Goal: Task Accomplishment & Management: Use online tool/utility

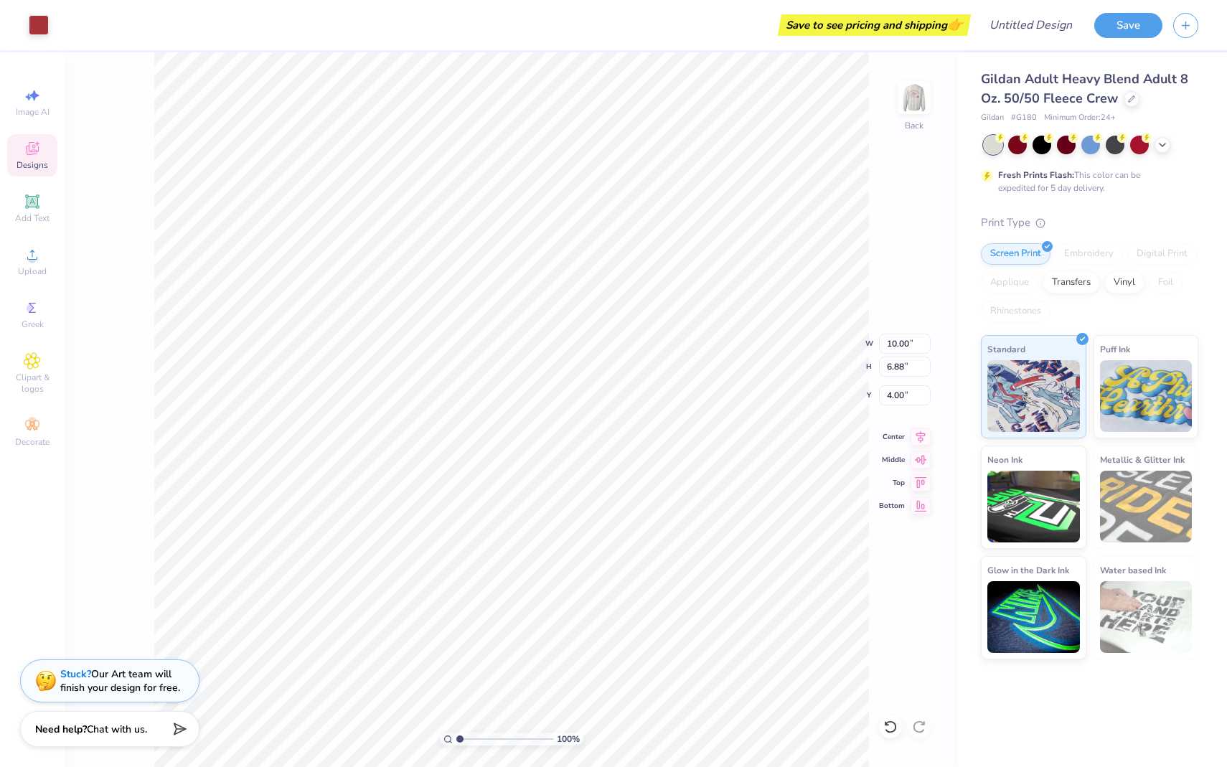
type input "4.19"
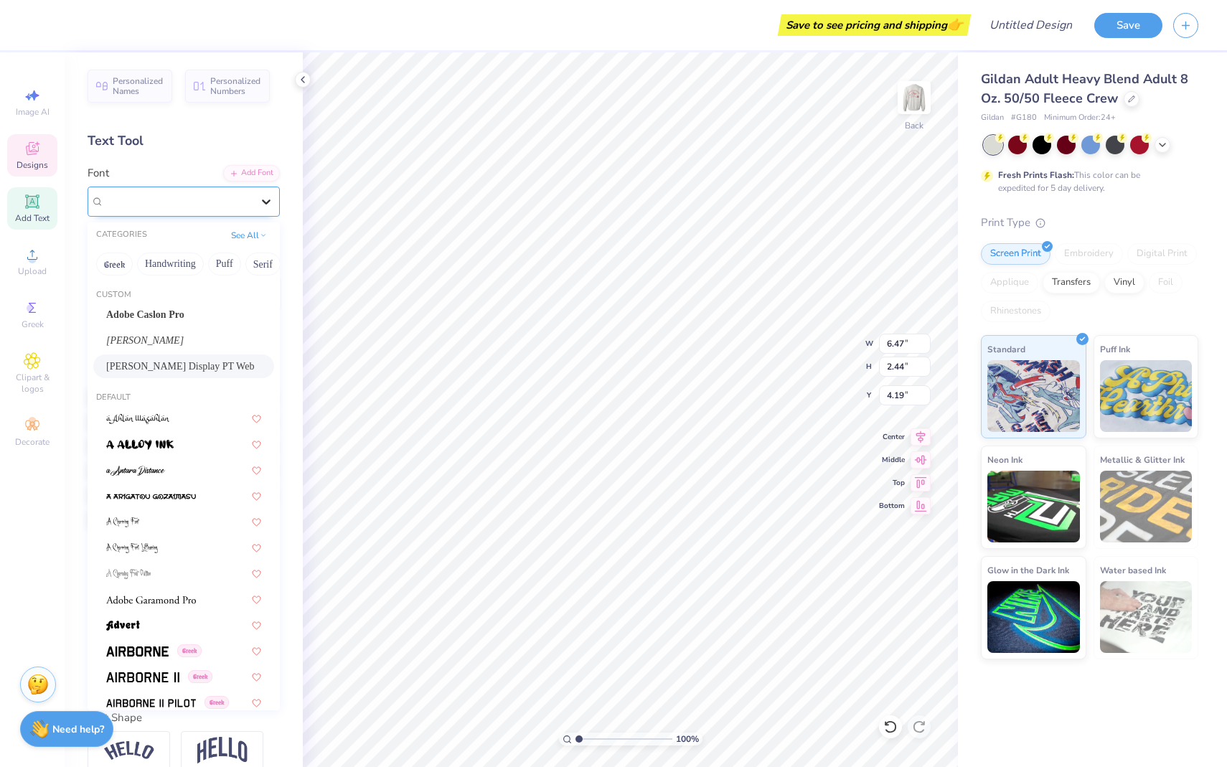
click at [259, 201] on icon at bounding box center [266, 201] width 14 height 14
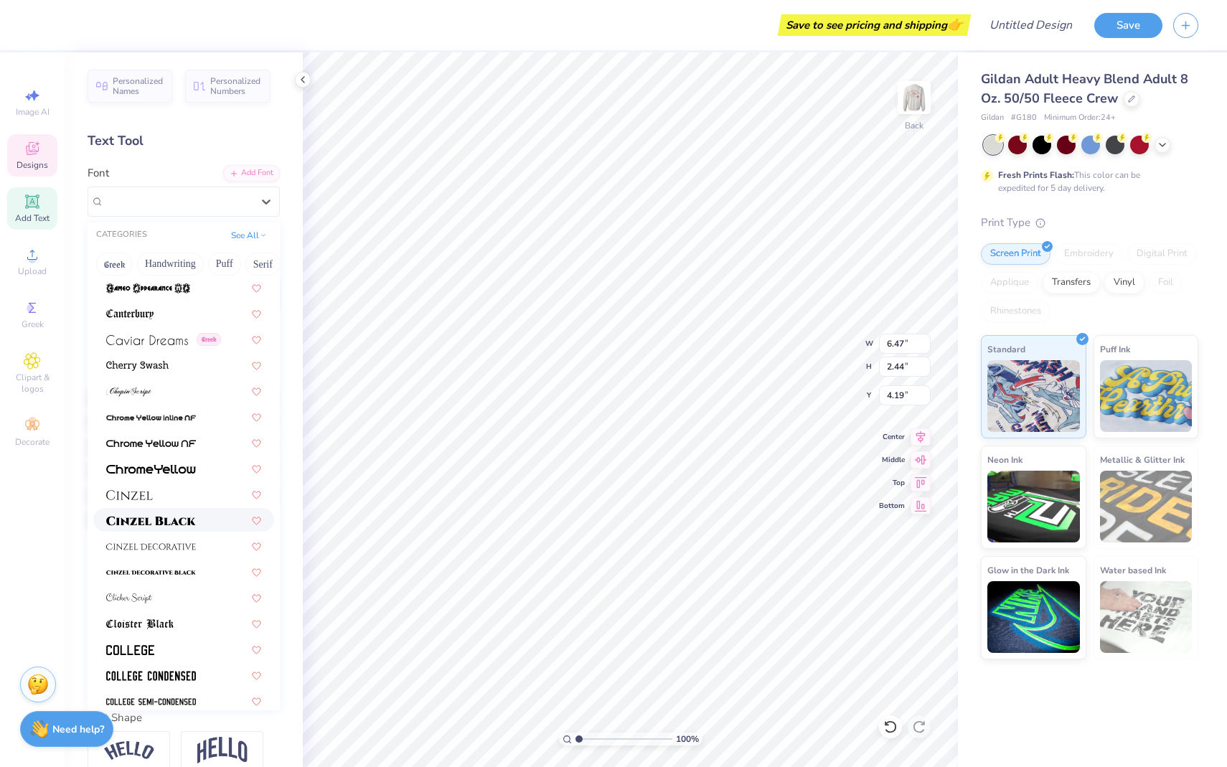
scroll to position [2047, 0]
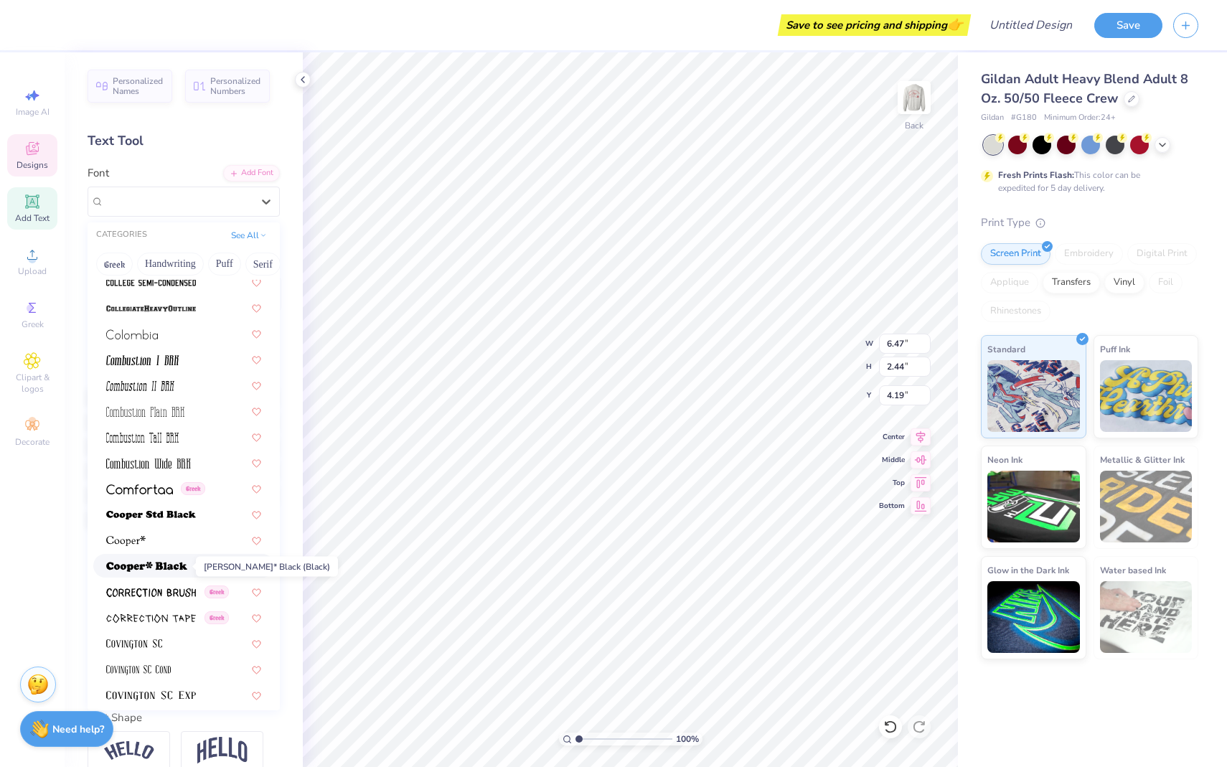
click at [164, 564] on img at bounding box center [146, 567] width 81 height 10
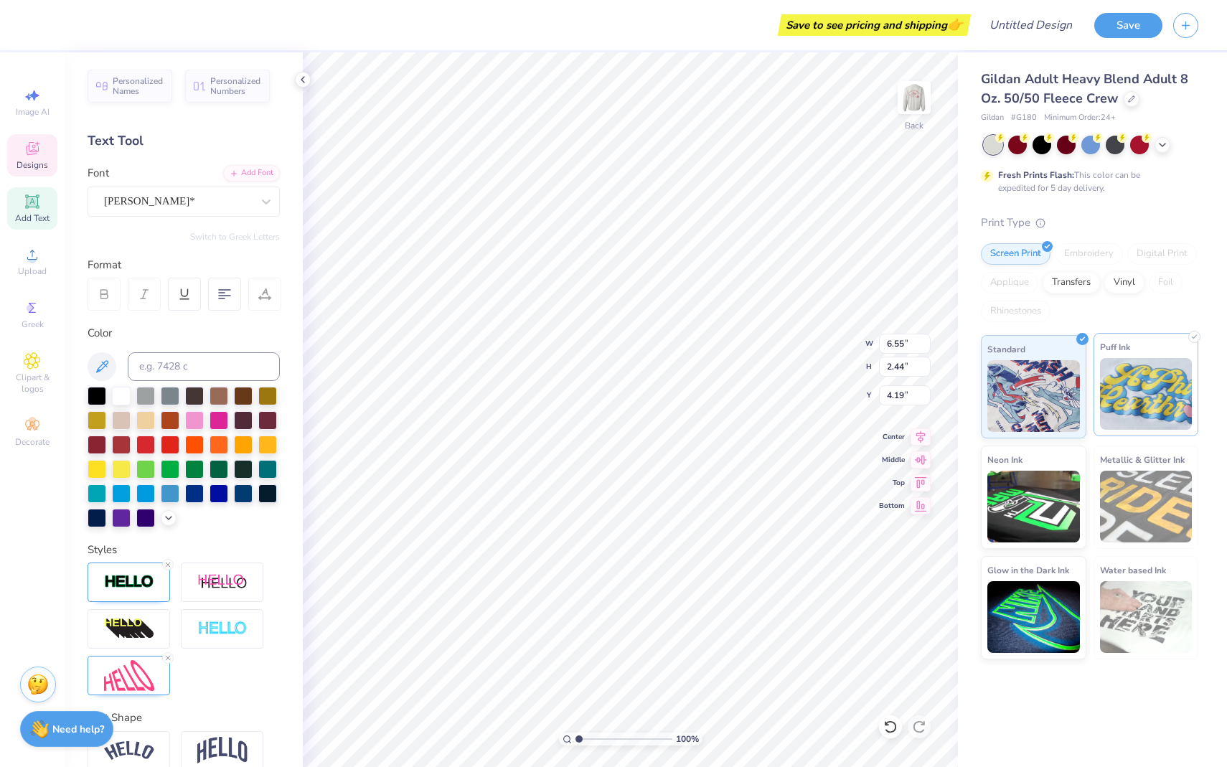
click at [1134, 400] on img at bounding box center [1146, 394] width 93 height 72
click at [1040, 400] on img at bounding box center [1033, 394] width 93 height 72
click at [142, 81] on span "Personalized Names" at bounding box center [138, 84] width 51 height 20
type input "12.43"
type input "2.00"
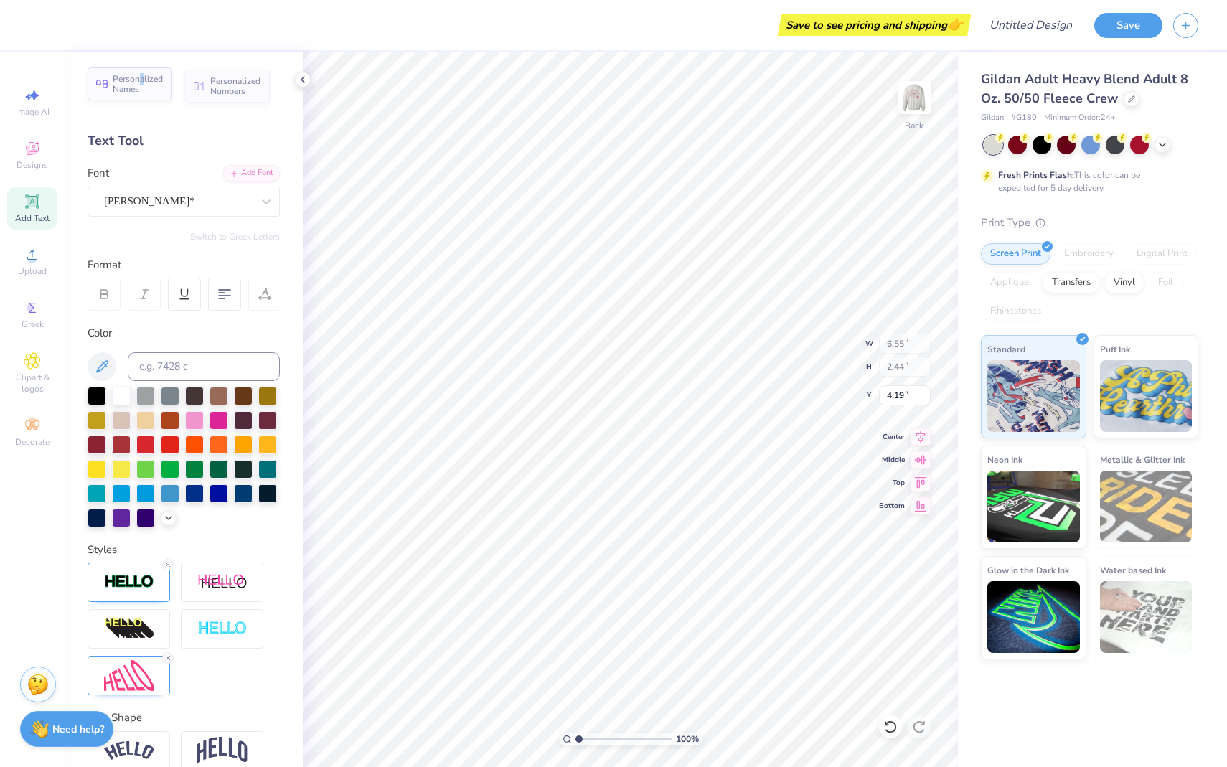
type input "10.88"
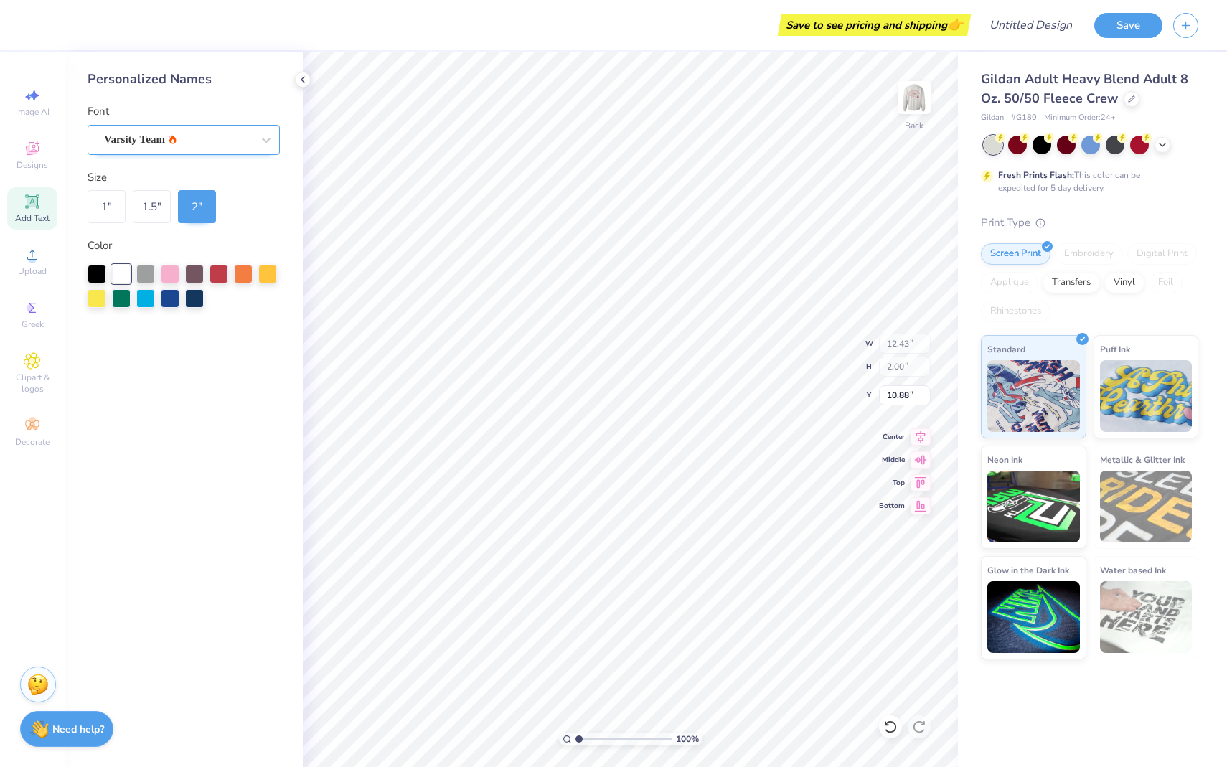
click at [165, 143] on span "Varsity Team" at bounding box center [134, 139] width 61 height 17
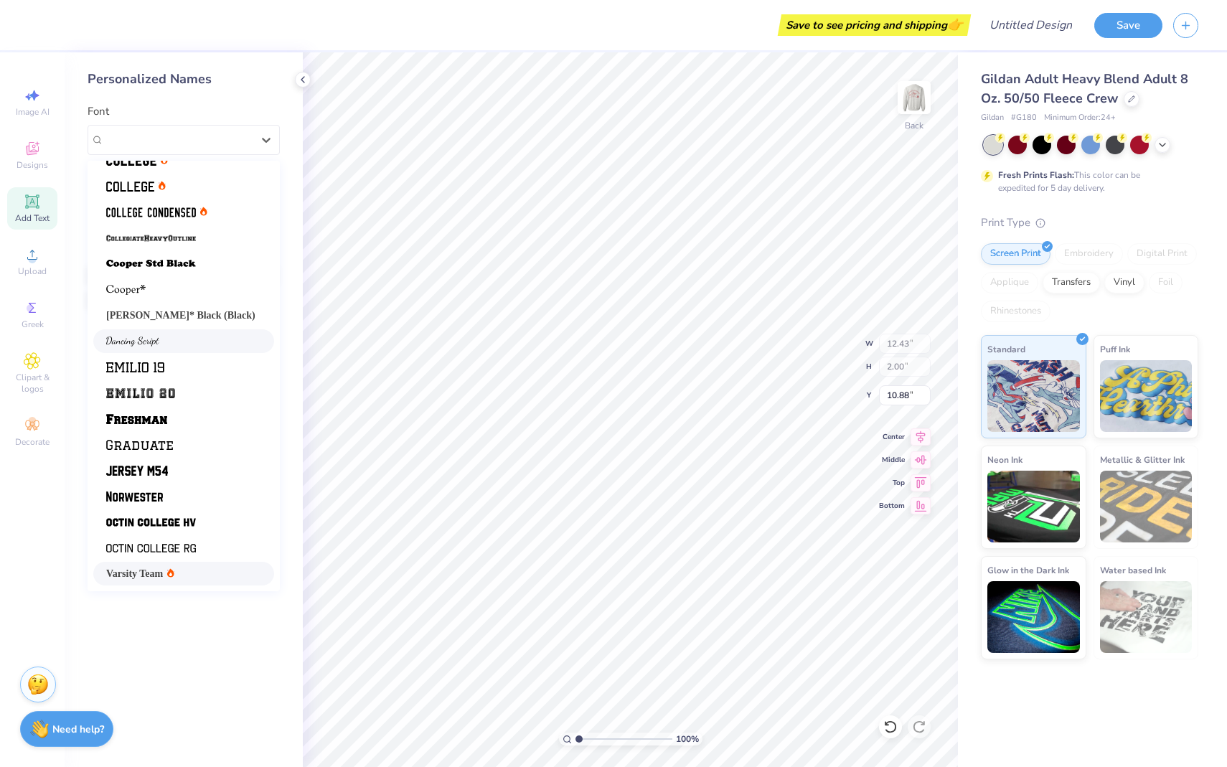
scroll to position [0, 0]
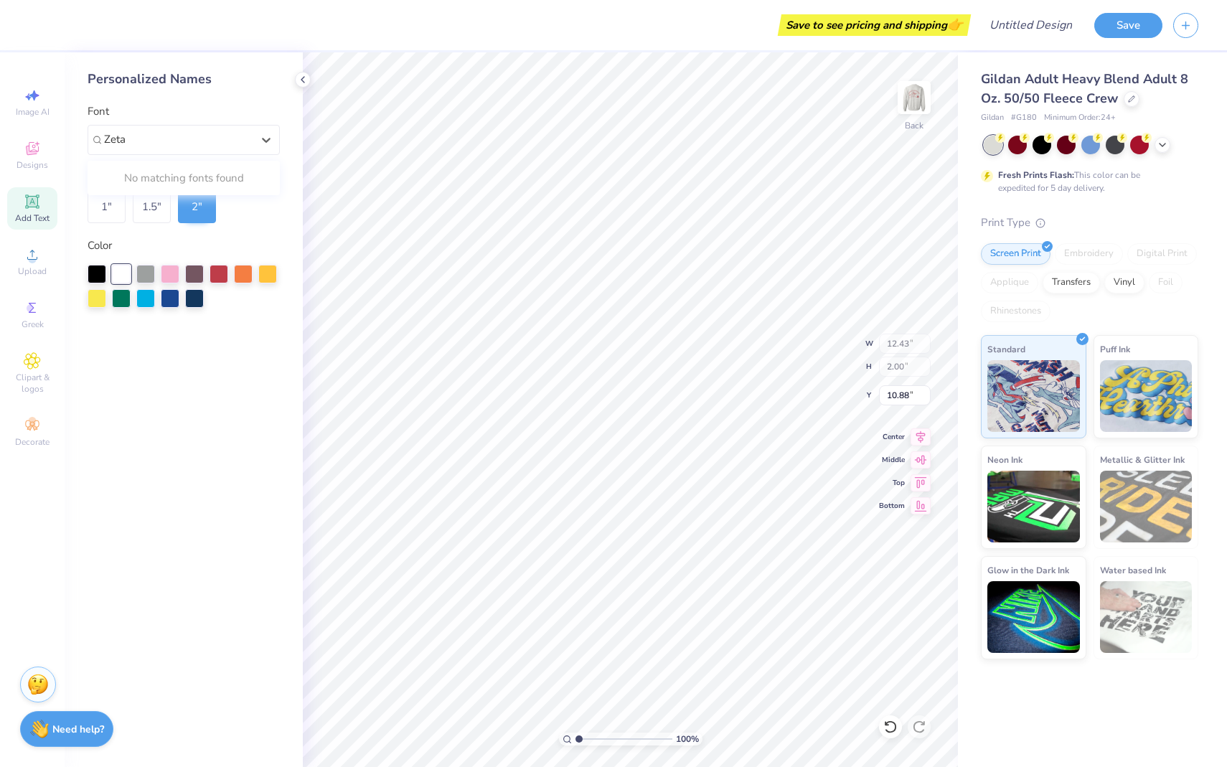
type input "Zeta"
click at [235, 83] on div "Personalized Names" at bounding box center [184, 79] width 192 height 19
click at [35, 208] on icon at bounding box center [32, 201] width 17 height 17
type input "5.89"
type input "1.71"
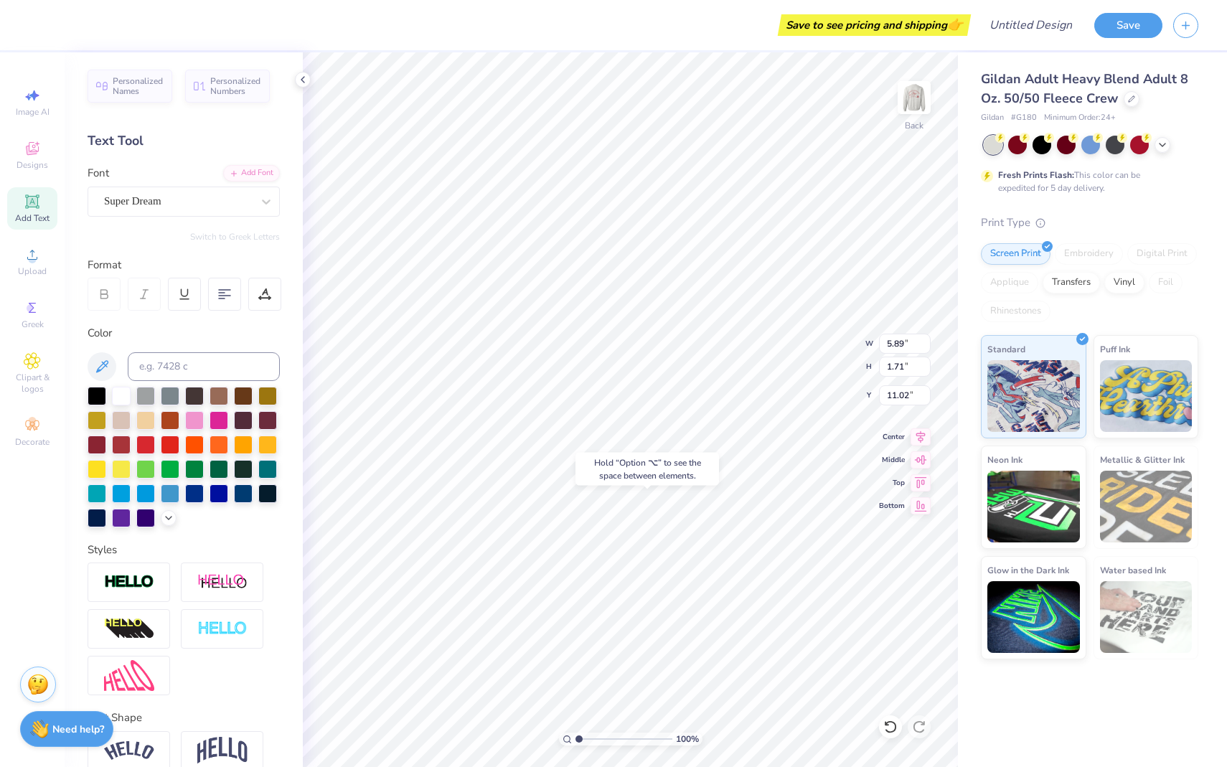
type input "15.56"
type textarea "ZETA TAU ALPHA"
click at [227, 286] on div at bounding box center [224, 294] width 33 height 33
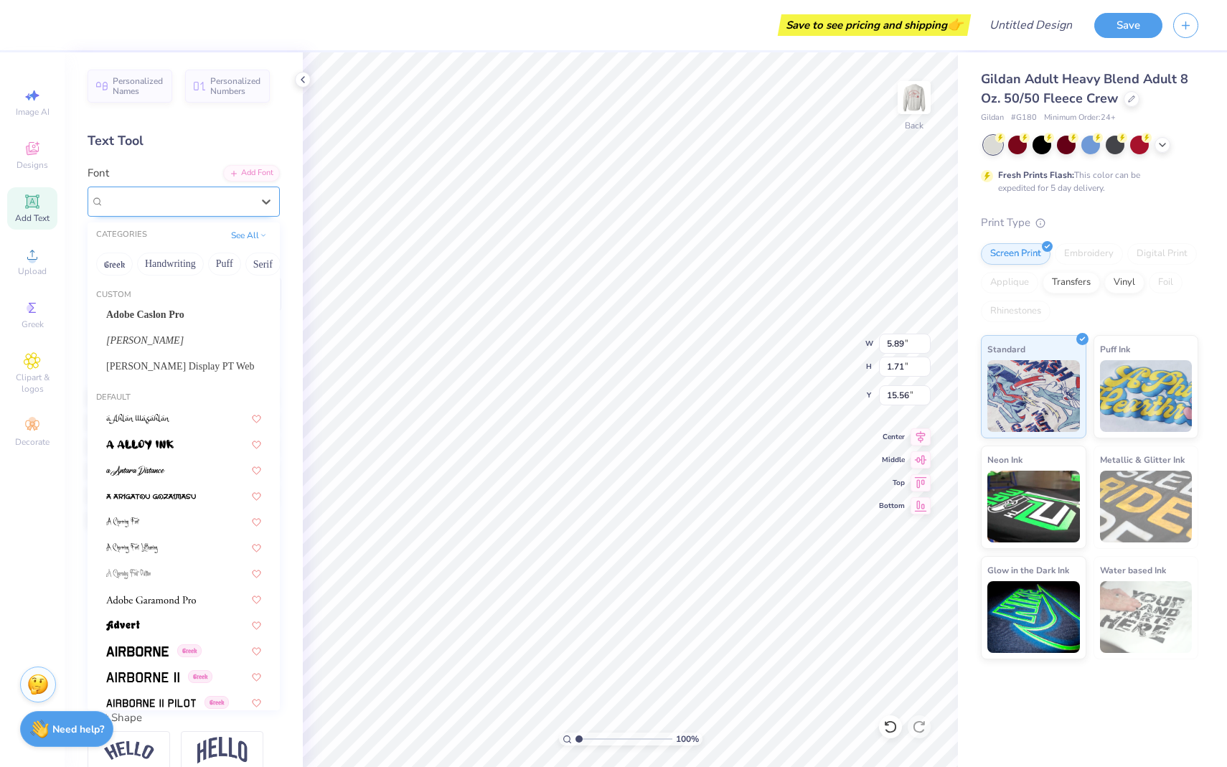
click at [235, 192] on div at bounding box center [178, 201] width 148 height 19
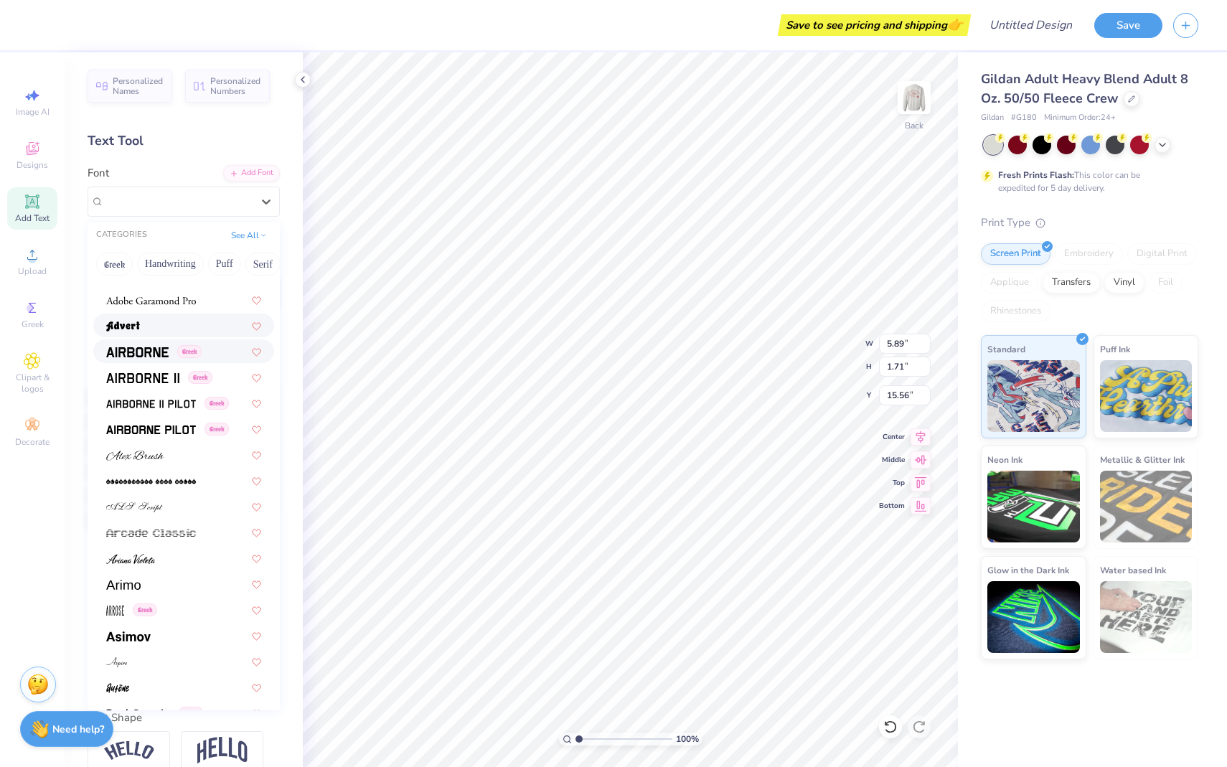
scroll to position [272, 0]
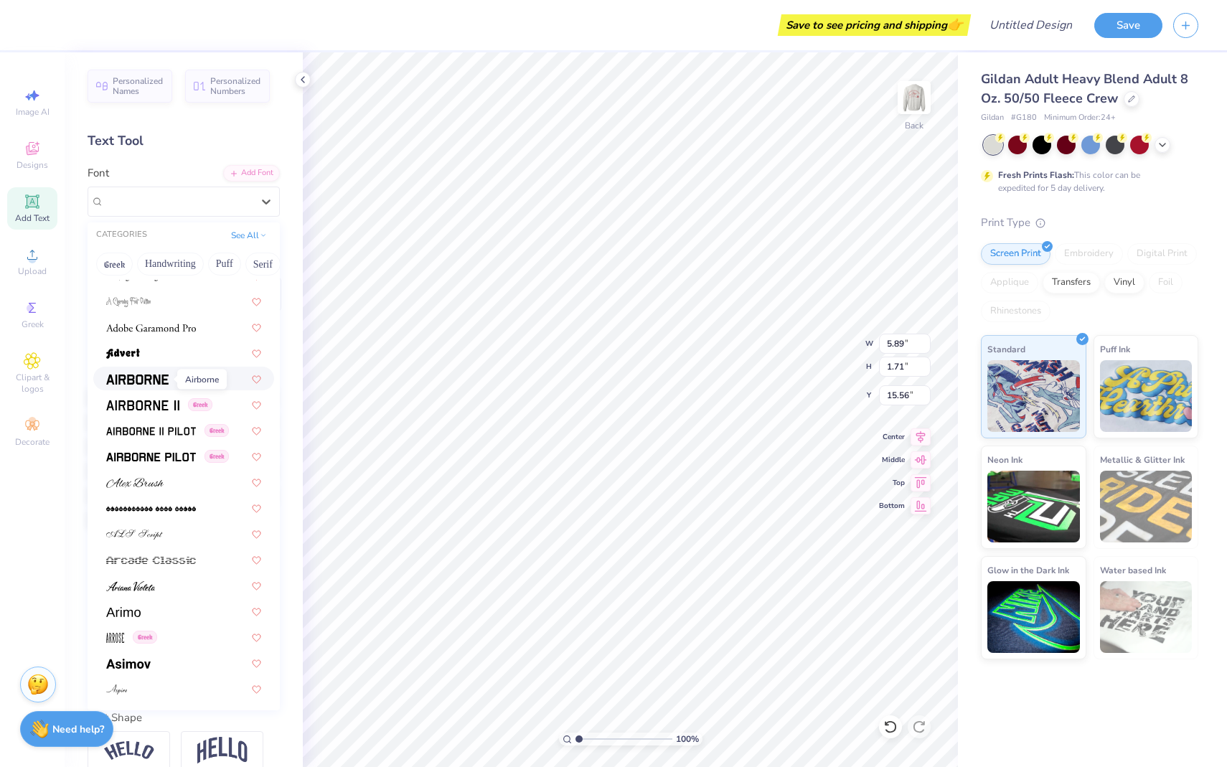
click at [148, 378] on img at bounding box center [137, 379] width 62 height 10
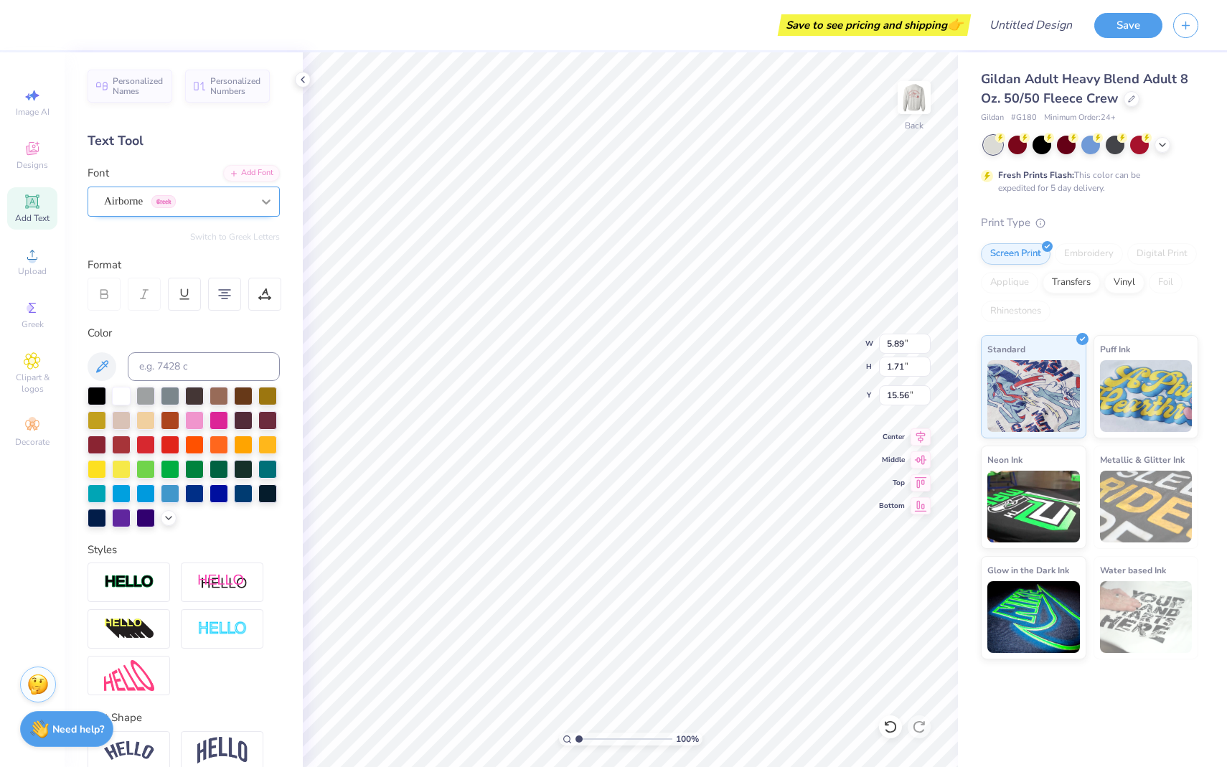
click at [260, 203] on icon at bounding box center [266, 201] width 14 height 14
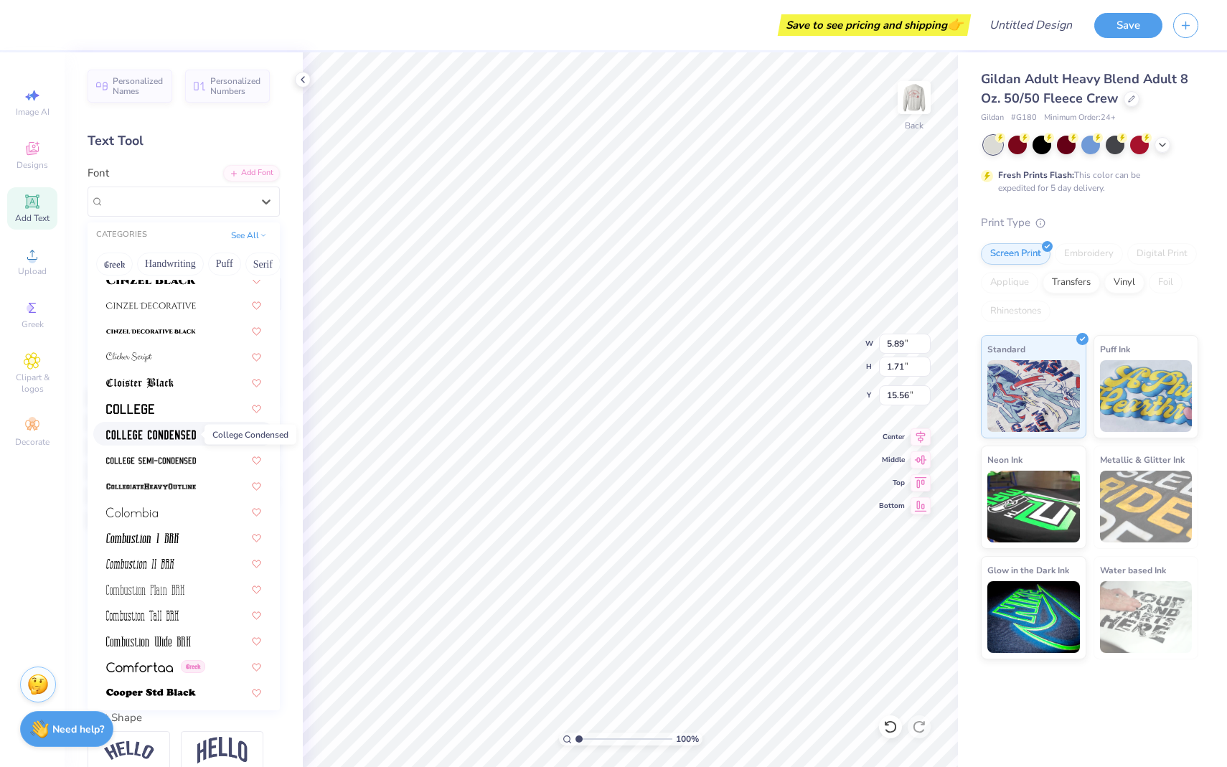
scroll to position [1908, 0]
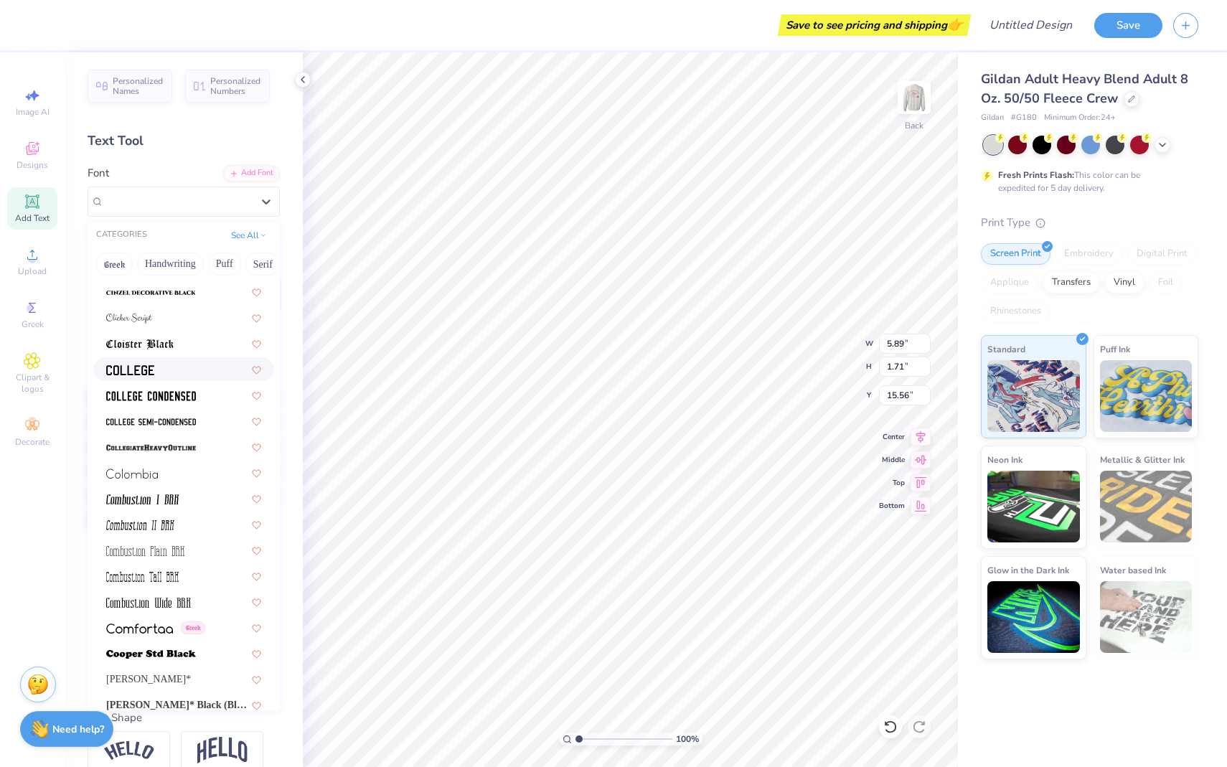
click at [174, 372] on div at bounding box center [183, 369] width 155 height 15
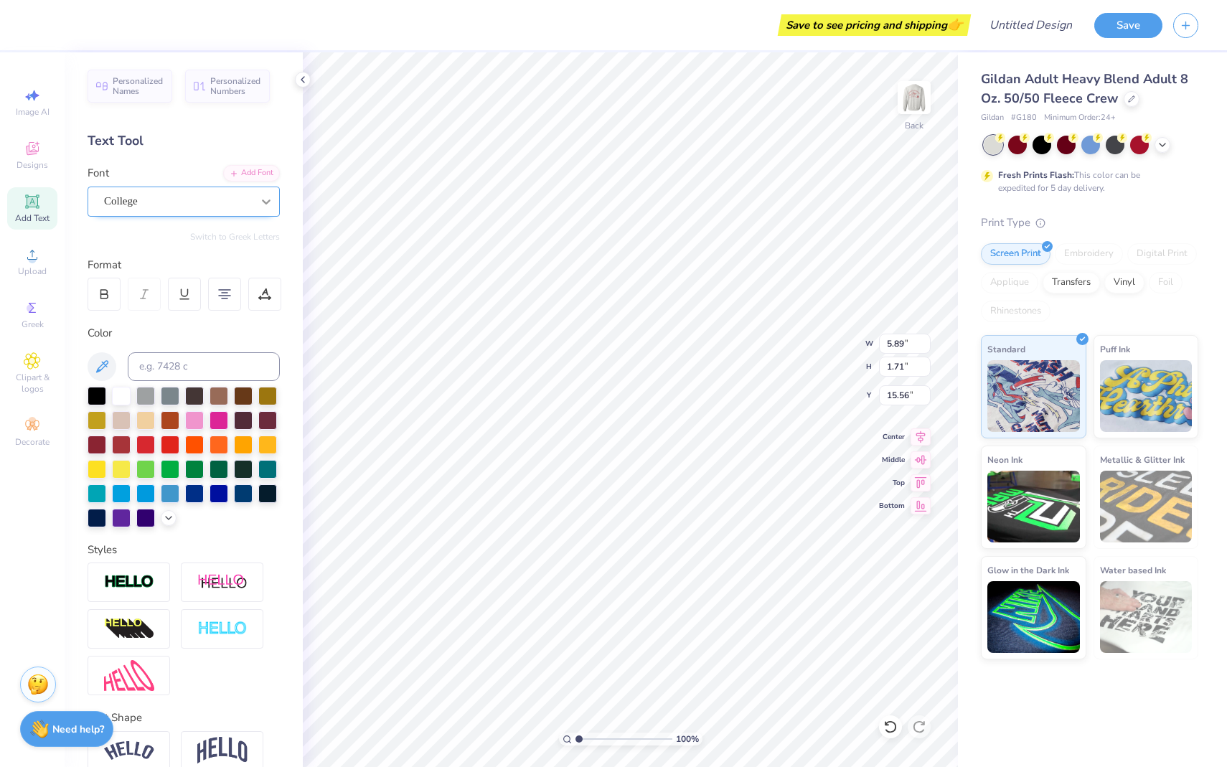
click at [253, 199] on div at bounding box center [266, 202] width 26 height 26
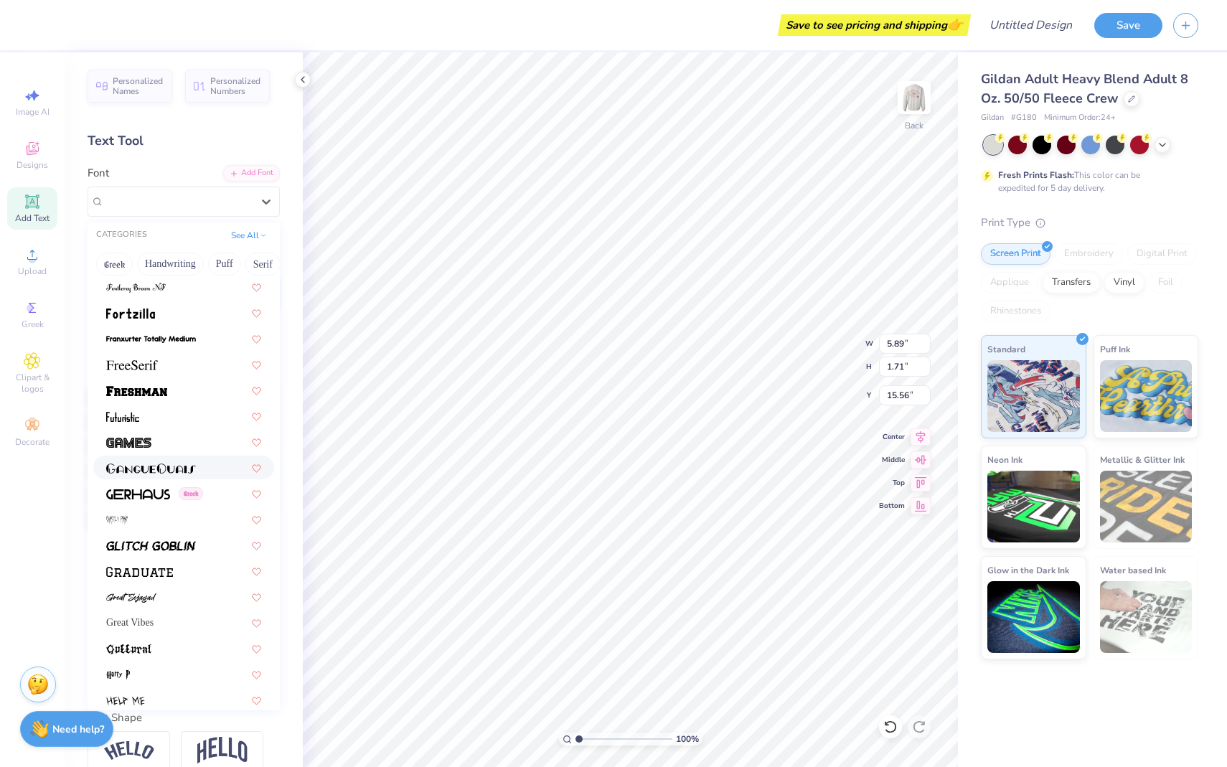
scroll to position [3233, 0]
click at [187, 394] on div at bounding box center [183, 387] width 155 height 15
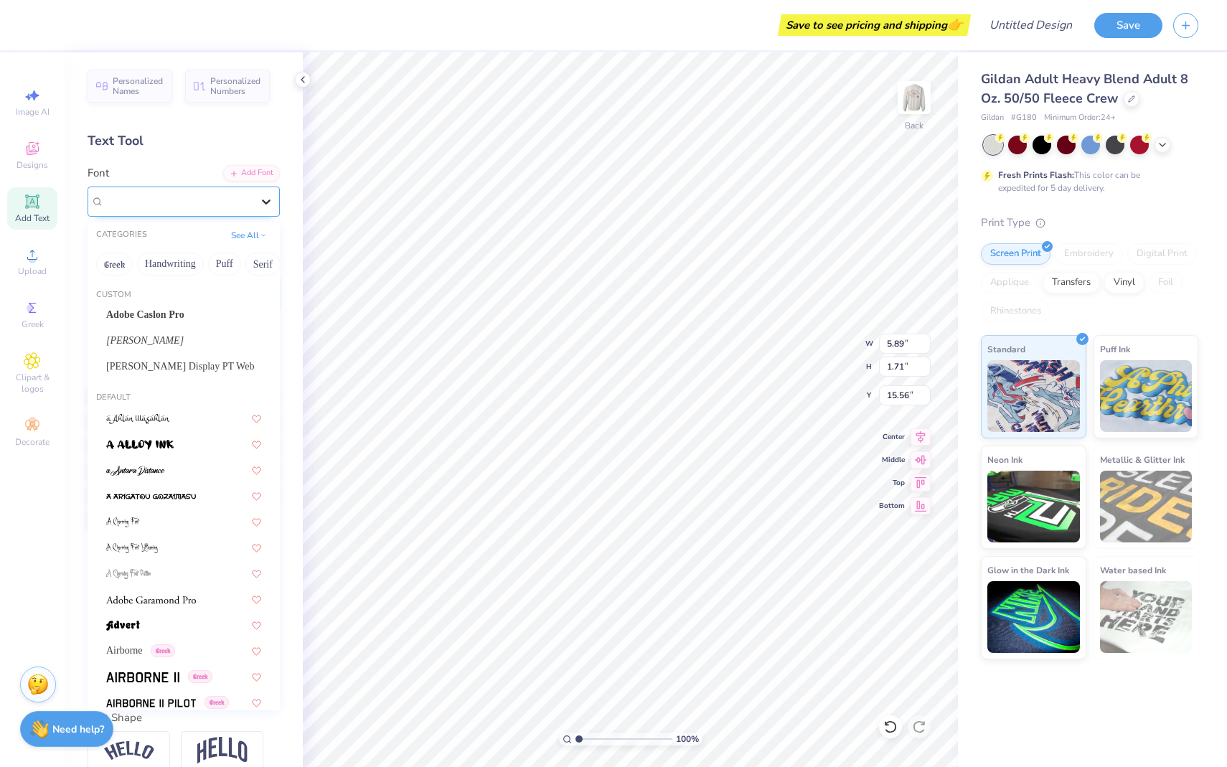
click at [259, 203] on icon at bounding box center [266, 201] width 14 height 14
click at [262, 201] on icon at bounding box center [266, 201] width 14 height 14
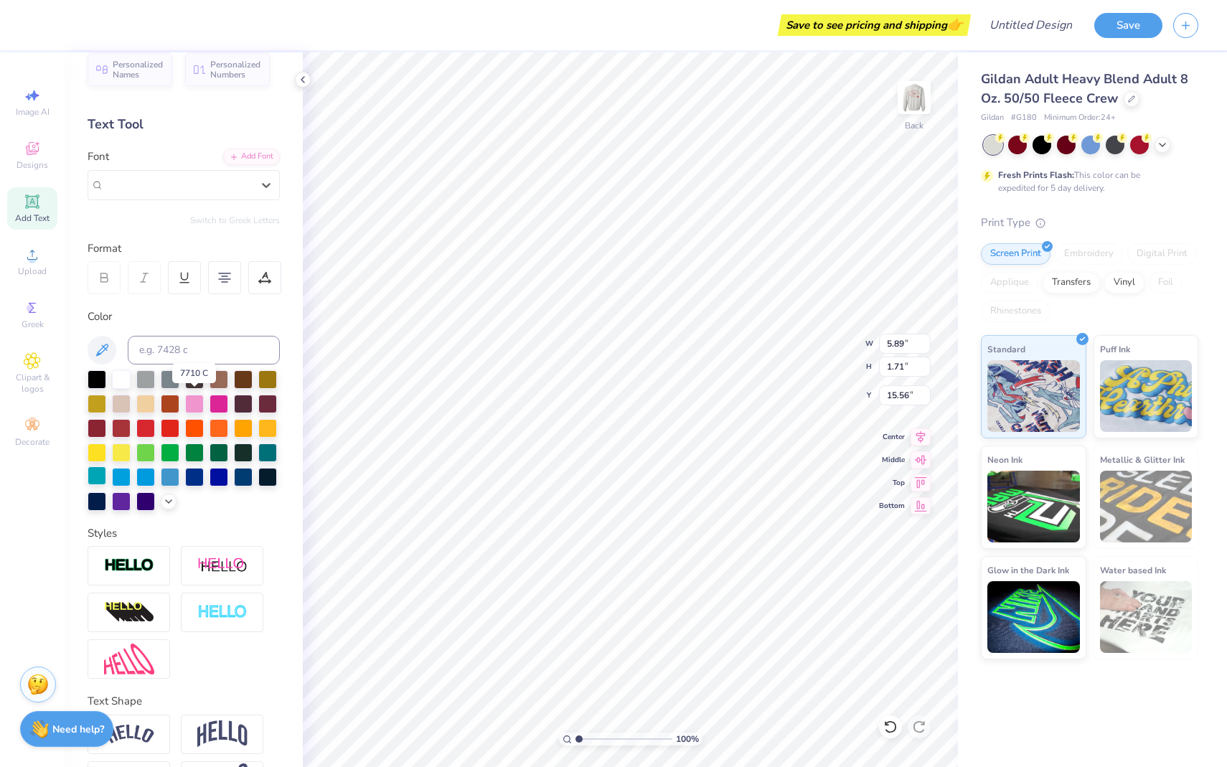
scroll to position [92, 0]
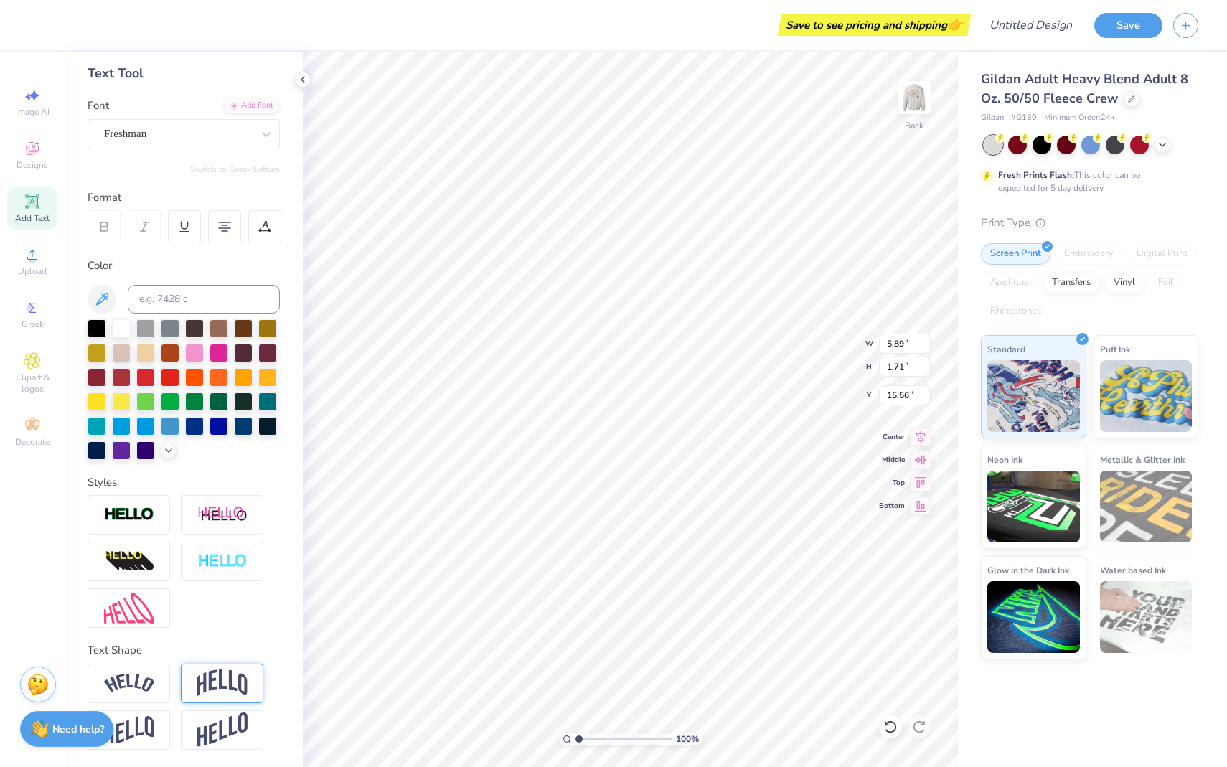
click at [224, 687] on img at bounding box center [222, 682] width 50 height 27
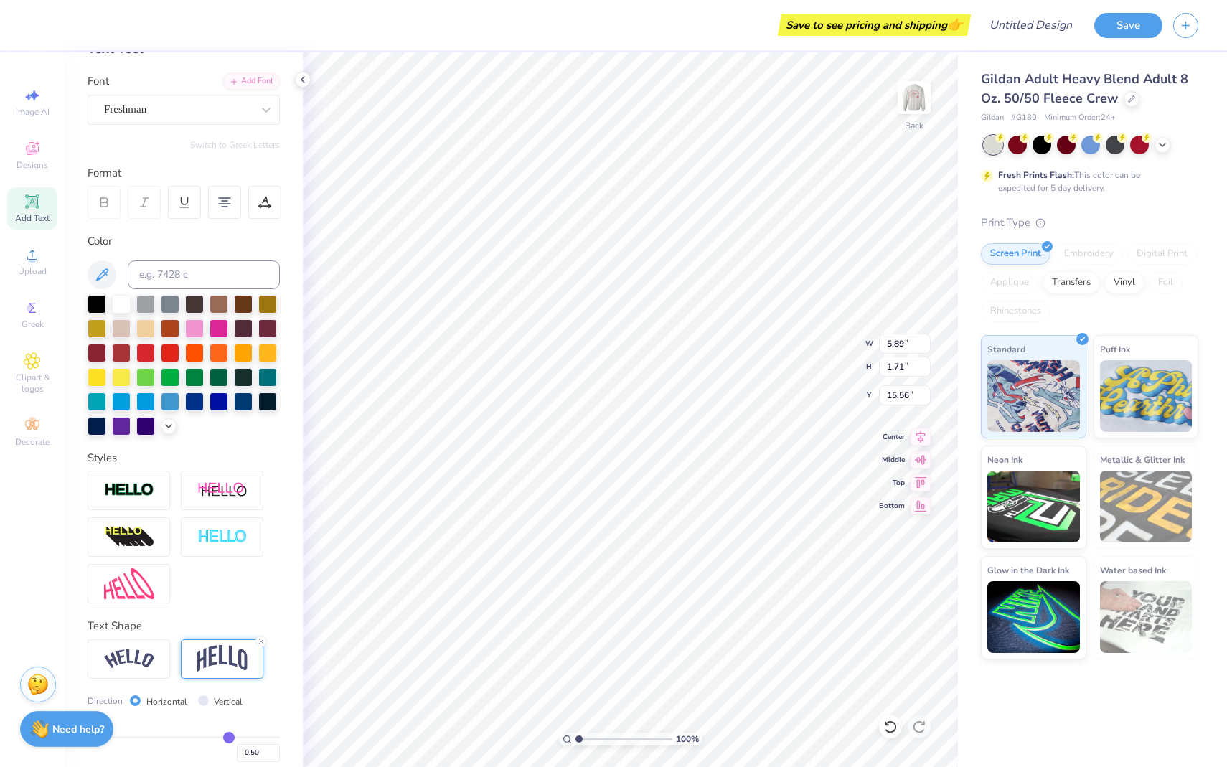
click at [225, 672] on img at bounding box center [222, 658] width 50 height 27
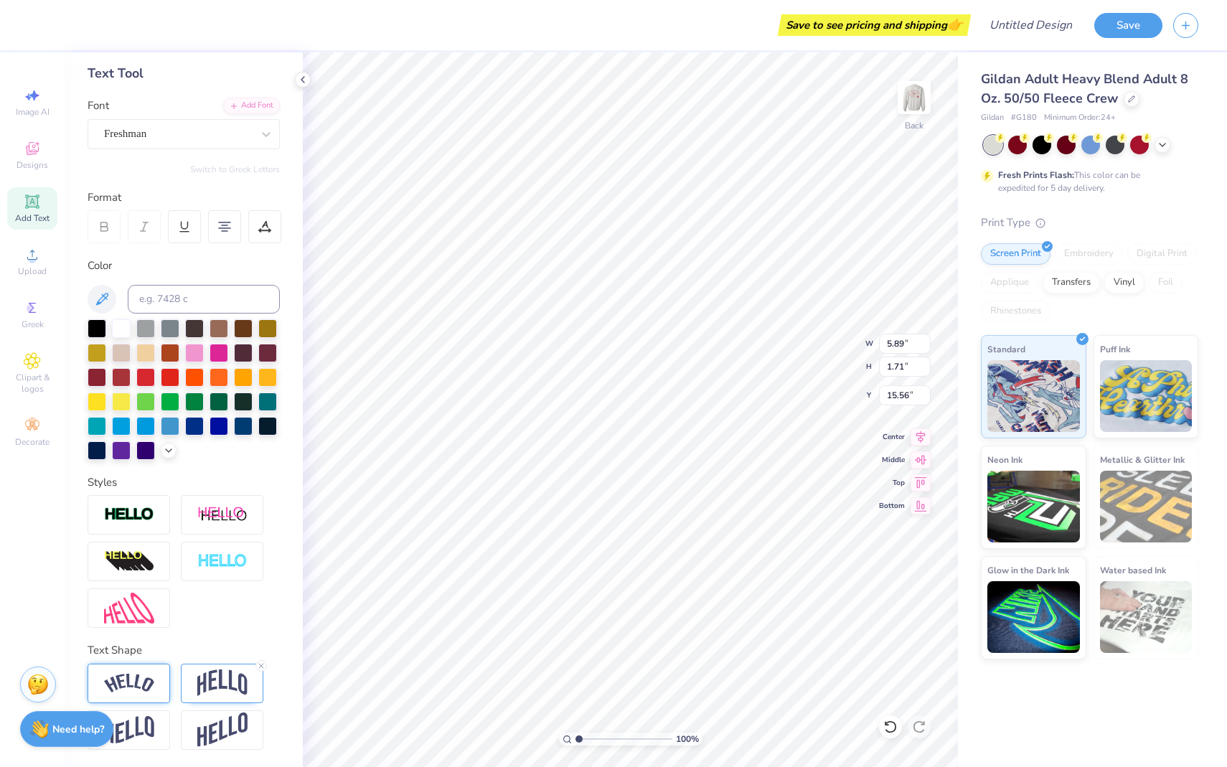
click at [135, 676] on img at bounding box center [129, 683] width 50 height 19
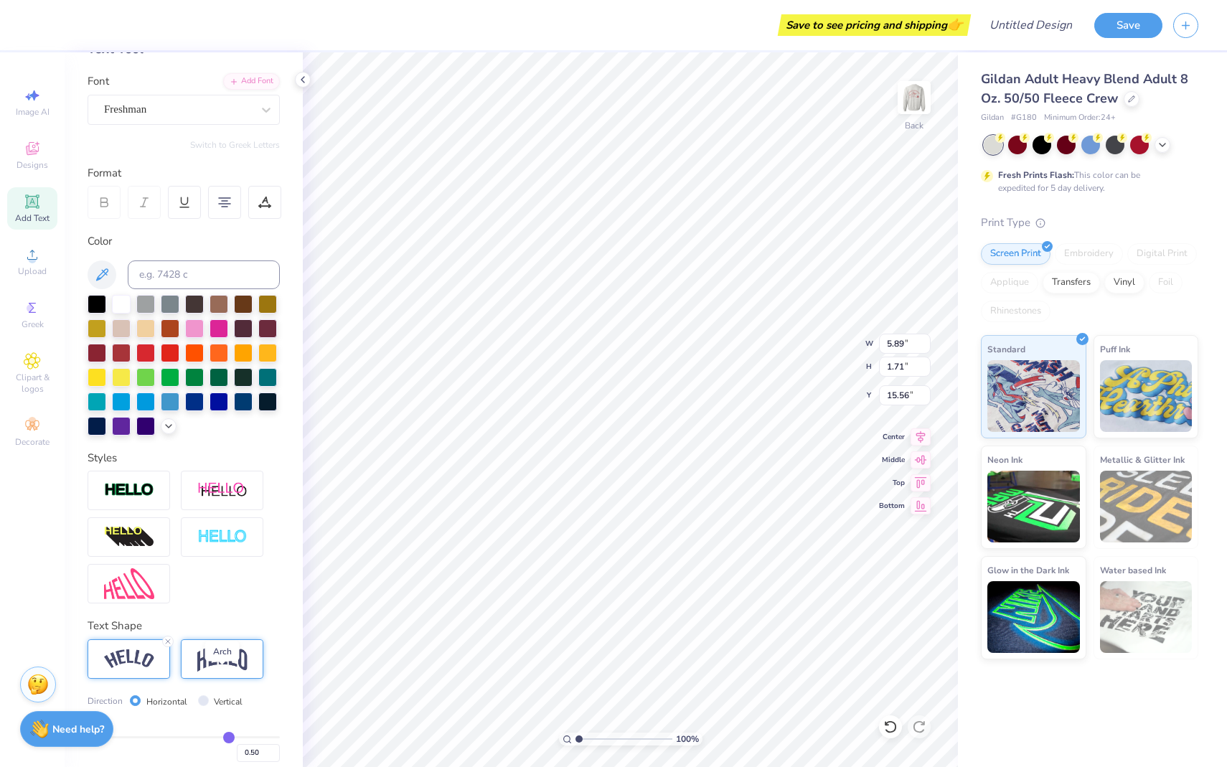
click at [232, 672] on img at bounding box center [222, 658] width 50 height 27
type textarea "ZETA TAU ALPHA"
click at [258, 646] on icon at bounding box center [261, 641] width 9 height 9
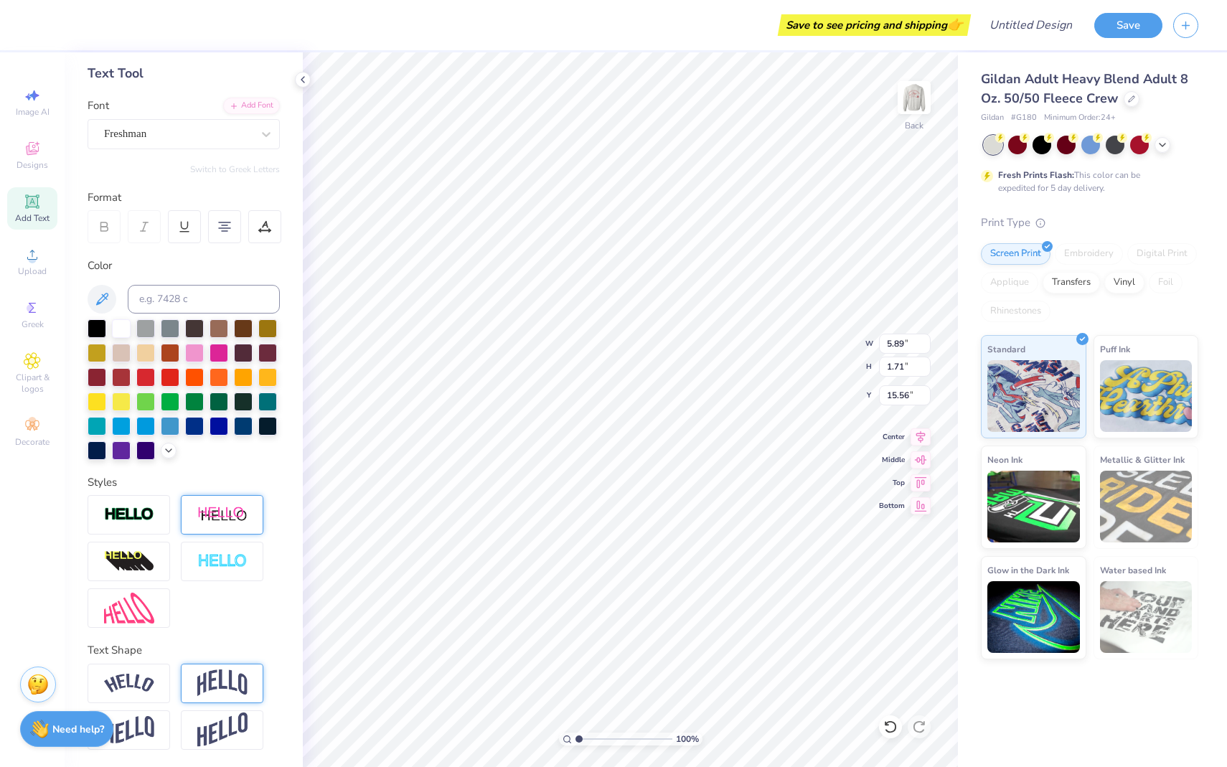
scroll to position [11, 4]
click at [31, 316] on icon at bounding box center [32, 307] width 17 height 17
type input "13.23"
type input "4.95"
type input "13.93"
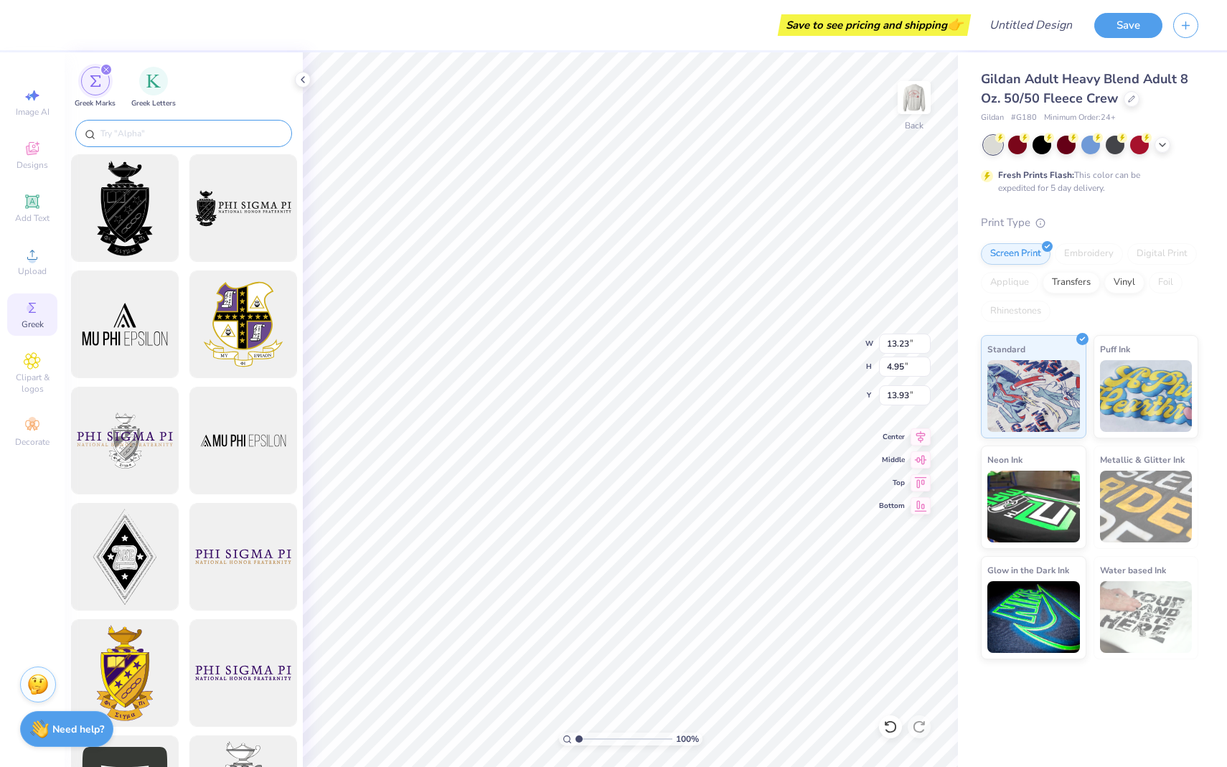
click at [204, 138] on input "text" at bounding box center [191, 133] width 184 height 14
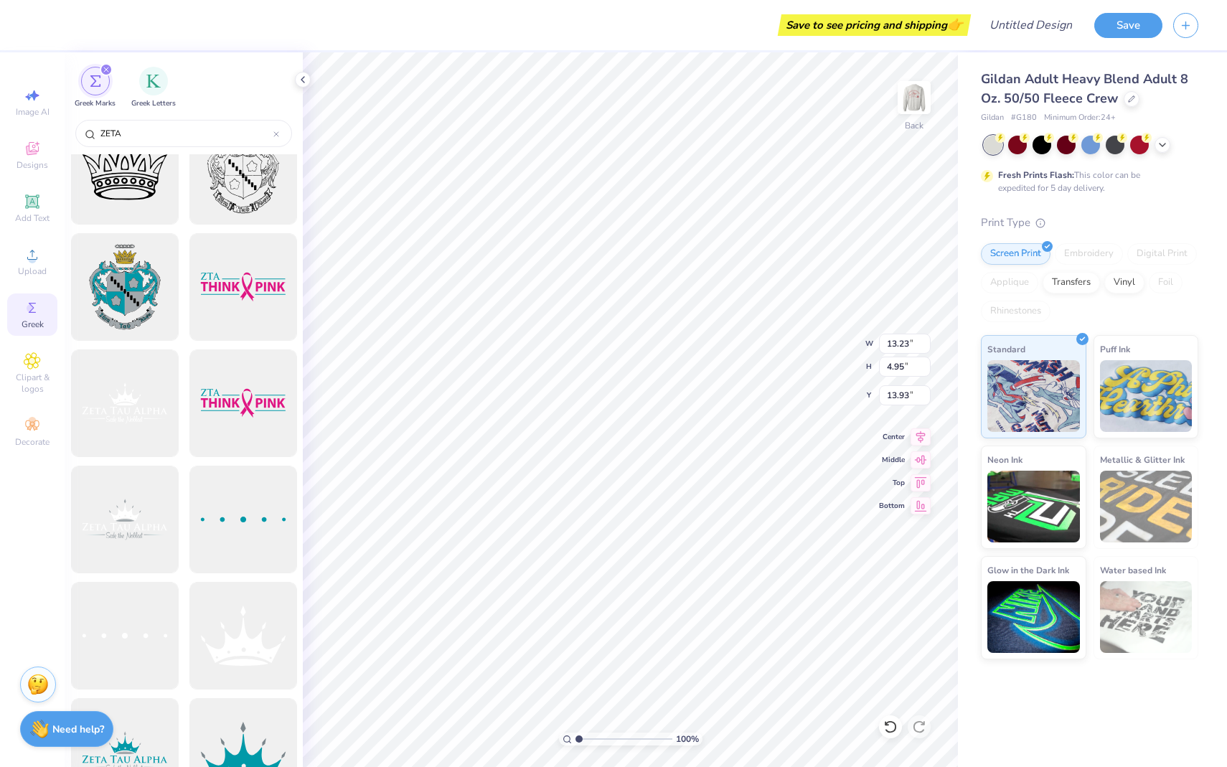
scroll to position [222, 0]
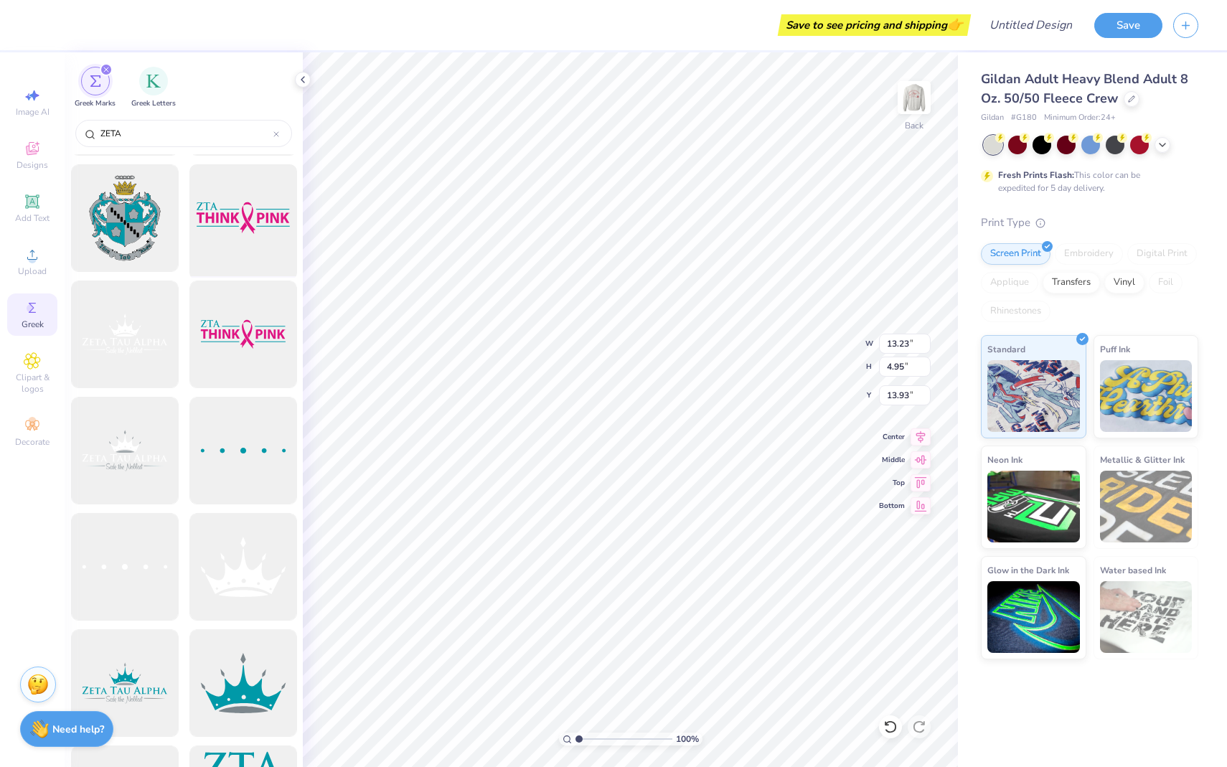
type input "ZETA"
drag, startPoint x: 231, startPoint y: 220, endPoint x: 240, endPoint y: 225, distance: 11.0
click at [240, 225] on div at bounding box center [243, 218] width 118 height 118
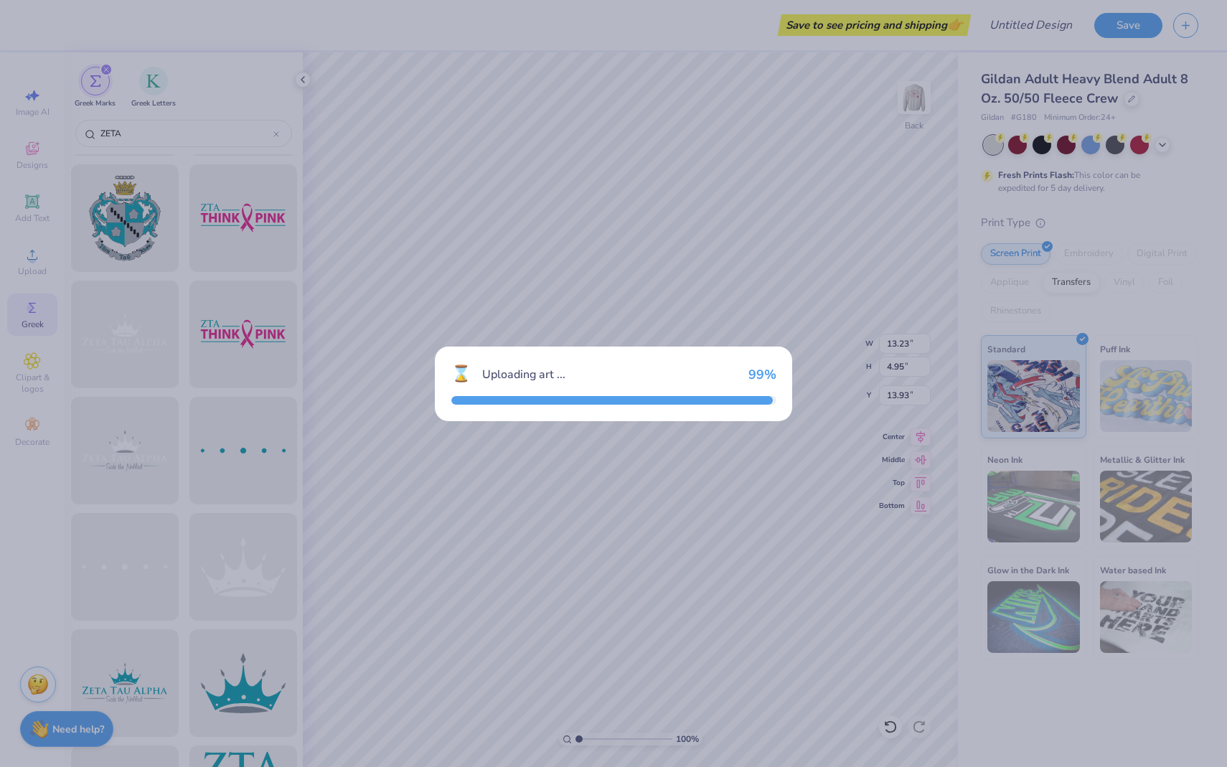
type input "15.00"
type input "5.10"
type input "3.00"
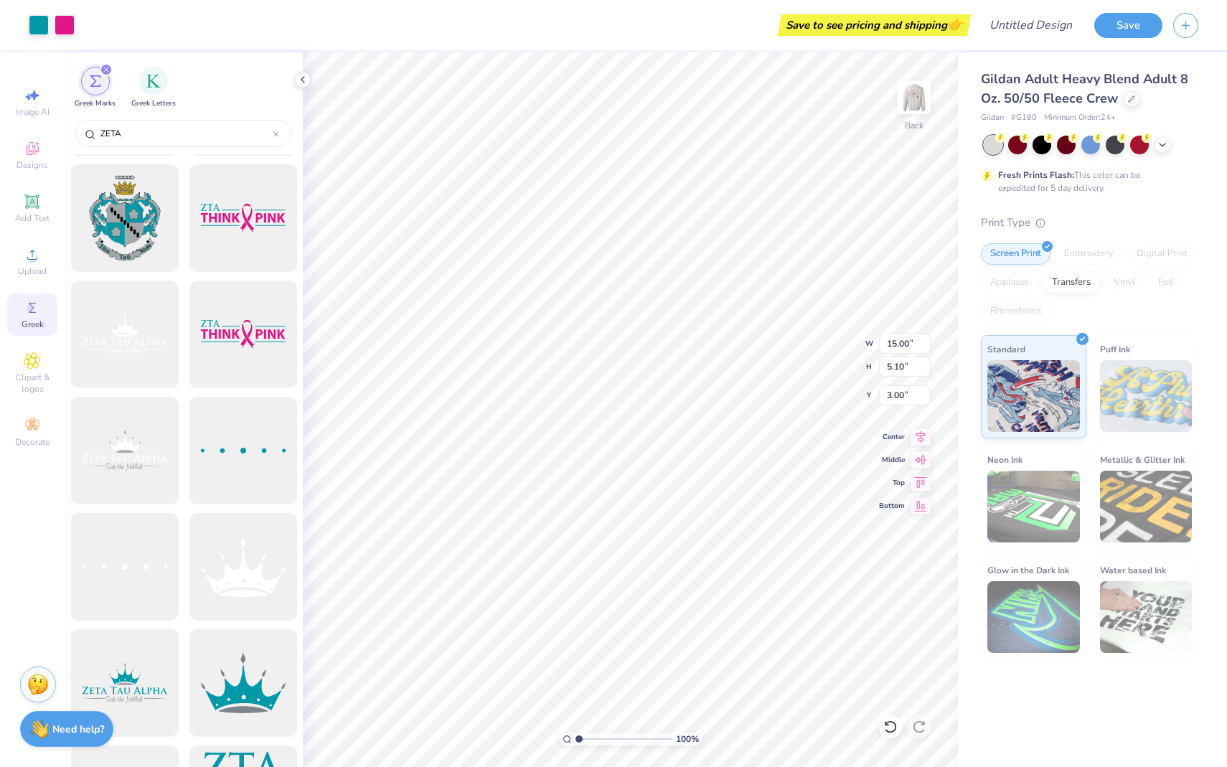
scroll to position [225, 0]
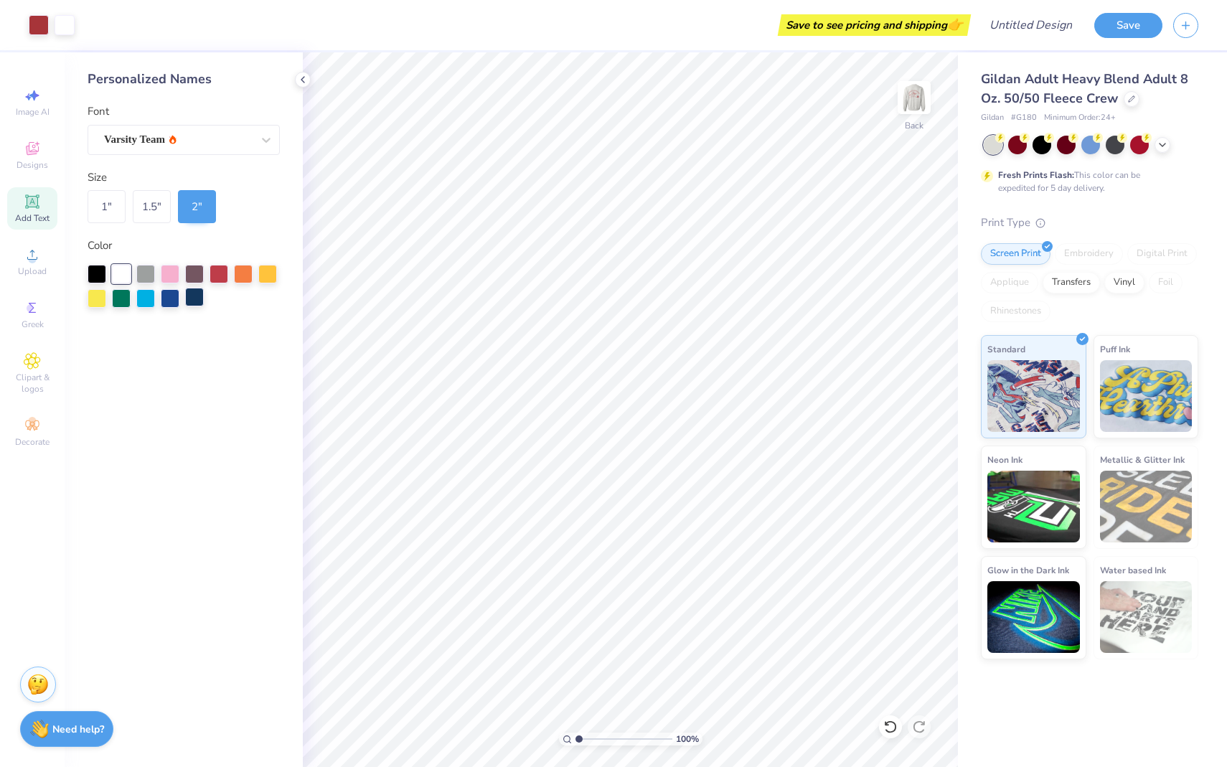
click at [198, 296] on div at bounding box center [194, 297] width 19 height 19
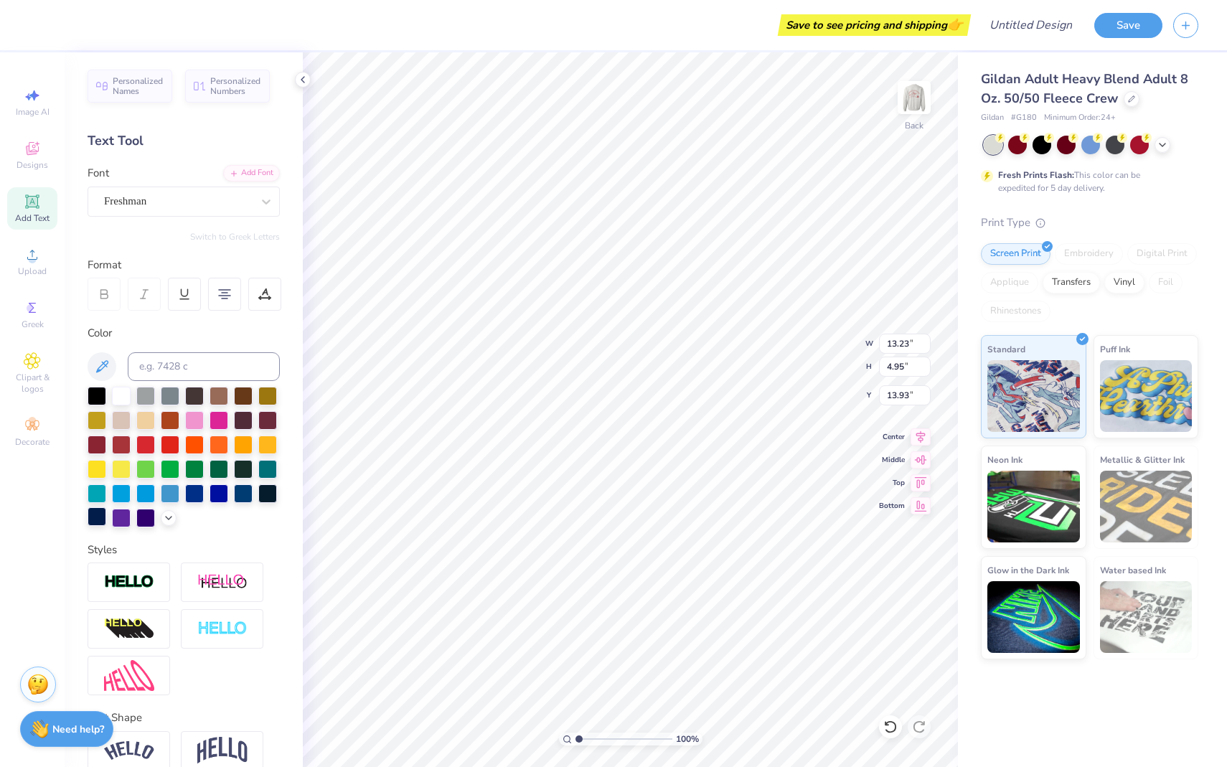
click at [106, 516] on div at bounding box center [97, 516] width 19 height 19
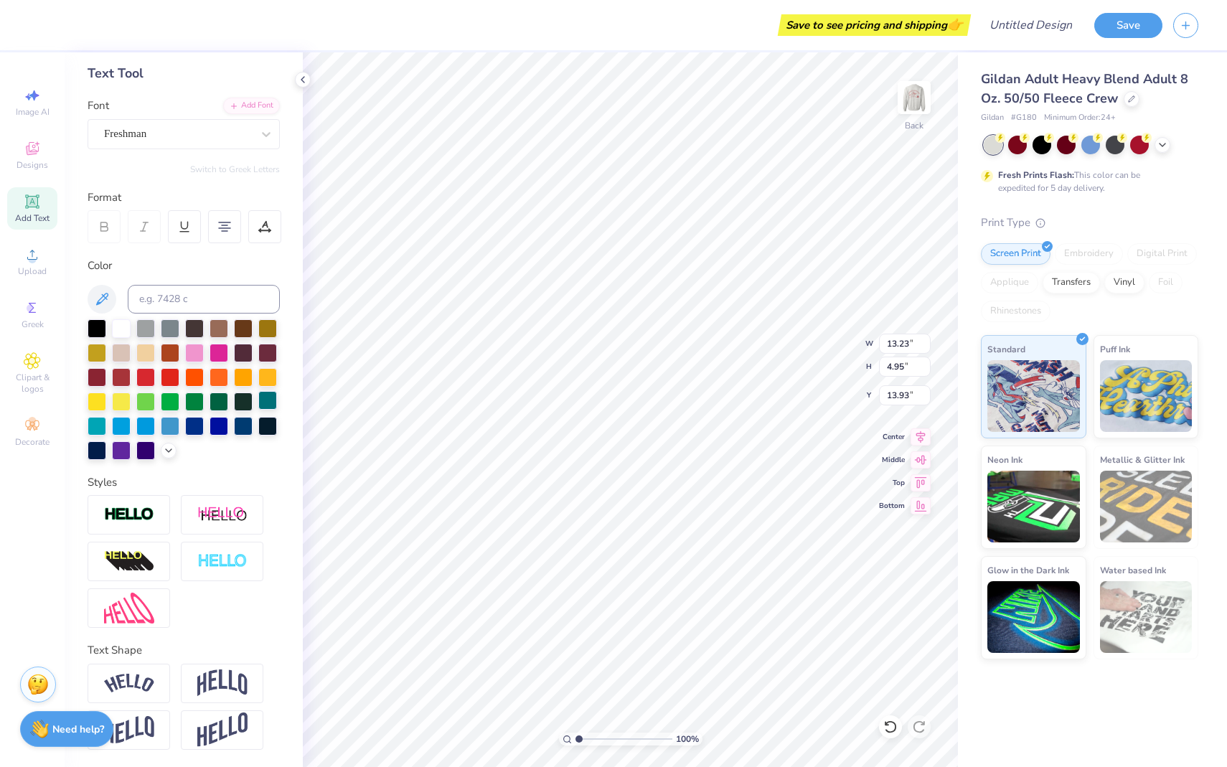
scroll to position [0, 0]
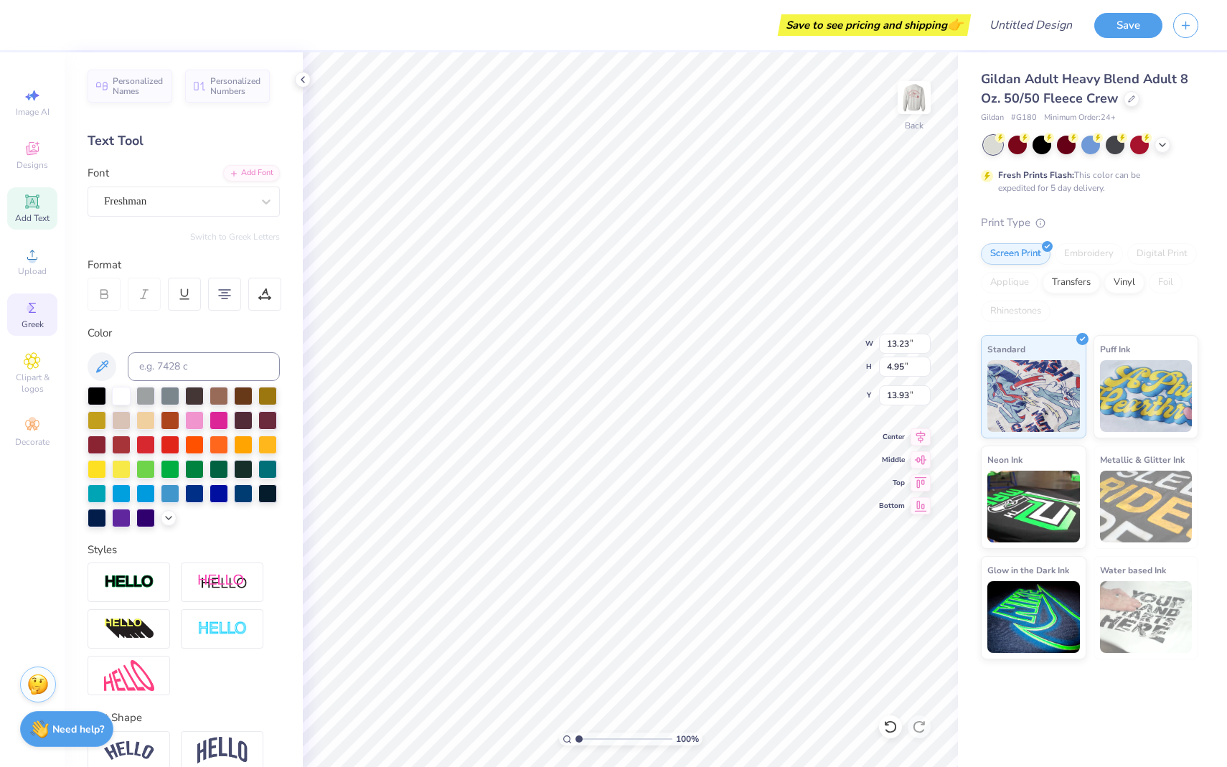
click at [31, 319] on span "Greek" at bounding box center [33, 324] width 22 height 11
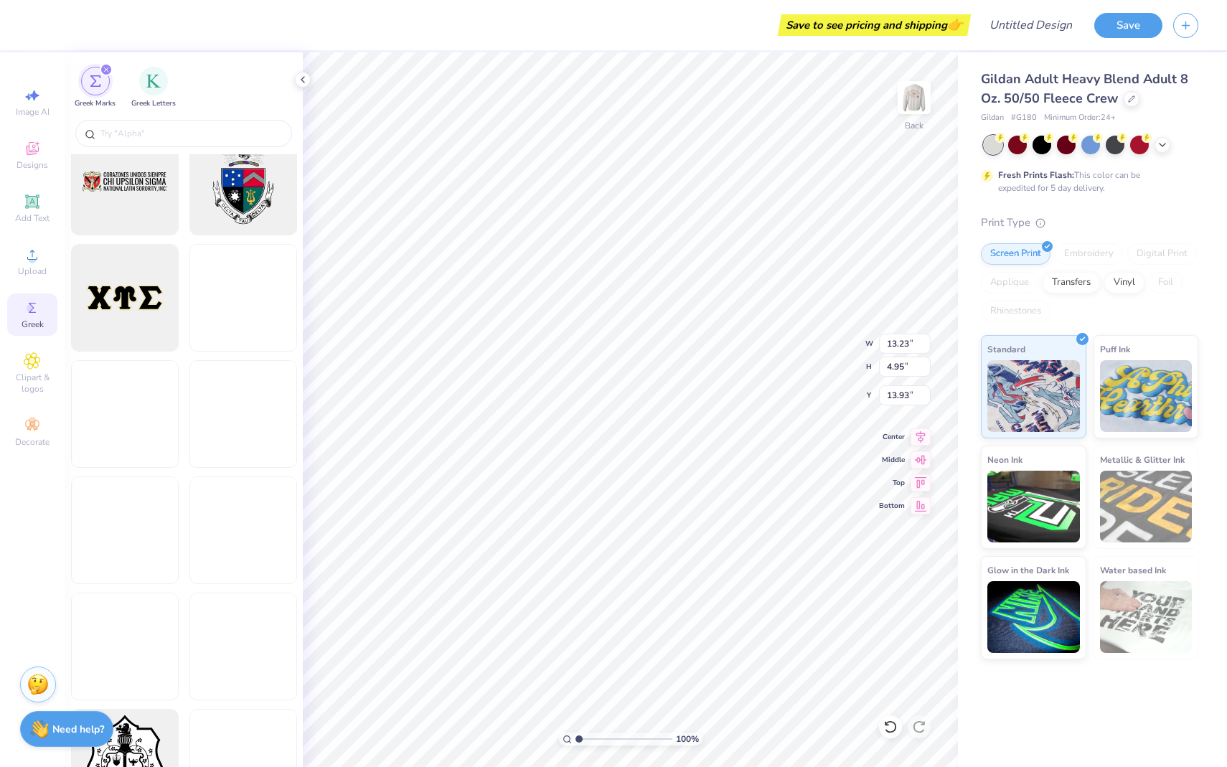
scroll to position [1560, 0]
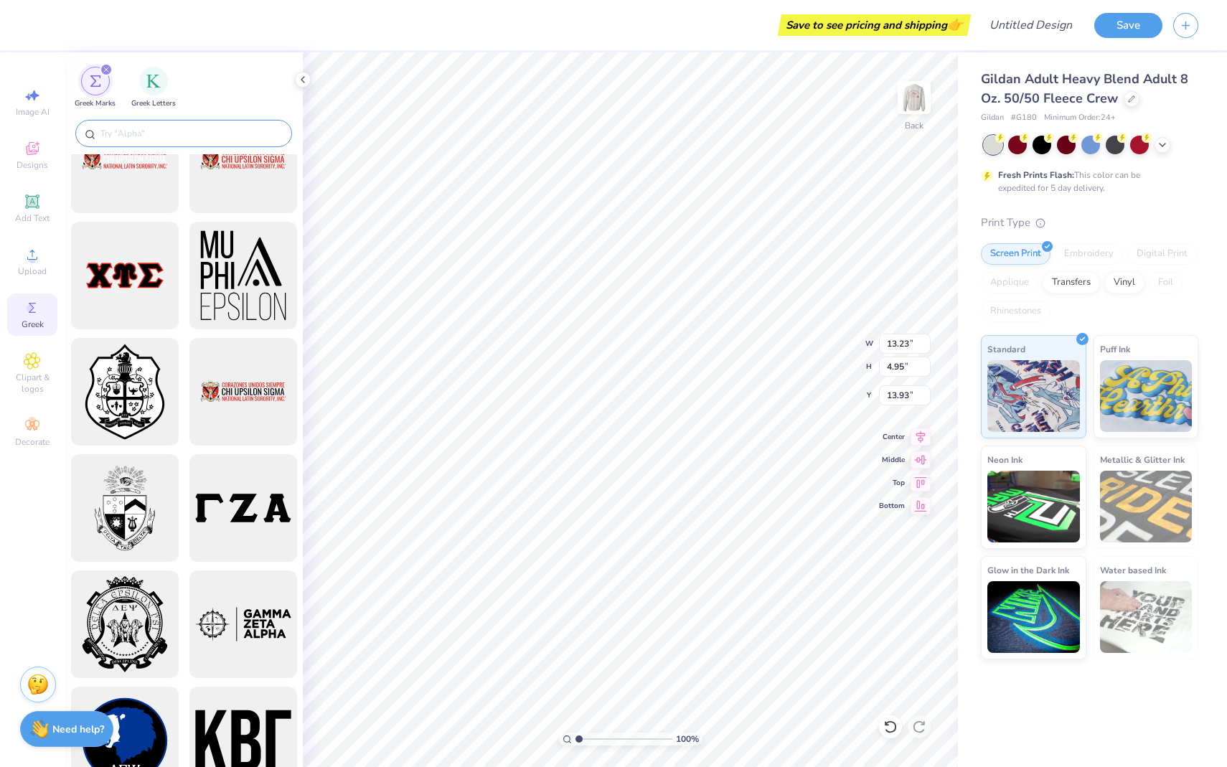
click at [164, 137] on input "text" at bounding box center [191, 133] width 184 height 14
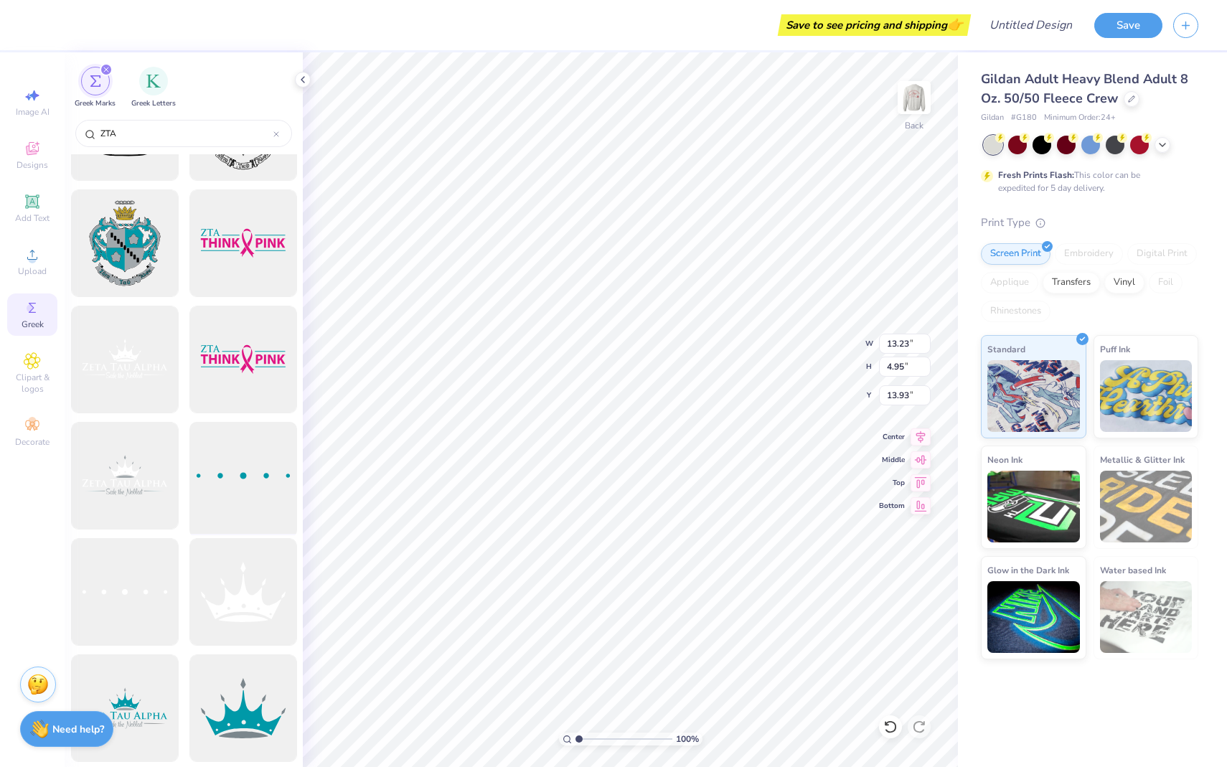
scroll to position [0, 0]
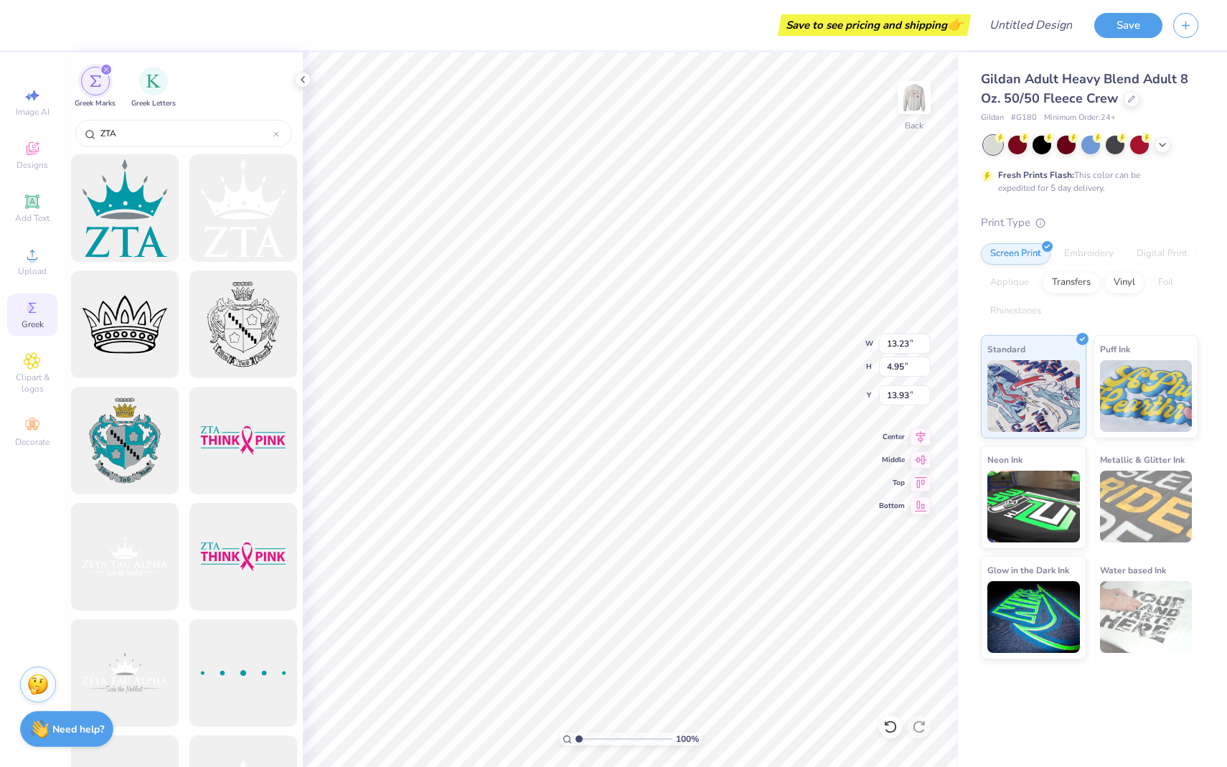
type input "ZTA"
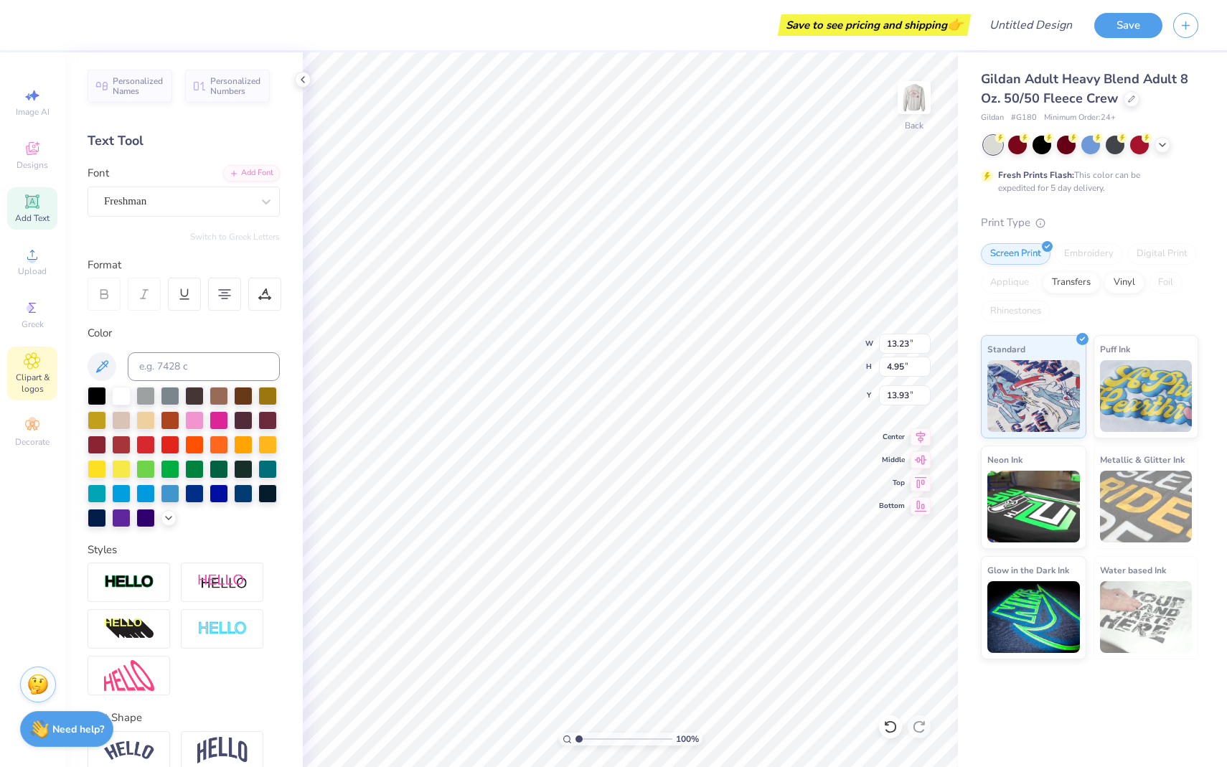
click at [39, 380] on span "Clipart & logos" at bounding box center [32, 383] width 50 height 23
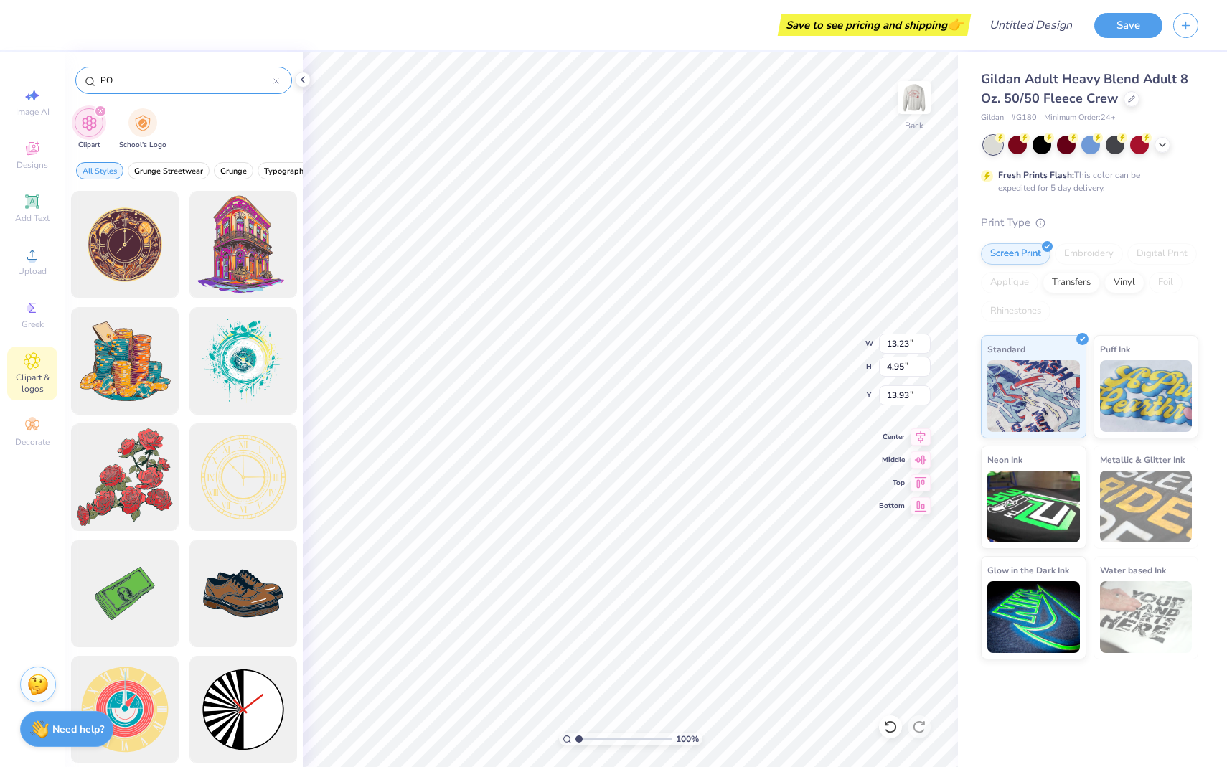
type input "P"
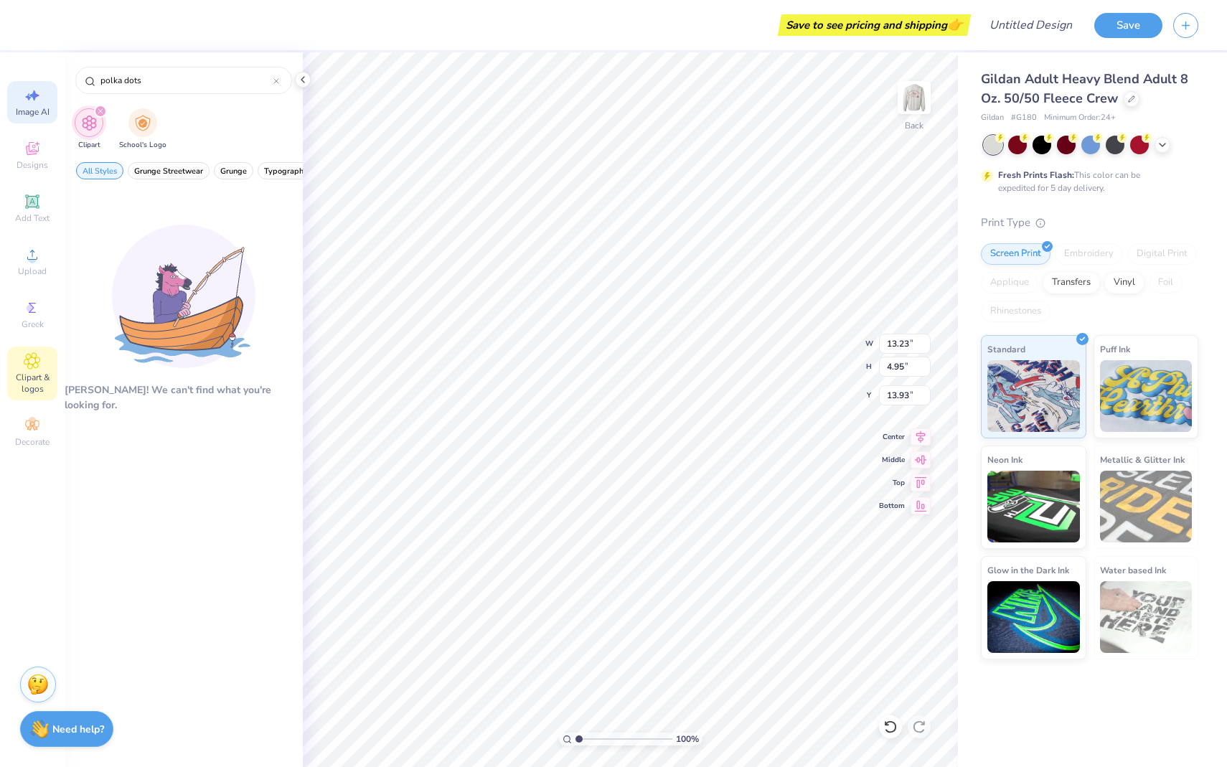
type input "polka dots"
click at [34, 105] on div "Image AI" at bounding box center [32, 102] width 50 height 42
select select "4"
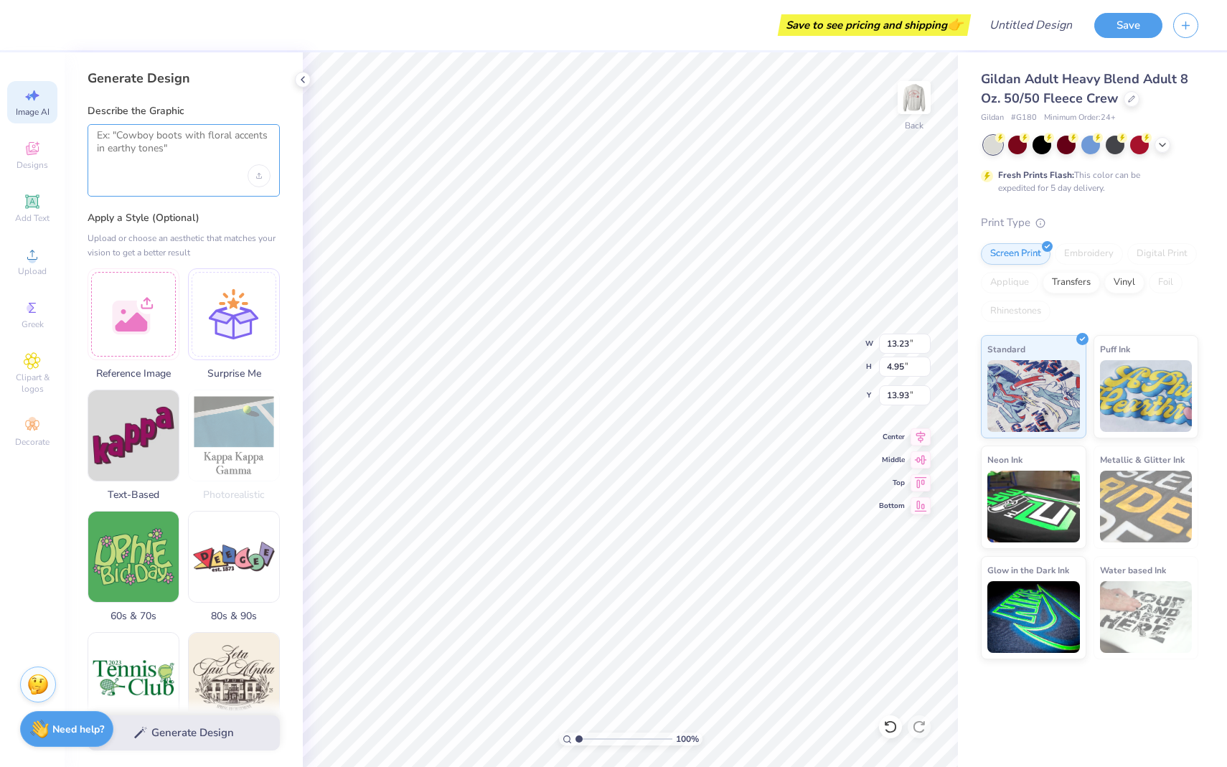
click at [159, 145] on textarea at bounding box center [184, 147] width 174 height 36
type textarea "polka dotted letters that say ZETA TAU ALPHA"
click at [162, 735] on button "Generate Design" at bounding box center [184, 729] width 192 height 35
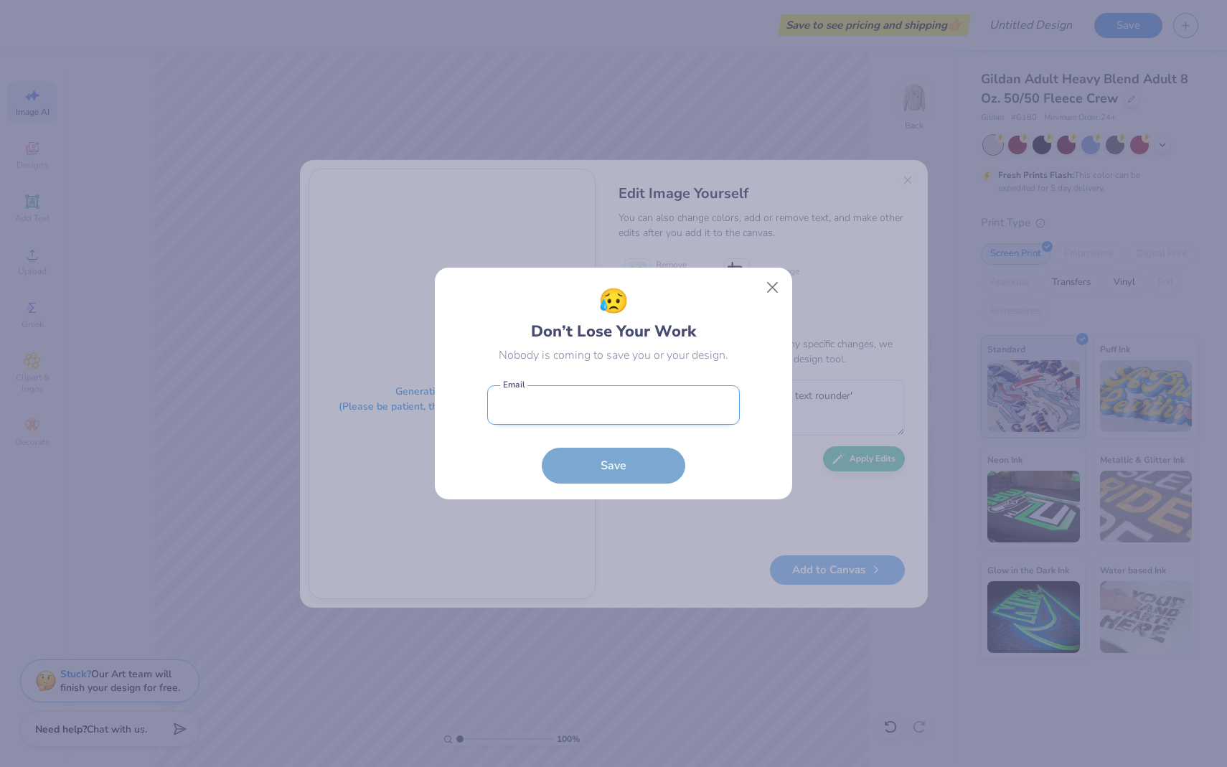
click at [570, 405] on input "email" at bounding box center [613, 404] width 253 height 39
click at [781, 285] on button "Close" at bounding box center [772, 287] width 27 height 27
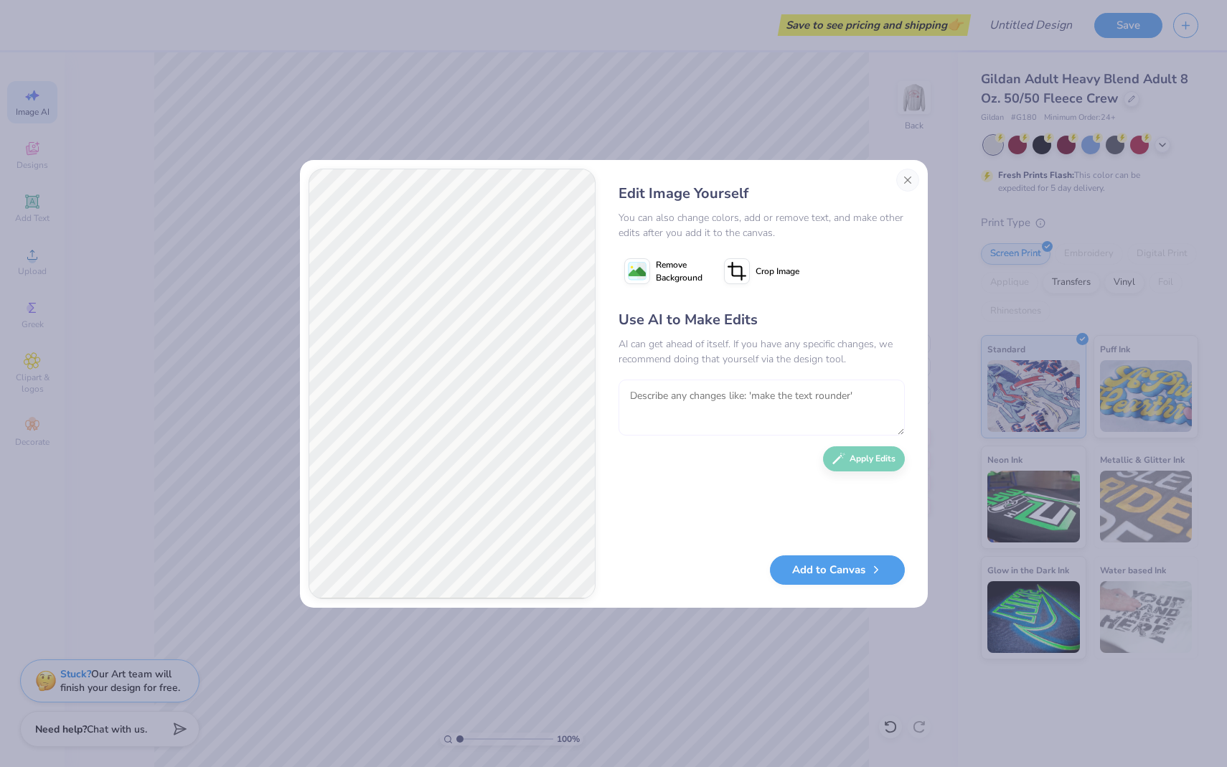
click at [790, 390] on textarea at bounding box center [761, 408] width 286 height 56
click at [771, 393] on textarea "change the letters to dark blue and make it the font that's shown in the picture" at bounding box center [761, 408] width 286 height 56
click at [837, 413] on textarea "change the letters to dark blue and white polka dots and make it the font that'…" at bounding box center [761, 408] width 286 height 56
type textarea "change the letters to dark blue and white polka dots and make it the font that'…"
click at [869, 458] on button "Apply Edits" at bounding box center [864, 455] width 82 height 25
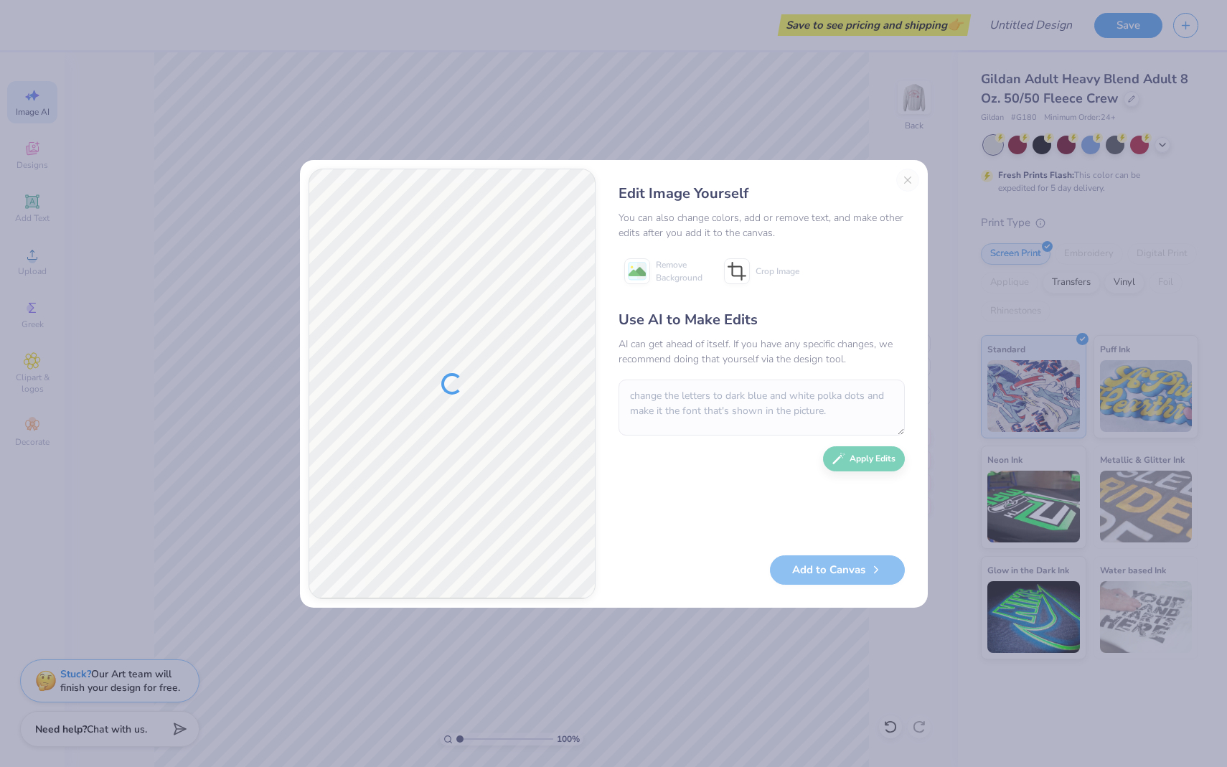
click at [910, 175] on div "Edit Image Yourself You can also change colors, add or remove text, and make ot…" at bounding box center [761, 384] width 315 height 430
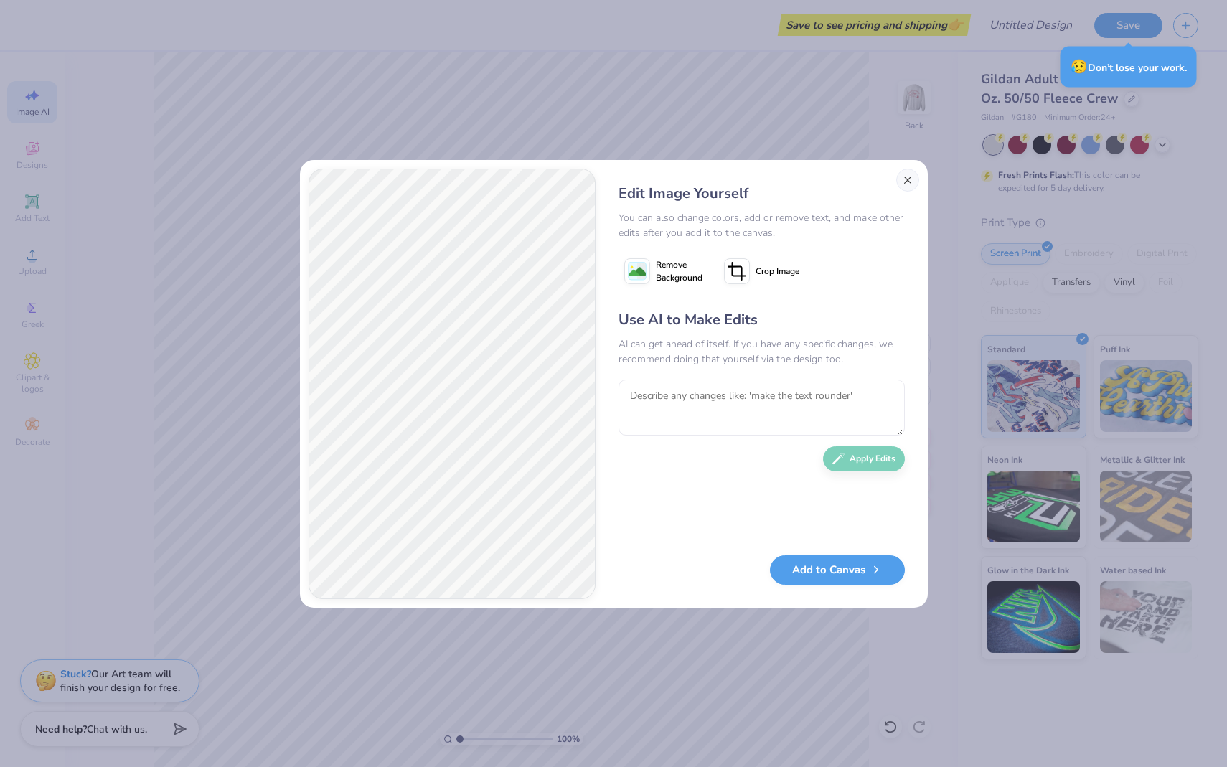
click at [908, 176] on button "Close" at bounding box center [907, 180] width 23 height 23
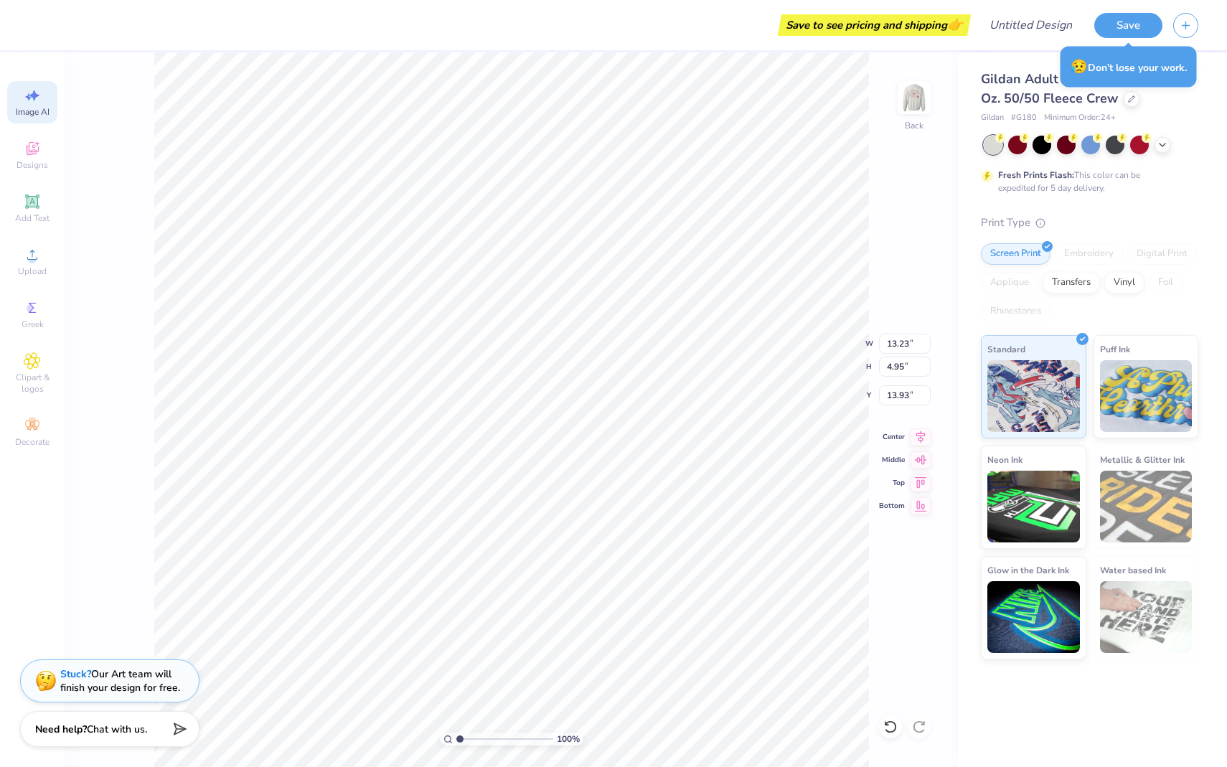
click at [37, 101] on icon at bounding box center [32, 95] width 17 height 17
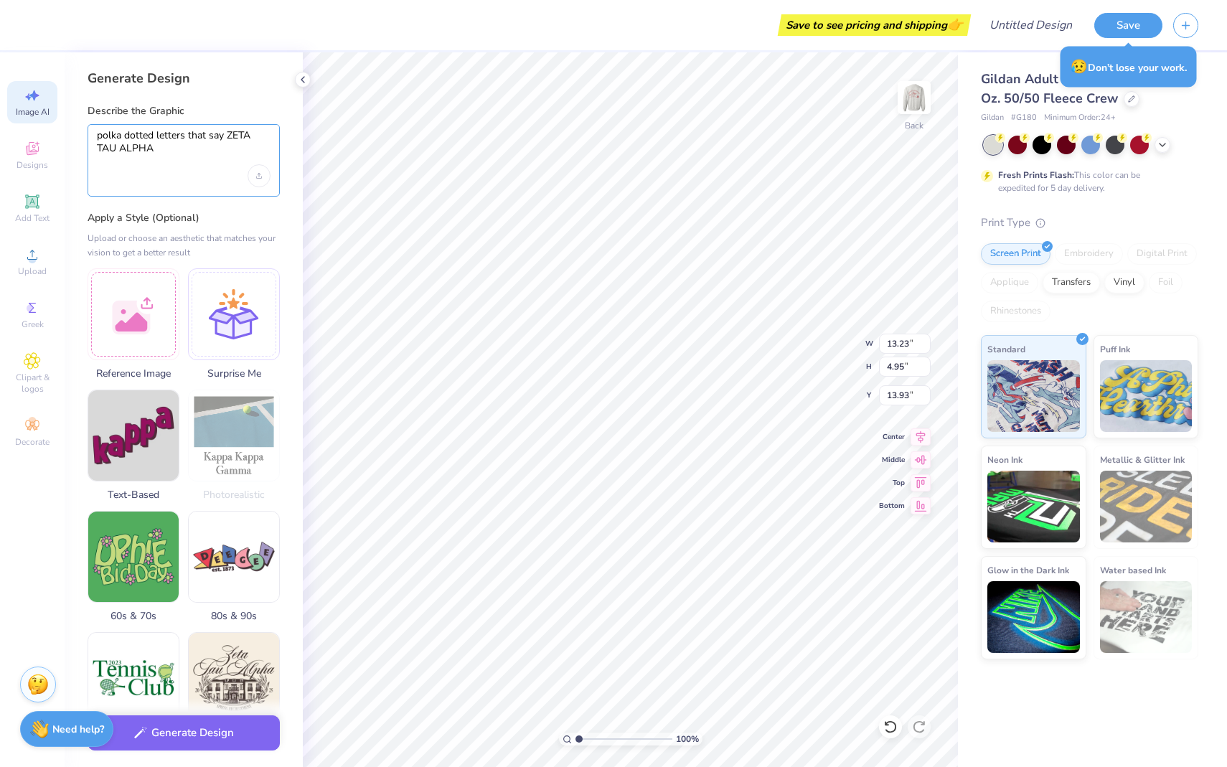
click at [176, 149] on textarea "polka dotted letters that say ZETA TAU ALPHA" at bounding box center [184, 147] width 174 height 36
click at [258, 178] on div "Upload image" at bounding box center [259, 175] width 23 height 23
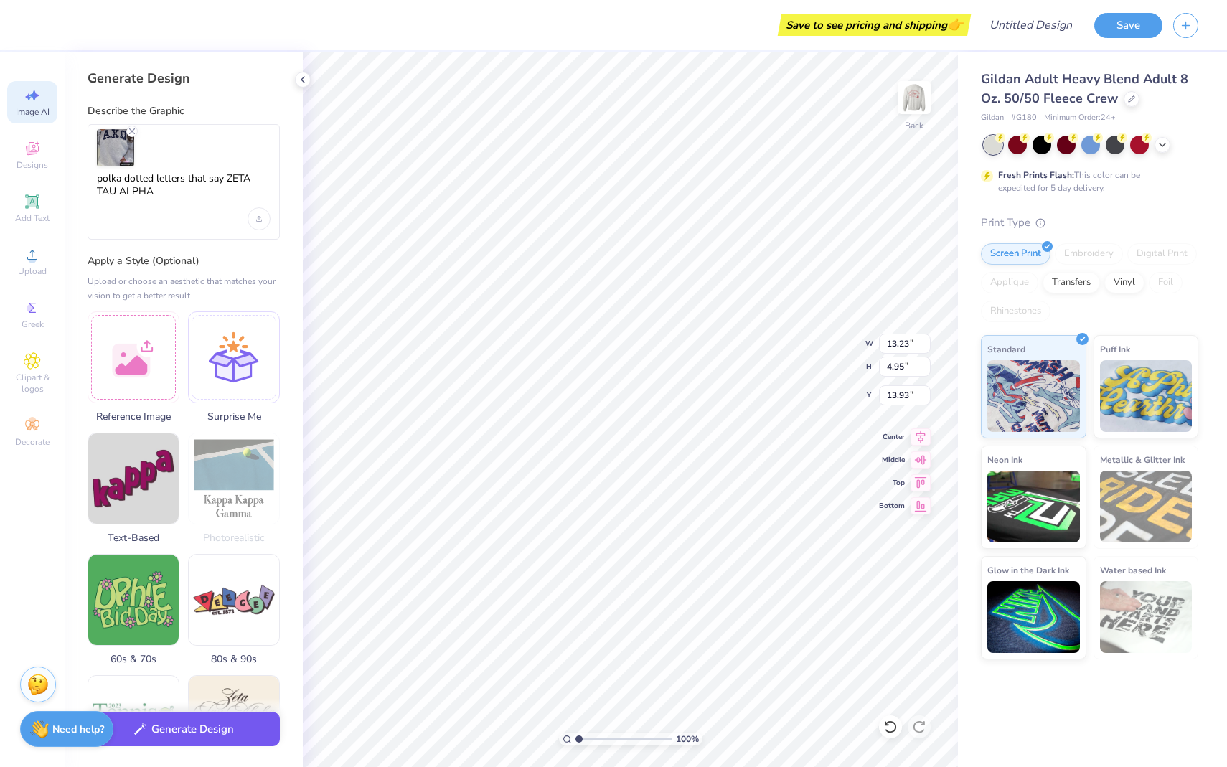
click at [223, 730] on button "Generate Design" at bounding box center [184, 729] width 192 height 35
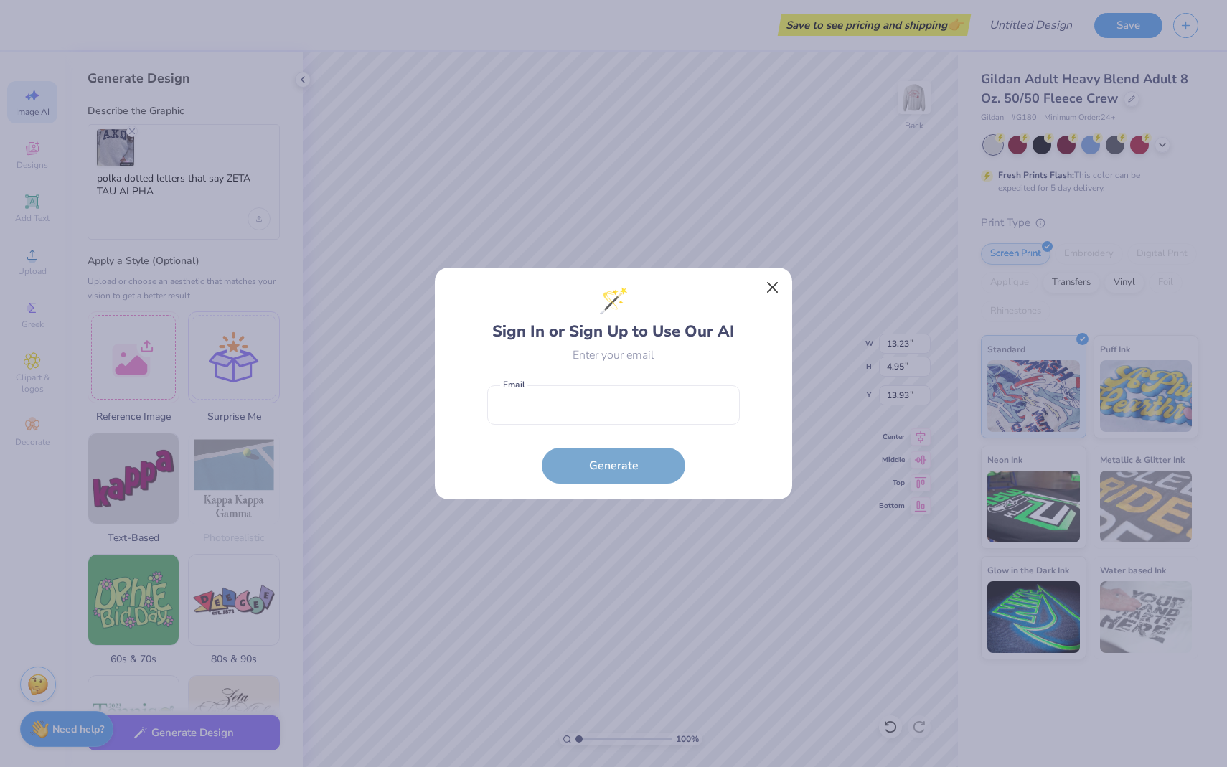
click at [768, 285] on button "Close" at bounding box center [772, 287] width 27 height 27
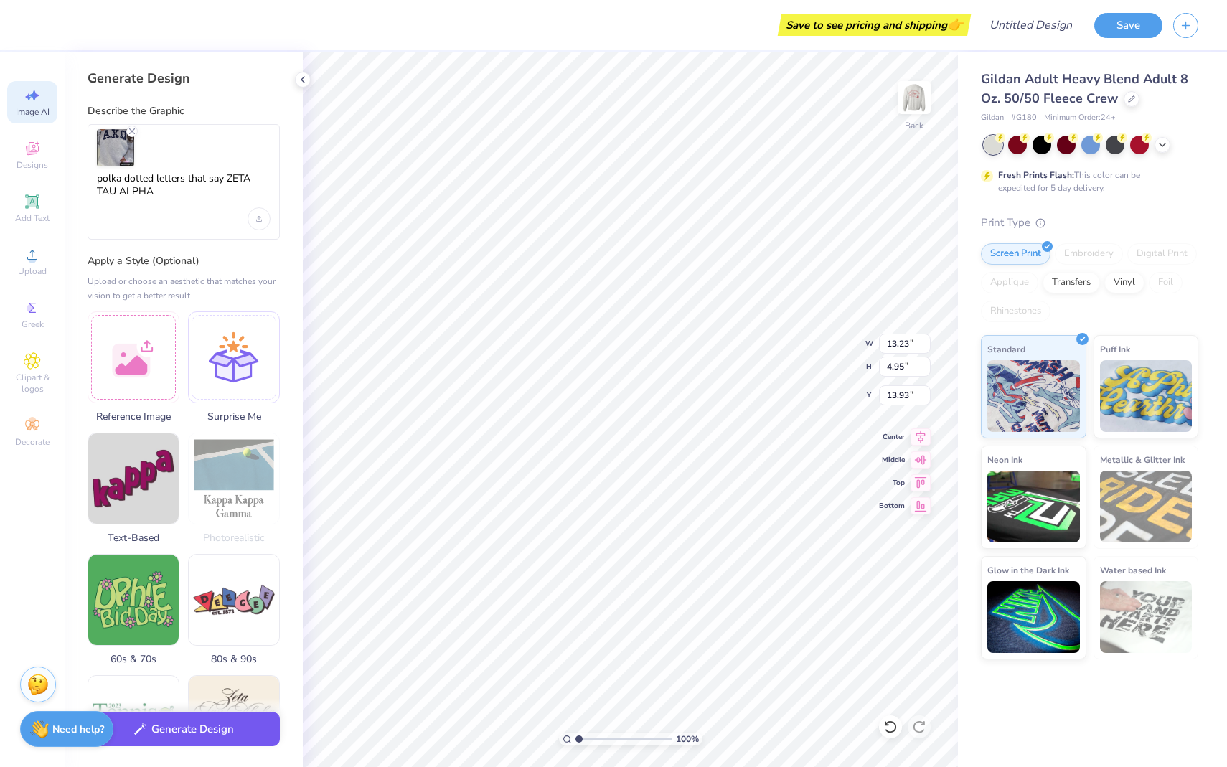
click at [174, 741] on button "Generate Design" at bounding box center [184, 729] width 192 height 35
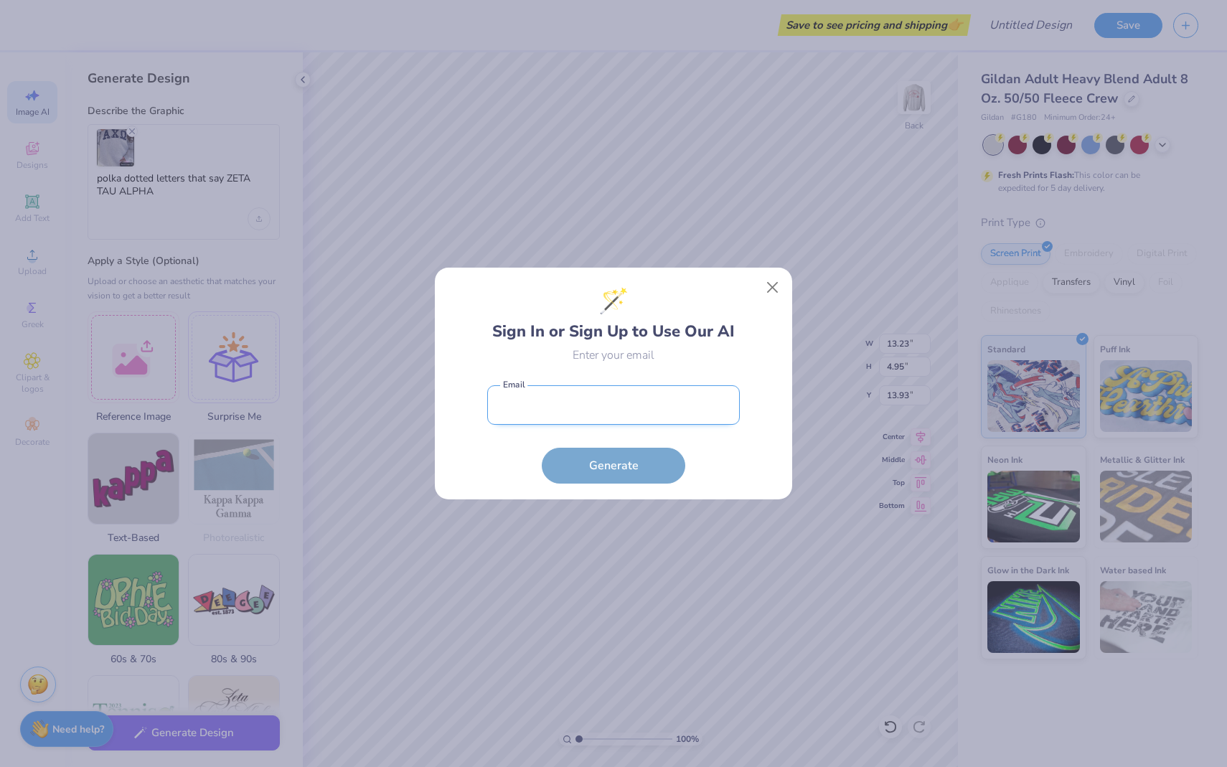
click at [578, 407] on input "email" at bounding box center [613, 404] width 253 height 39
type input "[EMAIL_ADDRESS][DOMAIN_NAME]"
click at [613, 465] on button "Generate" at bounding box center [613, 466] width 143 height 36
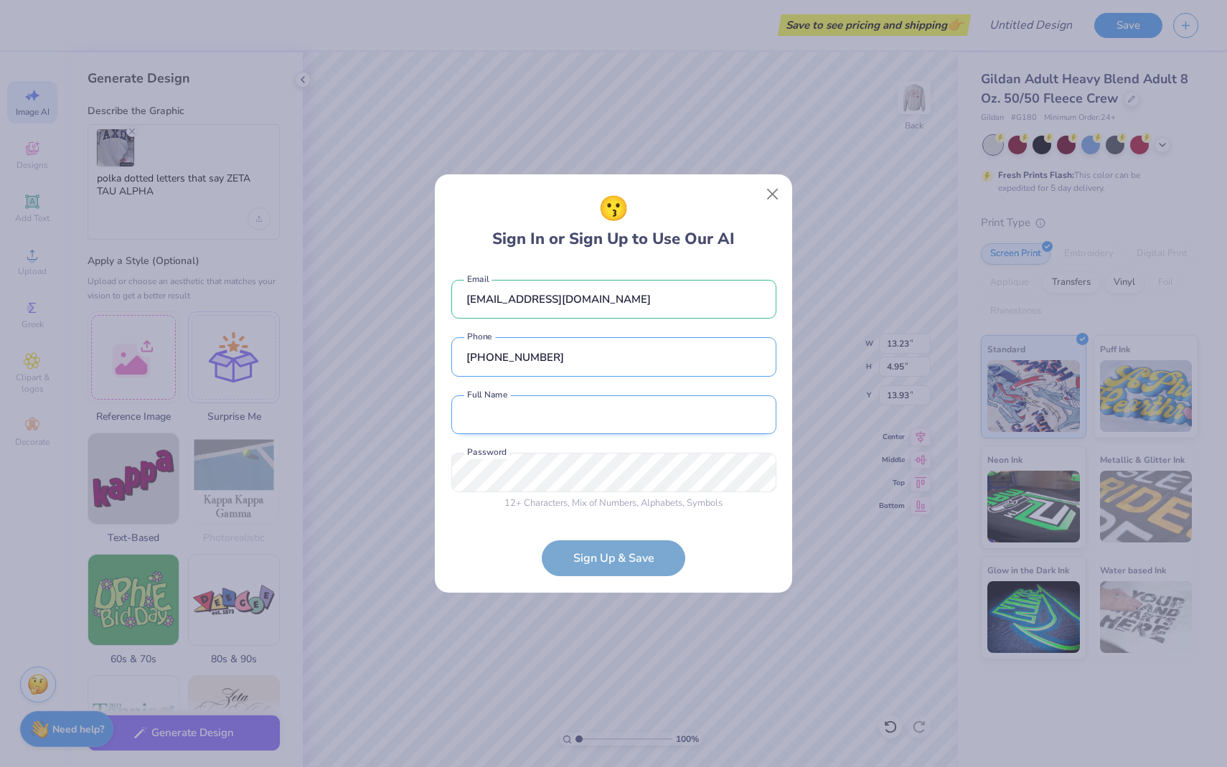
type input "[PHONE_NUMBER]"
type input "[PERSON_NAME]"
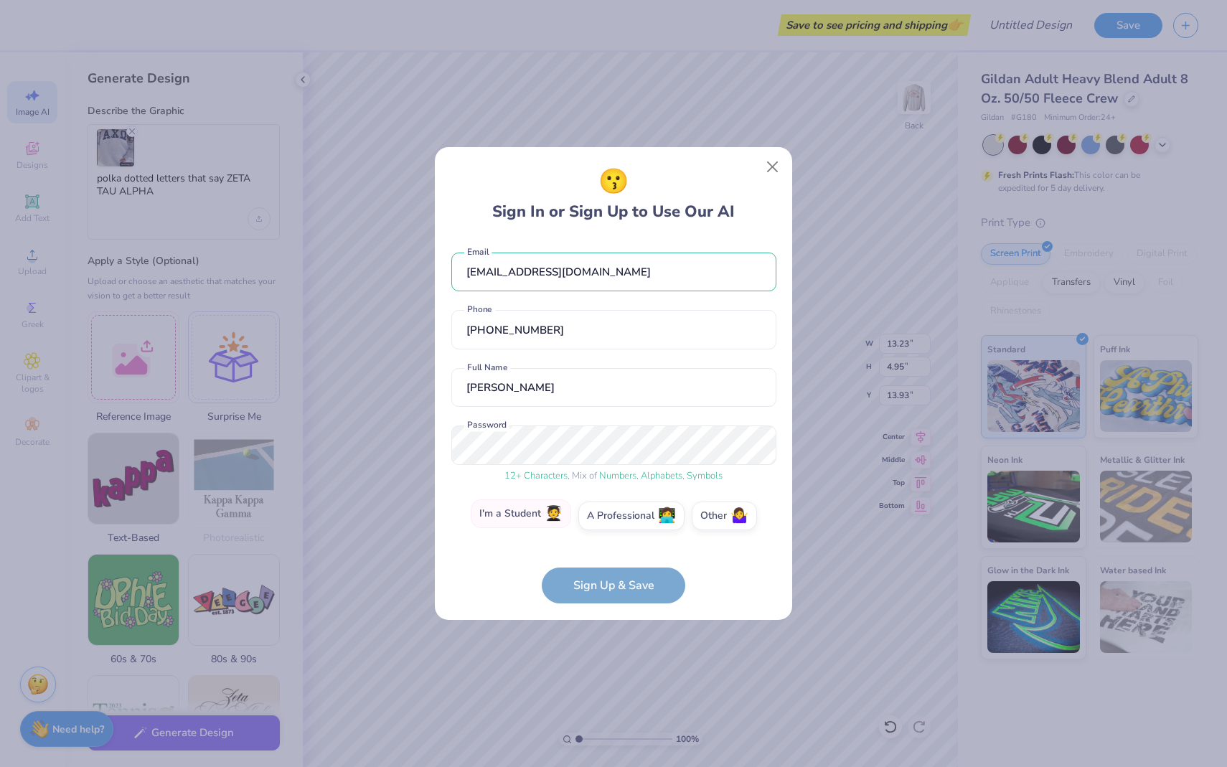
click at [520, 514] on label "I'm a Student 🧑‍🎓" at bounding box center [521, 513] width 100 height 29
click at [609, 515] on input "I'm a Student 🧑‍🎓" at bounding box center [613, 519] width 9 height 9
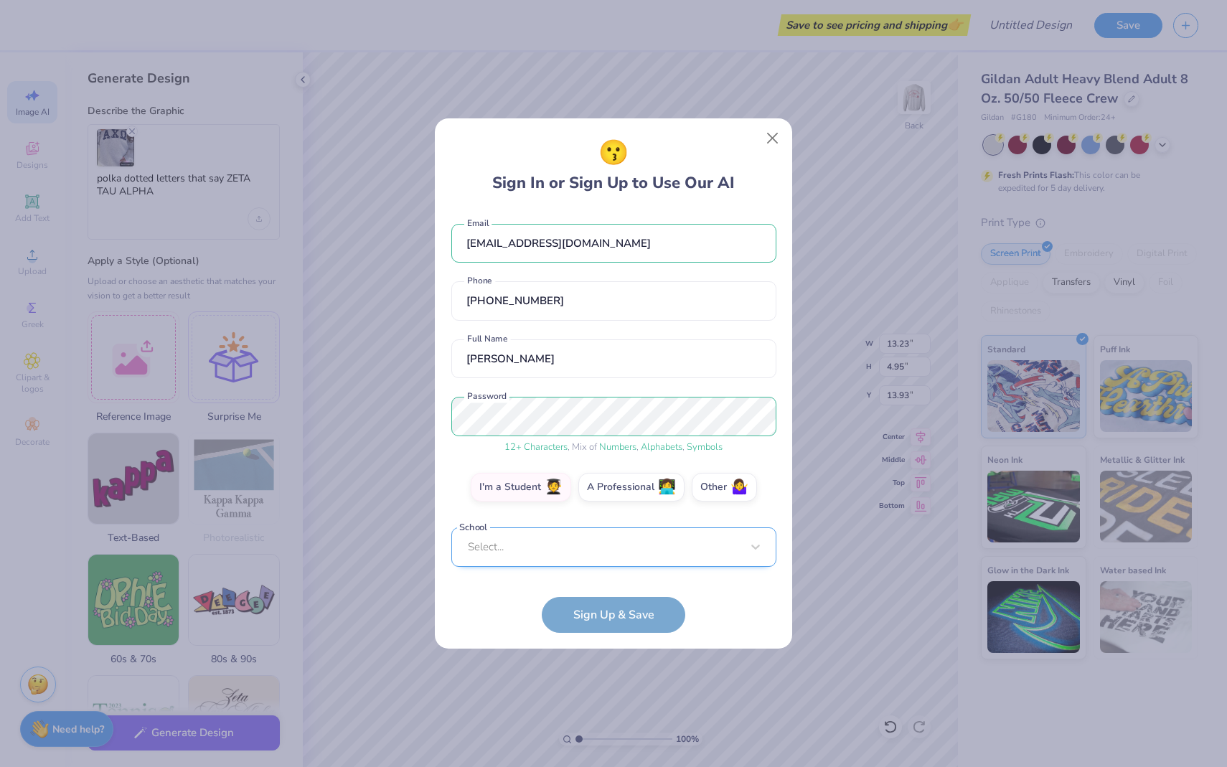
click at [534, 547] on div "Select..." at bounding box center [613, 546] width 325 height 39
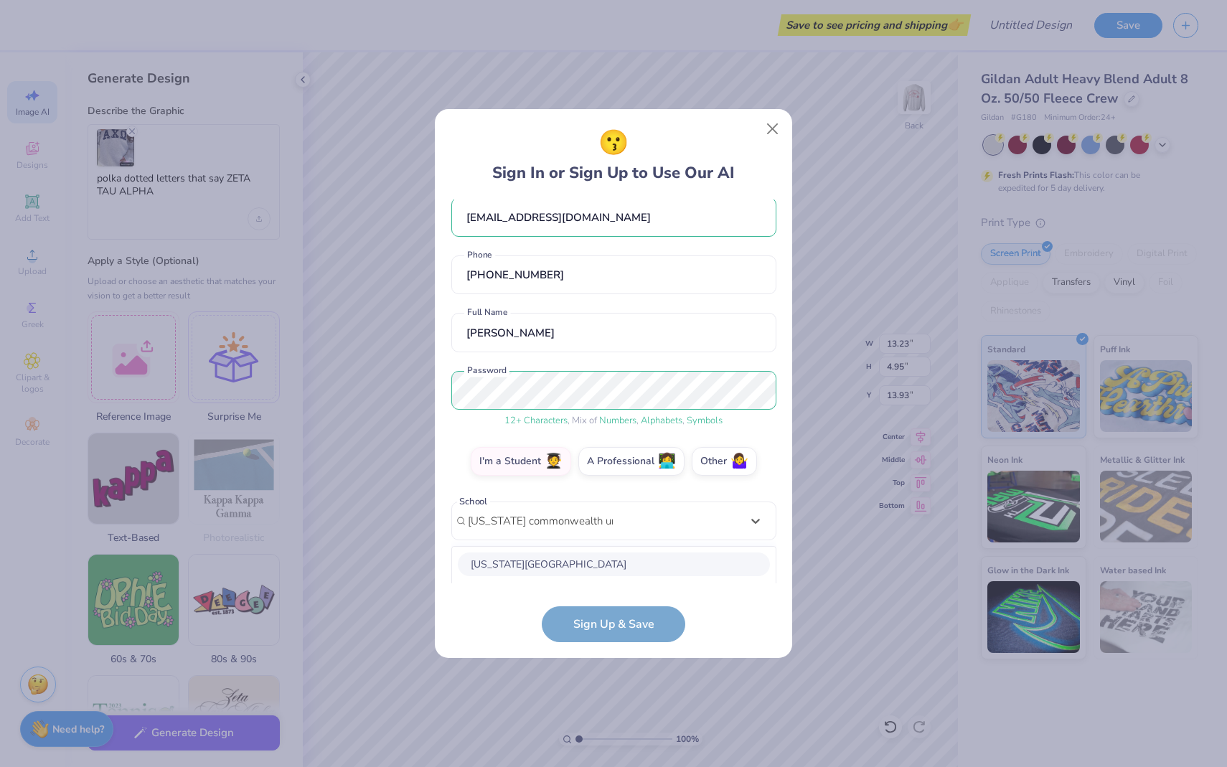
scroll to position [196, 0]
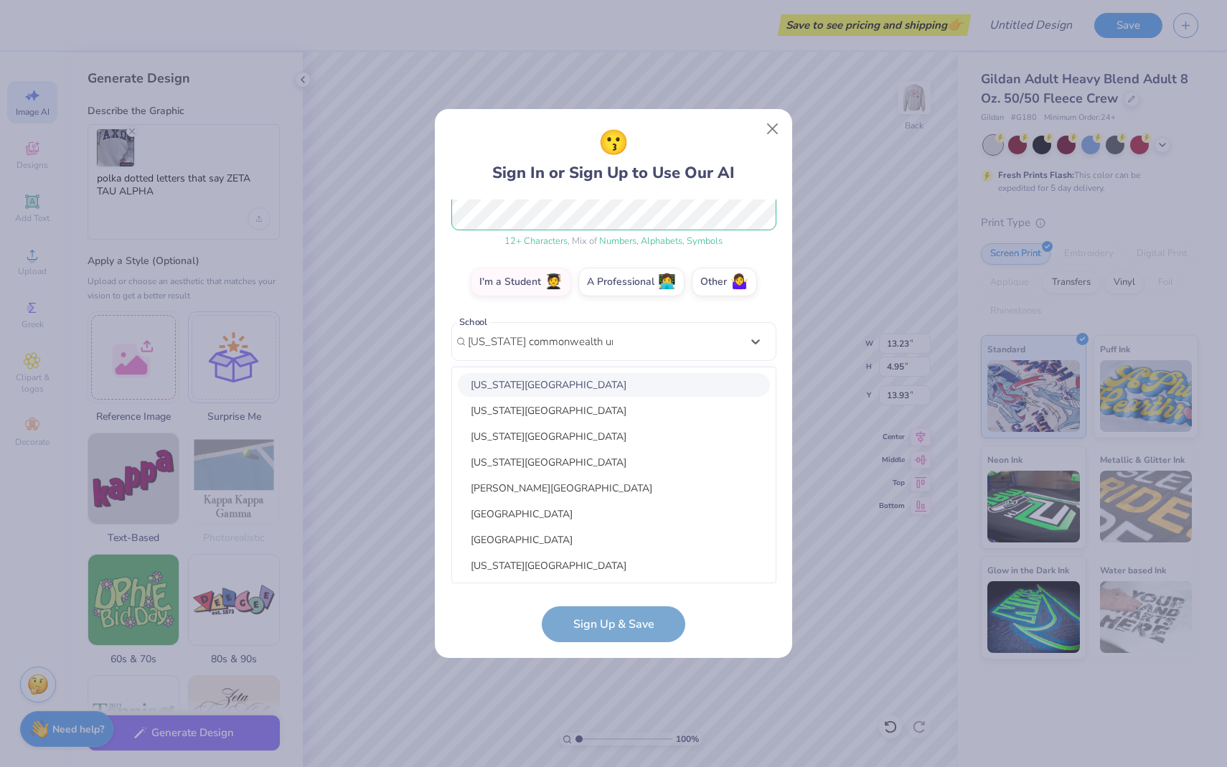
click at [602, 386] on div "[US_STATE][GEOGRAPHIC_DATA]" at bounding box center [614, 385] width 312 height 24
type input "[US_STATE] commonwealth univer"
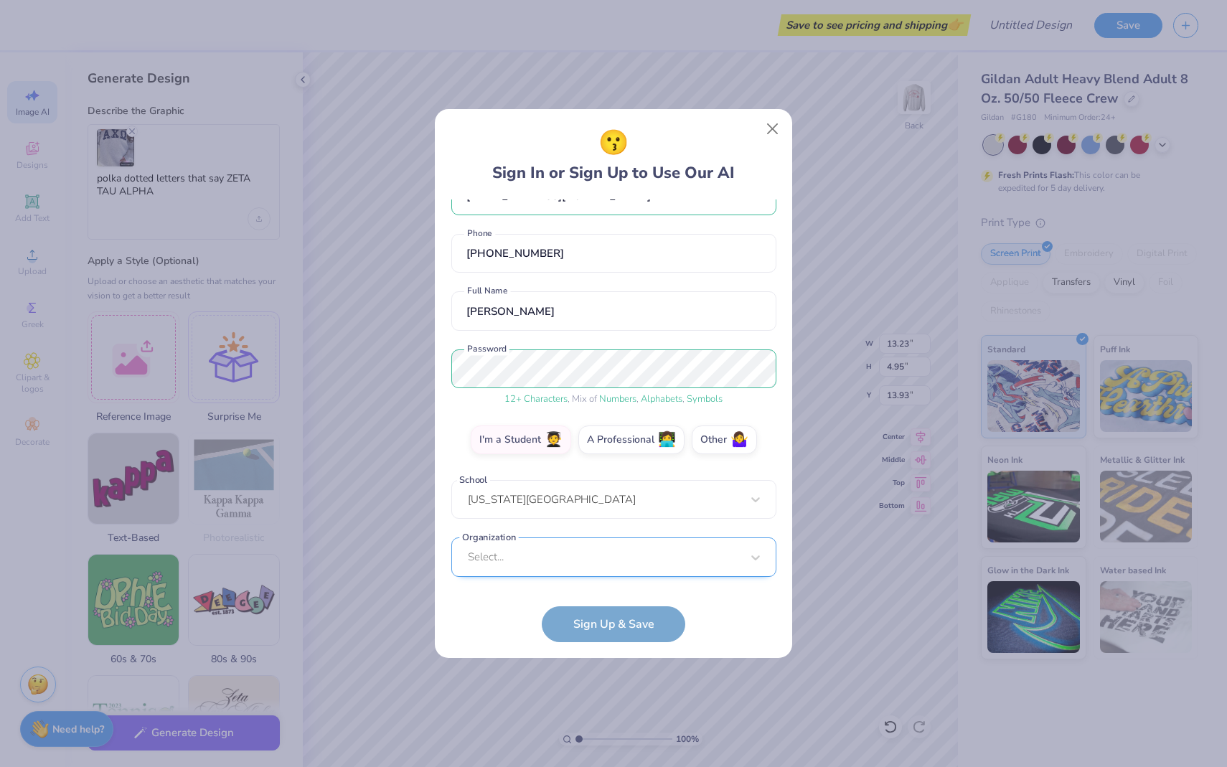
click at [605, 547] on div "Select..." at bounding box center [613, 556] width 325 height 39
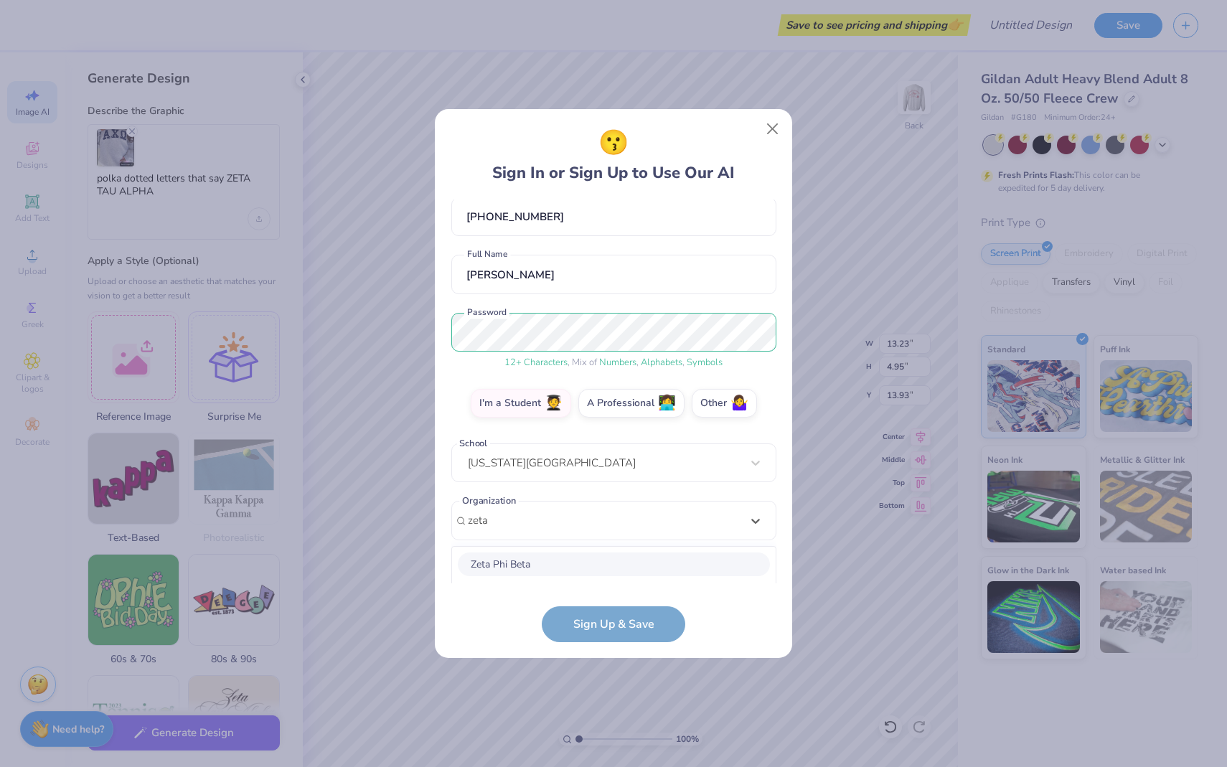
scroll to position [254, 0]
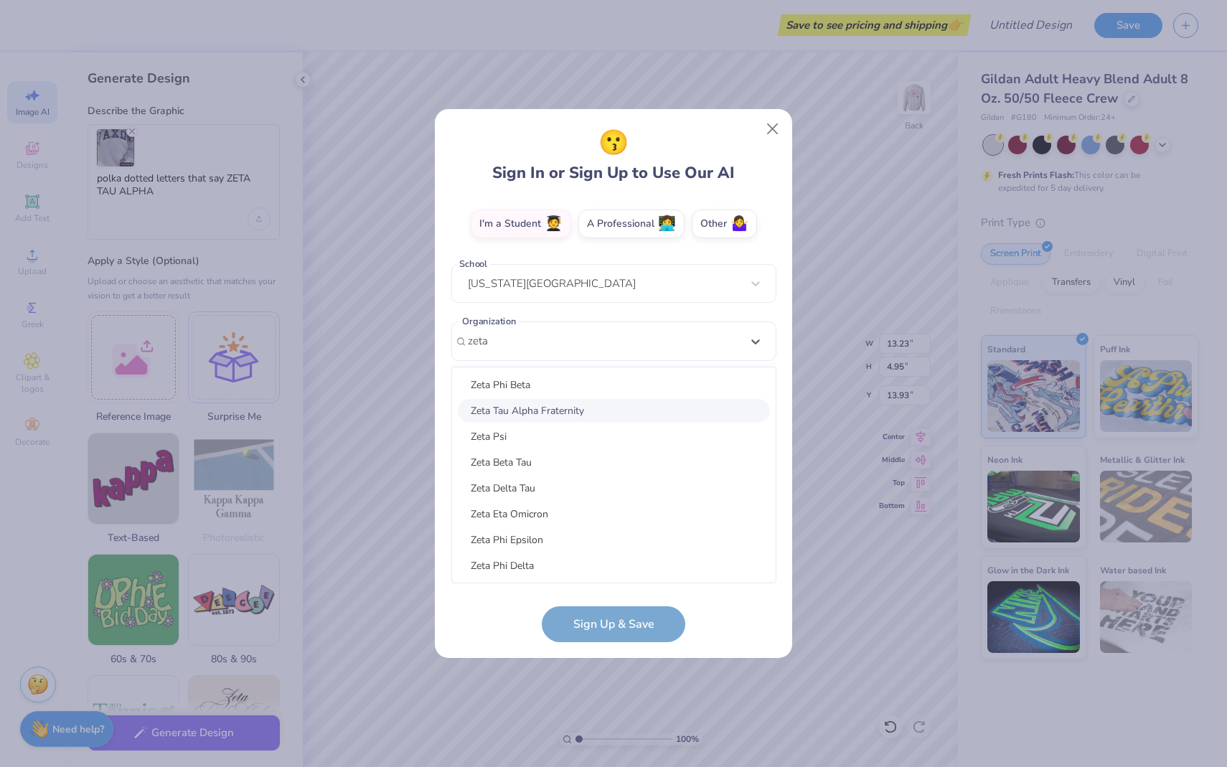
click at [575, 410] on div "Zeta Tau Alpha Fraternity" at bounding box center [614, 411] width 312 height 24
type input "zeta"
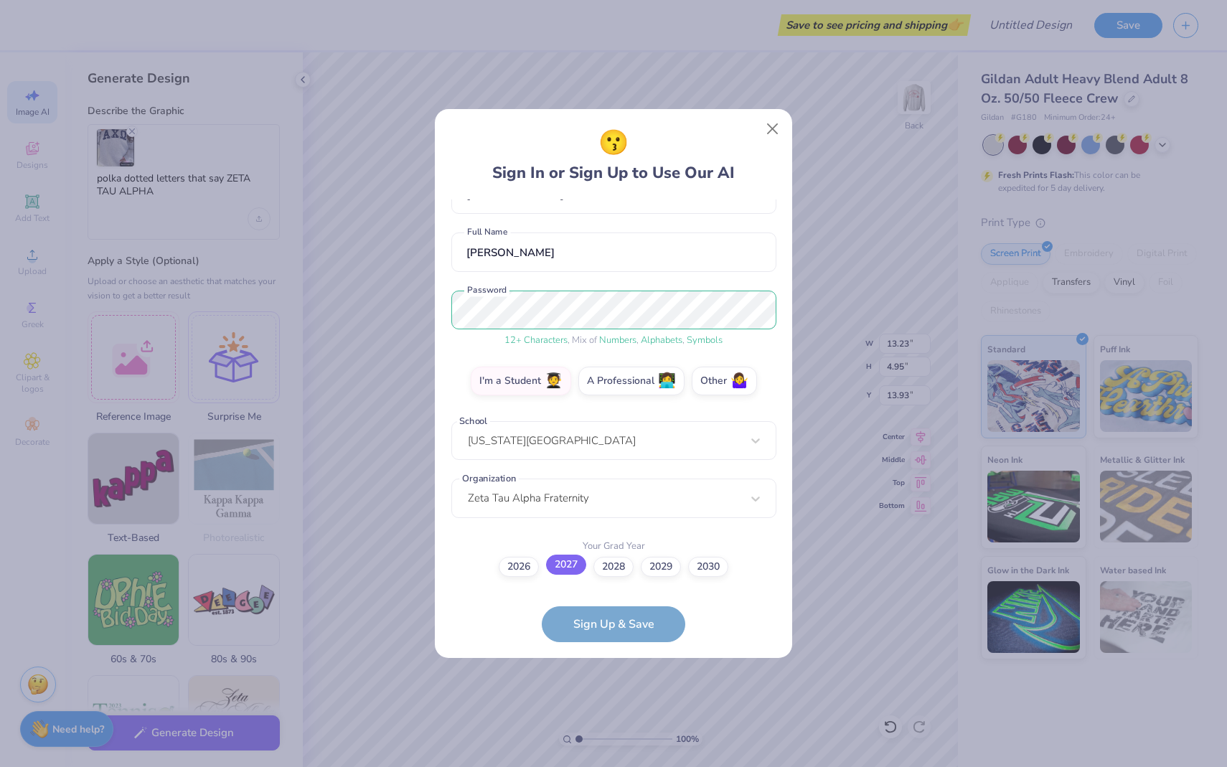
click at [556, 563] on label "2027" at bounding box center [566, 565] width 40 height 20
click at [609, 659] on input "2027" at bounding box center [613, 663] width 9 height 9
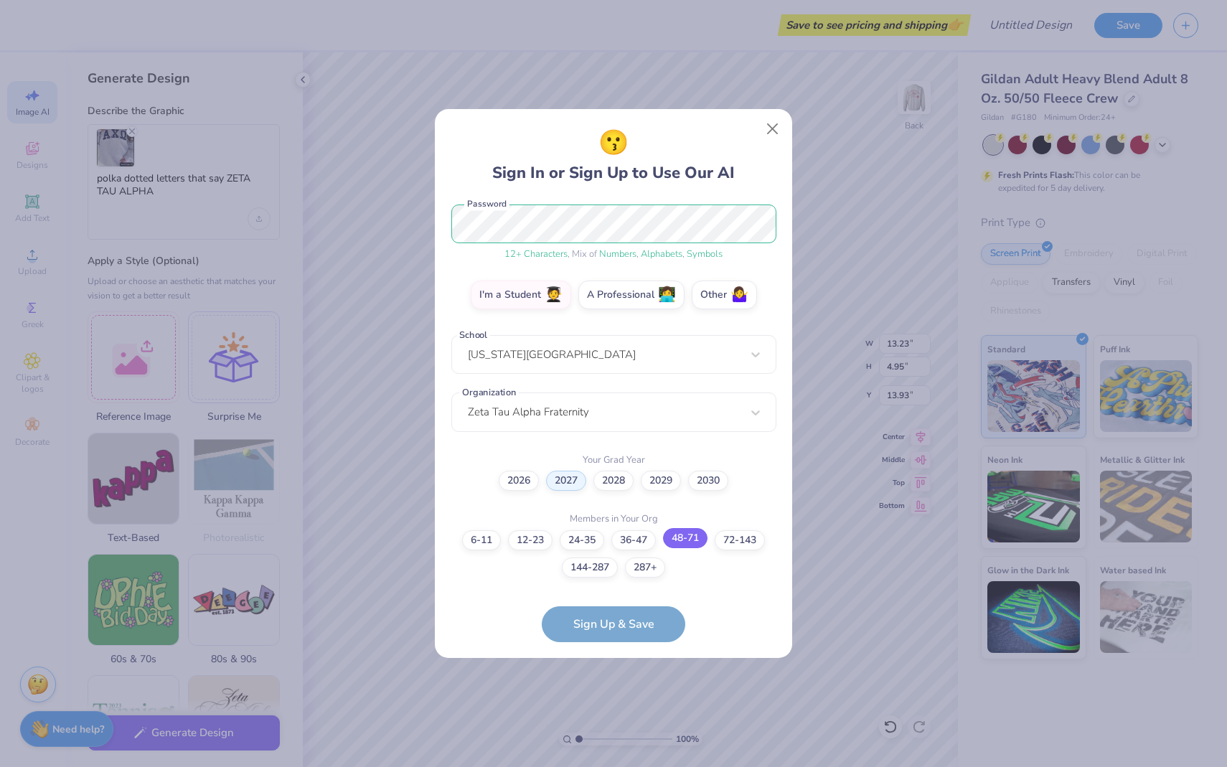
click at [693, 539] on label "48-71" at bounding box center [685, 538] width 44 height 20
click at [618, 732] on input "48-71" at bounding box center [613, 736] width 9 height 9
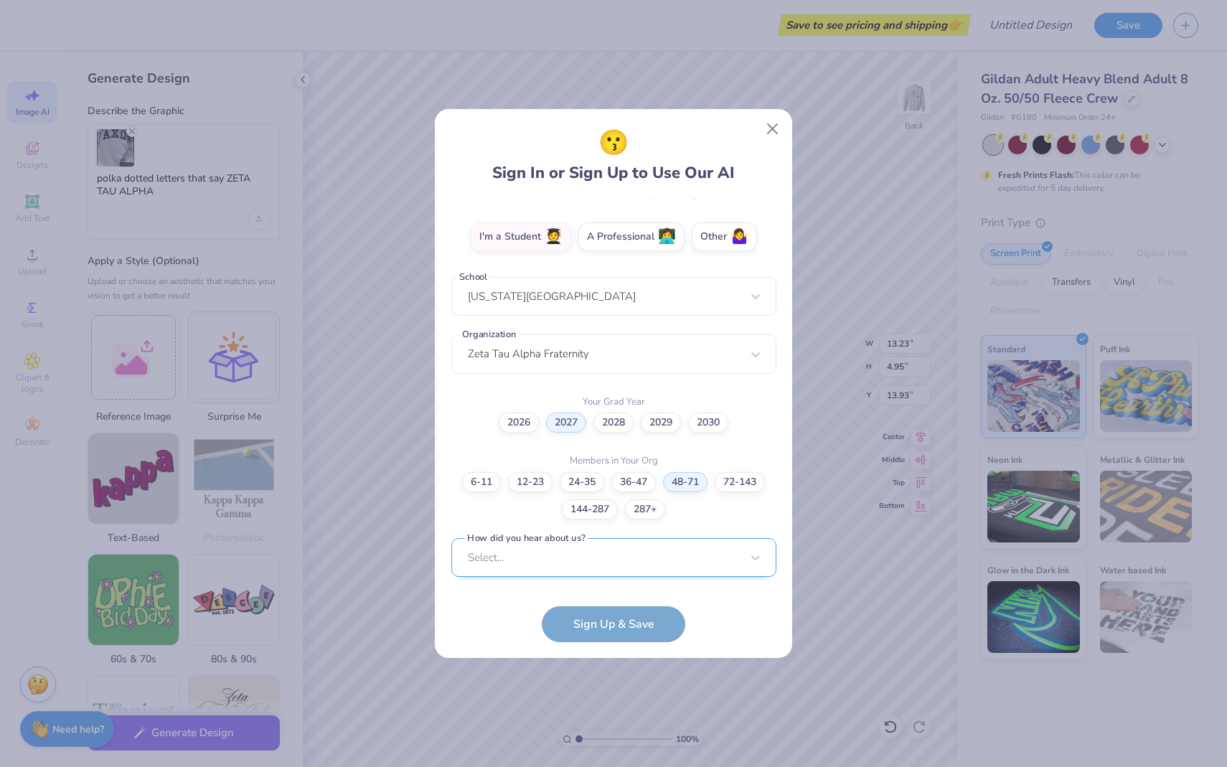
click at [572, 562] on div "Select..." at bounding box center [613, 557] width 325 height 39
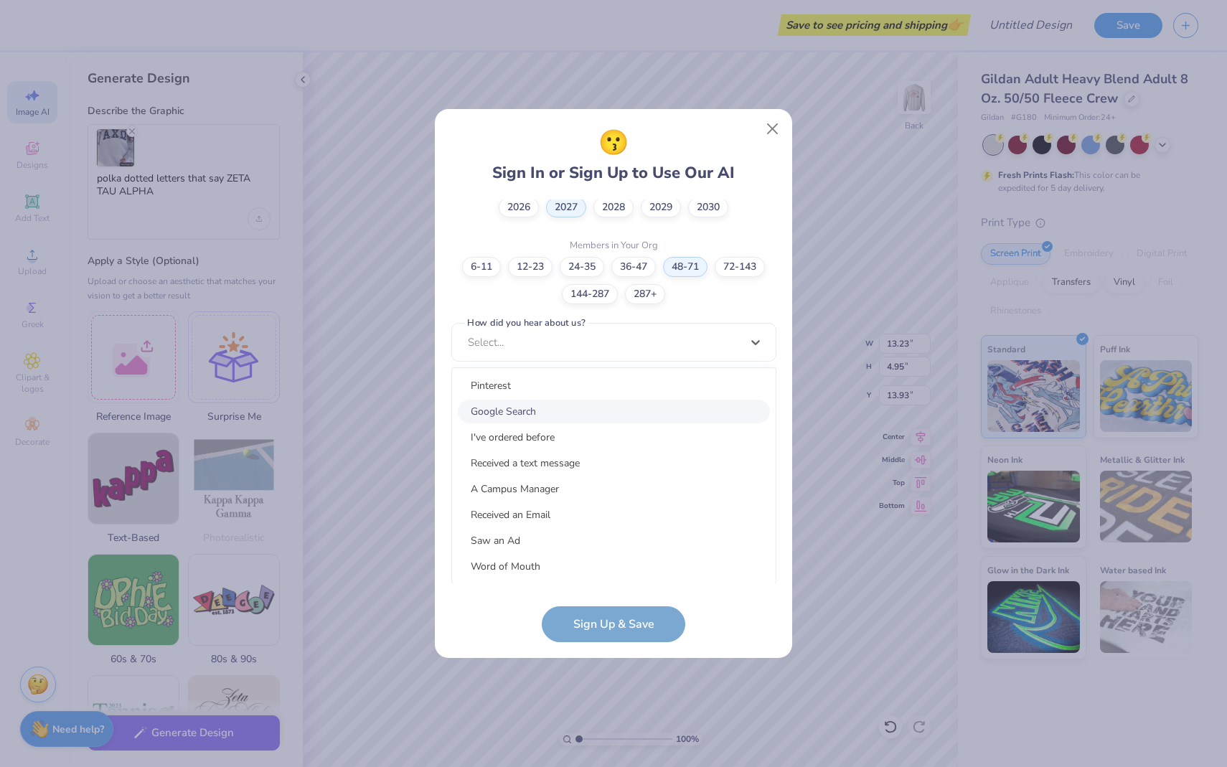
click at [547, 416] on div "Google Search" at bounding box center [614, 412] width 312 height 24
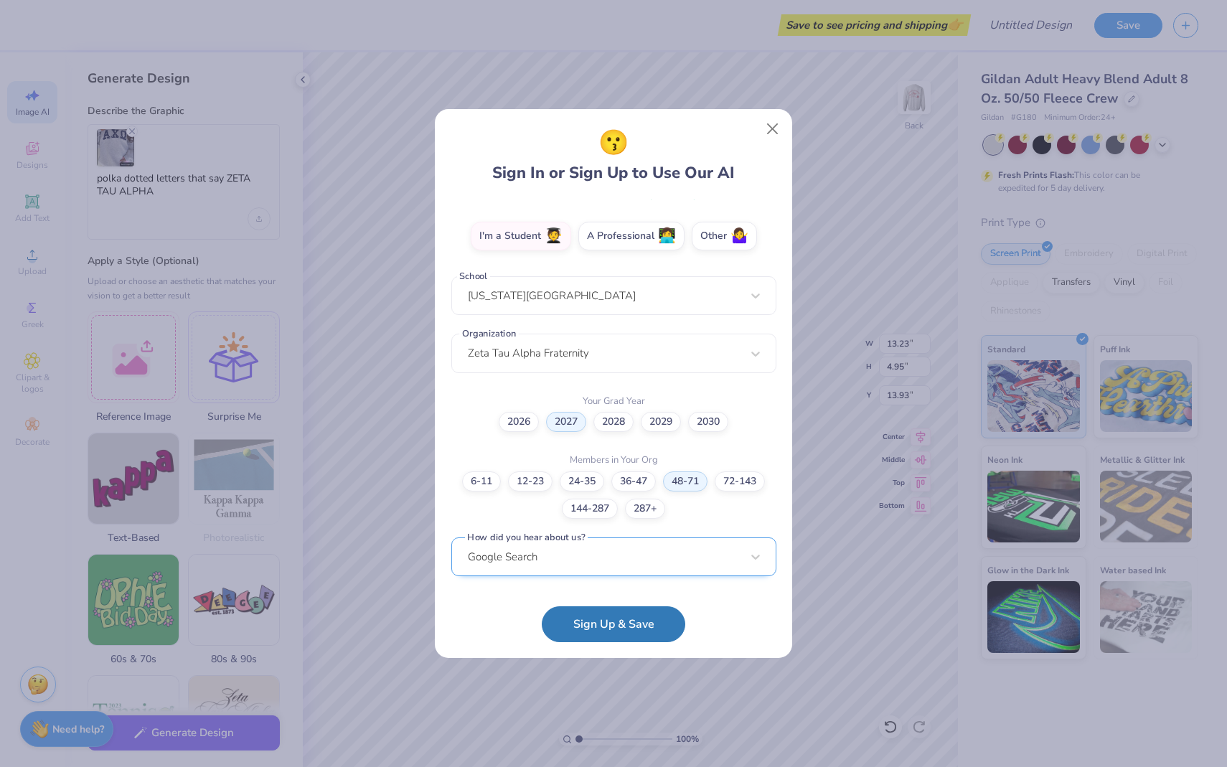
scroll to position [241, 0]
click at [621, 623] on button "Sign Up & Save" at bounding box center [613, 621] width 143 height 36
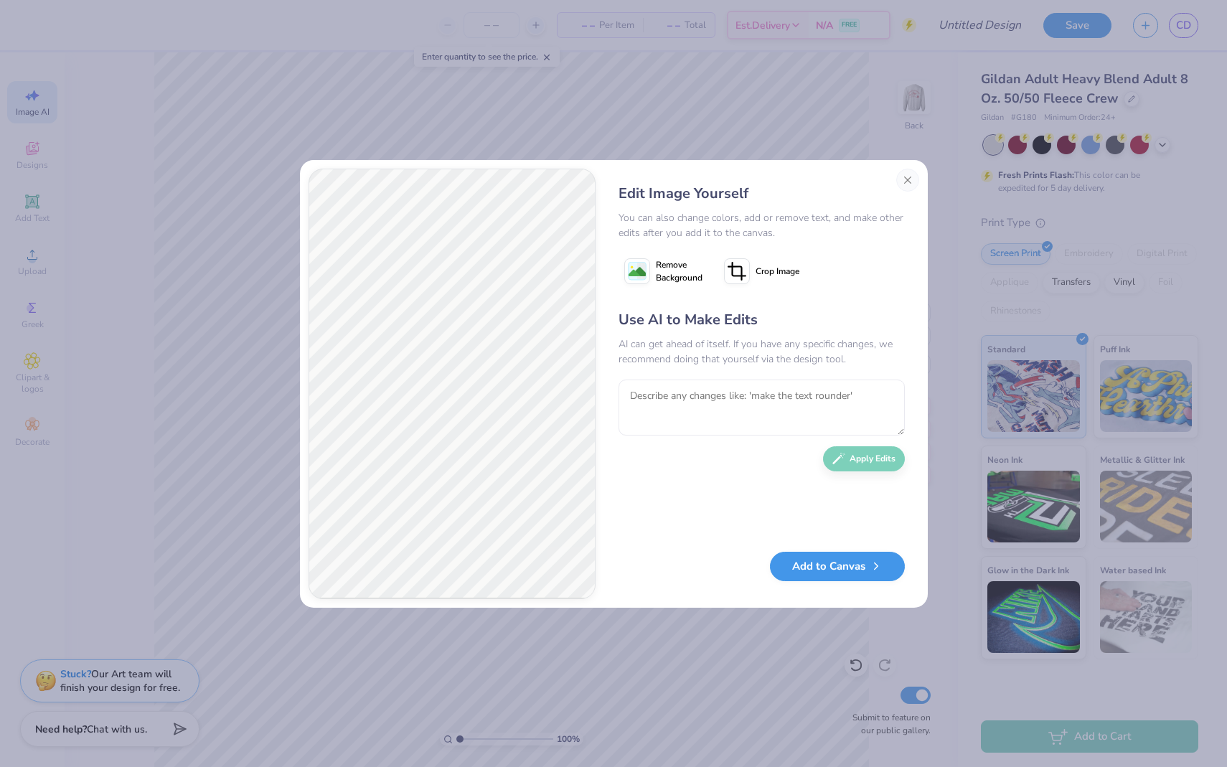
click at [850, 570] on button "Add to Canvas" at bounding box center [837, 566] width 135 height 29
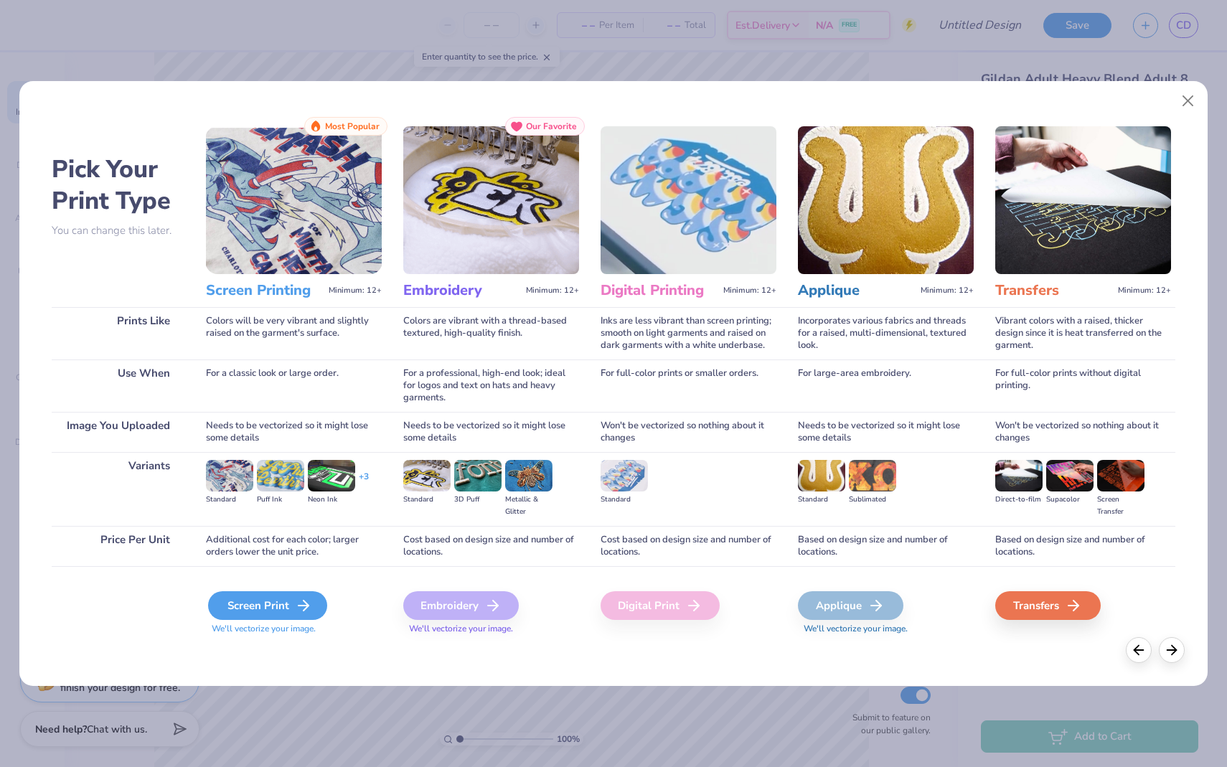
click at [281, 605] on div "Screen Print" at bounding box center [267, 605] width 119 height 29
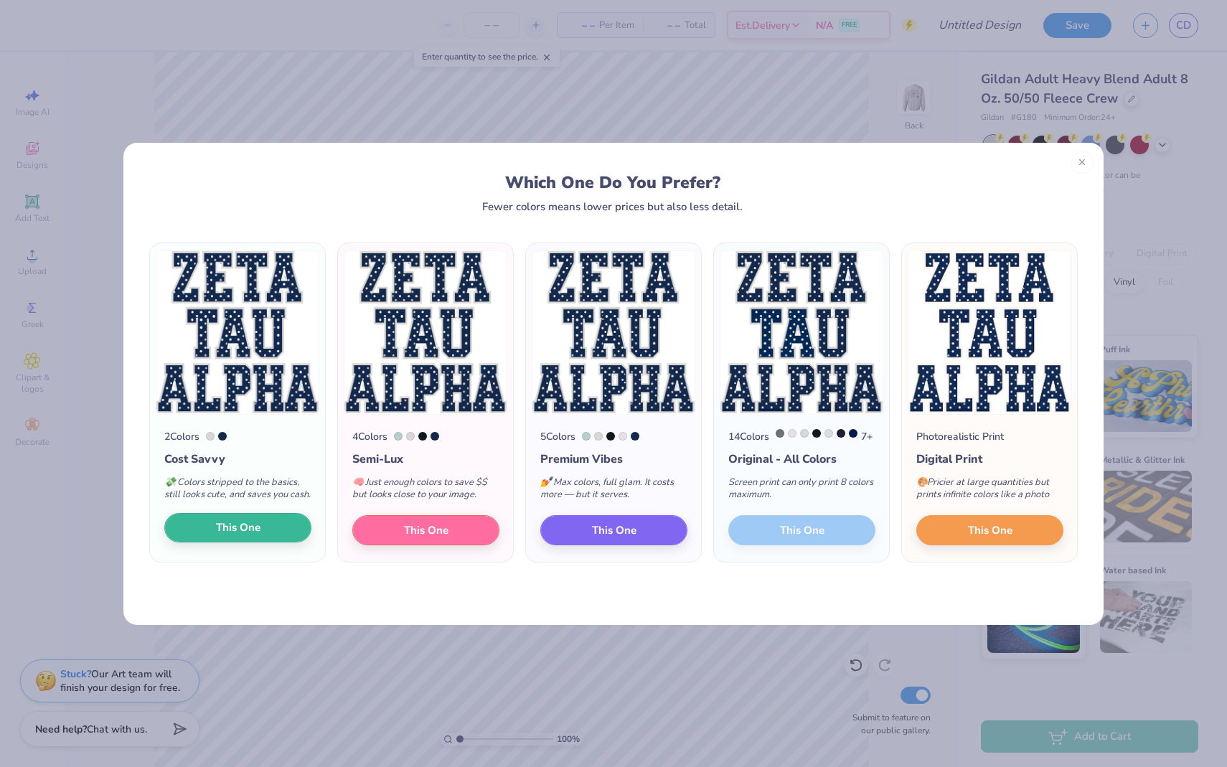
click at [239, 534] on span "This One" at bounding box center [238, 527] width 44 height 17
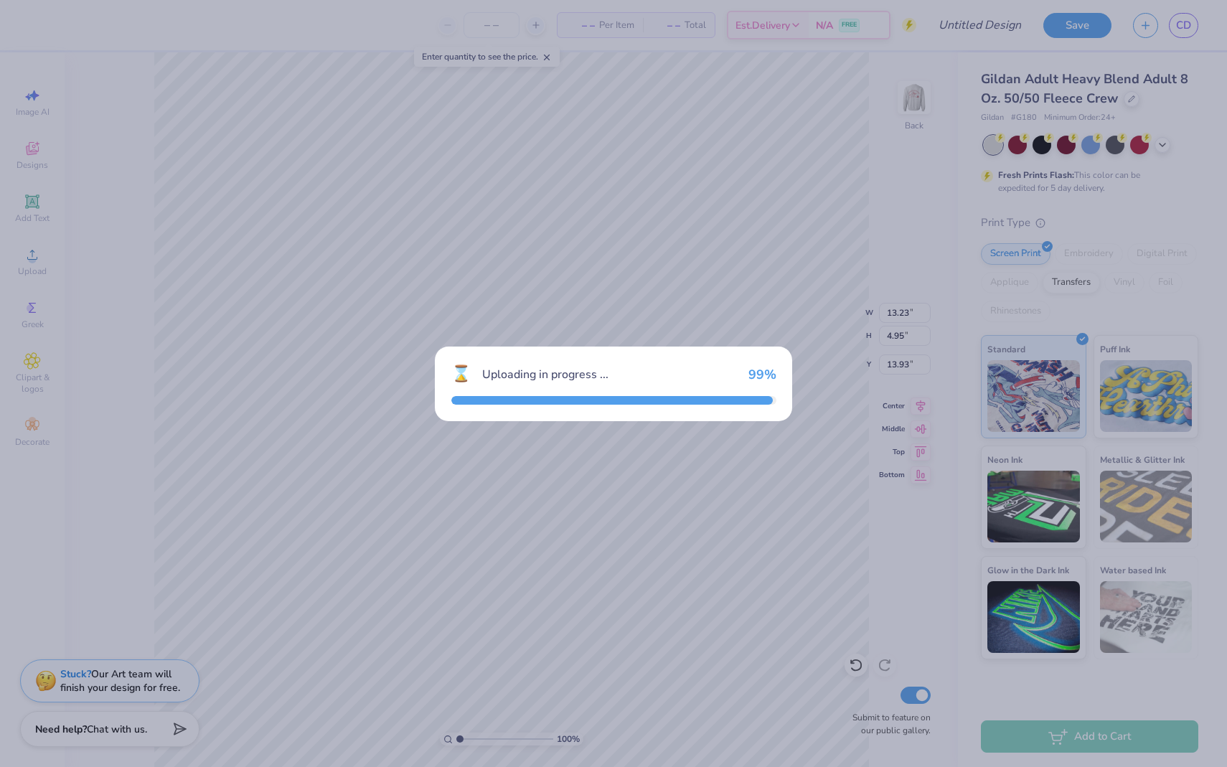
type input "15.00"
type input "15.03"
type input "4.36"
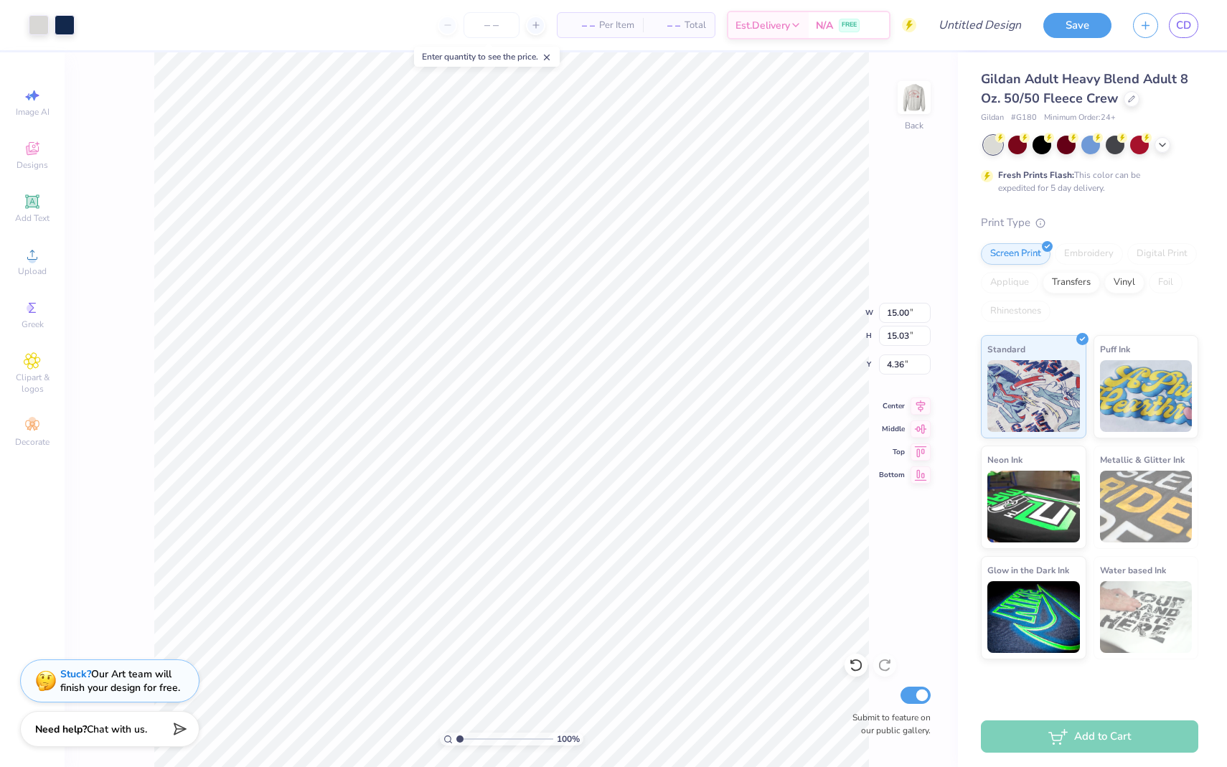
type input "5.89"
type input "5.90"
type input "6.55"
type input "2.44"
type input "4.19"
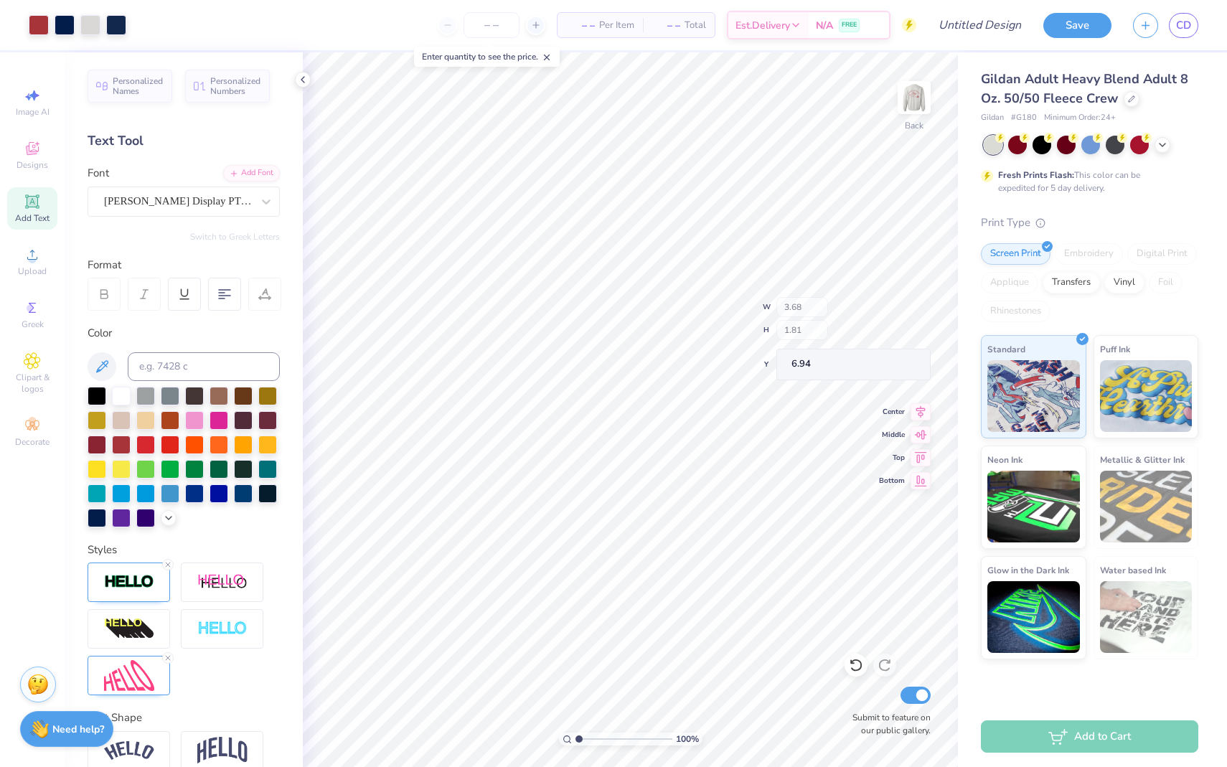
type input "6.83"
type input "3.50"
type input "0.75"
type input "9.28"
type input "4.17"
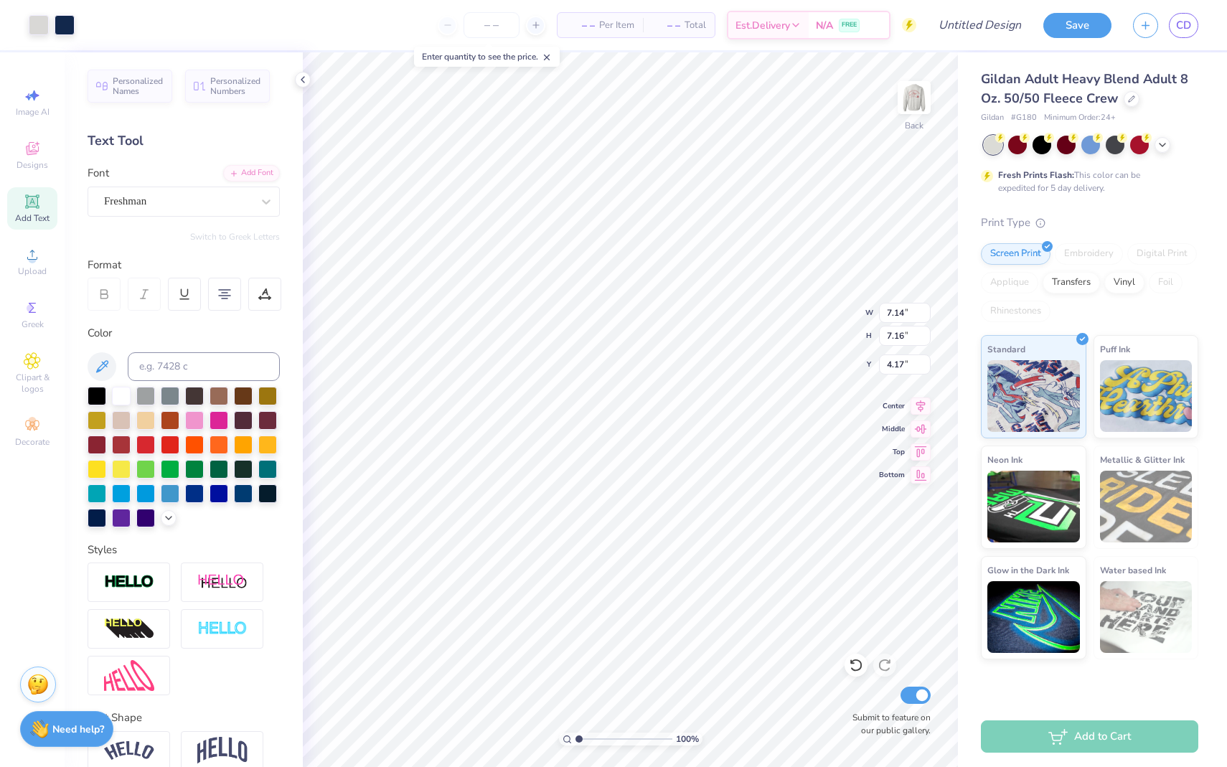
type input "7.14"
type input "7.16"
type input "2.04"
type input "1.31"
type input "2.12"
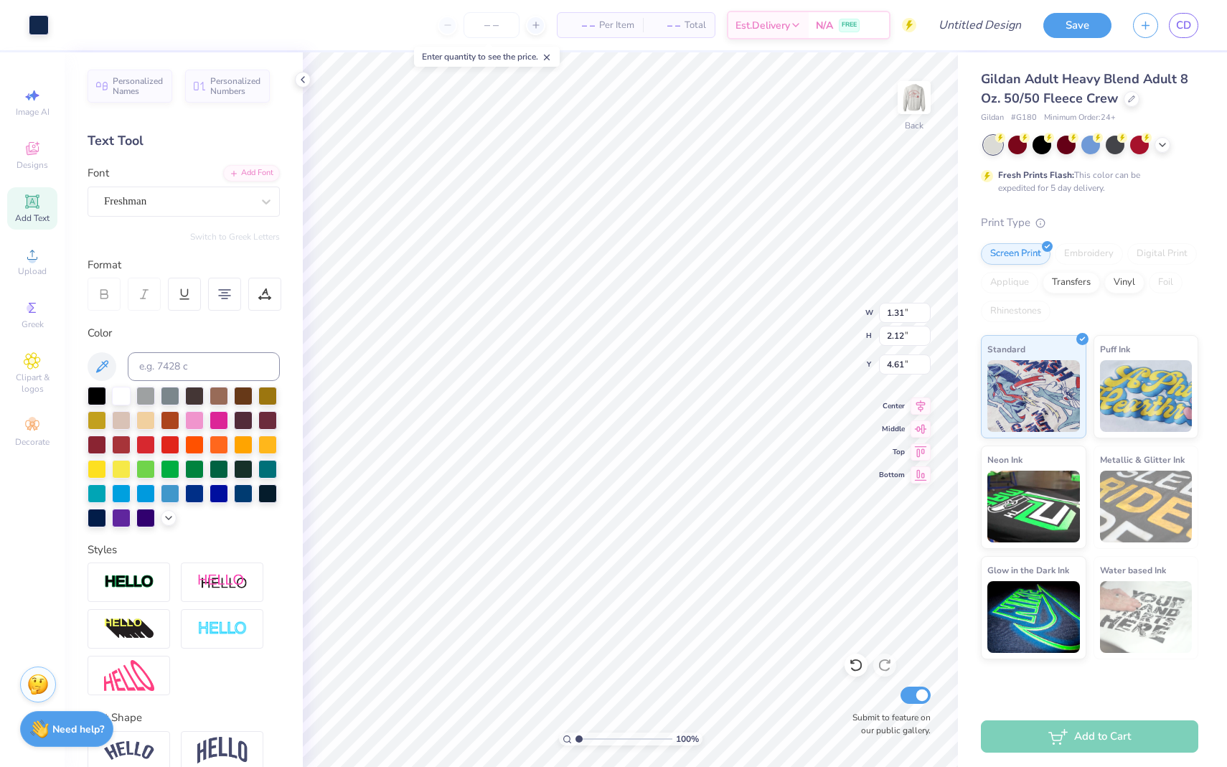
type input "2.14"
type input "1.34"
type input "2.13"
type input "2.14"
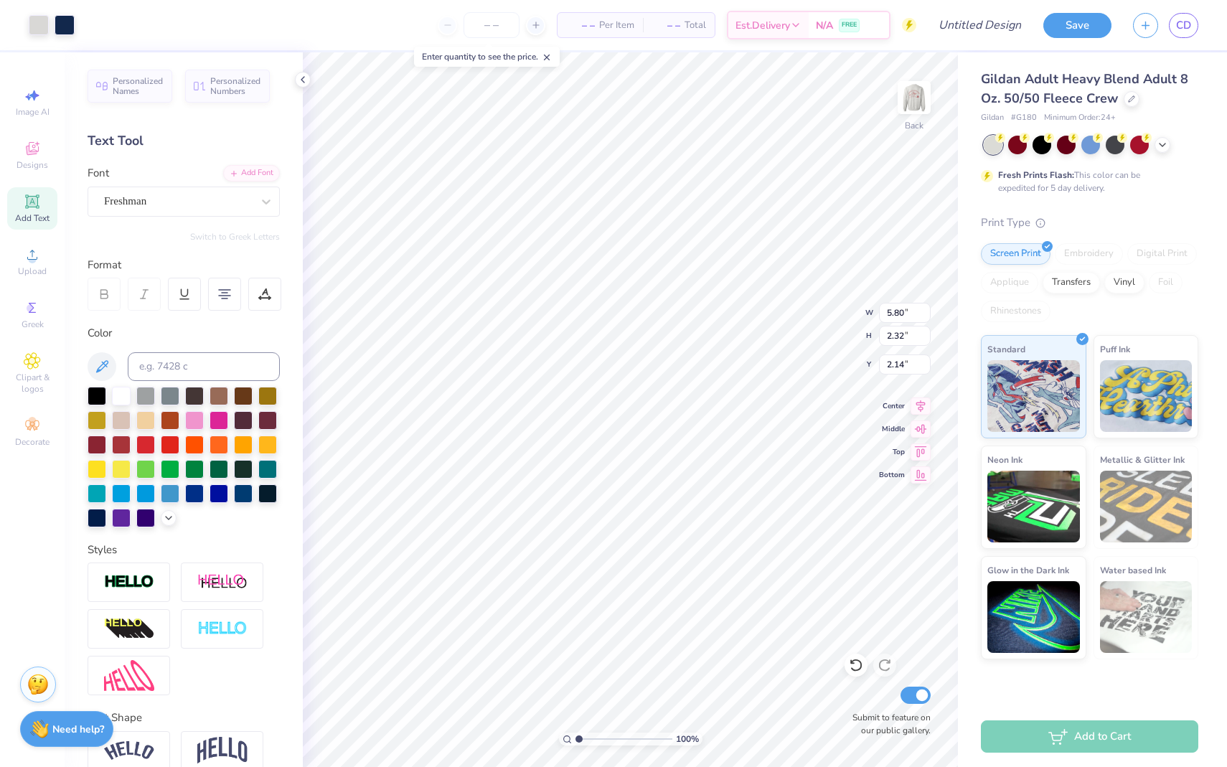
type input "1.31"
type input "2.12"
type input "2.23"
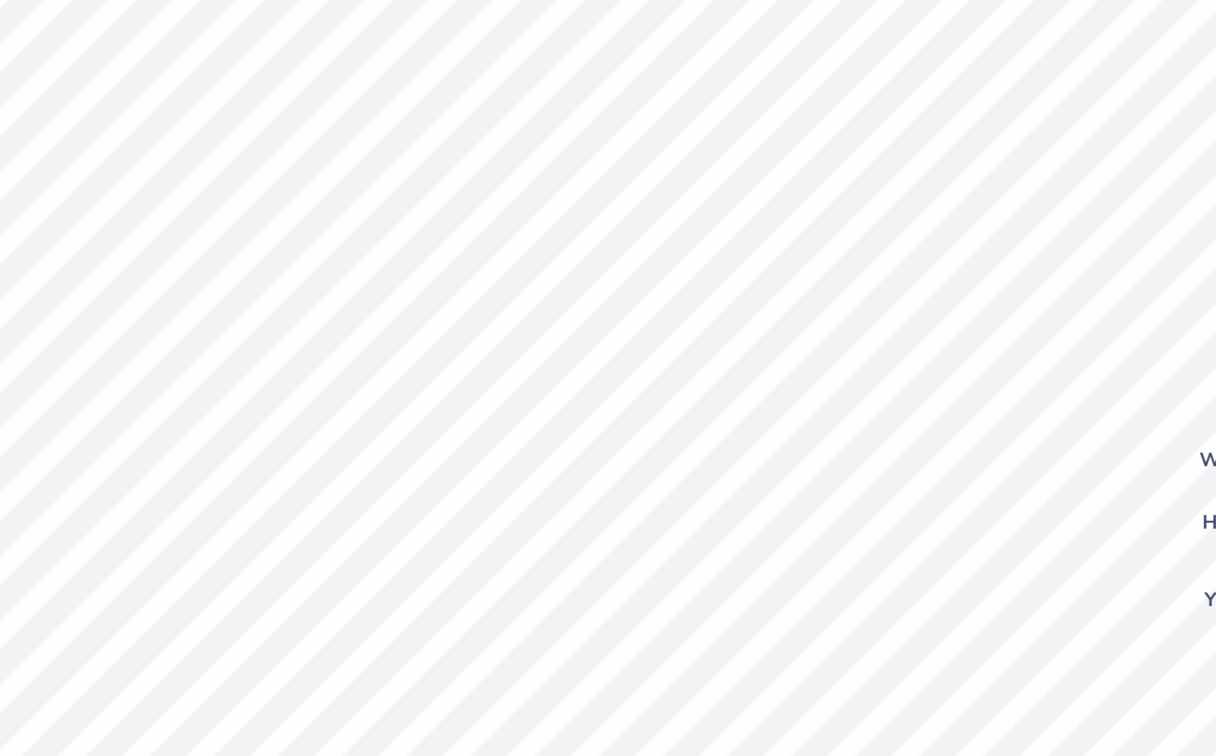
type input "0.06"
type input "0.08"
type input "3.00"
type input "0.21"
type input "0.38"
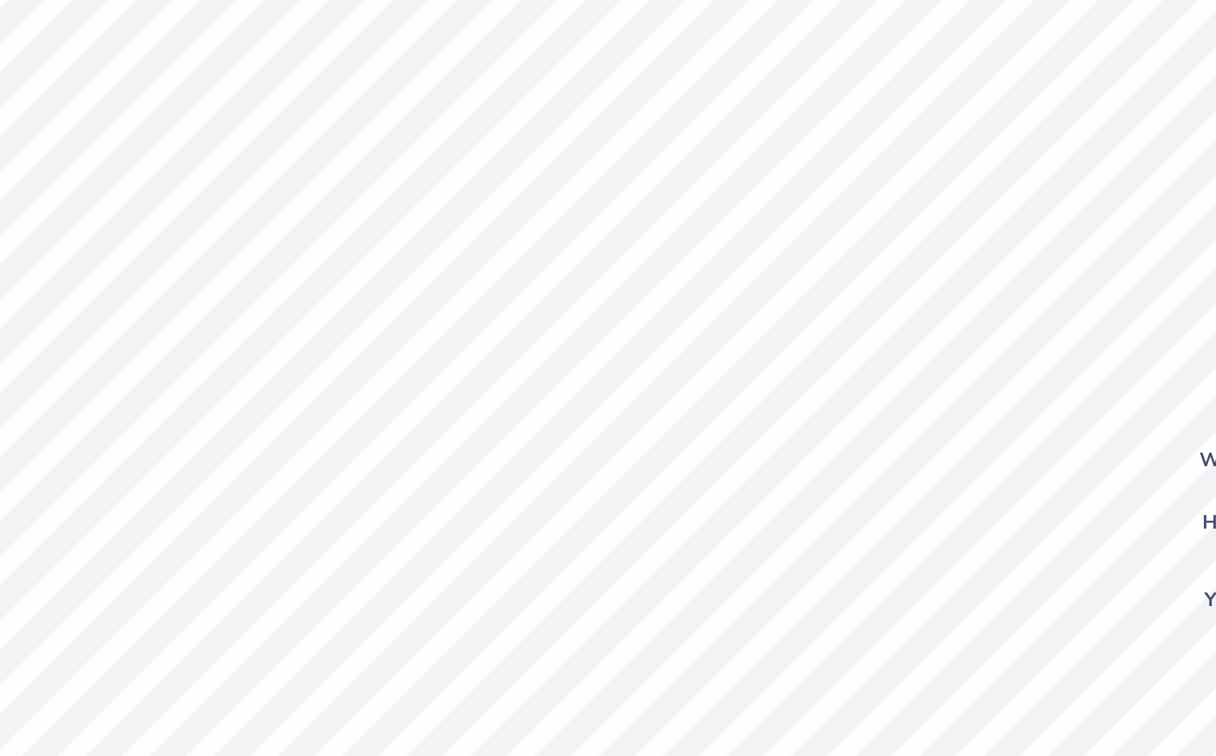
type input "5.36"
type input "1.46"
type input "2.13"
type input "2.23"
type input "1.42"
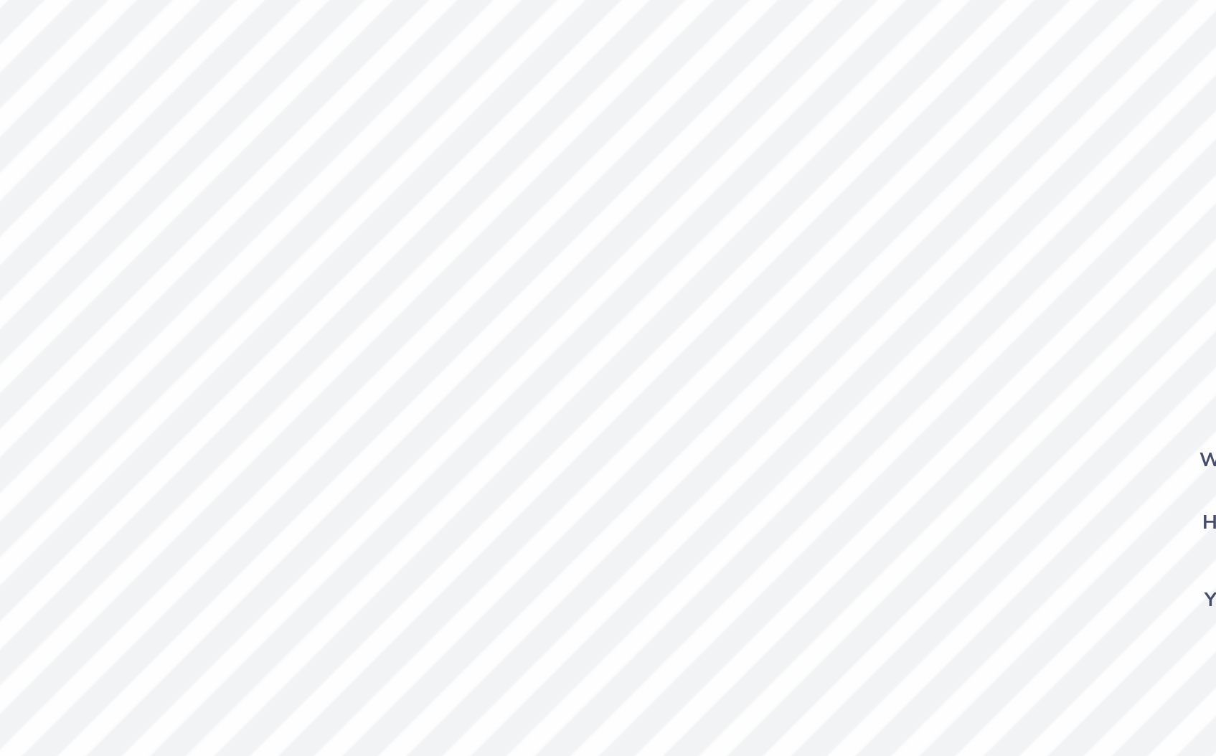
type input "2.12"
type input "2.31"
type input "2.23"
type input "1.58"
type input "2.30"
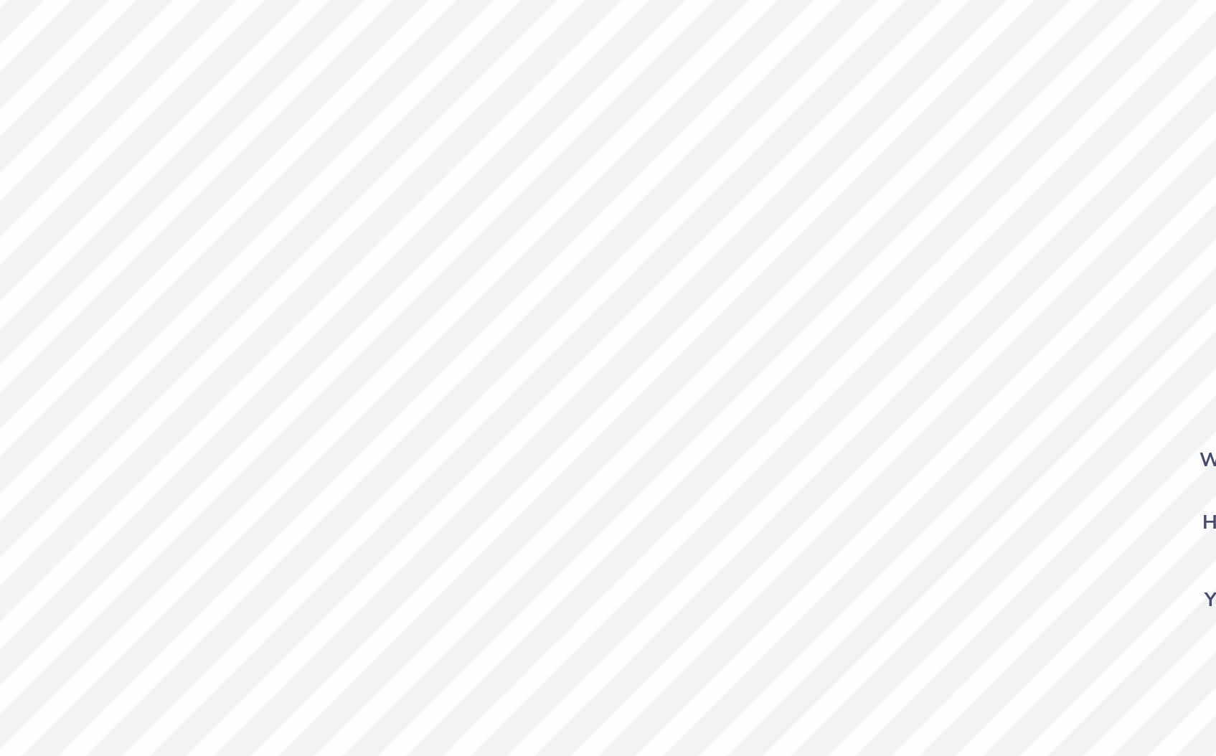
type input "4.51"
type input "4.39"
type input "2.08"
type input "7.08"
type input "4.68"
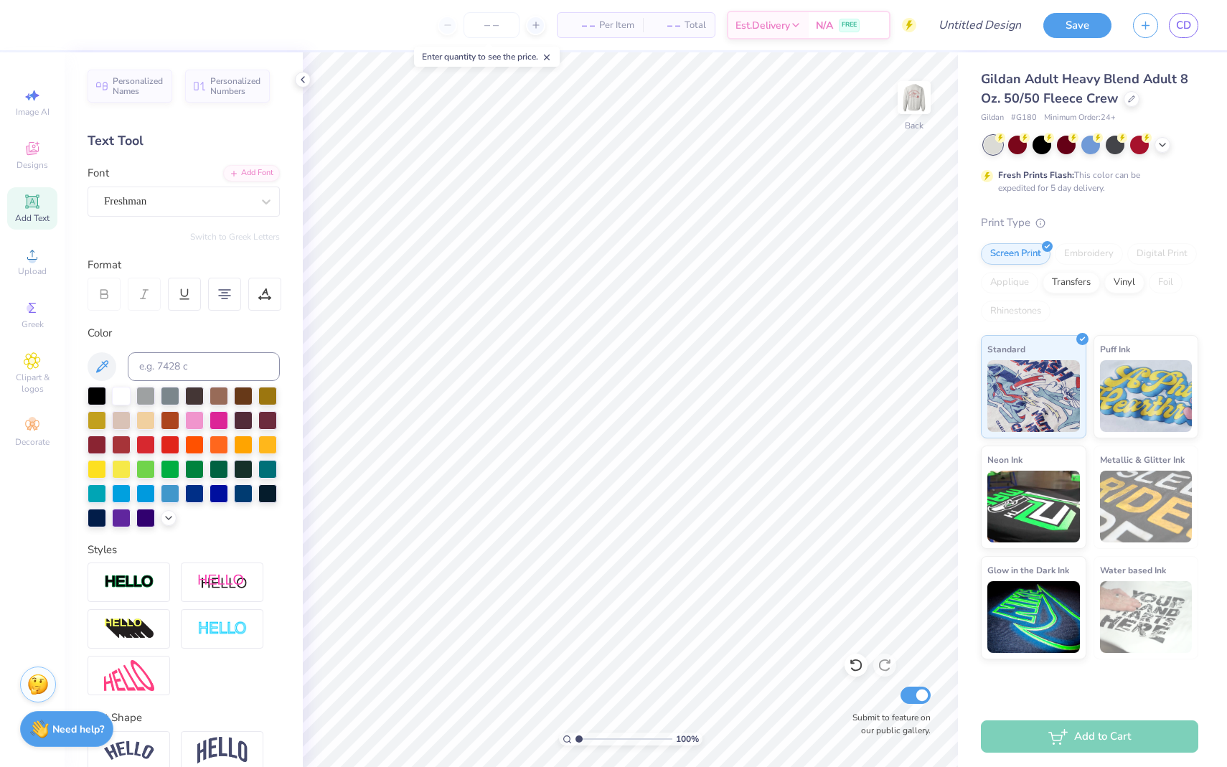
click at [40, 210] on div "Add Text" at bounding box center [32, 208] width 50 height 42
type input "2.15"
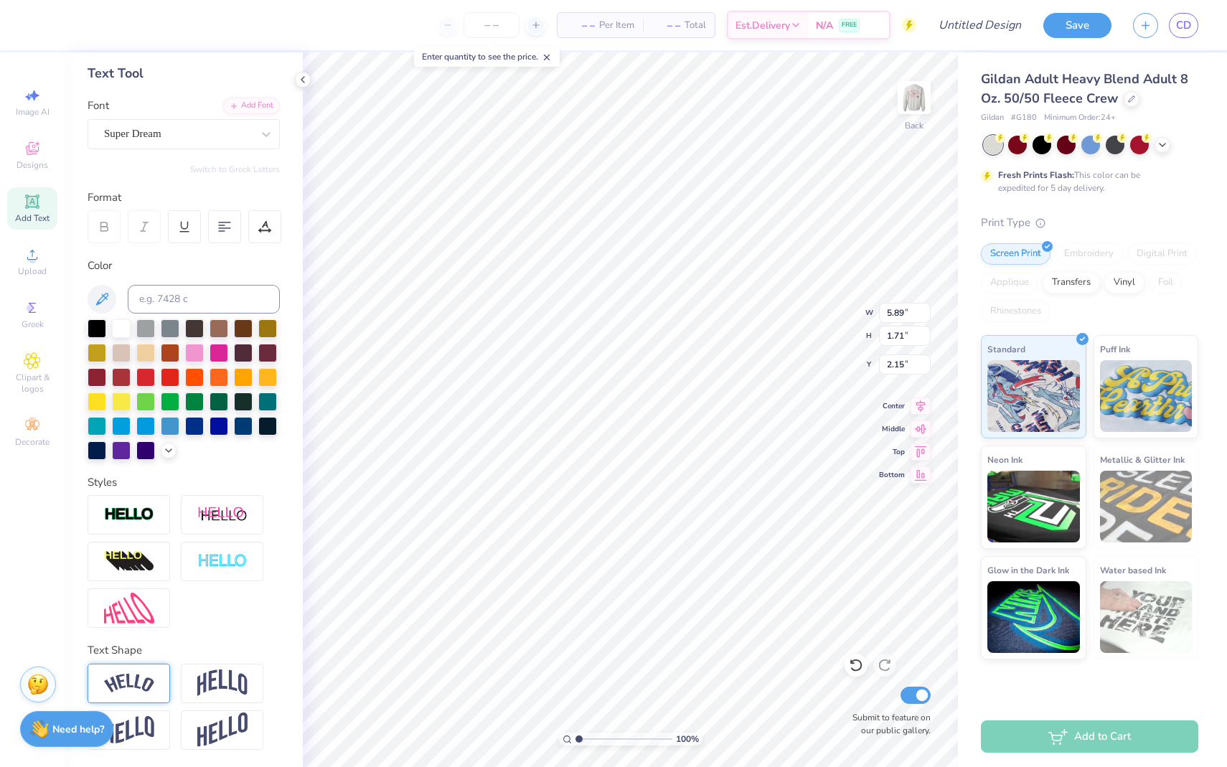
click at [134, 679] on img at bounding box center [129, 683] width 50 height 19
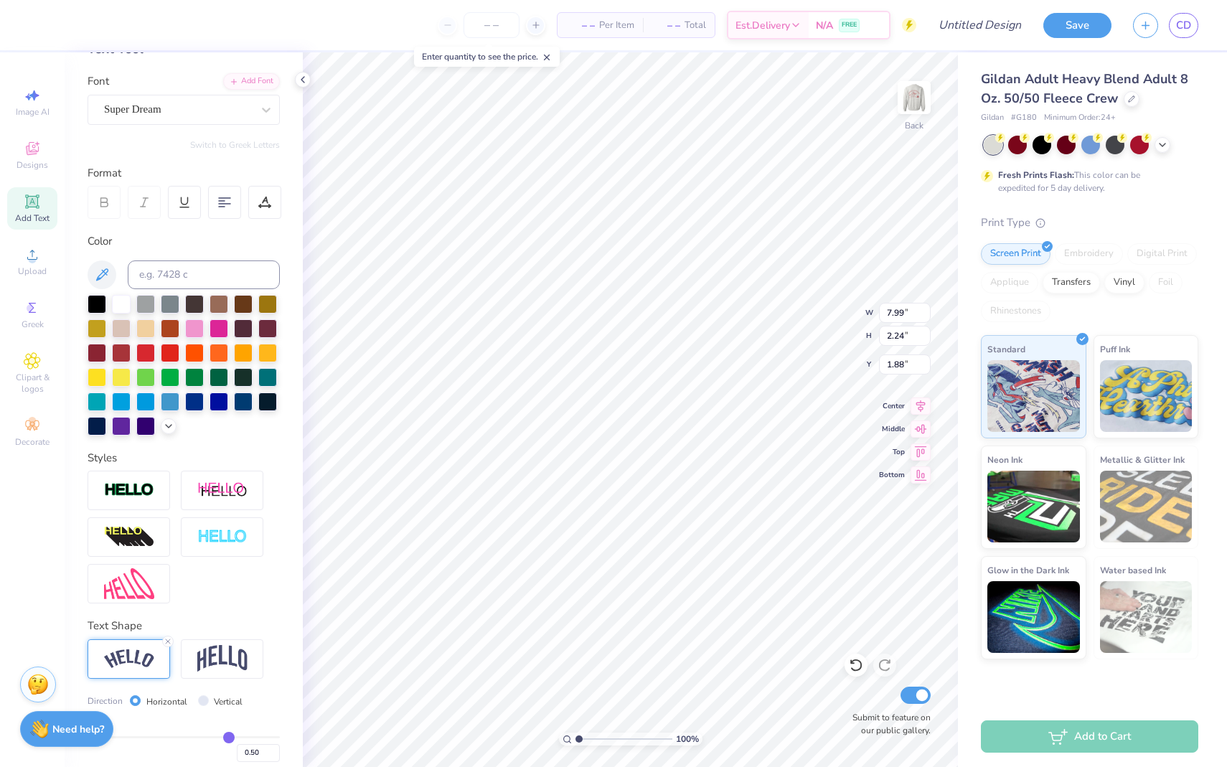
scroll to position [11, 2]
type textarea "ZTA"
click at [548, 57] on icon at bounding box center [547, 57] width 10 height 10
type input "5.80"
type input "2.19"
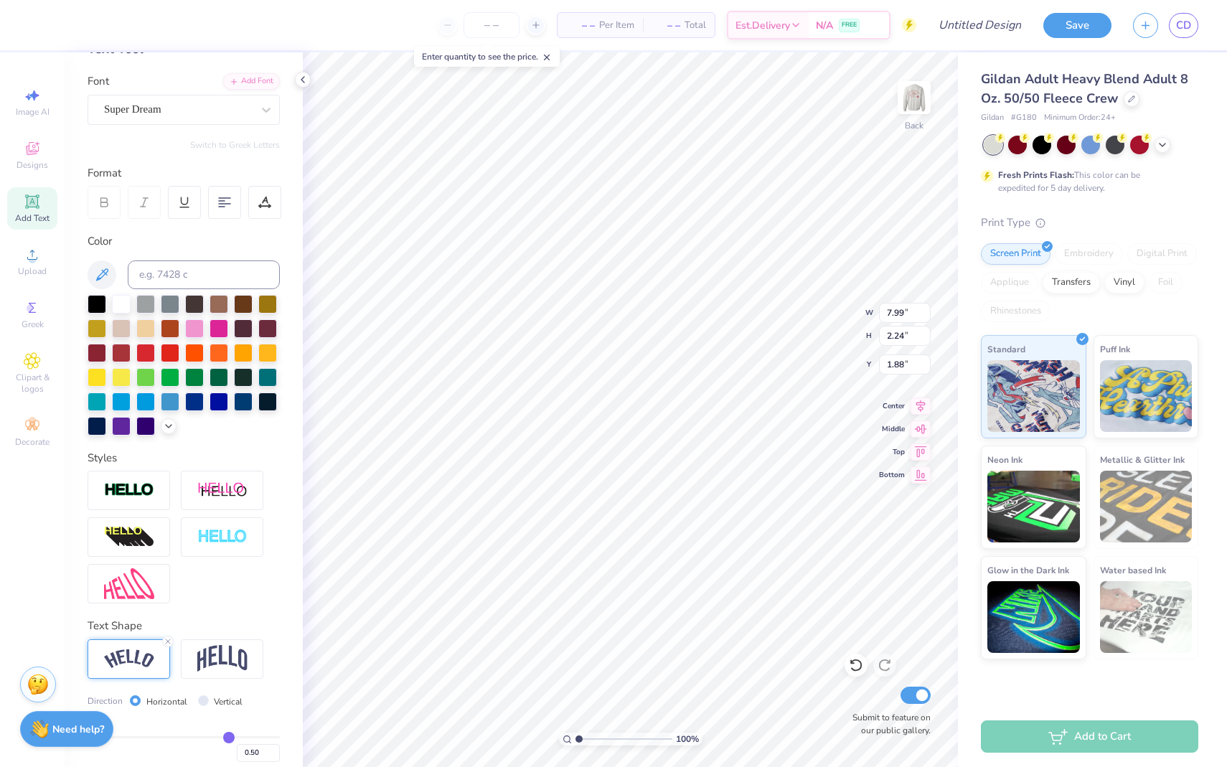
type input "1.91"
click at [106, 428] on div at bounding box center [97, 424] width 19 height 19
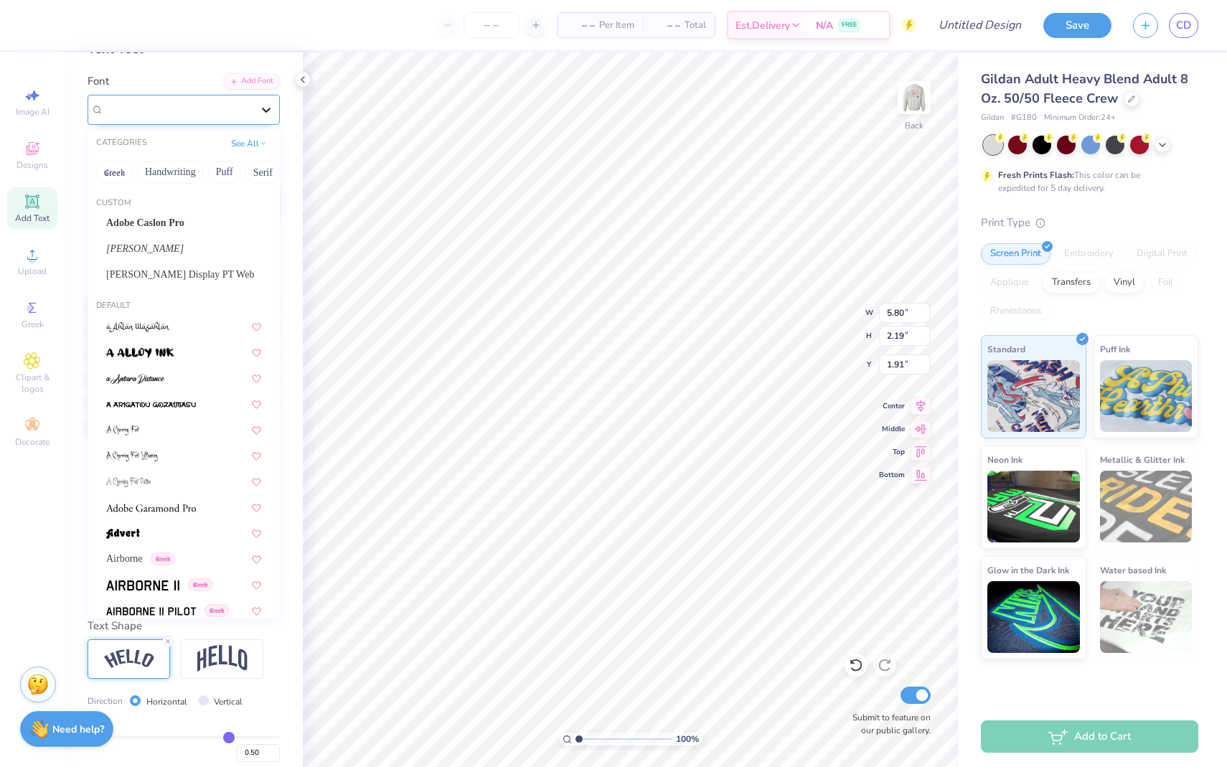
click at [260, 108] on icon at bounding box center [266, 110] width 14 height 14
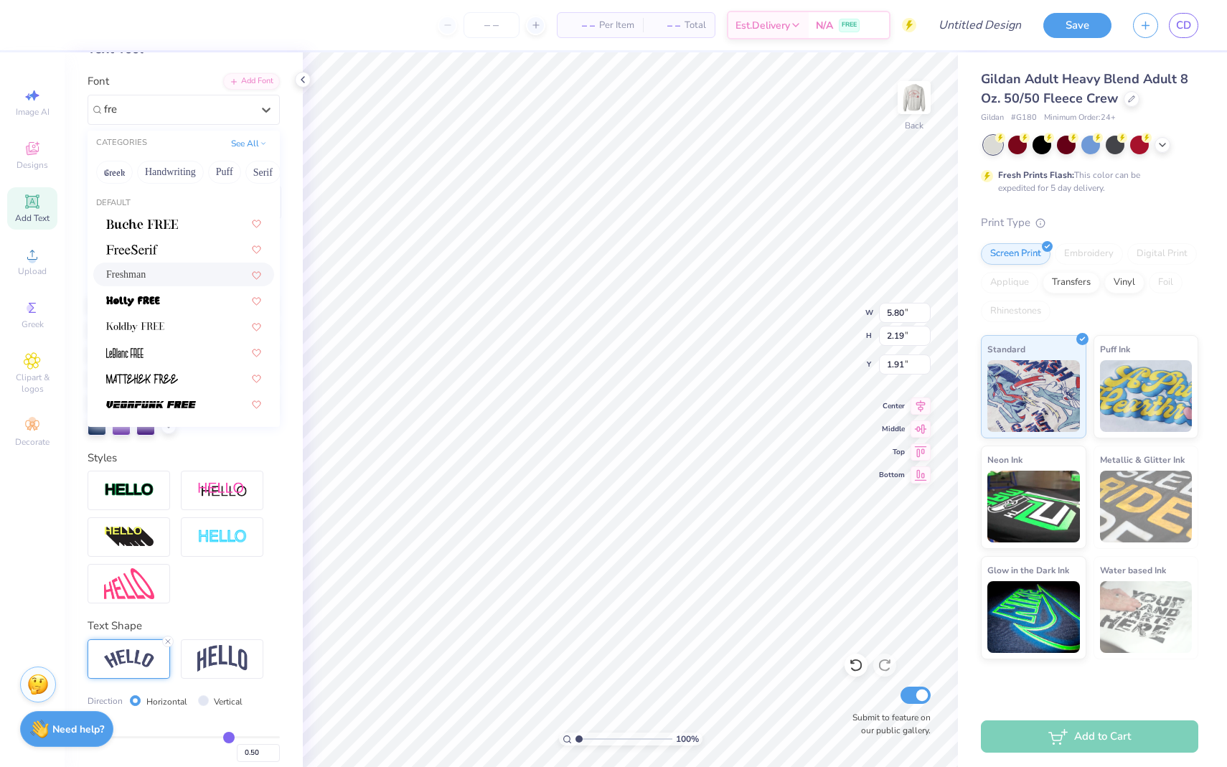
click at [175, 273] on div "Freshman" at bounding box center [183, 274] width 155 height 15
type input "fre"
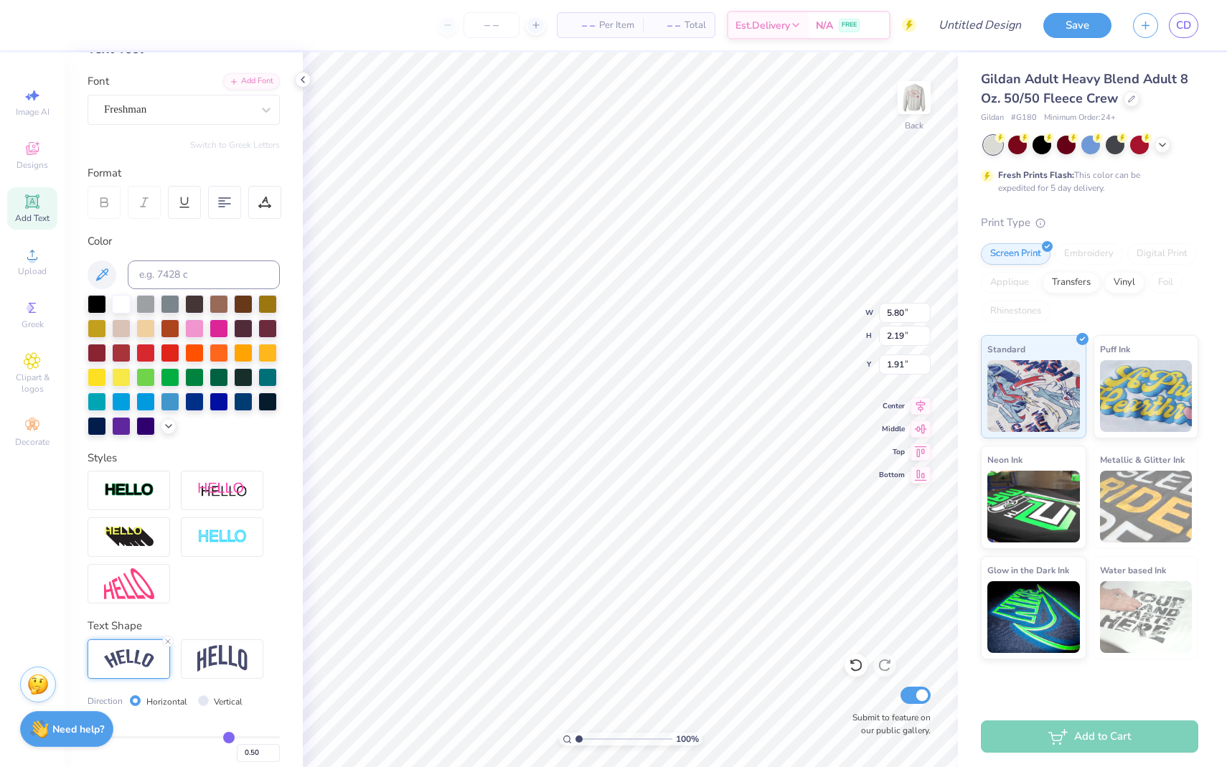
type input "7.56"
type input "2.80"
type input "1.60"
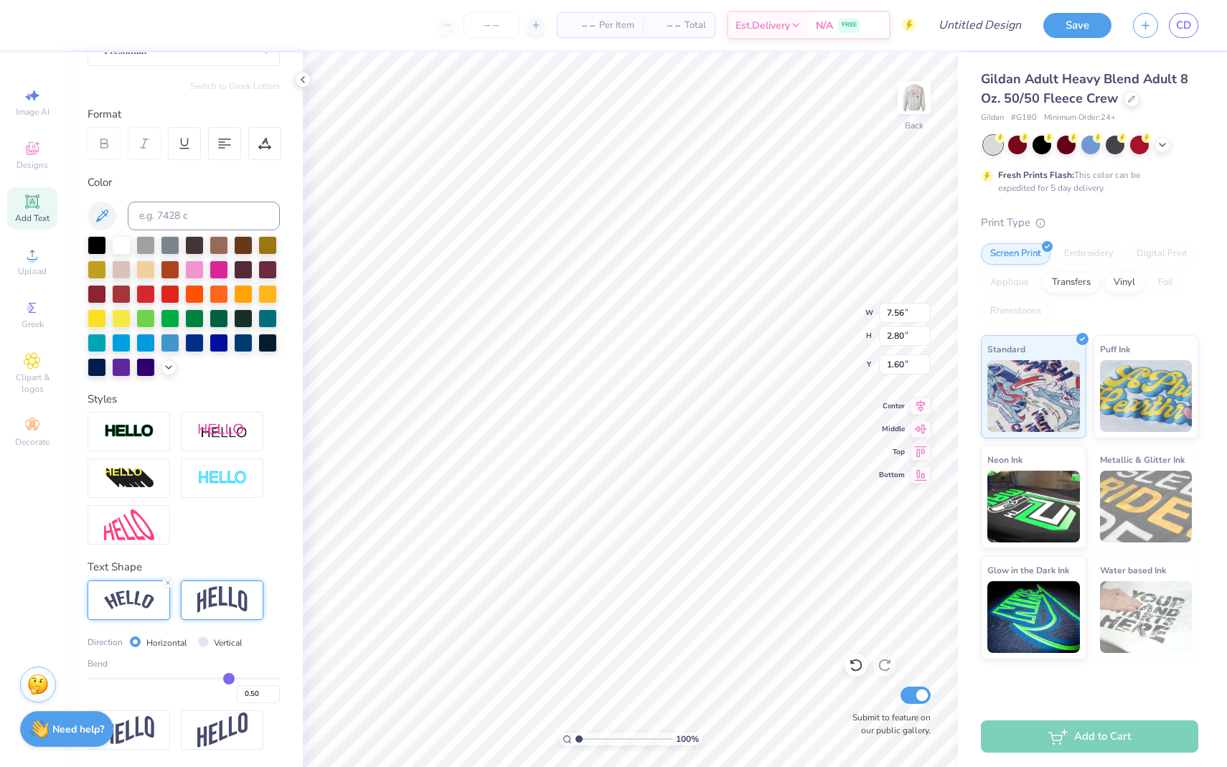
click at [240, 591] on img at bounding box center [222, 599] width 50 height 27
type input "5.28"
type input "3.13"
type input "1.44"
click at [202, 641] on input "Vertical" at bounding box center [203, 641] width 11 height 11
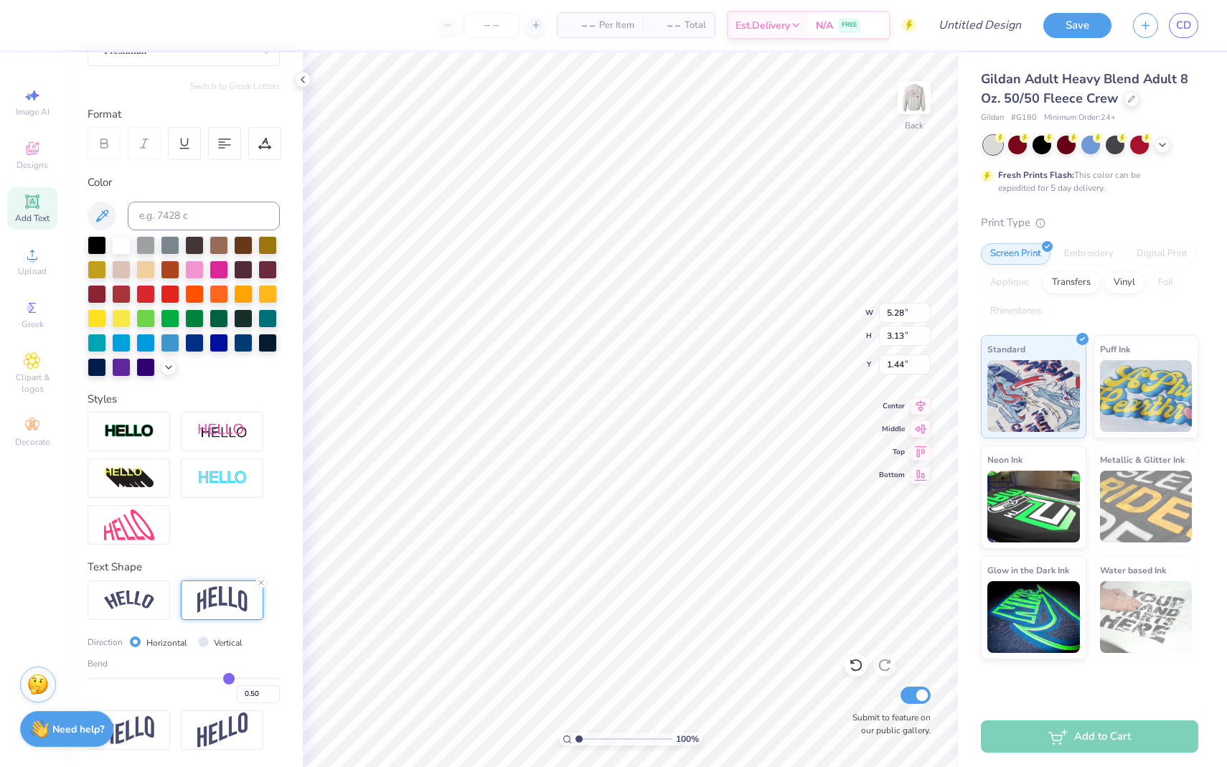
radio input "true"
type input "5.64"
type input "2.03"
type input "1.98"
click at [136, 640] on input "Horizontal" at bounding box center [135, 641] width 11 height 11
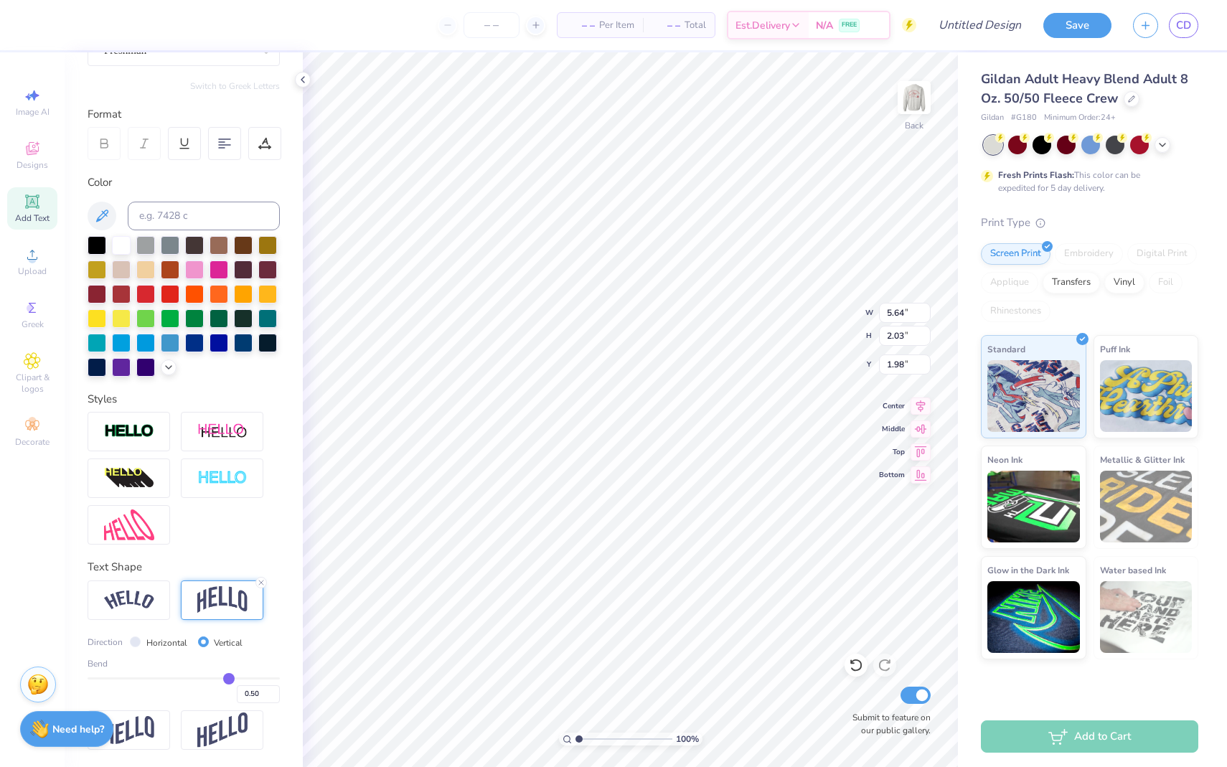
radio input "true"
type input "5.28"
type input "3.13"
type input "1.44"
type input "0.49"
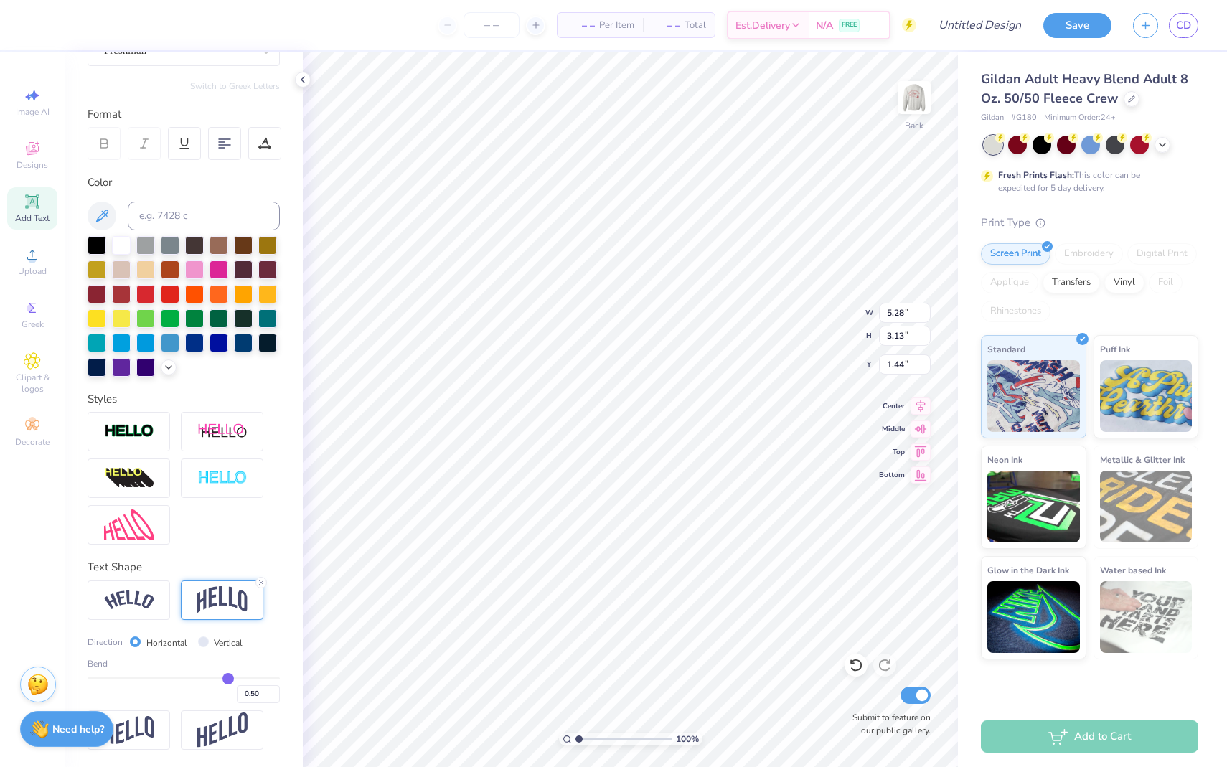
type input "0.49"
type input "0.48"
type input "0.46"
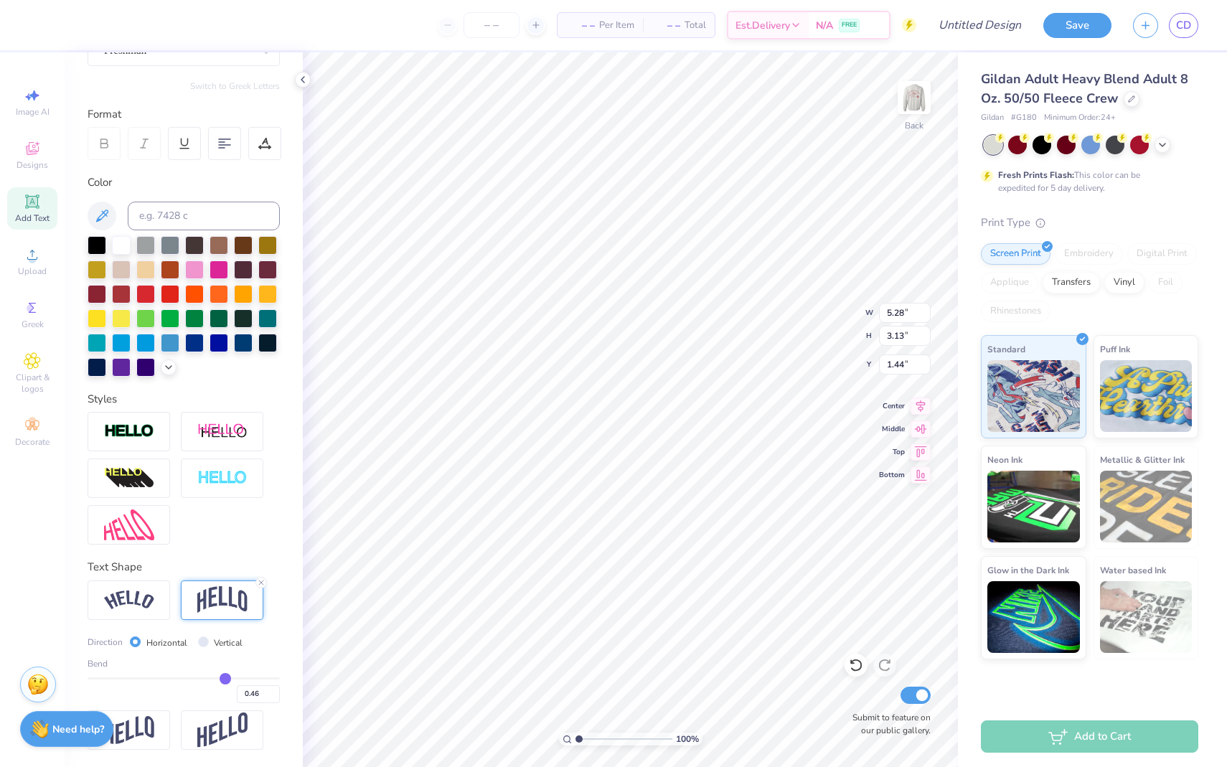
type input "0.44"
type input "0.4"
type input "0.40"
type input "0.38"
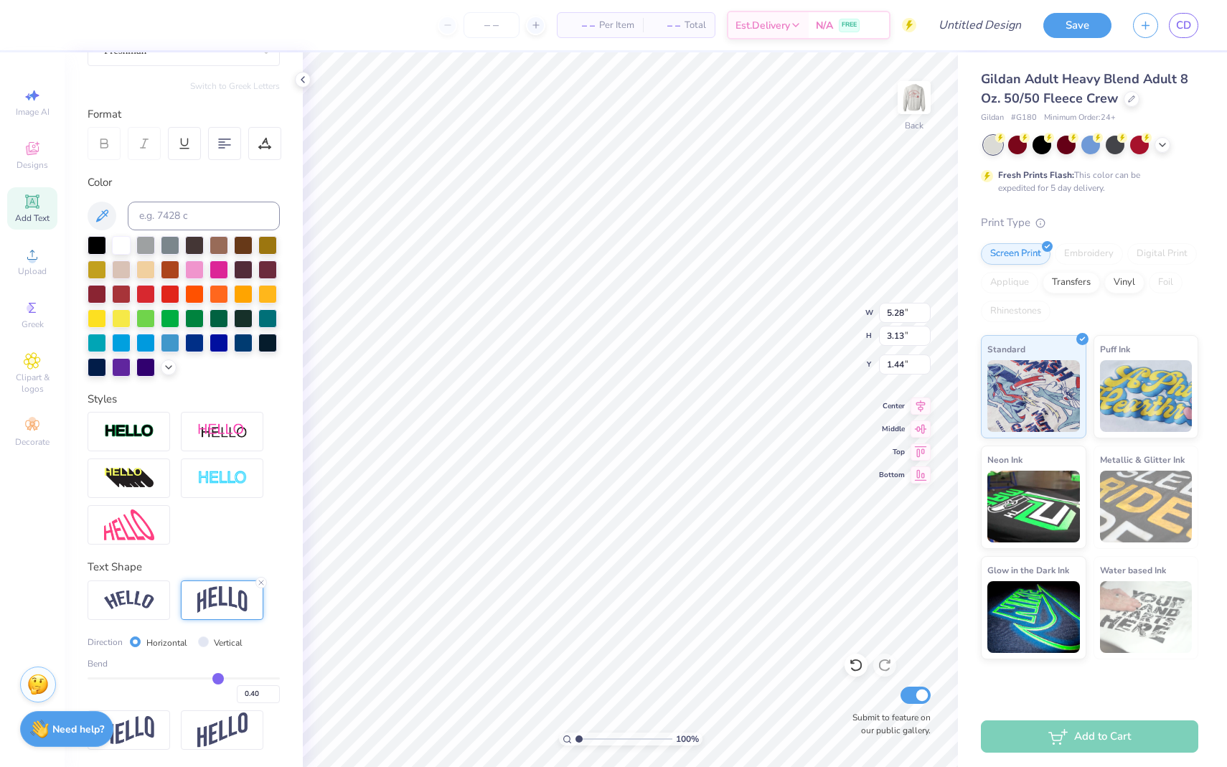
type input "0.38"
type input "0.36"
type input "0.33"
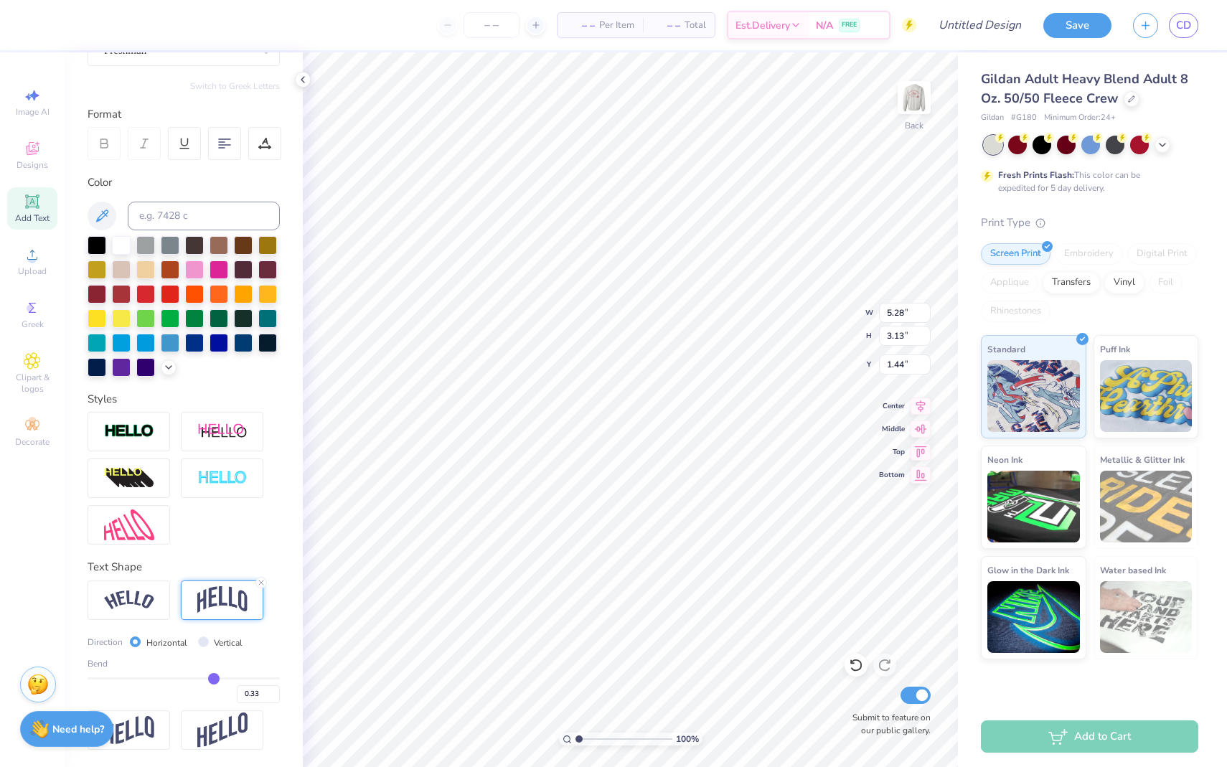
type input "0.32"
type input "0.31"
type input "0.3"
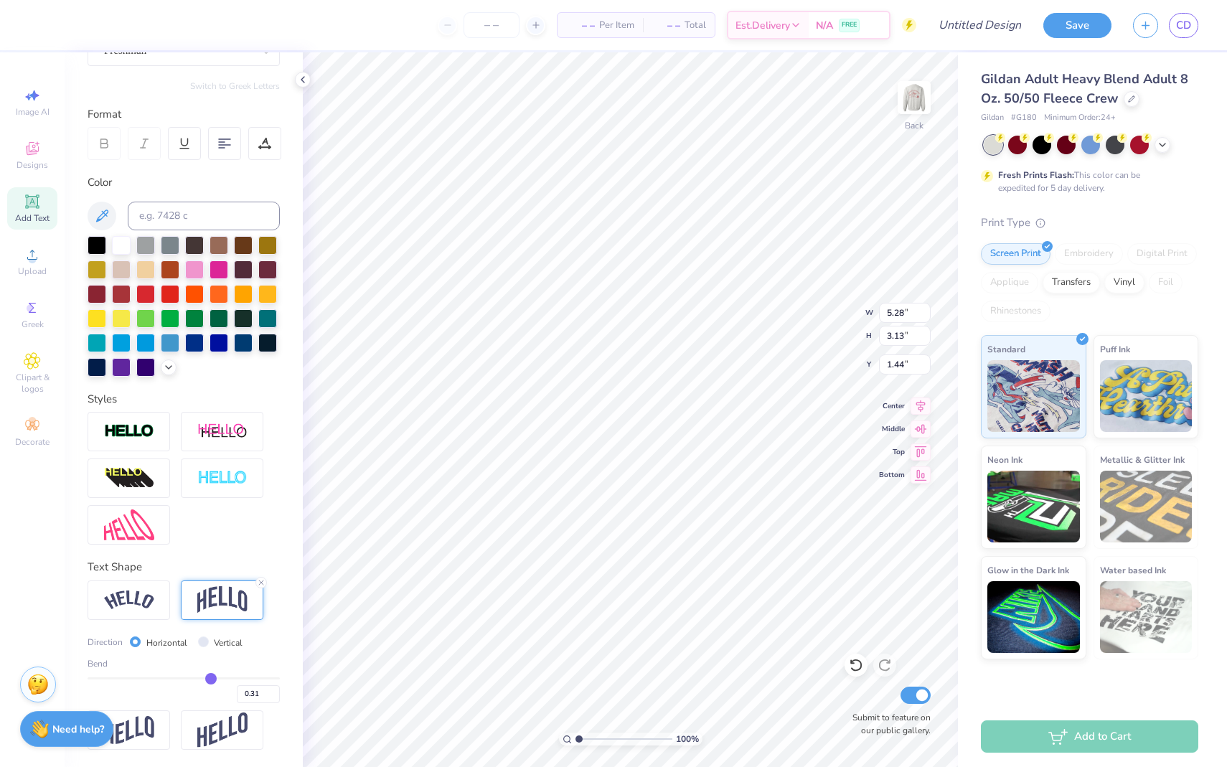
type input "0.30"
type input "0.29"
type input "0.28"
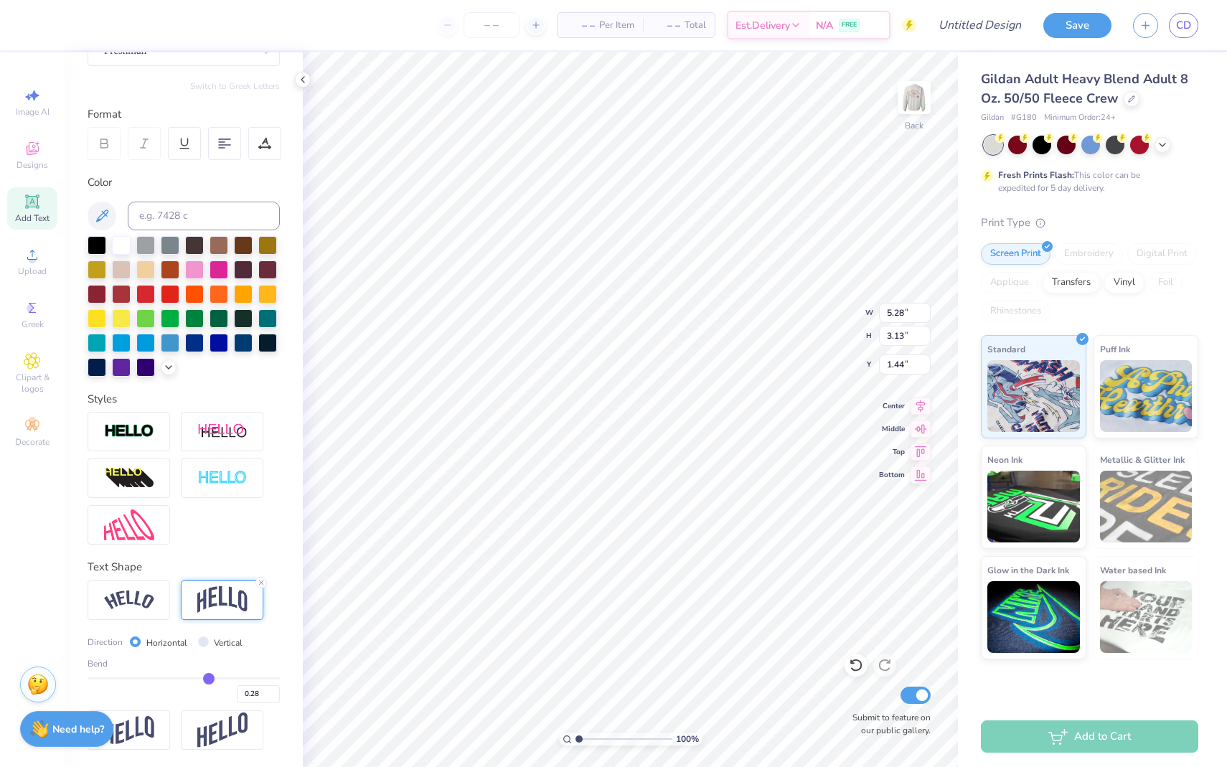
type input "0.27"
type input "0.26"
type input "0.25"
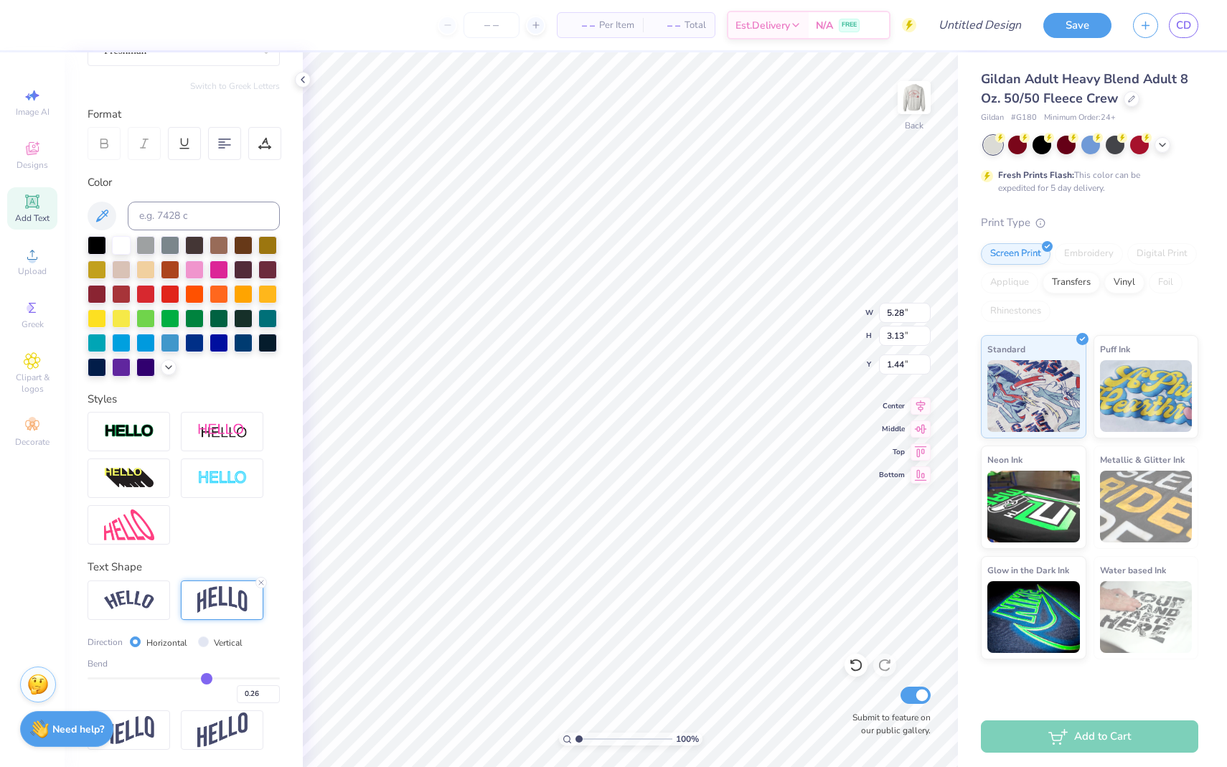
type input "0.25"
type input "0.23"
type input "0.22"
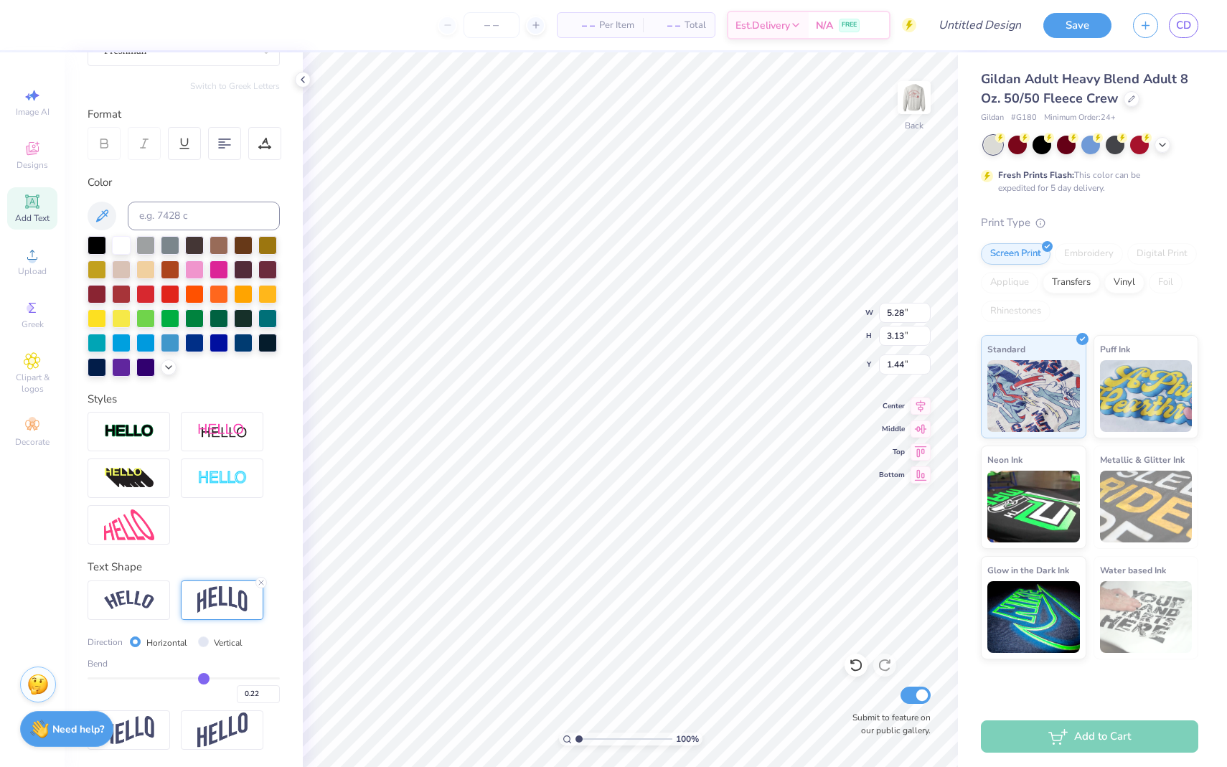
type input "0.21"
type input "0.2"
type input "0.20"
type input "0.18"
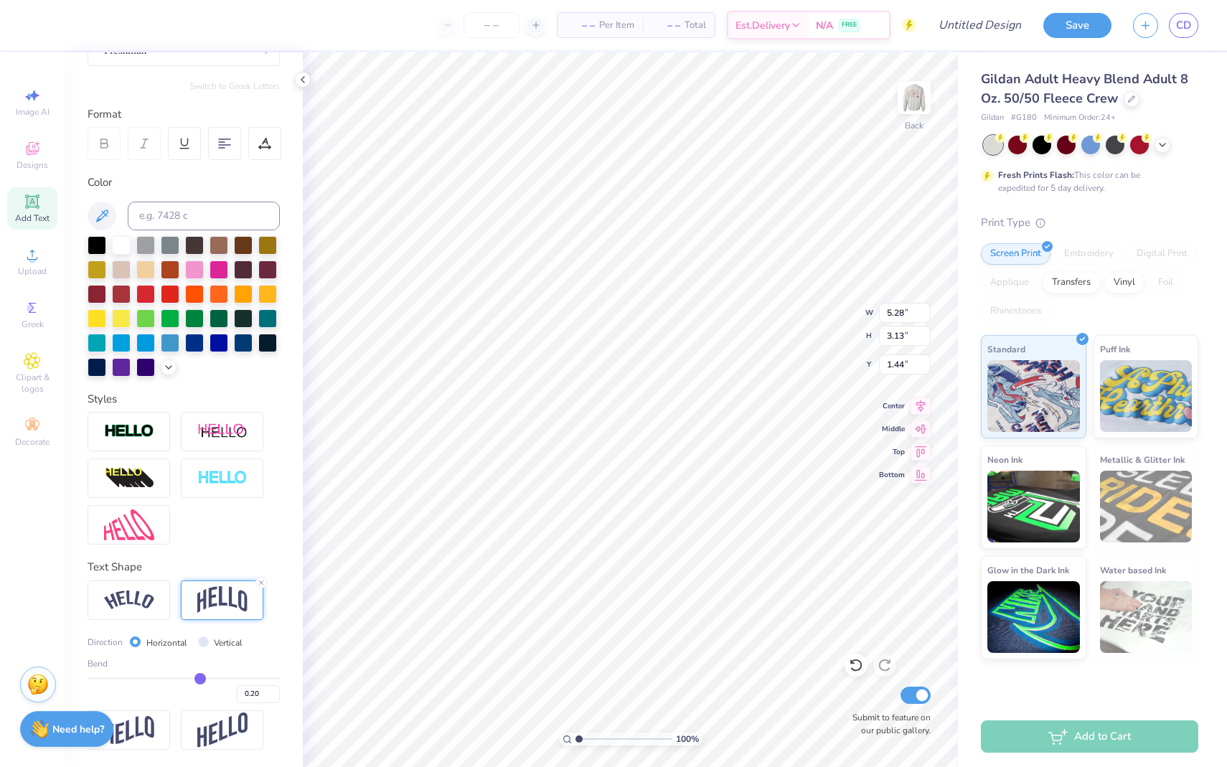
type input "0.18"
type input "0.17"
type input "0.15"
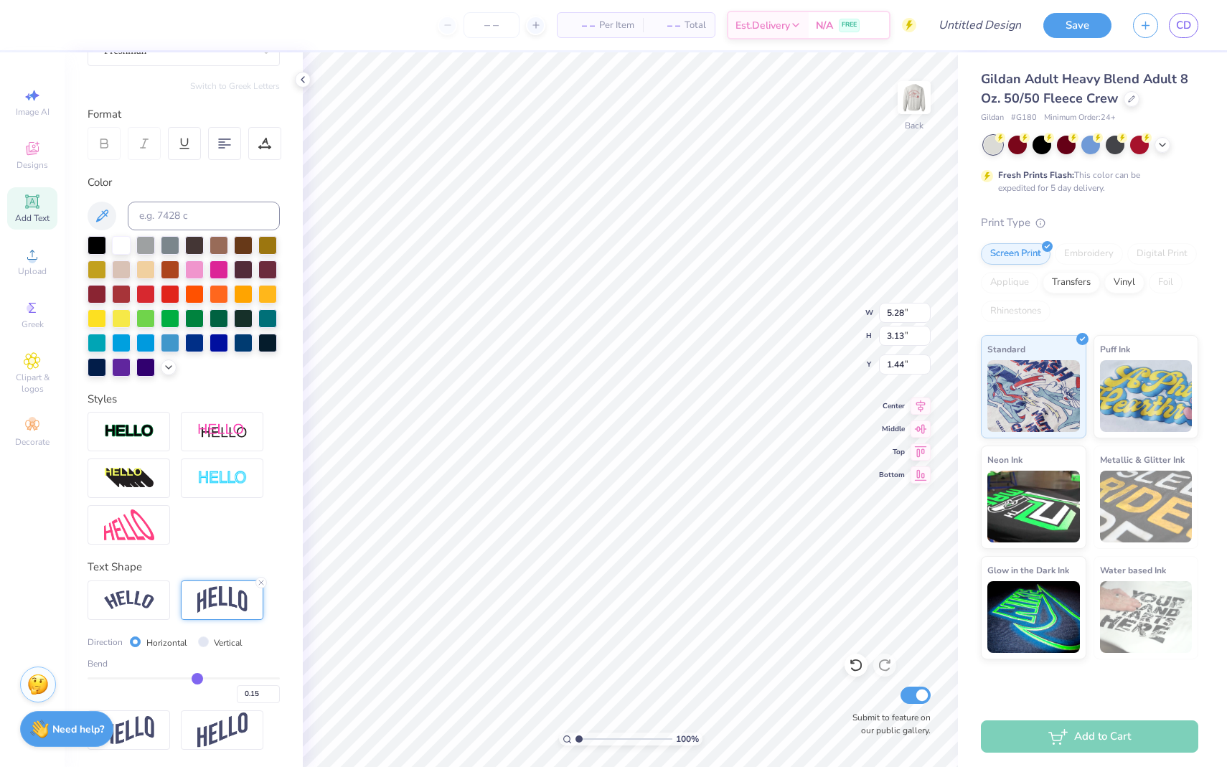
type input "0.13"
type input "0.11"
type input "0.1"
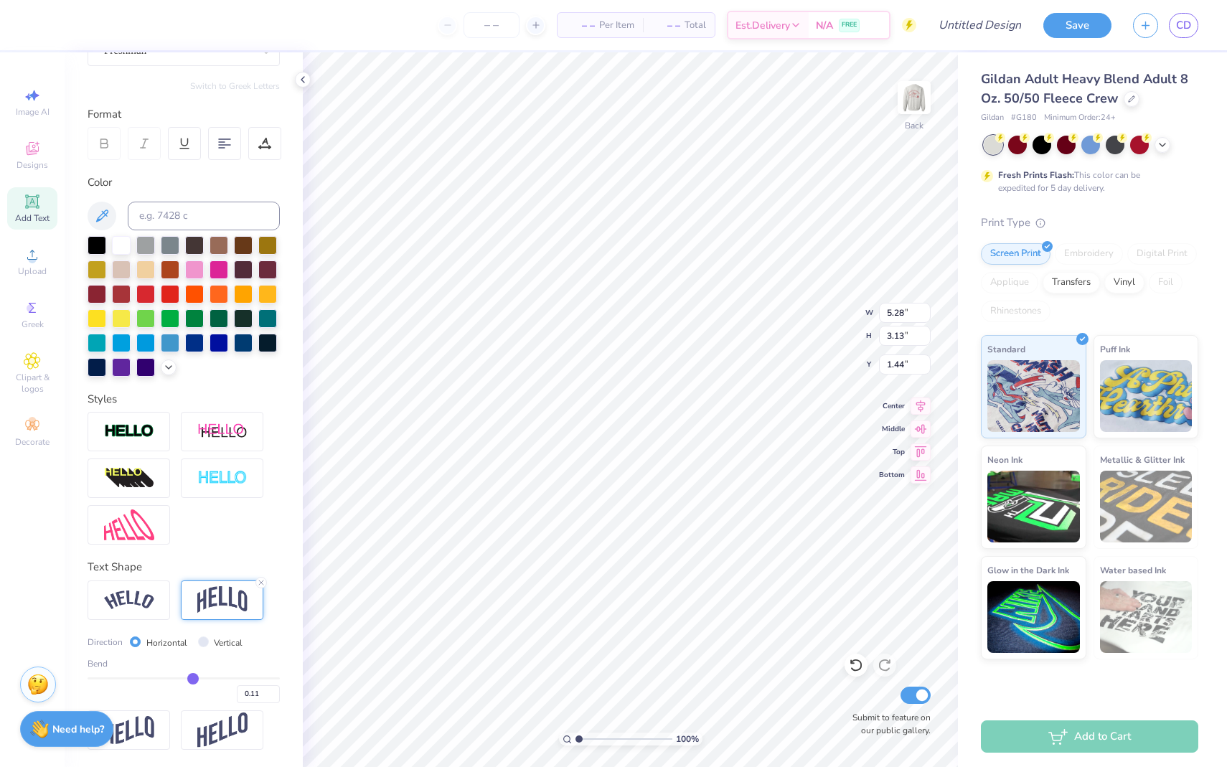
type input "0.10"
type input "0.08"
type input "0.07"
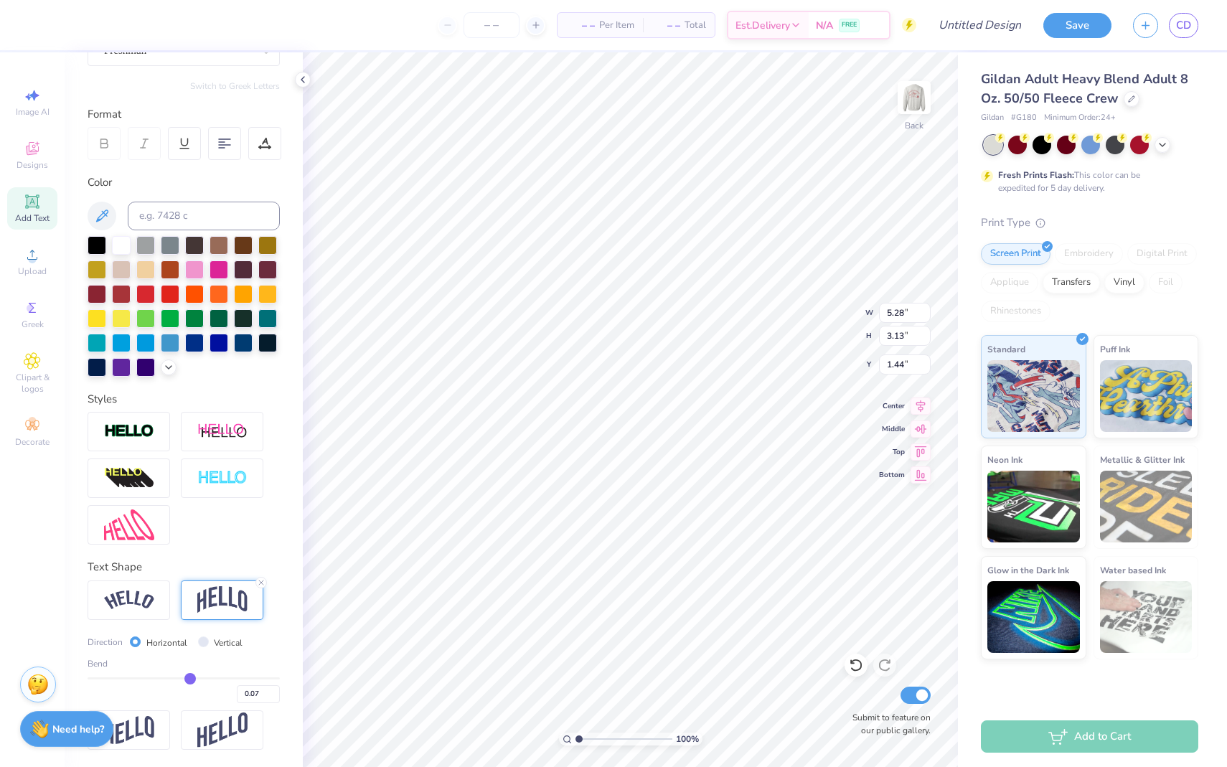
type input "0.06"
type input "0.05"
type input "0.04"
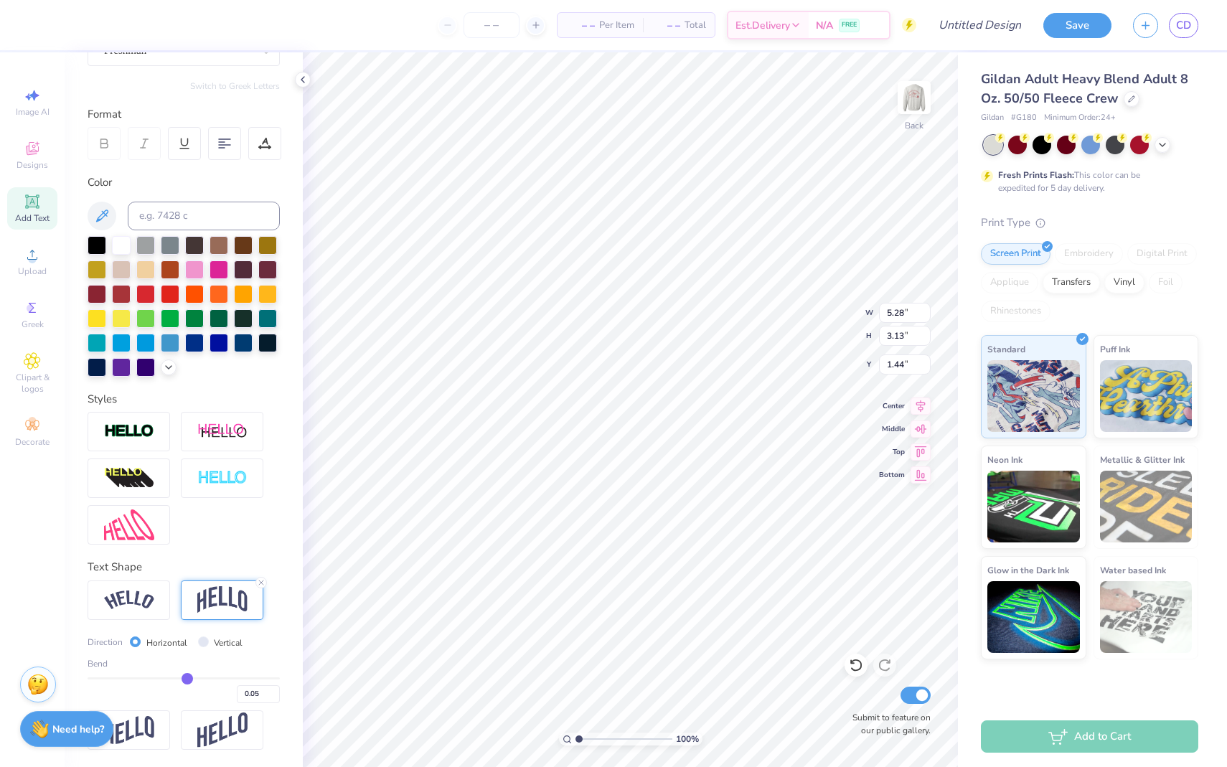
type input "0.04"
type input "0.03"
type input "0.02"
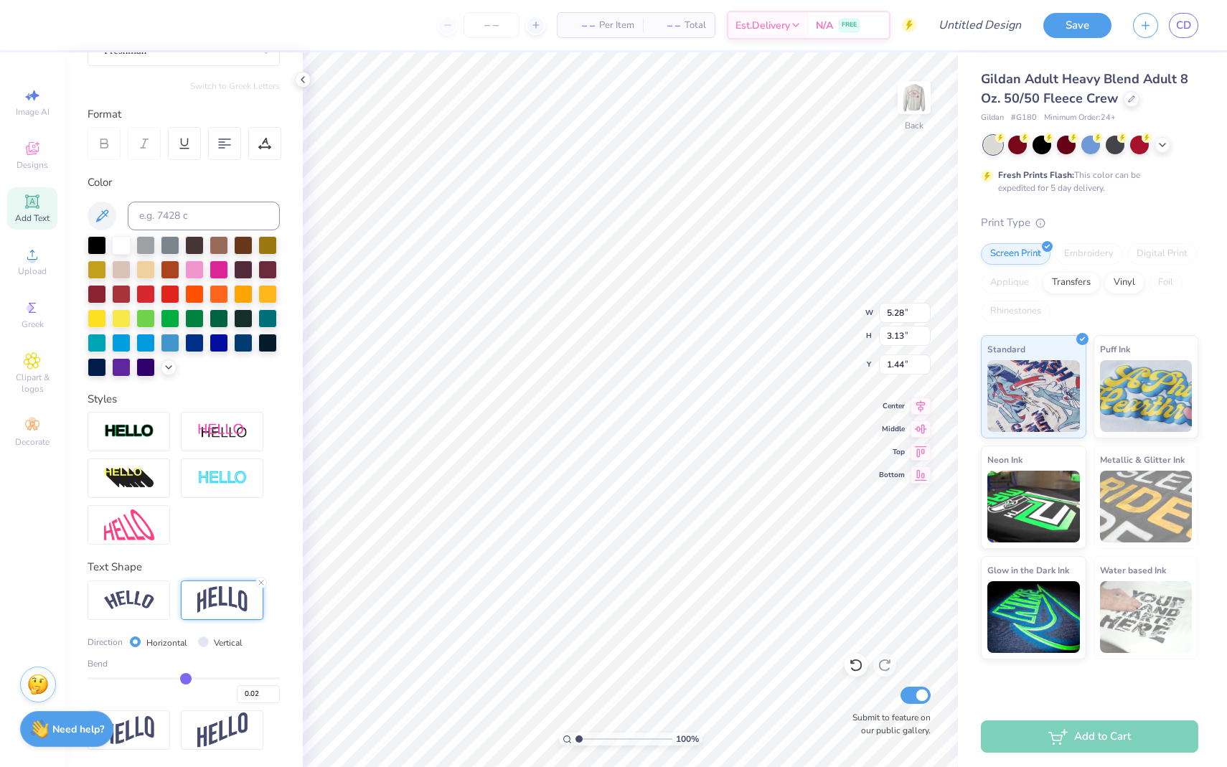
type input "0.01"
type input "0"
type input "0.00"
type input "-0.01"
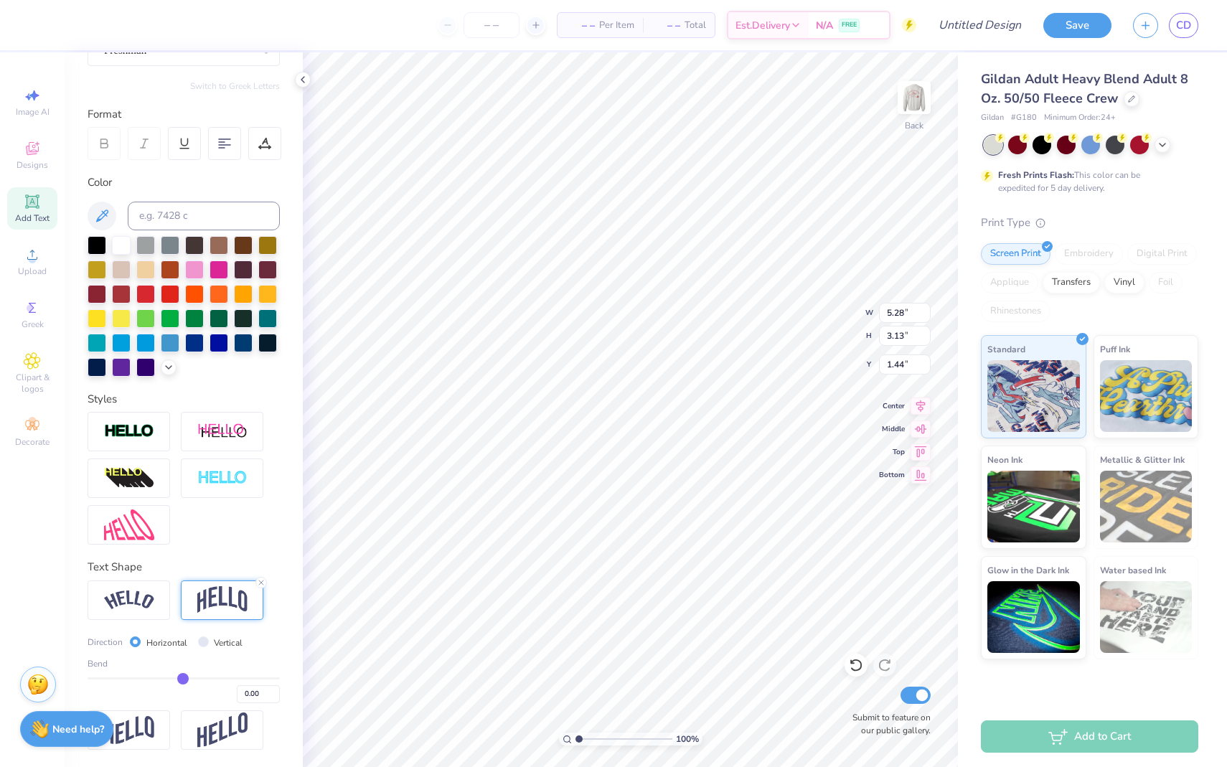
type input "-0.01"
type input "-0.02"
type input "-0.03"
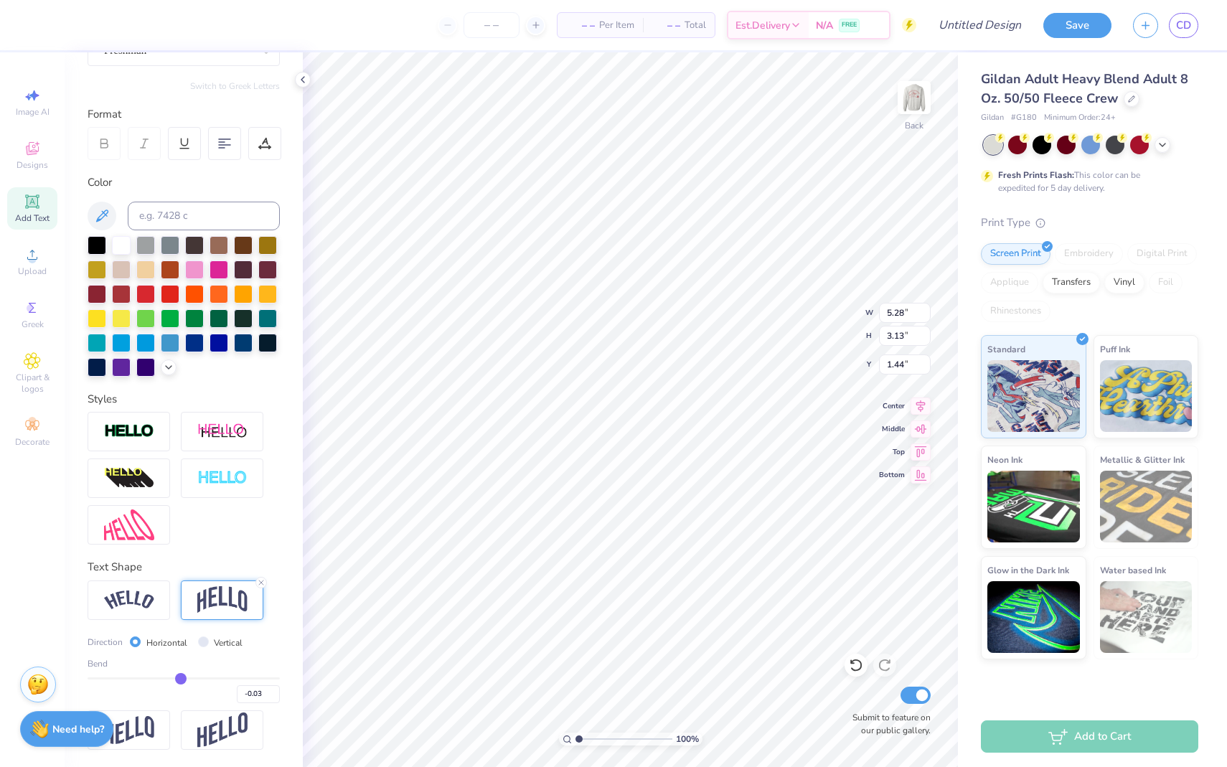
type input "-0.04"
type input "-0.05"
type input "-0.06"
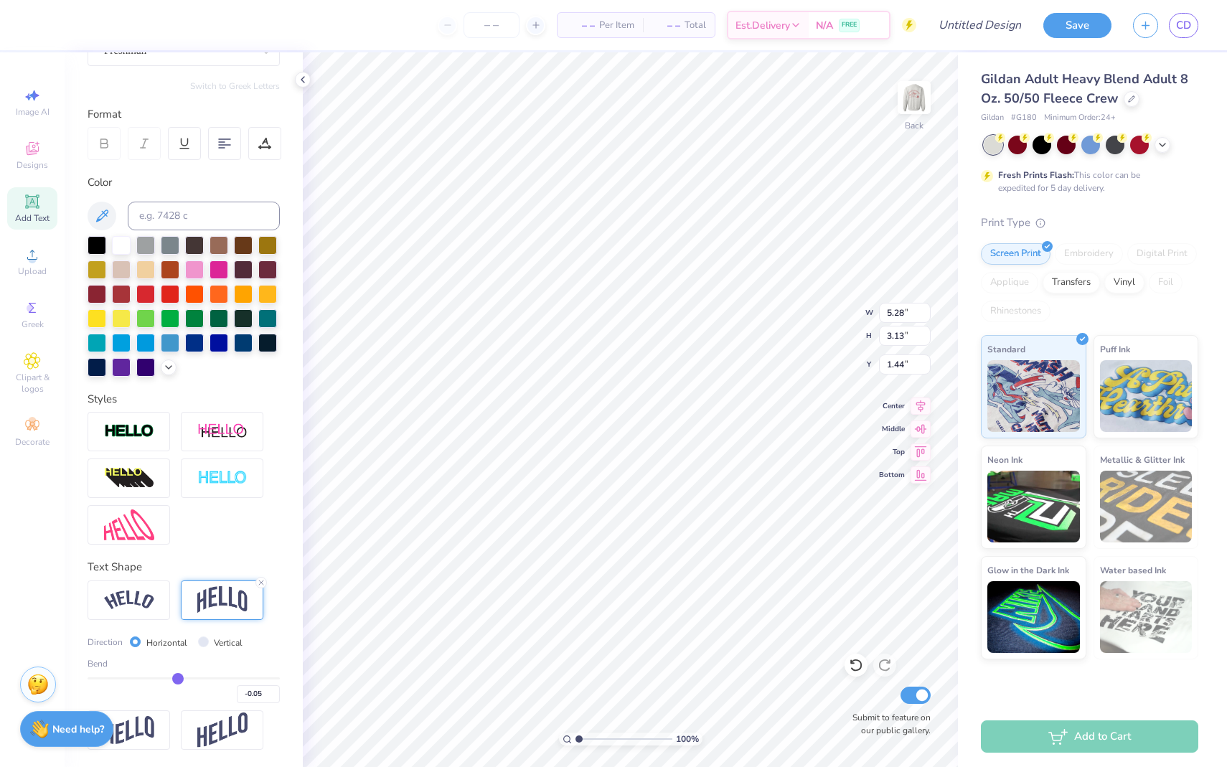
type input "-0.06"
type input "-0.07"
type input "-0.08"
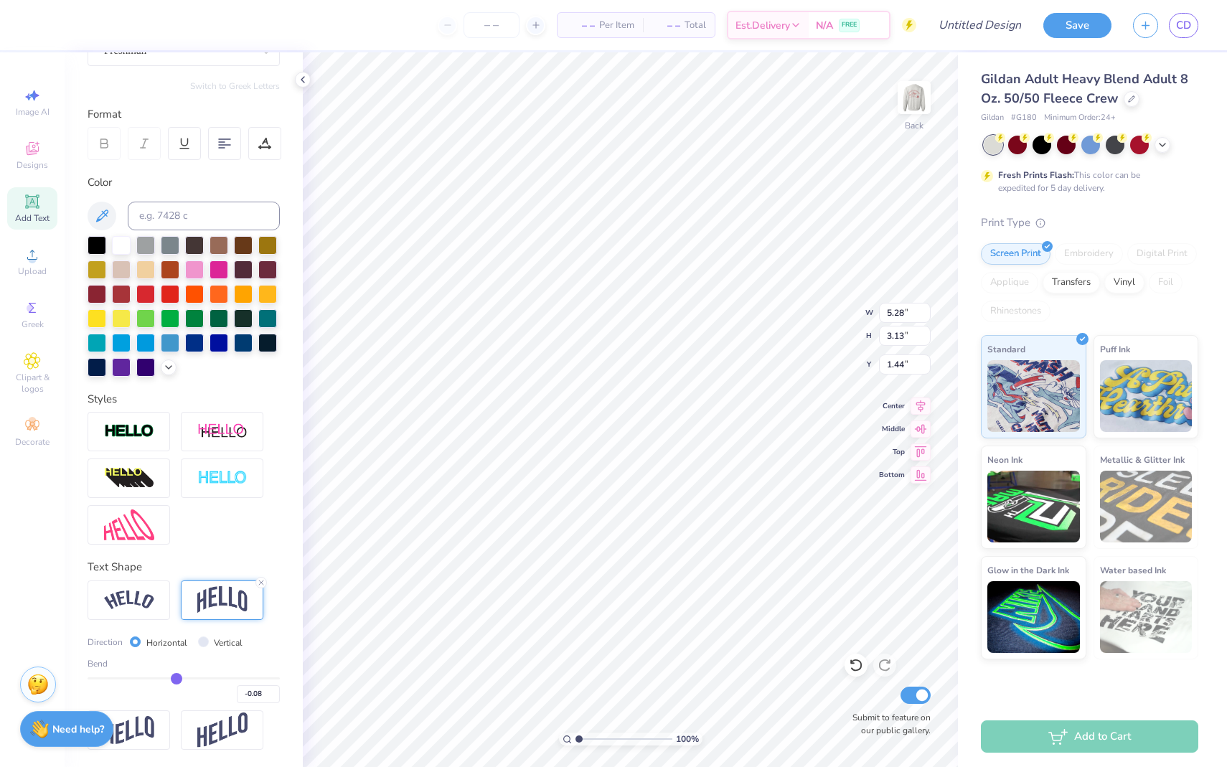
type input "-0.09"
type input "-0.1"
type input "-0.10"
type input "-0.11"
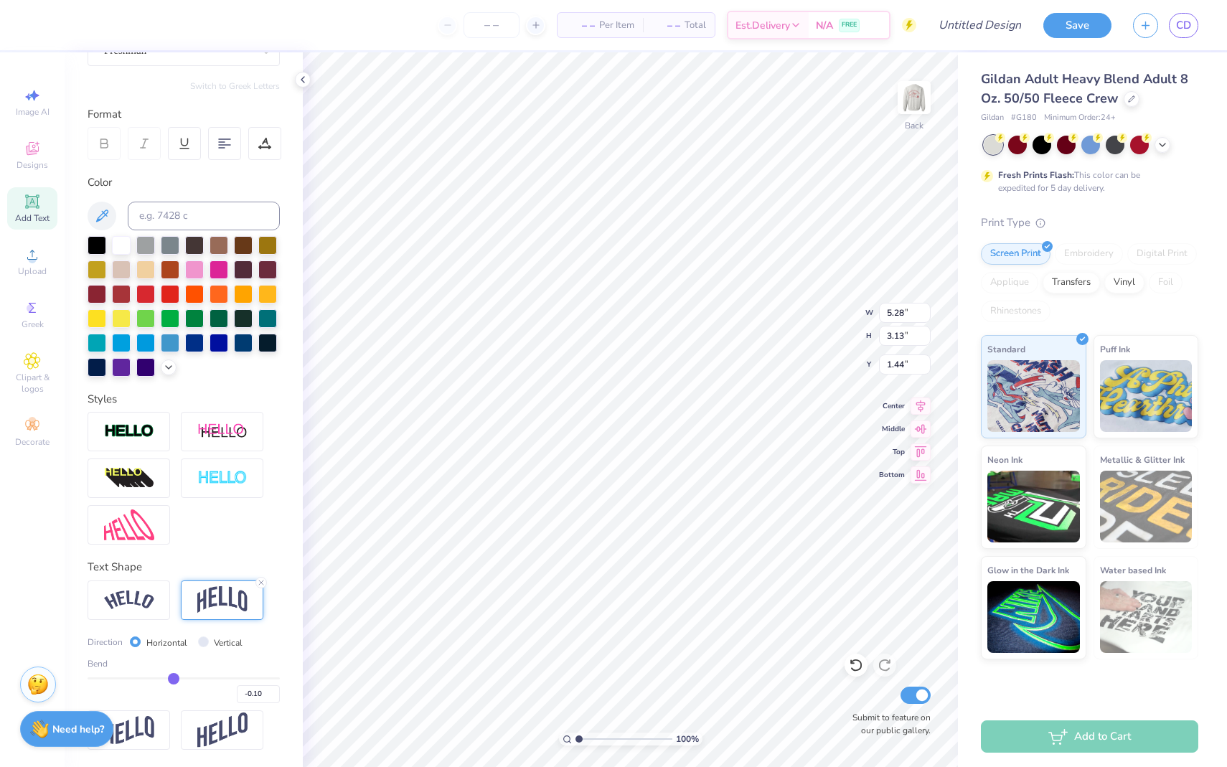
type input "-0.11"
type input "-0.12"
type input "-0.13"
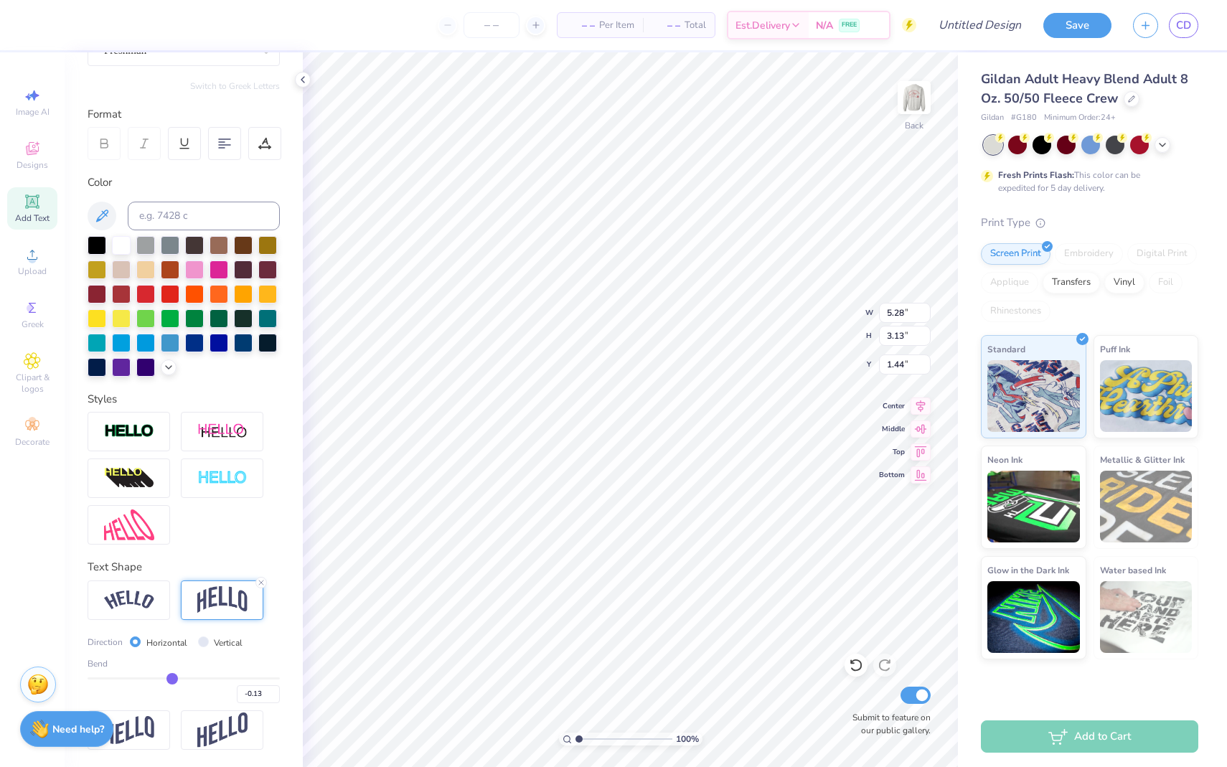
type input "-0.14"
type input "-0.15"
drag, startPoint x: 221, startPoint y: 675, endPoint x: 154, endPoint y: 667, distance: 67.2
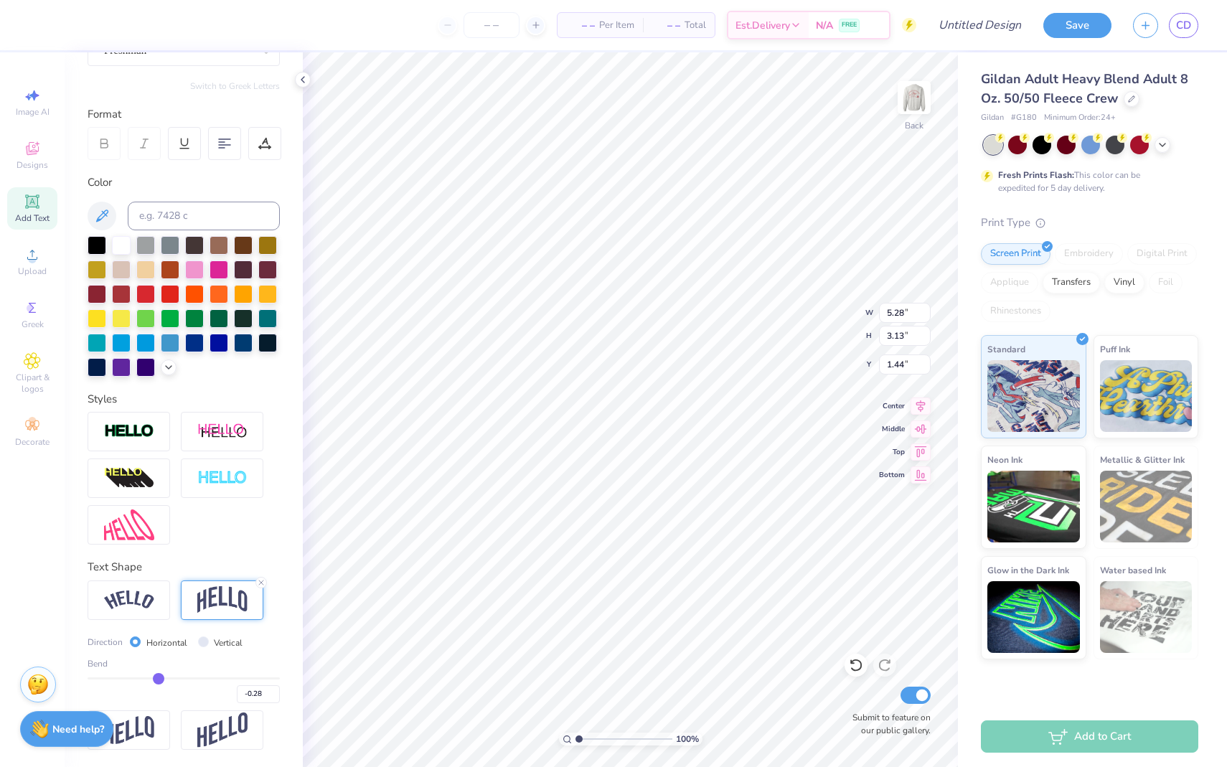
click at [154, 667] on div "Bend -0.28" at bounding box center [184, 680] width 192 height 46
drag, startPoint x: 154, startPoint y: 677, endPoint x: 185, endPoint y: 678, distance: 30.9
click at [185, 678] on input "range" at bounding box center [184, 678] width 192 height 2
drag, startPoint x: 183, startPoint y: 674, endPoint x: 190, endPoint y: 675, distance: 7.2
click at [190, 677] on input "range" at bounding box center [184, 678] width 192 height 2
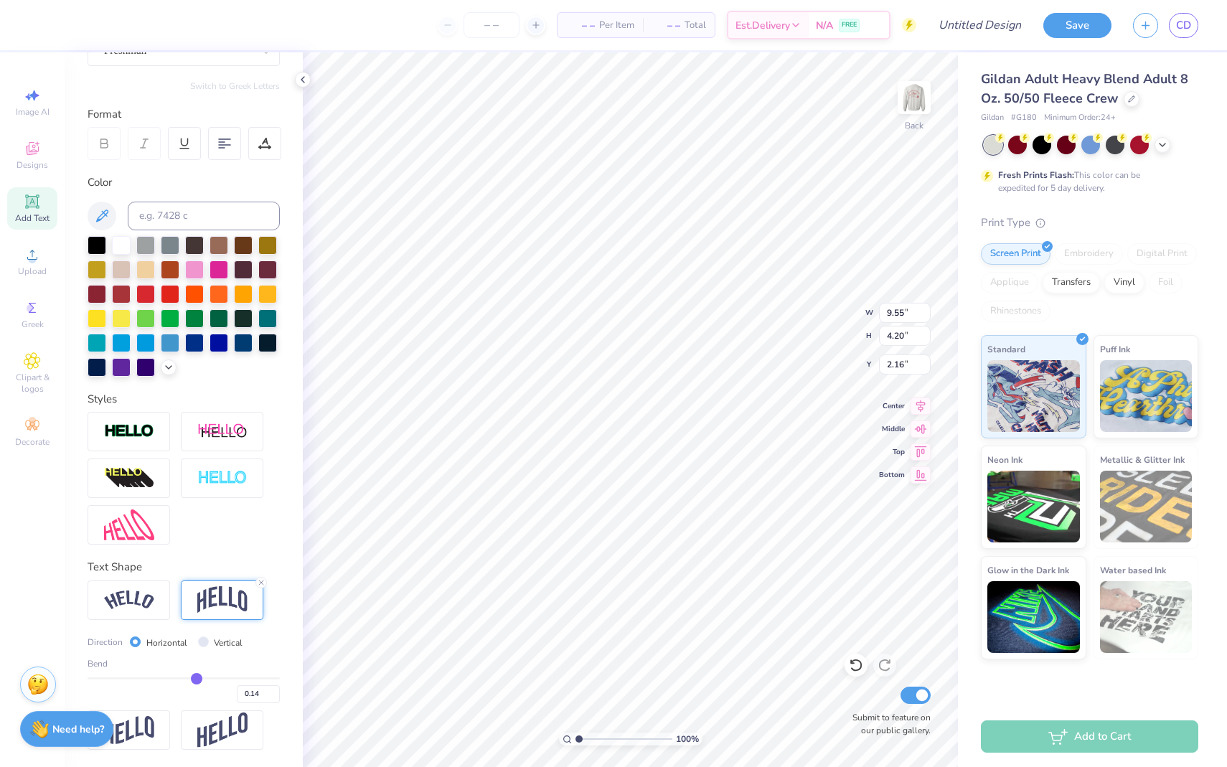
scroll to position [0, 0]
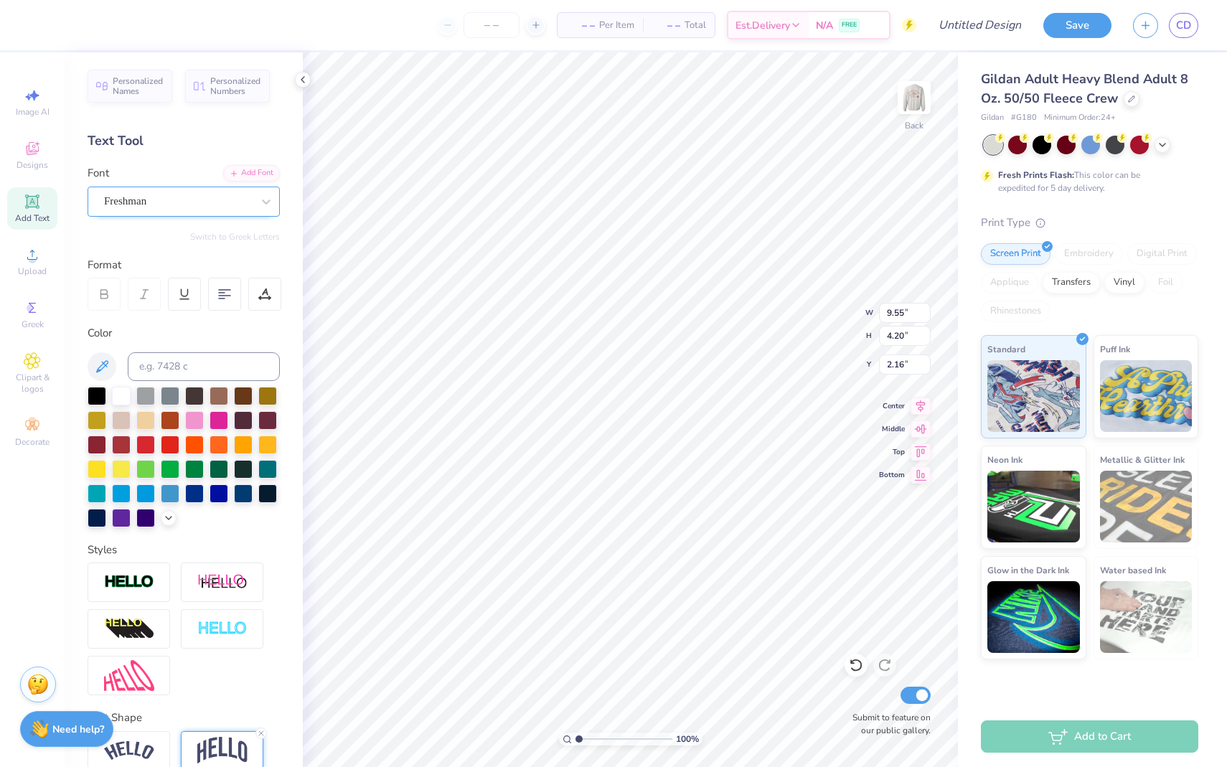
click at [189, 198] on div "Freshman" at bounding box center [178, 201] width 151 height 22
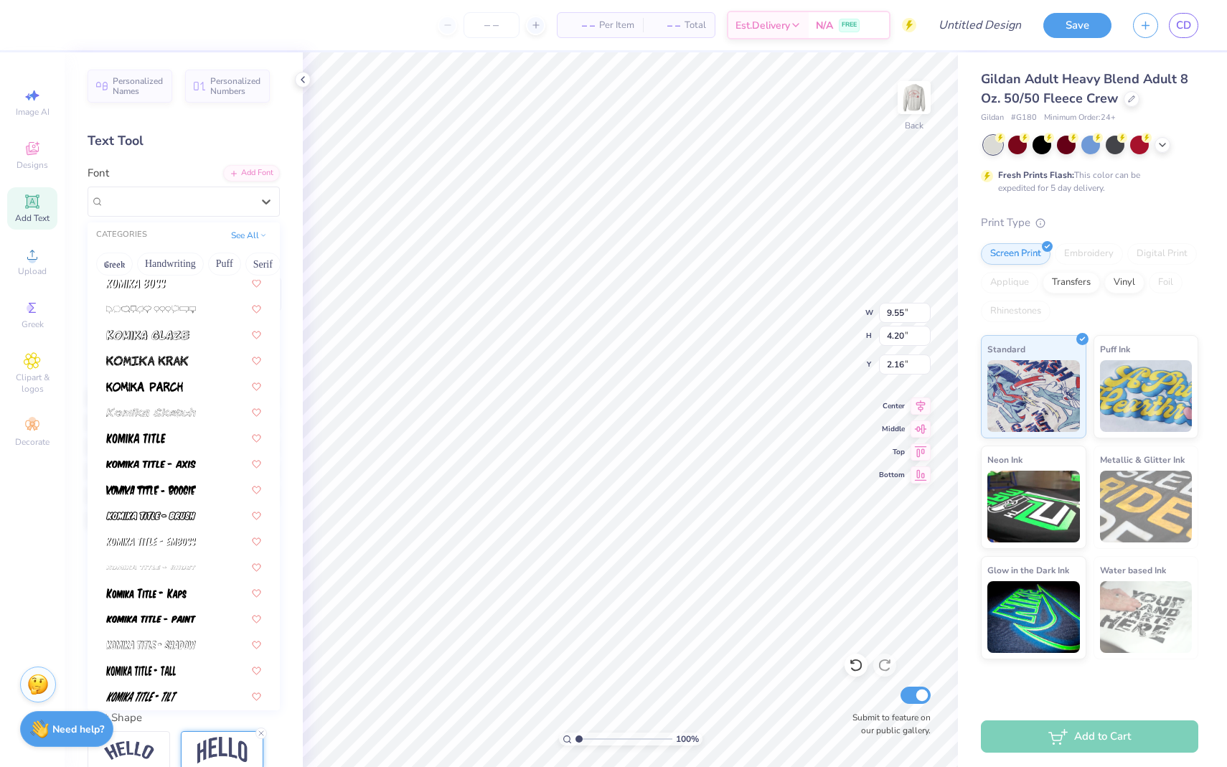
scroll to position [4441, 0]
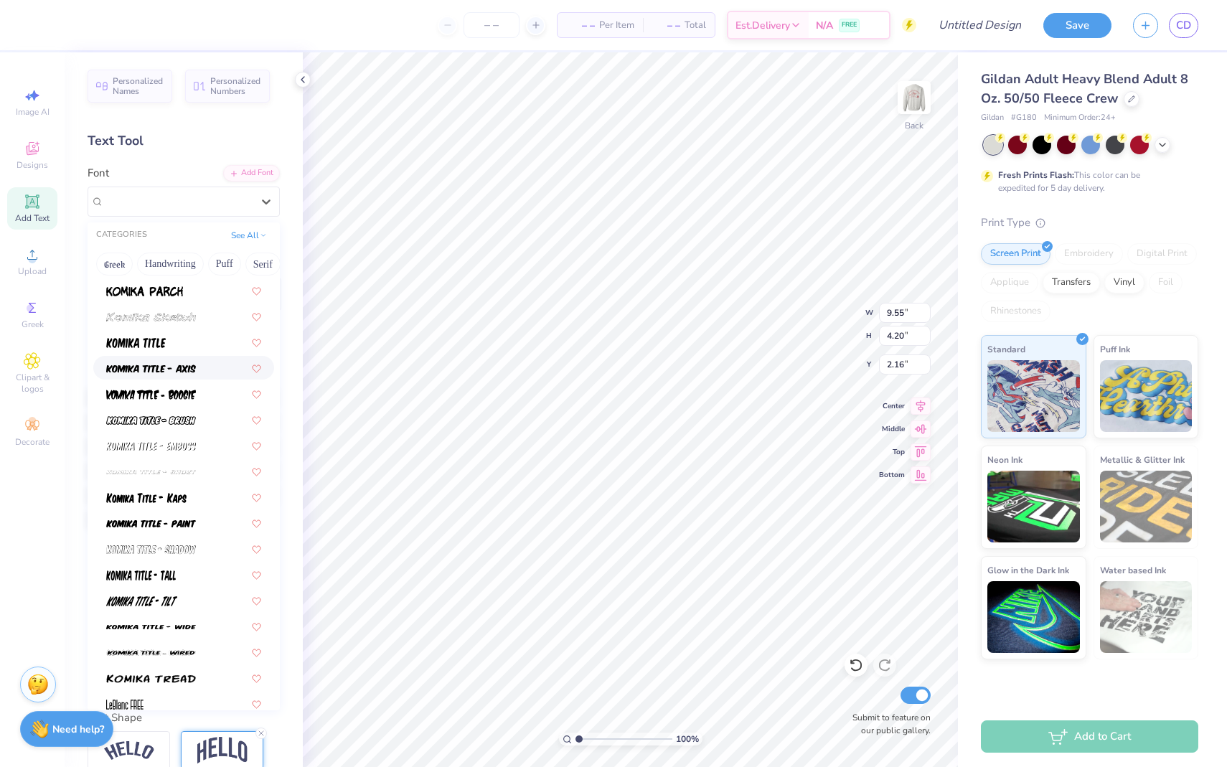
click at [226, 136] on div "Text Tool" at bounding box center [184, 140] width 192 height 19
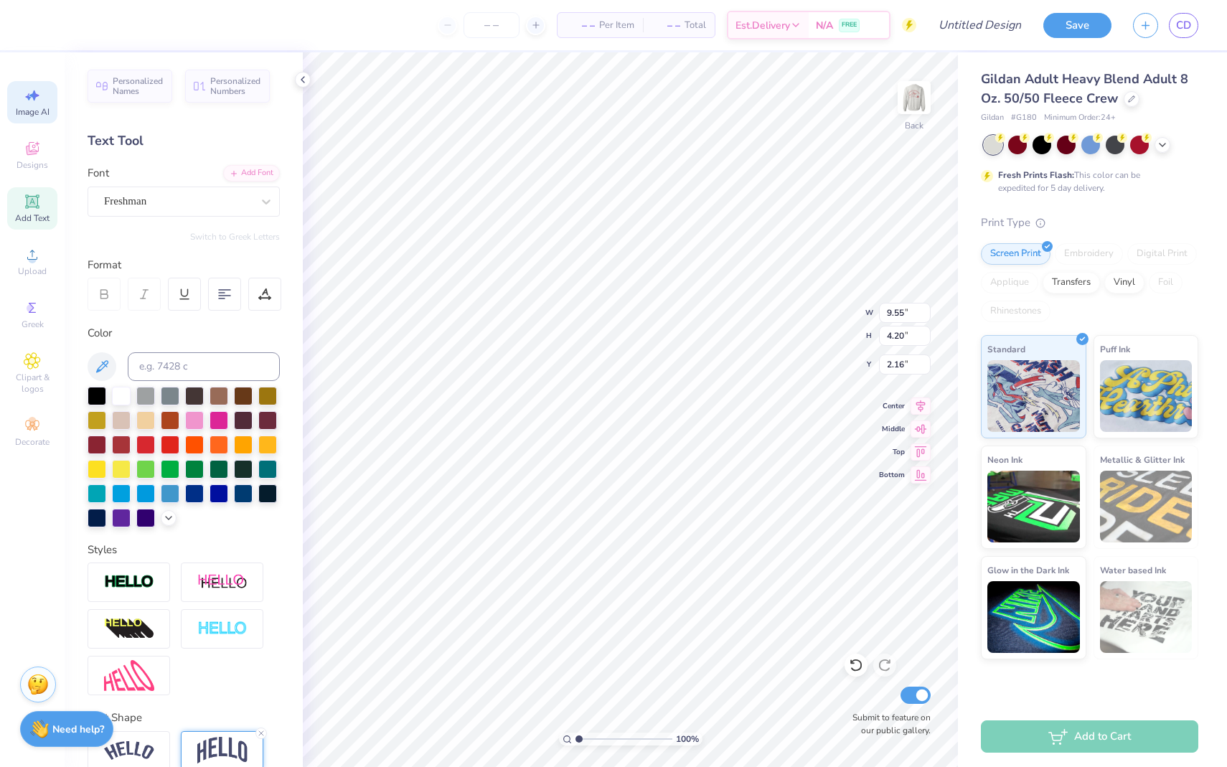
click at [23, 104] on div "Image AI" at bounding box center [32, 102] width 50 height 42
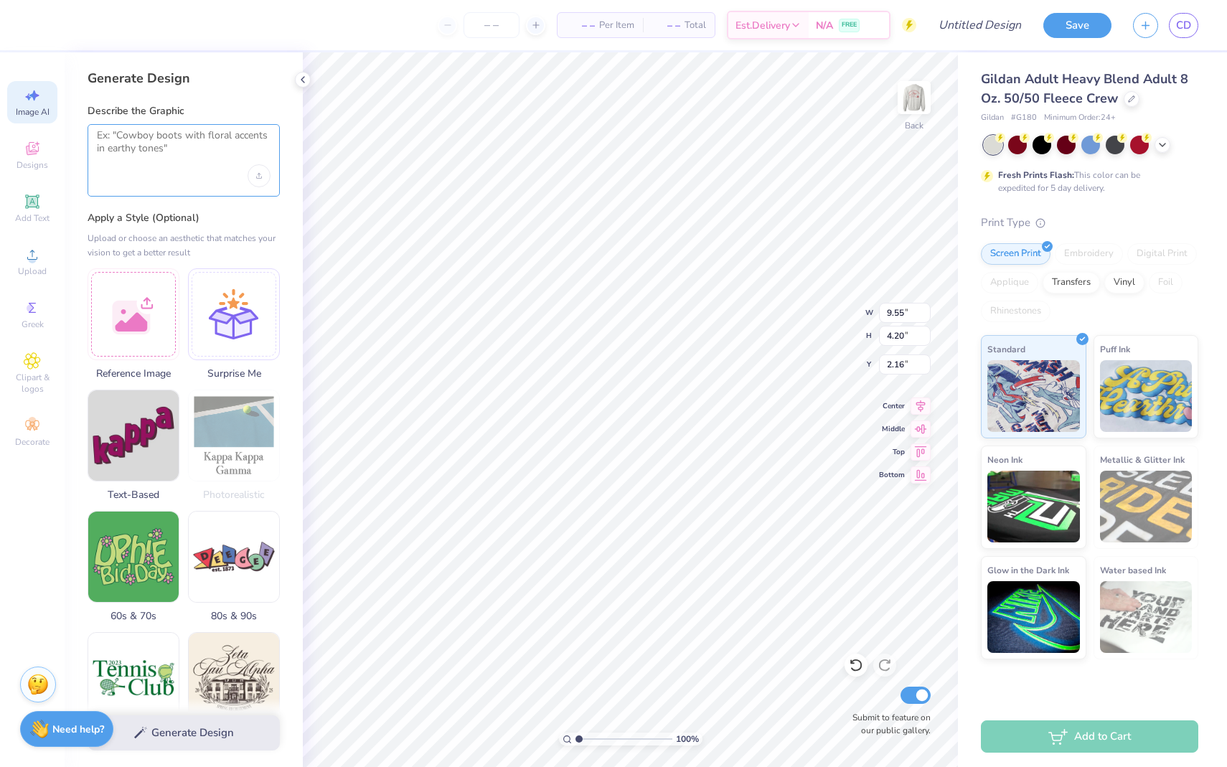
click at [170, 137] on textarea at bounding box center [184, 147] width 174 height 36
drag, startPoint x: 118, startPoint y: 134, endPoint x: 56, endPoint y: 137, distance: 62.5
click at [56, 137] on div "– – Per Item – – Total Est. Delivery N/A FREE Design Title Save CD Image AI Des…" at bounding box center [613, 383] width 1227 height 767
click at [191, 146] on textarea "fill the letters that are on the sweatshirt right now" at bounding box center [184, 147] width 174 height 36
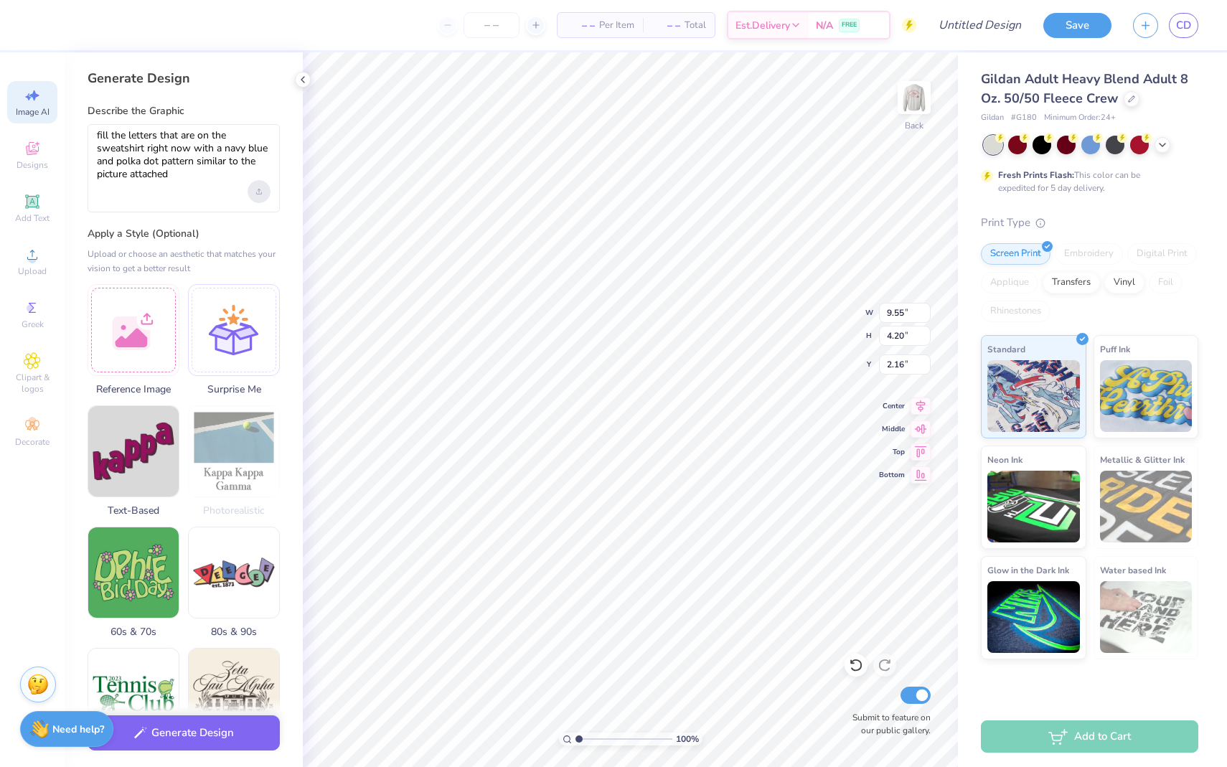
click at [260, 194] on div "Upload image" at bounding box center [259, 191] width 23 height 23
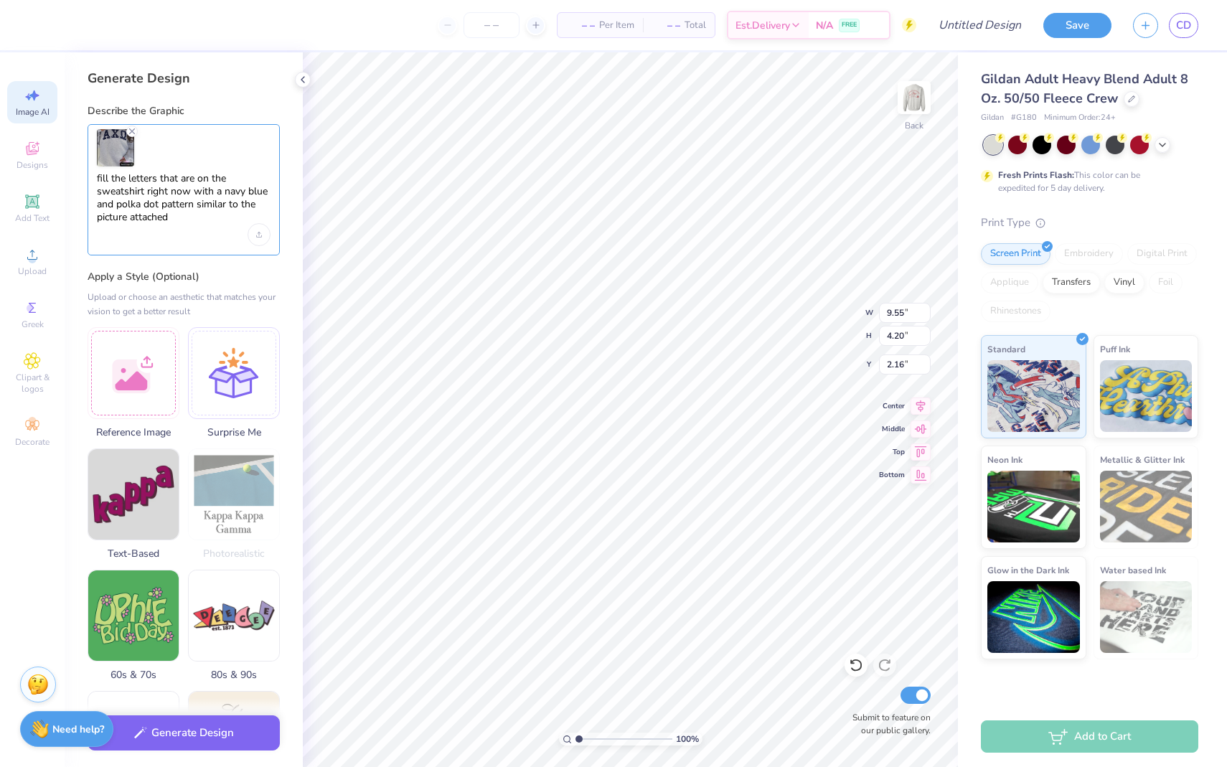
click at [198, 217] on textarea "fill the letters that are on the sweatshirt right now with a navy blue and polk…" at bounding box center [184, 198] width 174 height 52
click at [128, 179] on textarea "fill the letters that are on the sweatshirt right now with a navy blue and polk…" at bounding box center [184, 198] width 174 height 52
click at [130, 179] on textarea "fill the ZTA" letters that are on the sweatshirt right now with a navy blue and…" at bounding box center [184, 198] width 174 height 52
click at [198, 733] on button "Generate Design" at bounding box center [184, 729] width 192 height 35
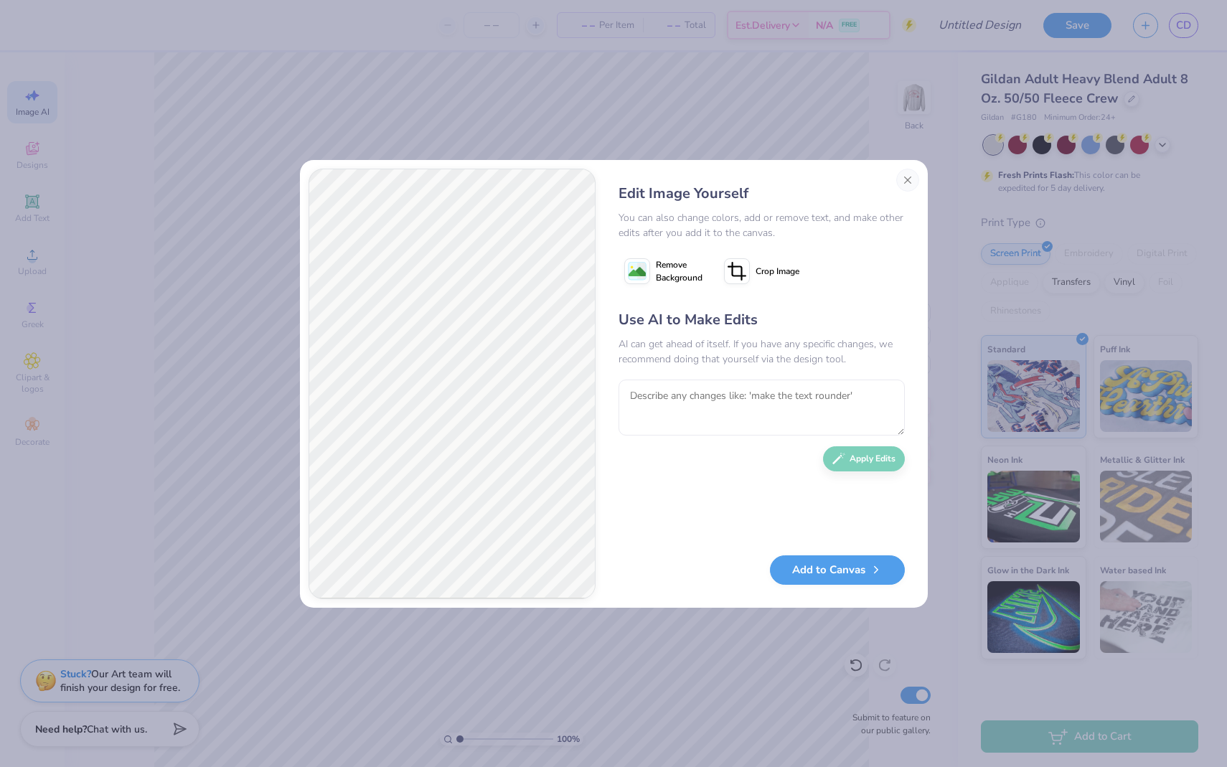
click at [640, 266] on image at bounding box center [636, 271] width 17 height 17
click at [633, 269] on image at bounding box center [636, 271] width 17 height 17
click at [670, 389] on textarea at bounding box center [761, 408] width 286 height 56
click at [850, 557] on button "Add to Canvas" at bounding box center [837, 566] width 135 height 29
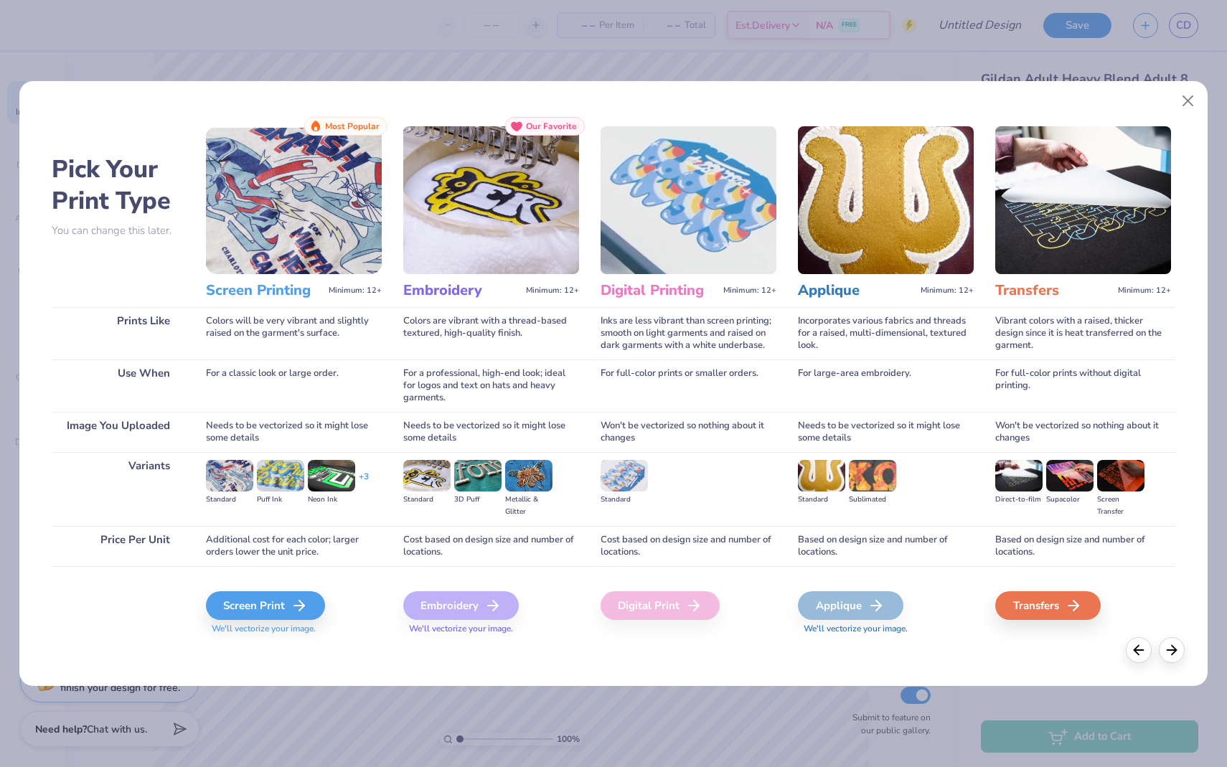
click at [295, 588] on div "Screen Print We'll vectorize your image." at bounding box center [294, 604] width 176 height 77
click at [293, 603] on div "Screen Print" at bounding box center [267, 605] width 119 height 29
click at [286, 608] on div "Screen Print" at bounding box center [267, 605] width 119 height 29
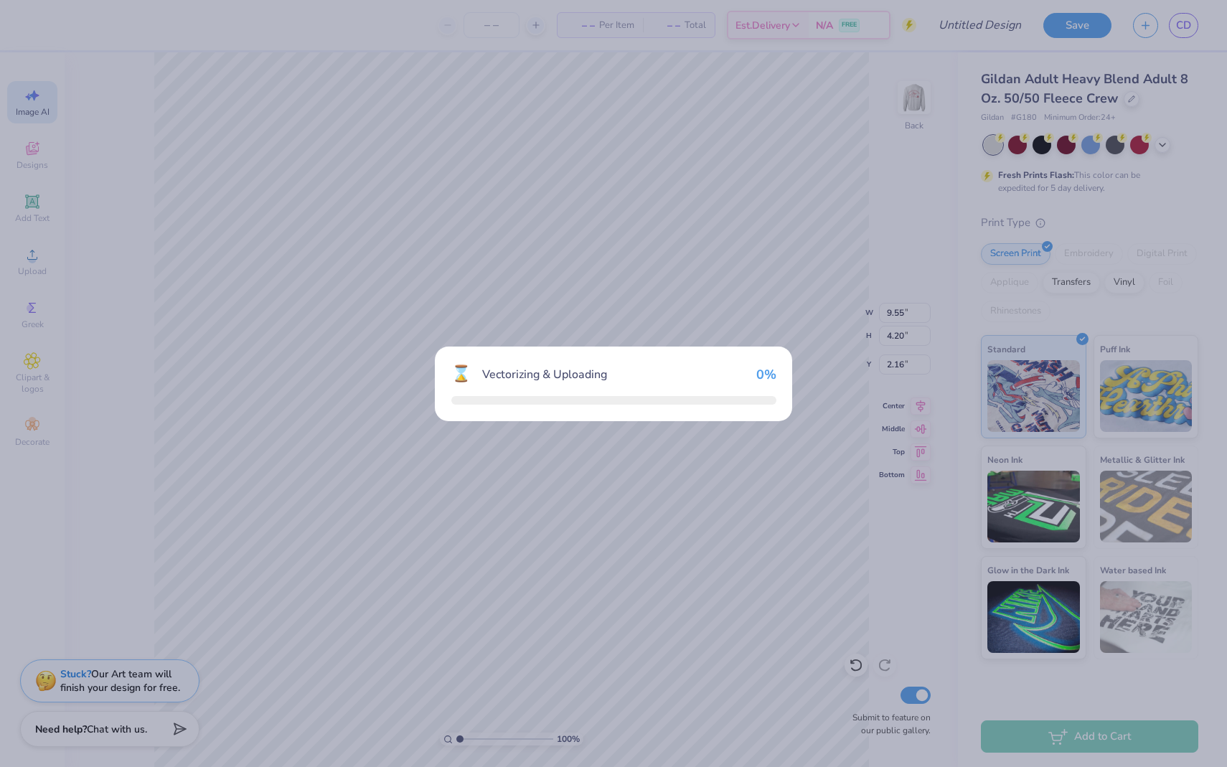
click at [303, 595] on div "⌛ Vectorizing & Uploading 0 %" at bounding box center [613, 383] width 1227 height 767
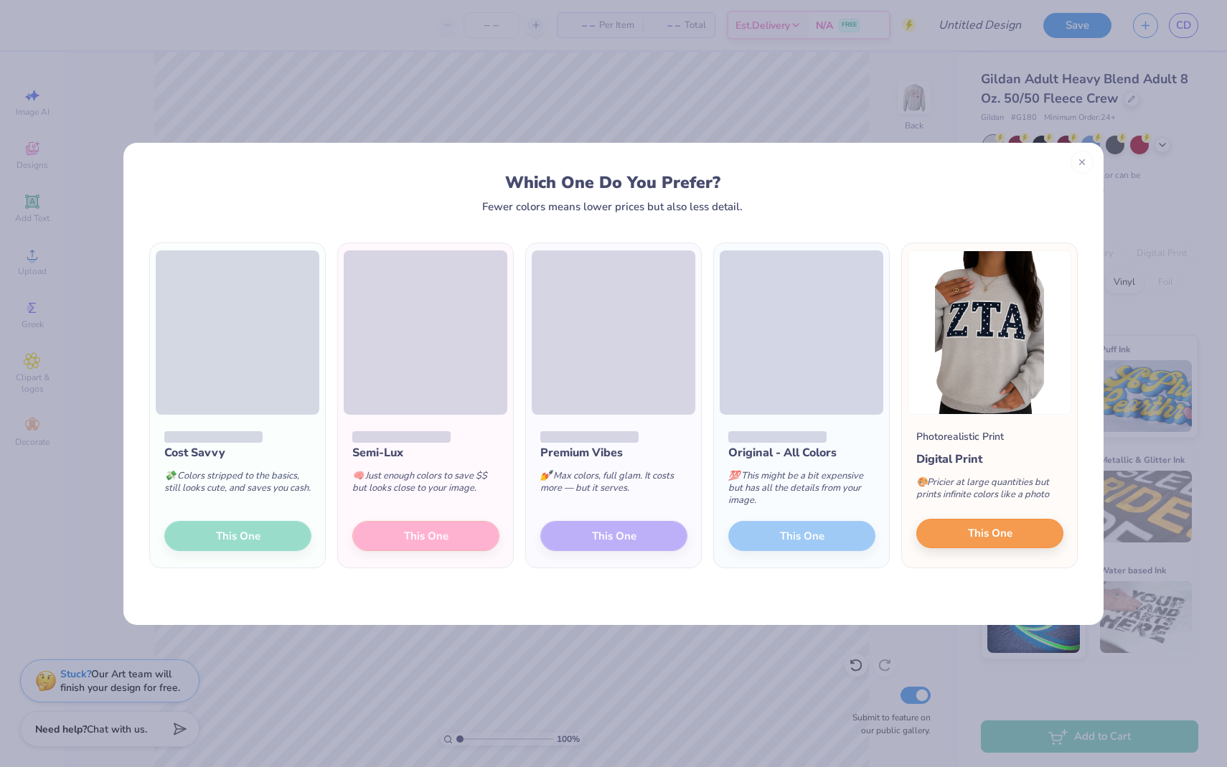
click at [1021, 535] on button "This One" at bounding box center [989, 534] width 147 height 30
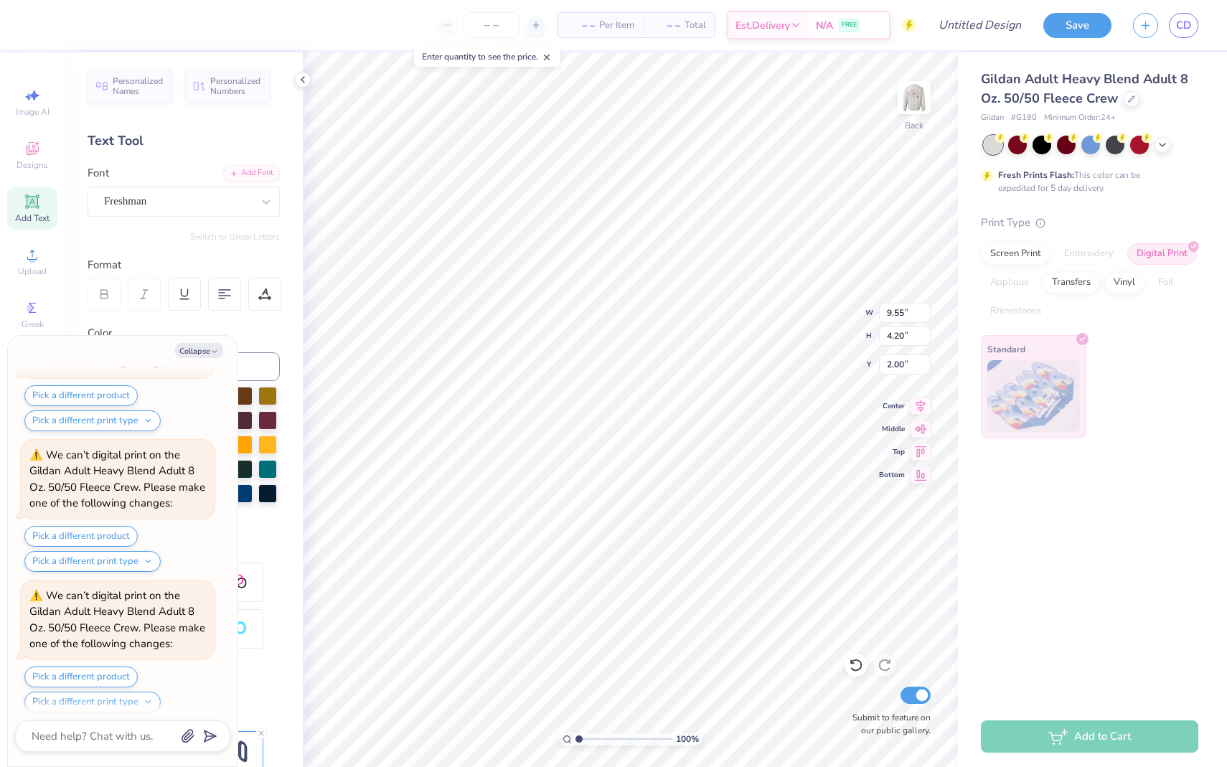
scroll to position [819, 0]
click at [199, 349] on button "Collapse" at bounding box center [199, 350] width 48 height 15
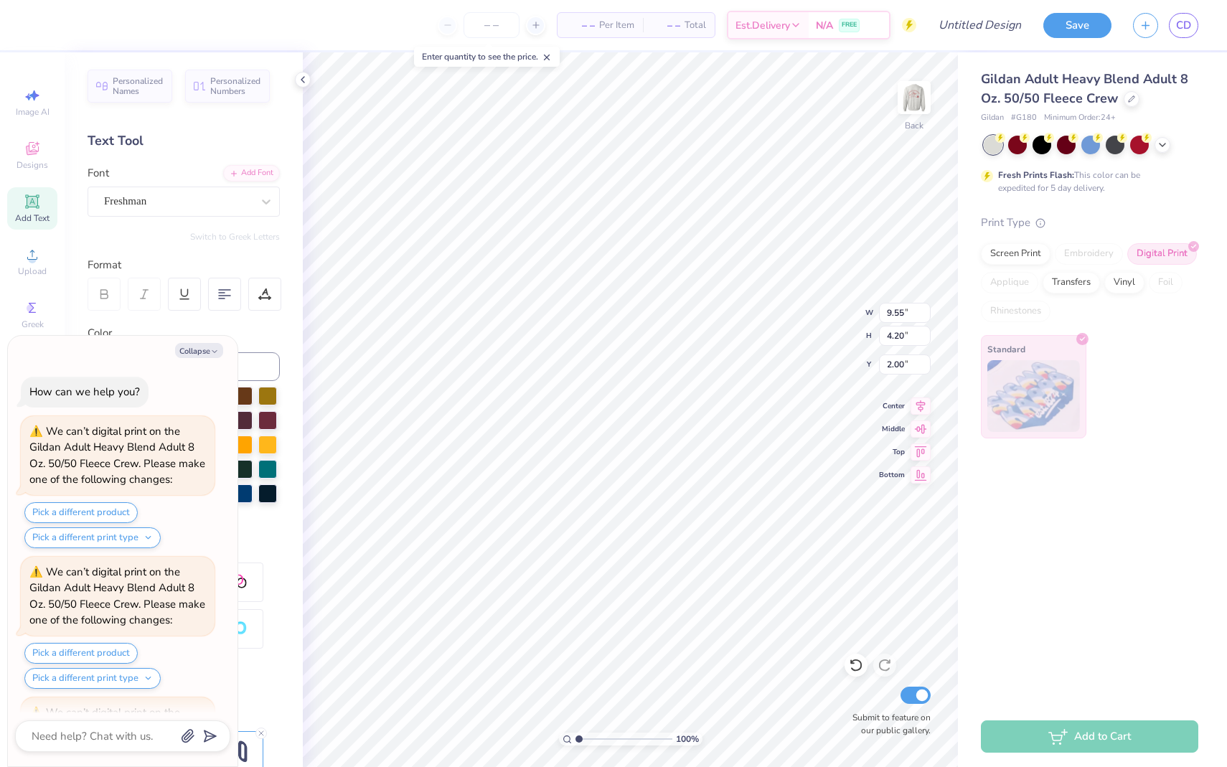
scroll to position [958, 0]
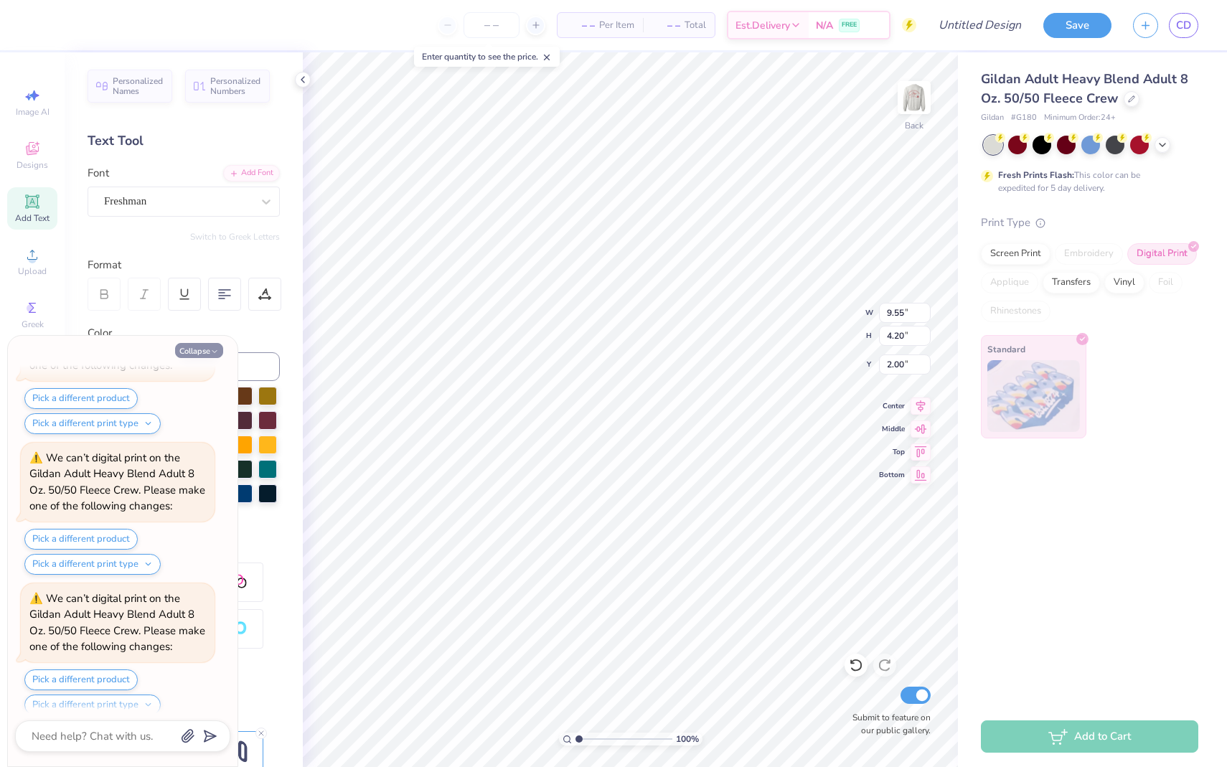
click at [215, 351] on icon "button" at bounding box center [214, 351] width 9 height 9
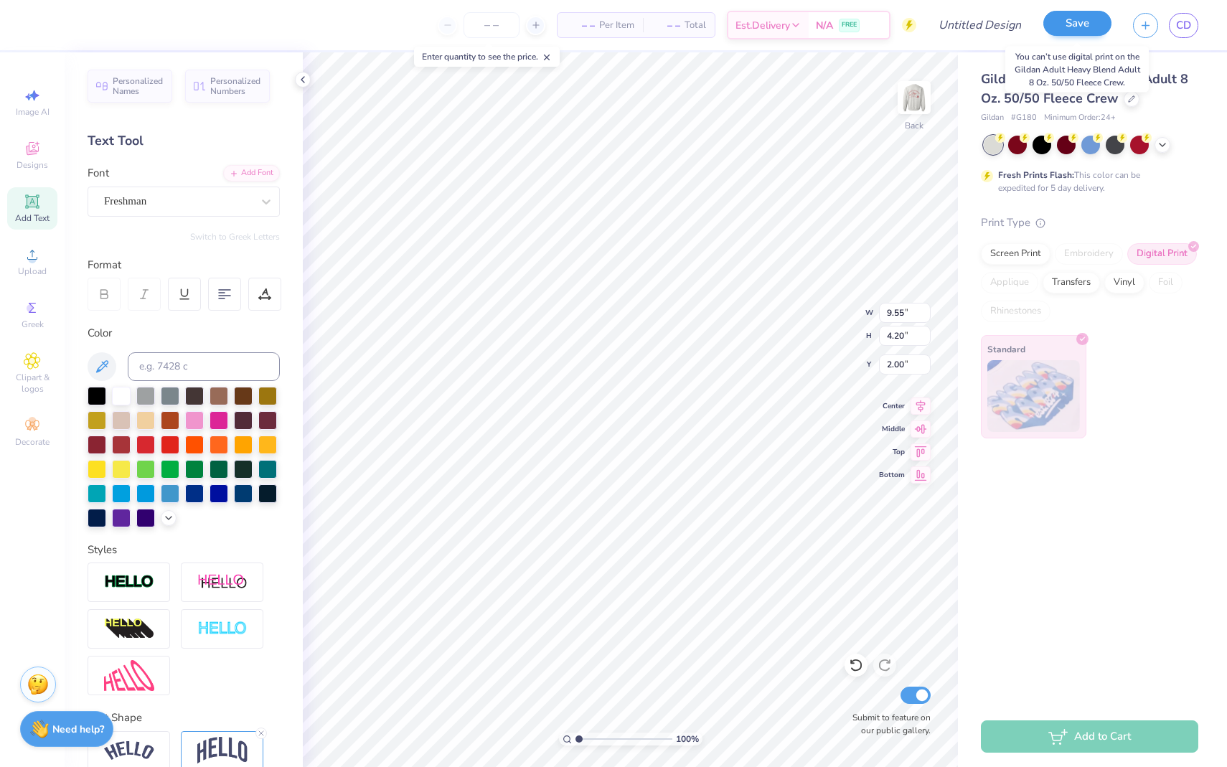
click at [1096, 27] on button "Save" at bounding box center [1077, 23] width 68 height 25
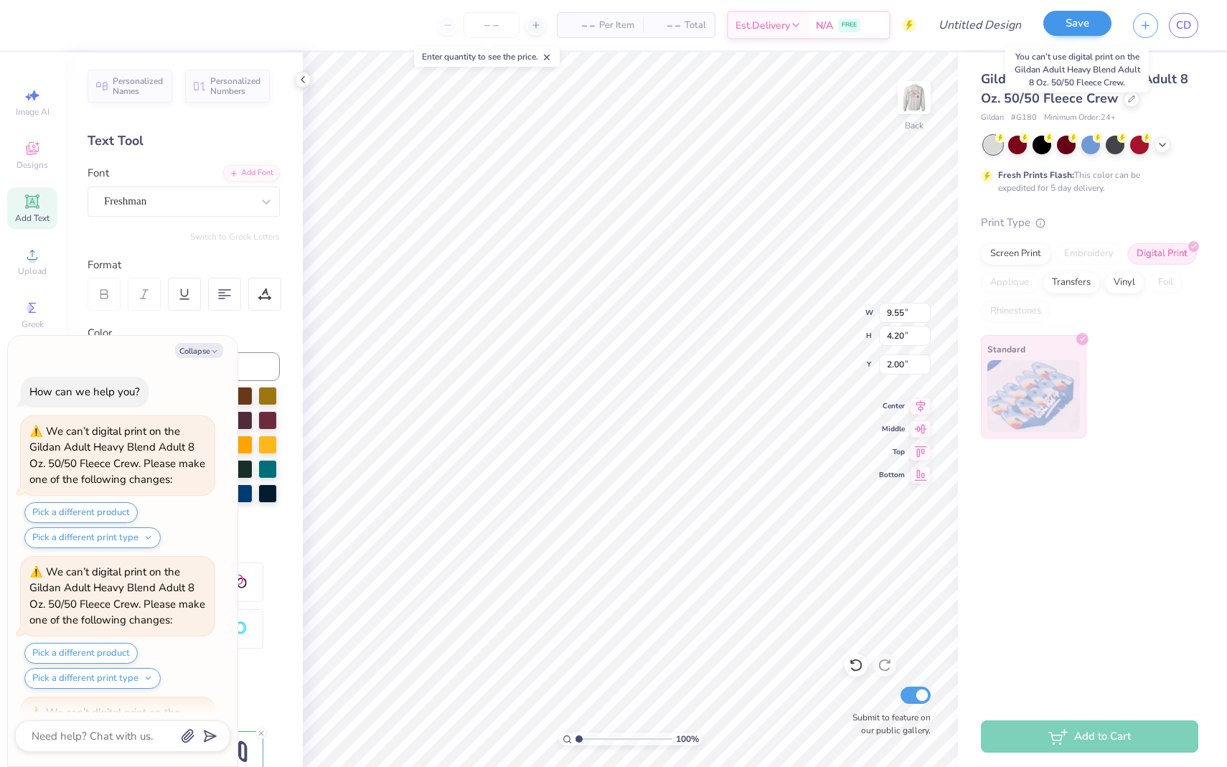
scroll to position [1136, 0]
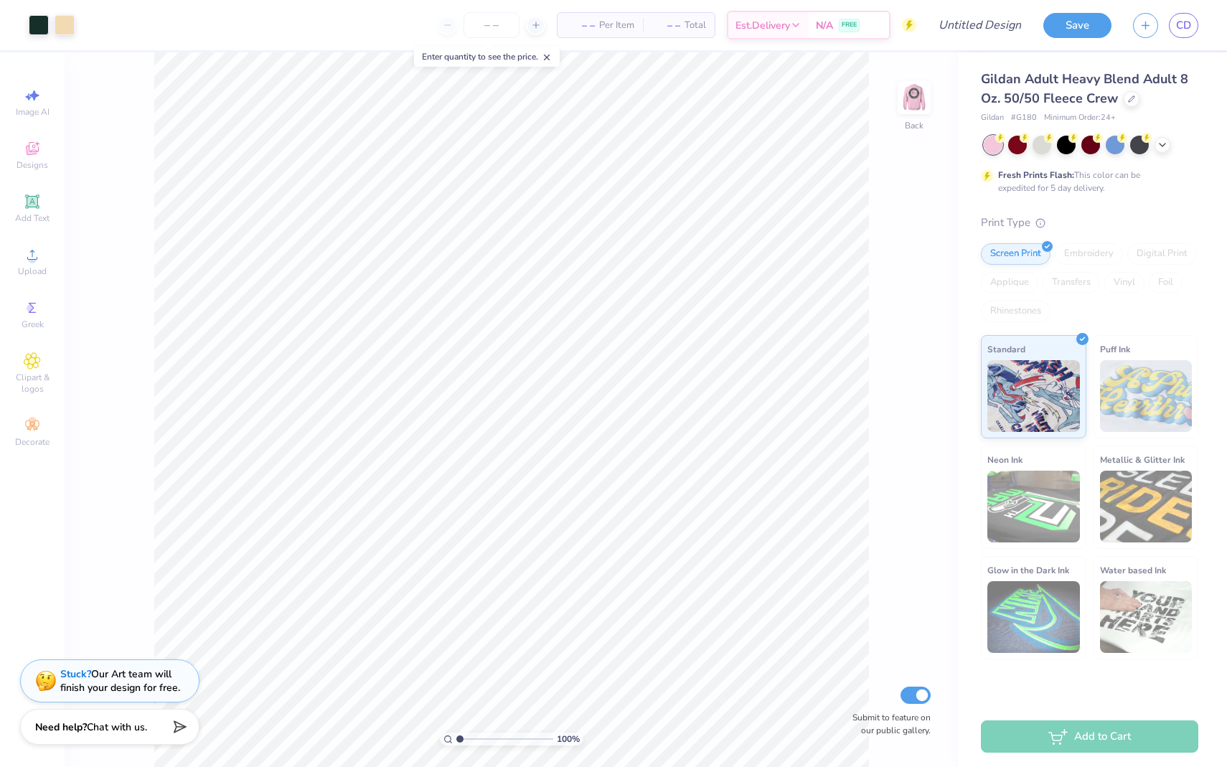
click at [116, 728] on span "Chat with us." at bounding box center [117, 727] width 60 height 14
click at [114, 731] on textarea at bounding box center [103, 736] width 146 height 19
type textarea "I"
type textarea "x"
type textarea "Id"
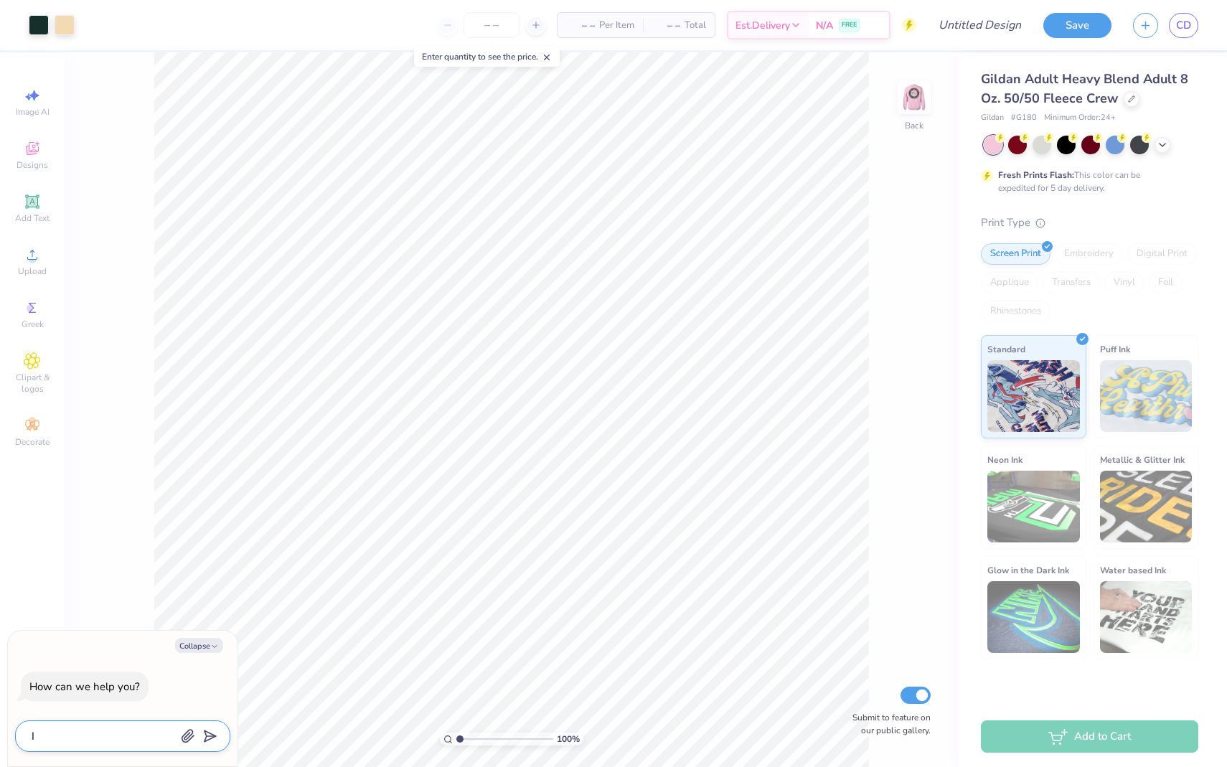
type textarea "x"
type textarea "Id"
type textarea "x"
type textarea "Id l"
type textarea "x"
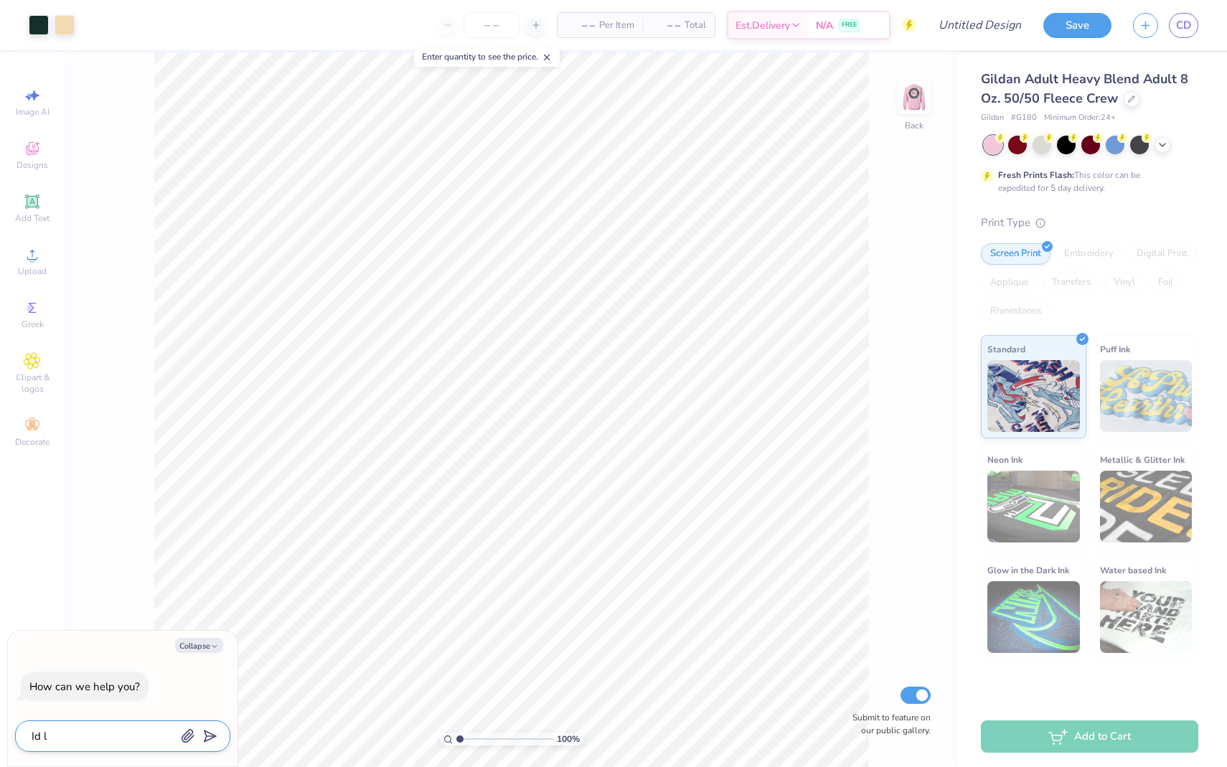
type textarea "Id le"
type textarea "x"
type textarea "Id l"
type textarea "x"
type textarea "Id"
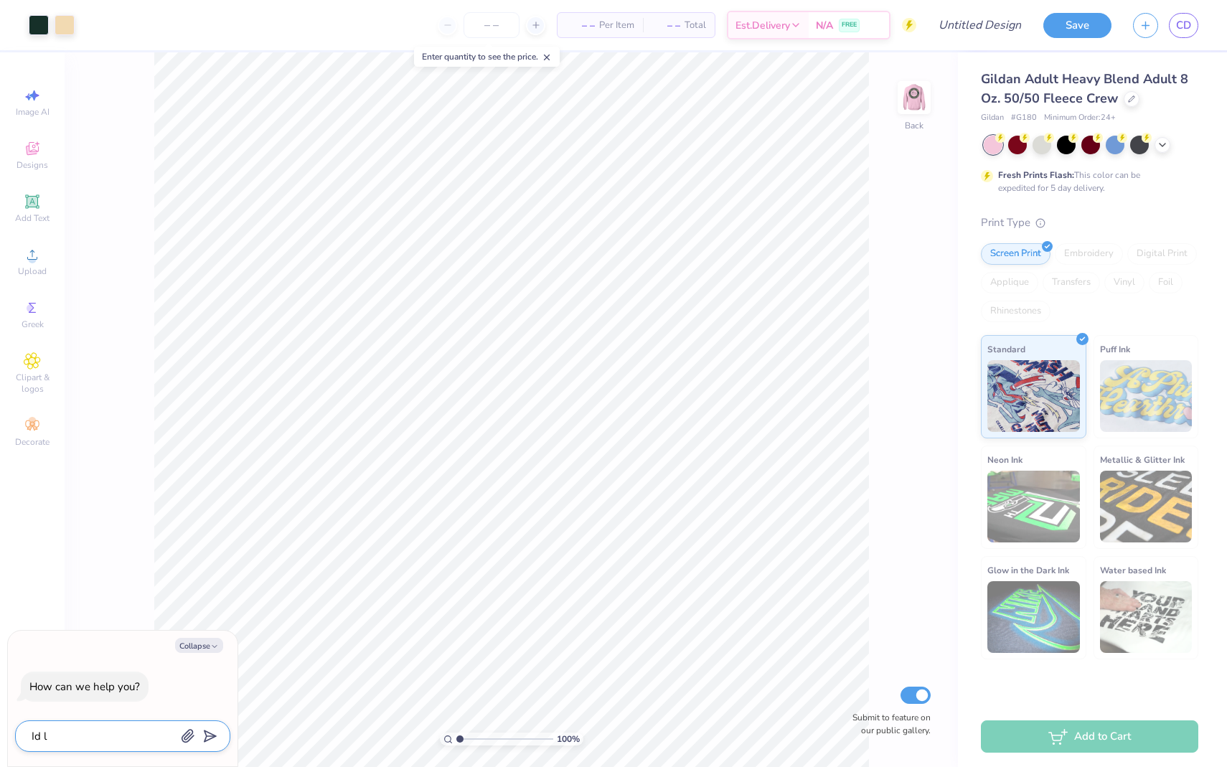
type textarea "x"
type textarea "Id l"
type textarea "x"
type textarea "Id li"
type textarea "x"
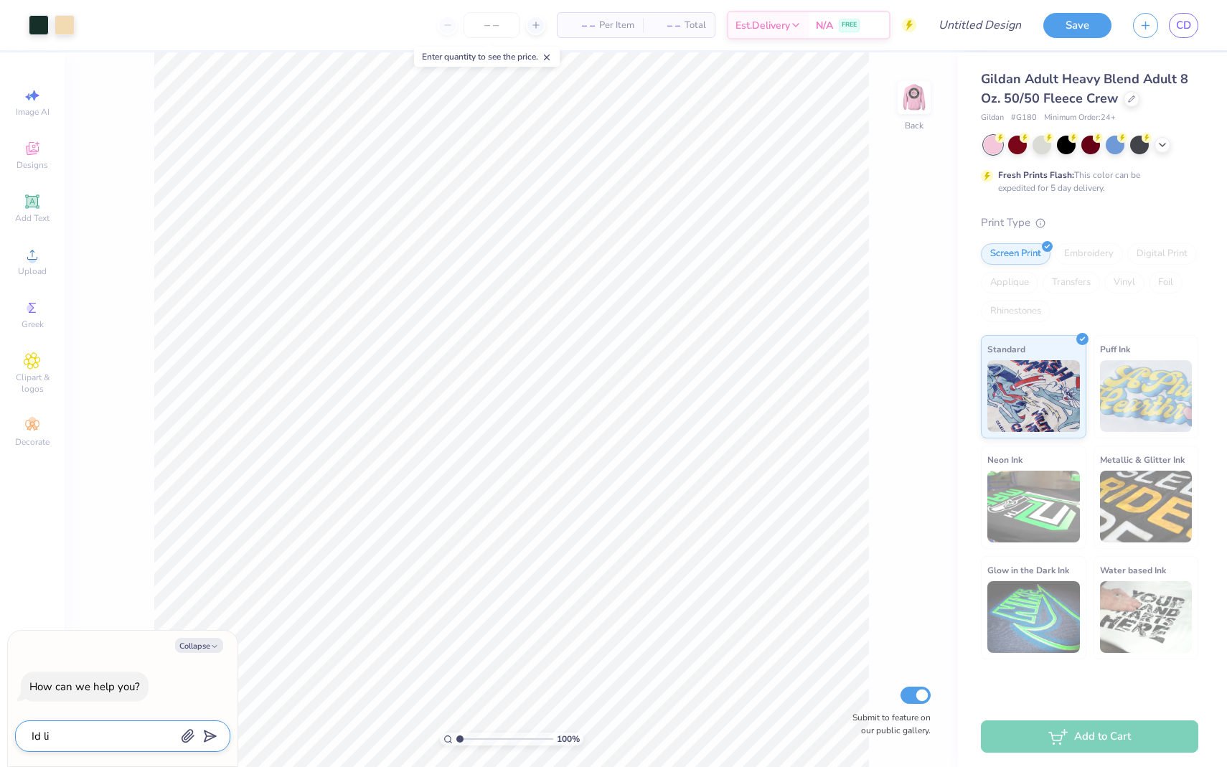
type textarea "Id lik"
type textarea "x"
type textarea "Id like"
type textarea "x"
type textarea "Id like"
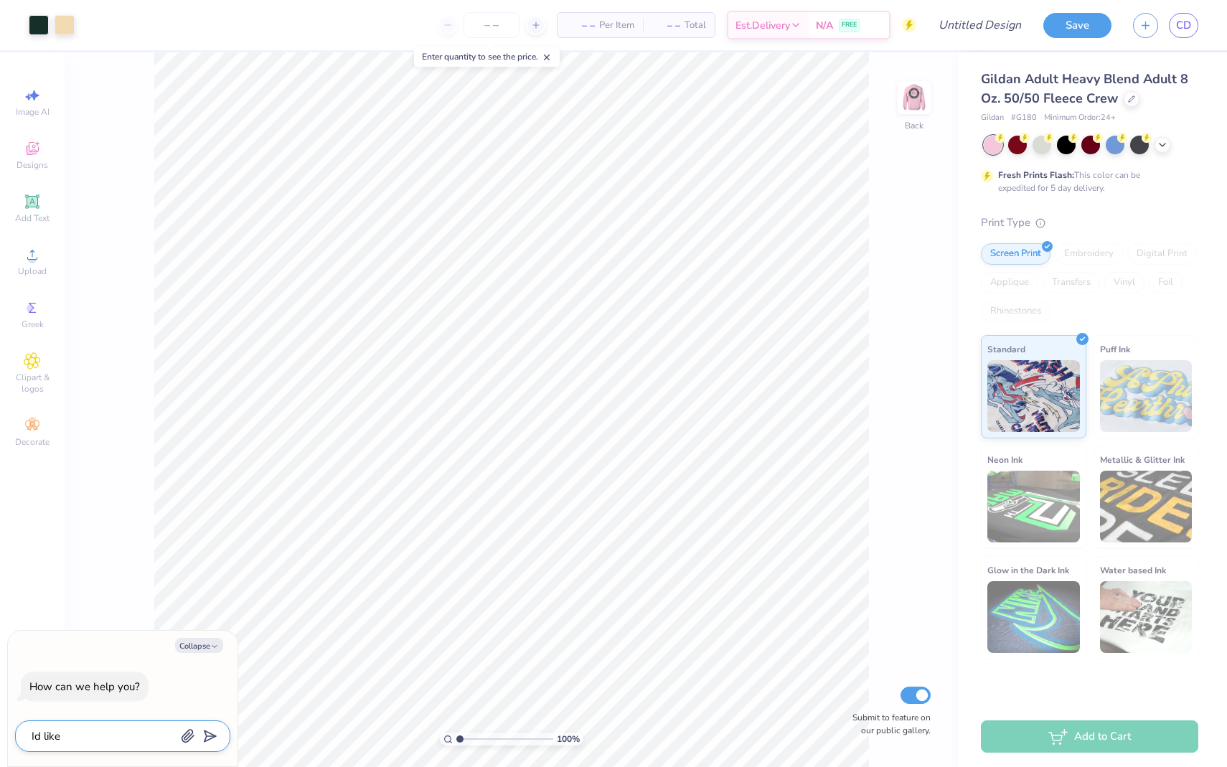
type textarea "x"
type textarea "Id like t"
type textarea "x"
type textarea "Id like to"
type textarea "x"
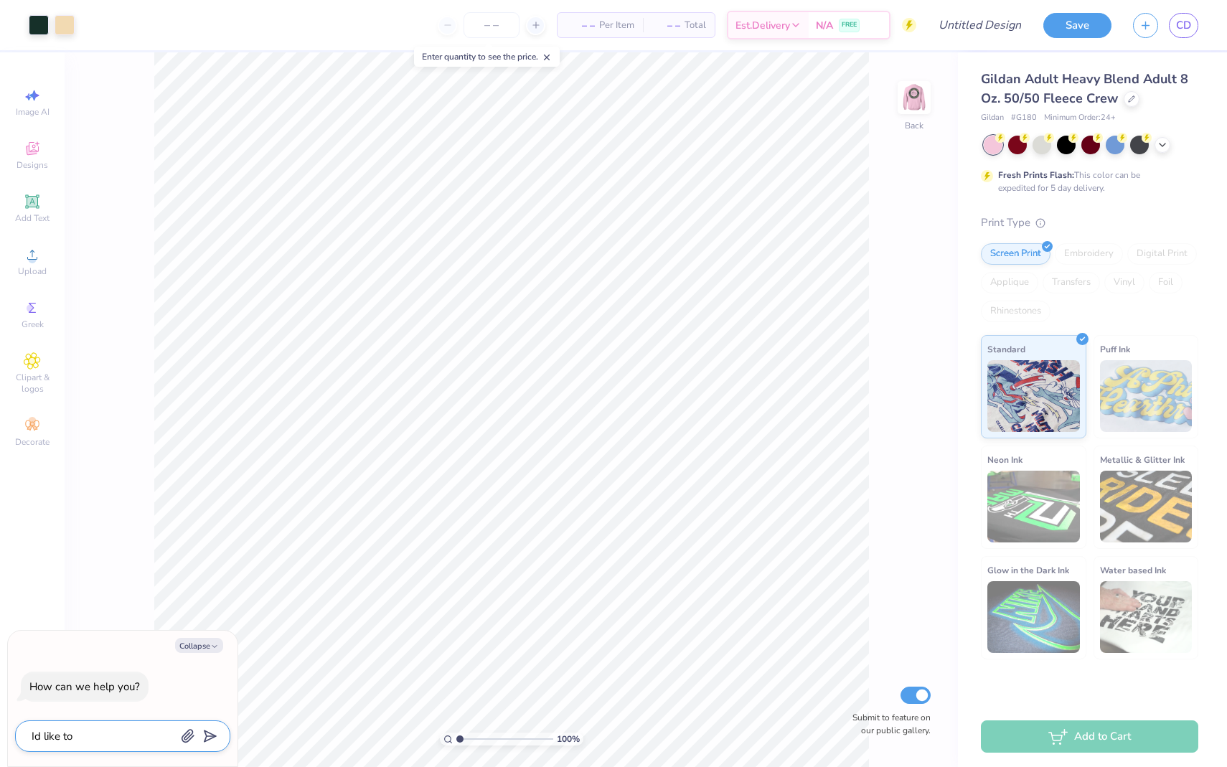
type textarea "Id like to"
type textarea "x"
type textarea "Id like to c"
type textarea "x"
type textarea "Id like to cr"
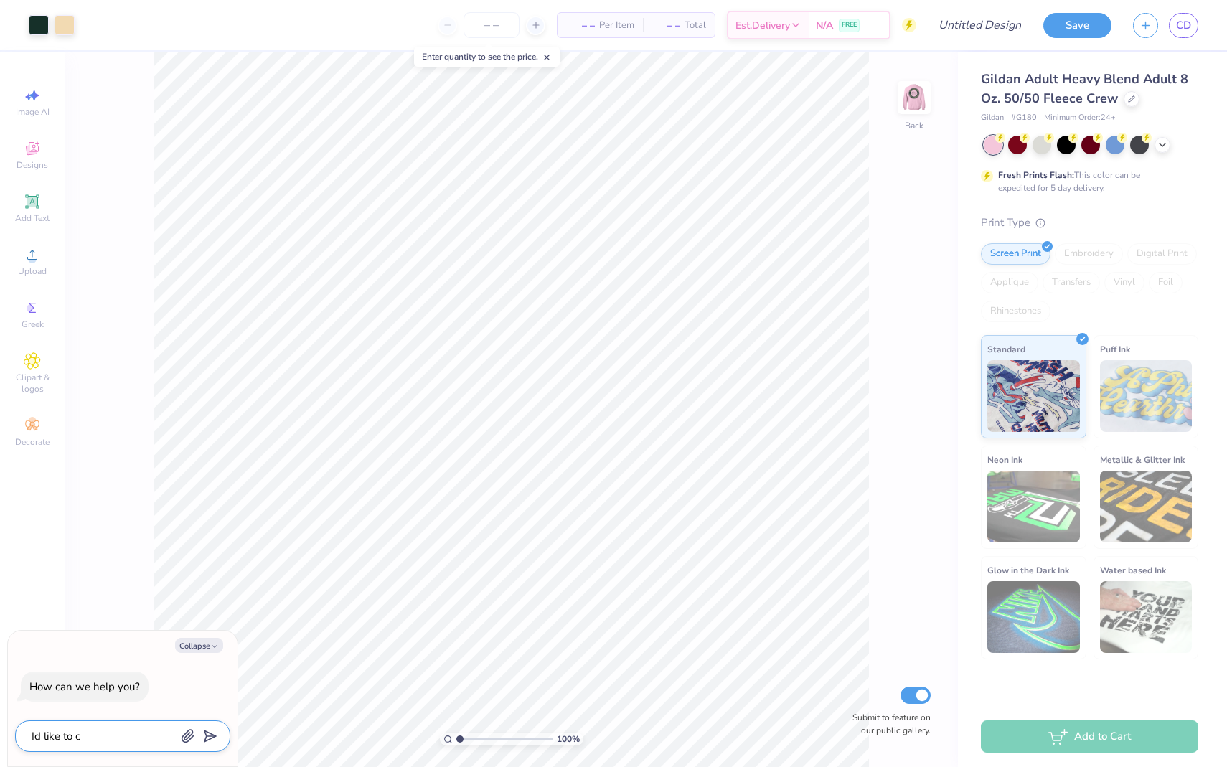
type textarea "x"
type textarea "Id like to cre"
type textarea "x"
type textarea "Id like to crea"
type textarea "x"
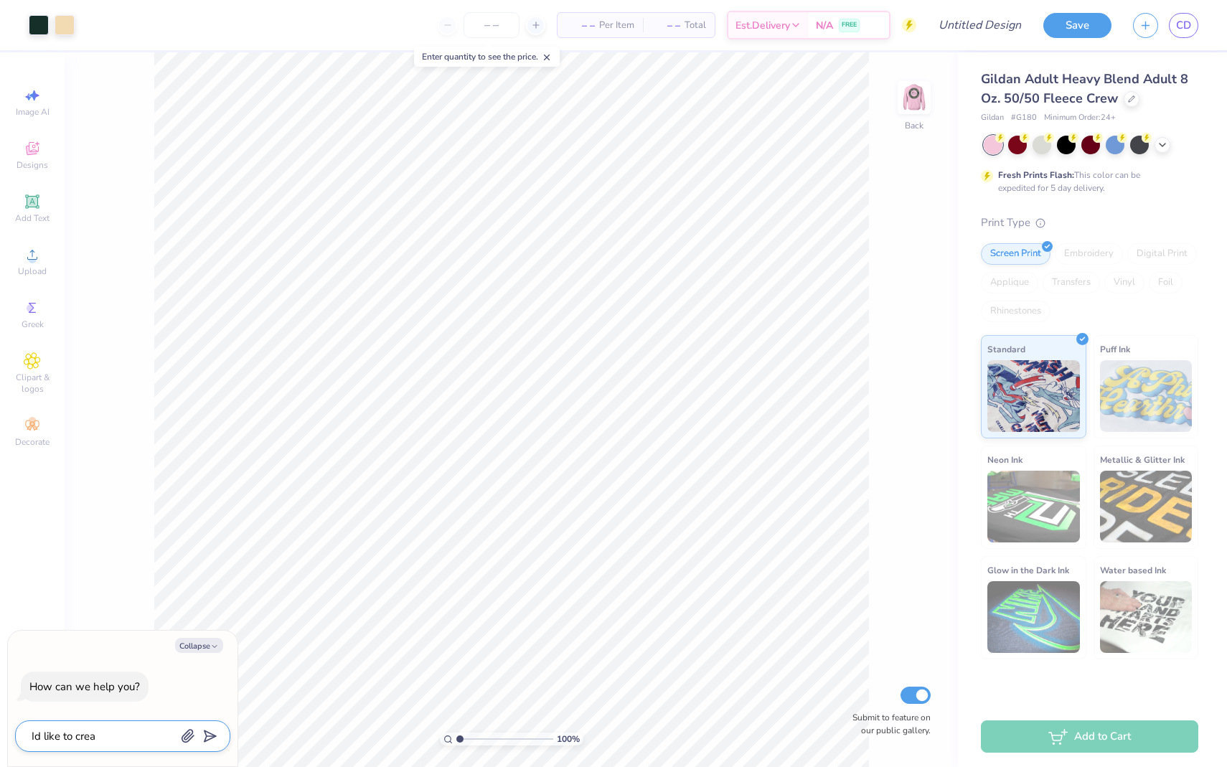
type textarea "Id like to creat"
type textarea "x"
type textarea "Id like to create"
type textarea "x"
type textarea "Id like to create"
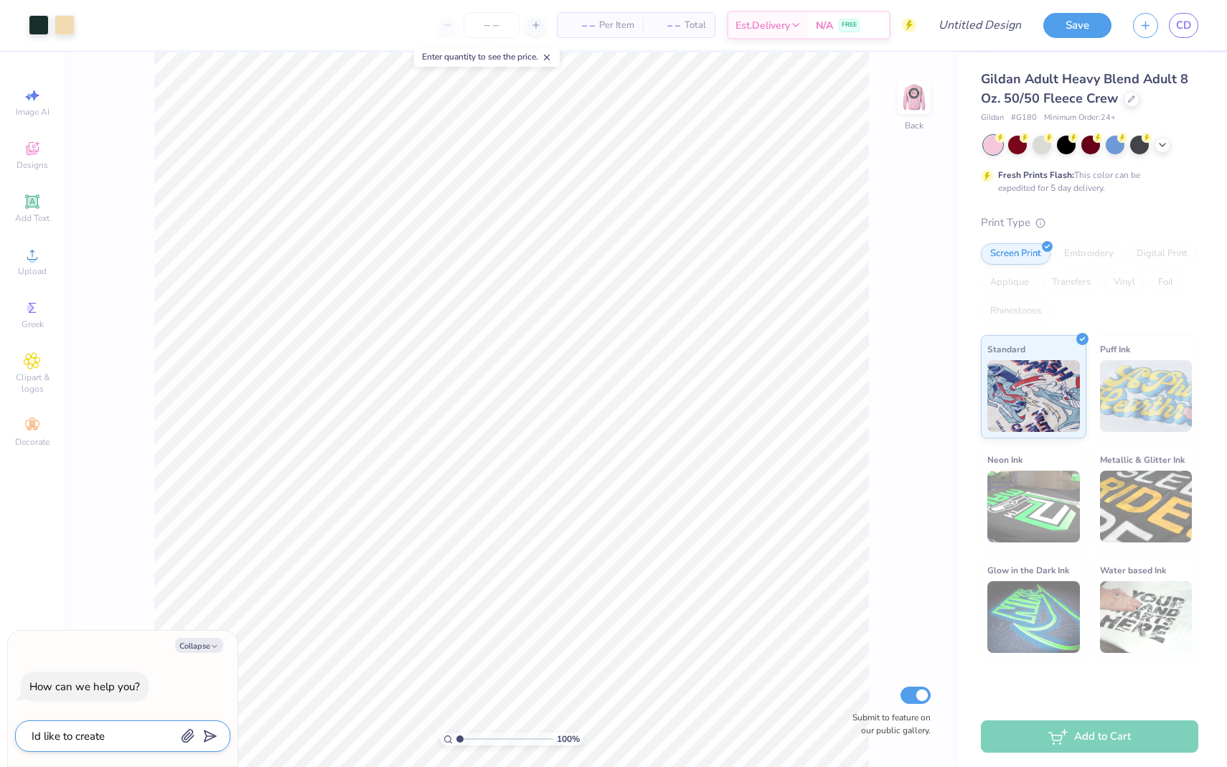
type textarea "x"
type textarea "Id like to create l"
type textarea "x"
type textarea "Id like to create le"
type textarea "x"
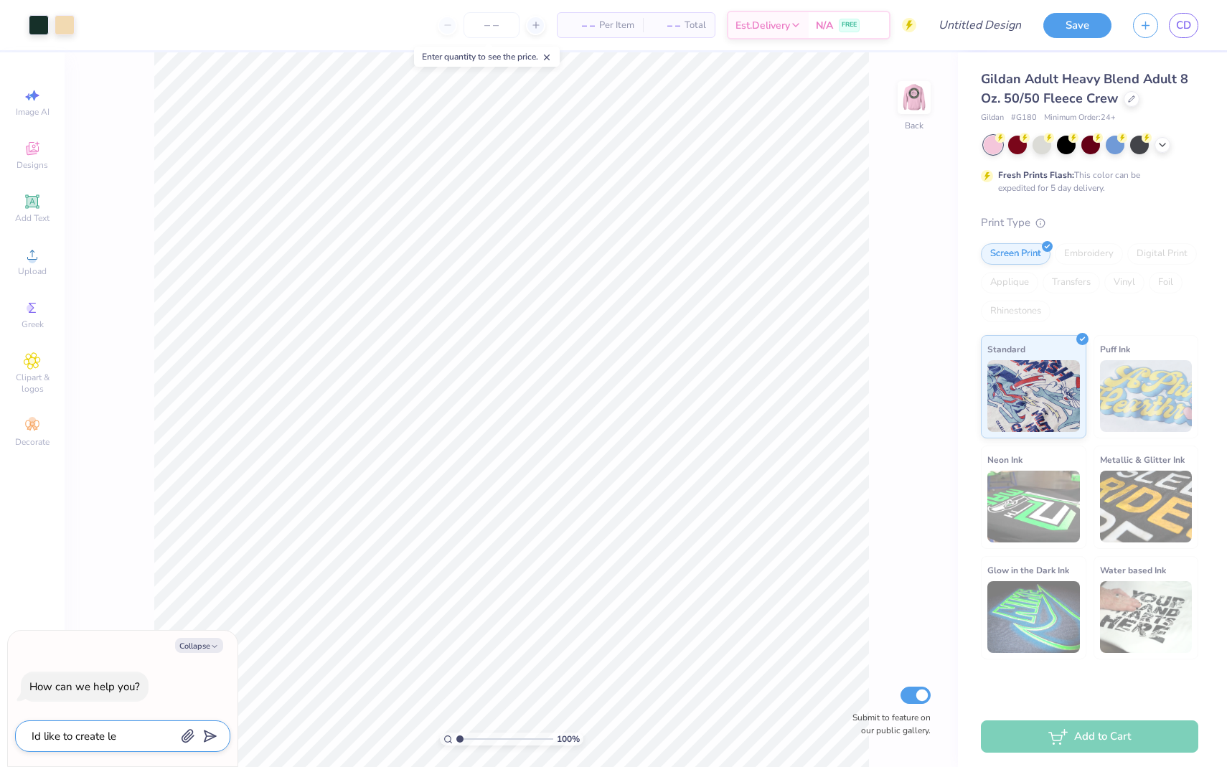
type textarea "Id like to create let"
type textarea "x"
type textarea "Id like to create lett"
type textarea "x"
type textarea "Id like to create let"
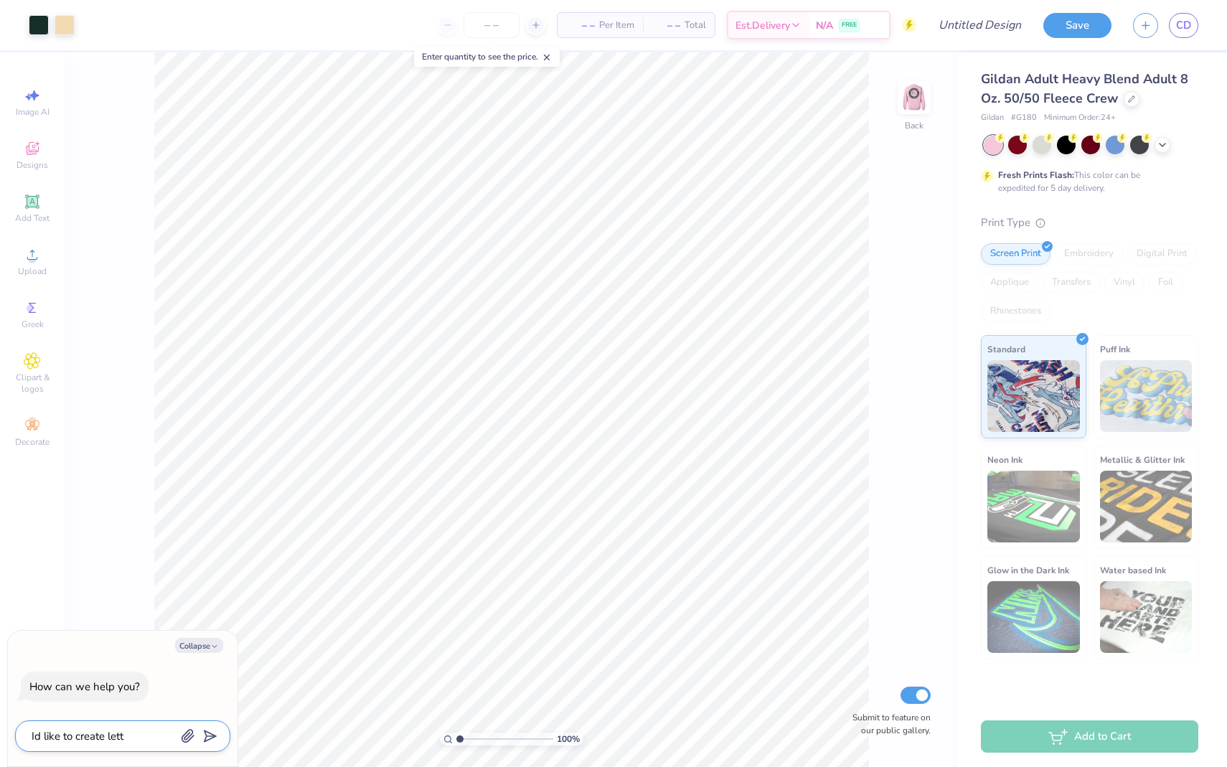
type textarea "x"
type textarea "Id like to create le"
type textarea "x"
type textarea "Id like to create l"
type textarea "x"
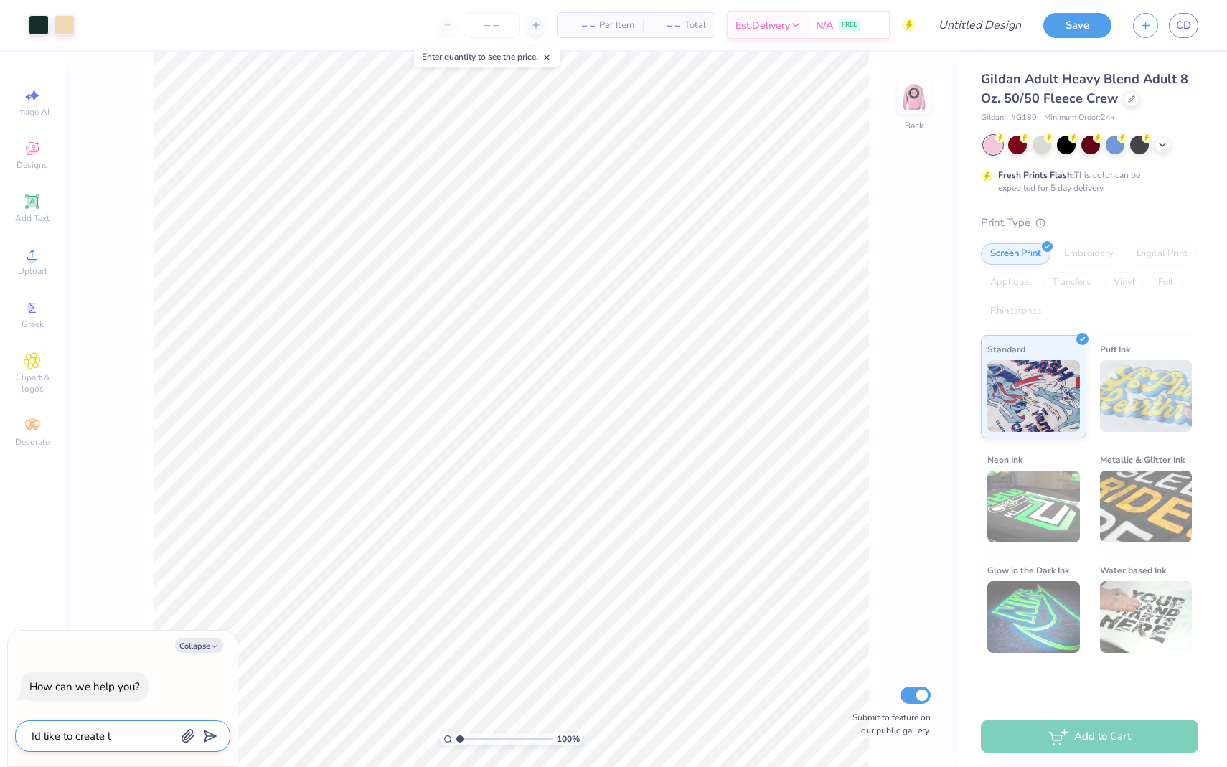
type textarea "Id like to create"
type textarea "x"
type textarea "Id like to create h"
type textarea "x"
type textarea "Id like to create ha"
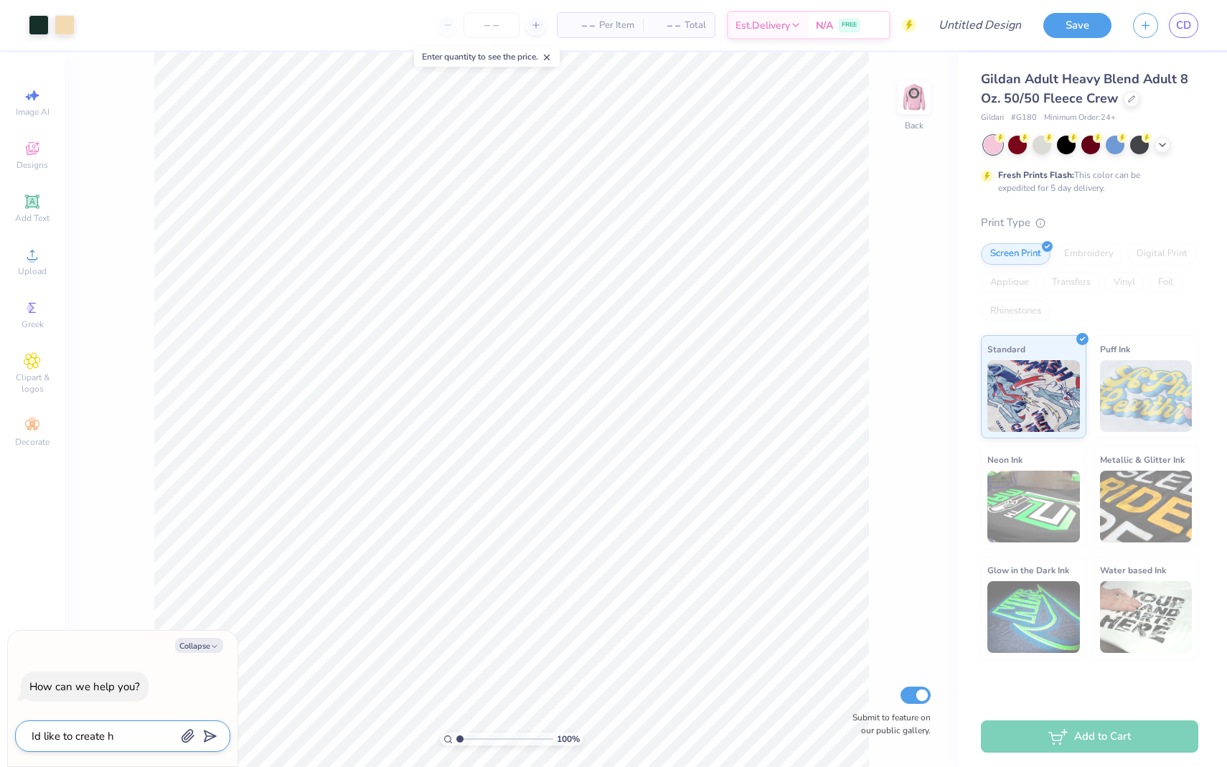
type textarea "x"
type textarea "Id like to create har"
type textarea "x"
type textarea "Id like to create hard"
type textarea "x"
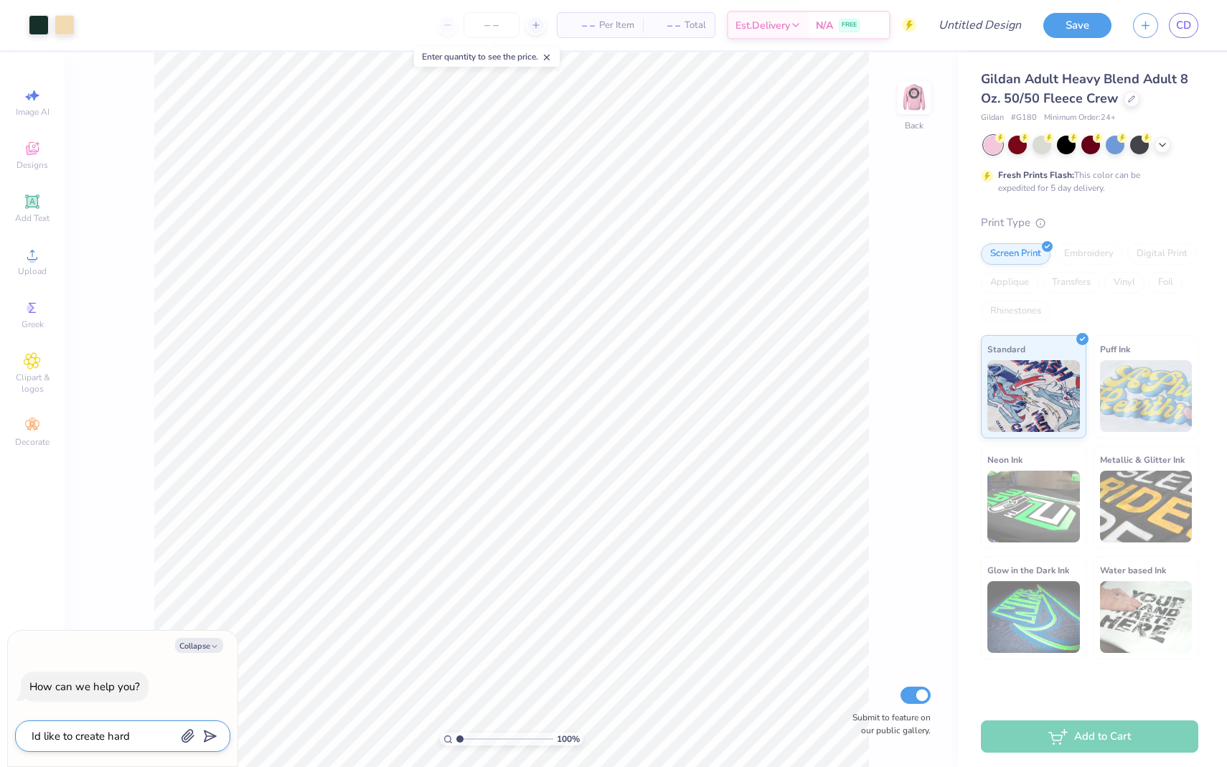
type textarea "Id like to create hard"
type textarea "x"
type textarea "Id like to create hard l"
type textarea "x"
type textarea "Id like to create hard le"
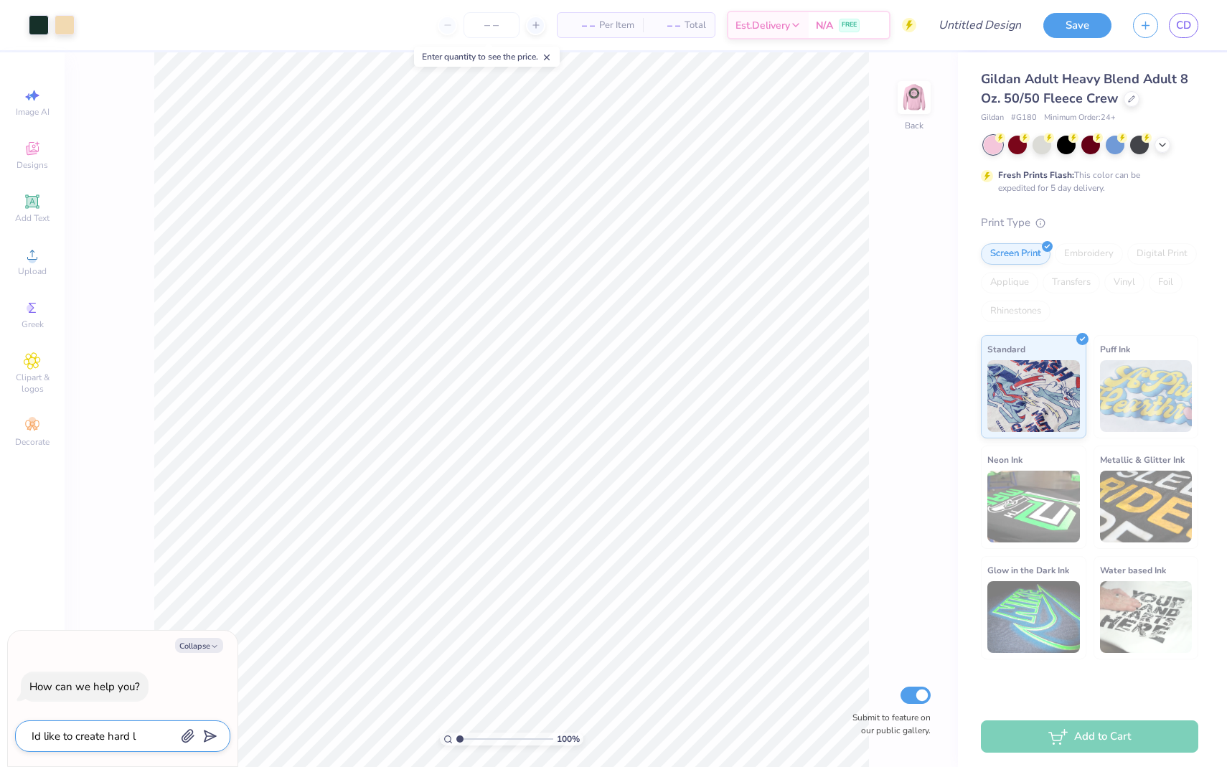
type textarea "x"
type textarea "Id like to create hard let"
type textarea "x"
type textarea "Id like to create hard lett"
type textarea "x"
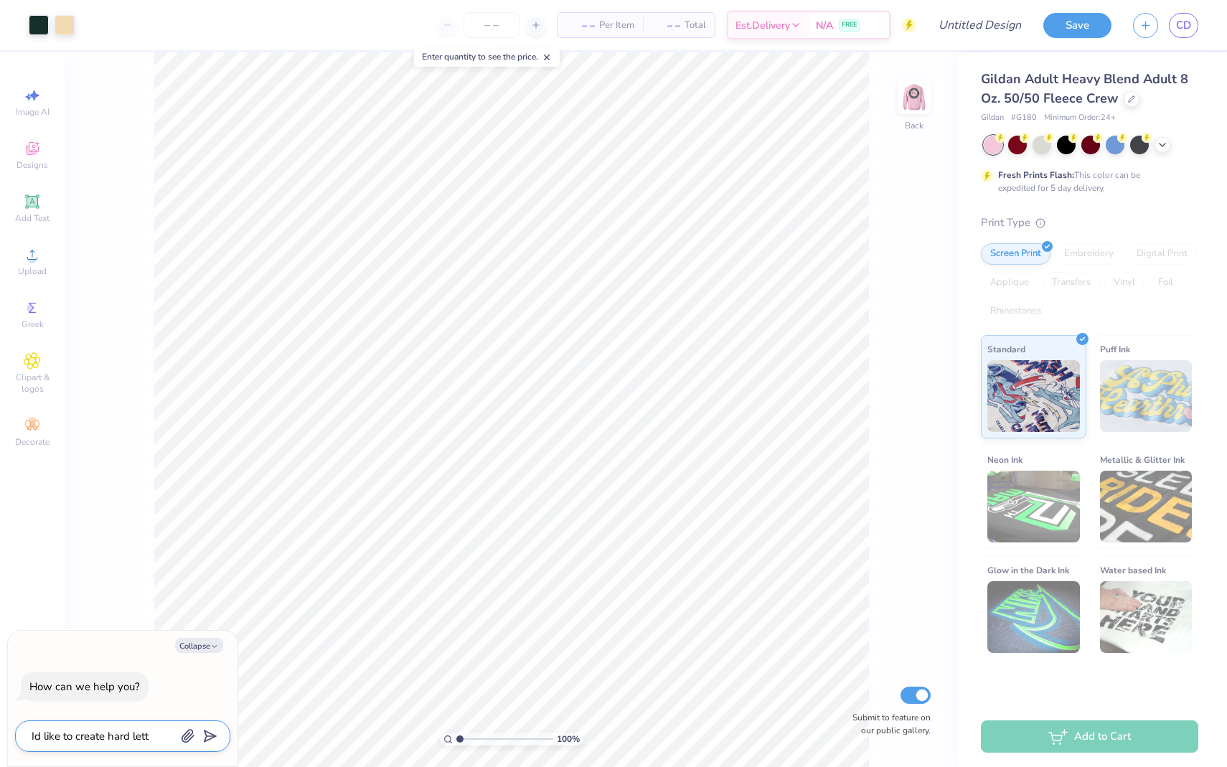
type textarea "Id like to create hard lette"
type textarea "x"
type textarea "Id like to create hard letter"
type textarea "x"
type textarea "Id like to create hard letters"
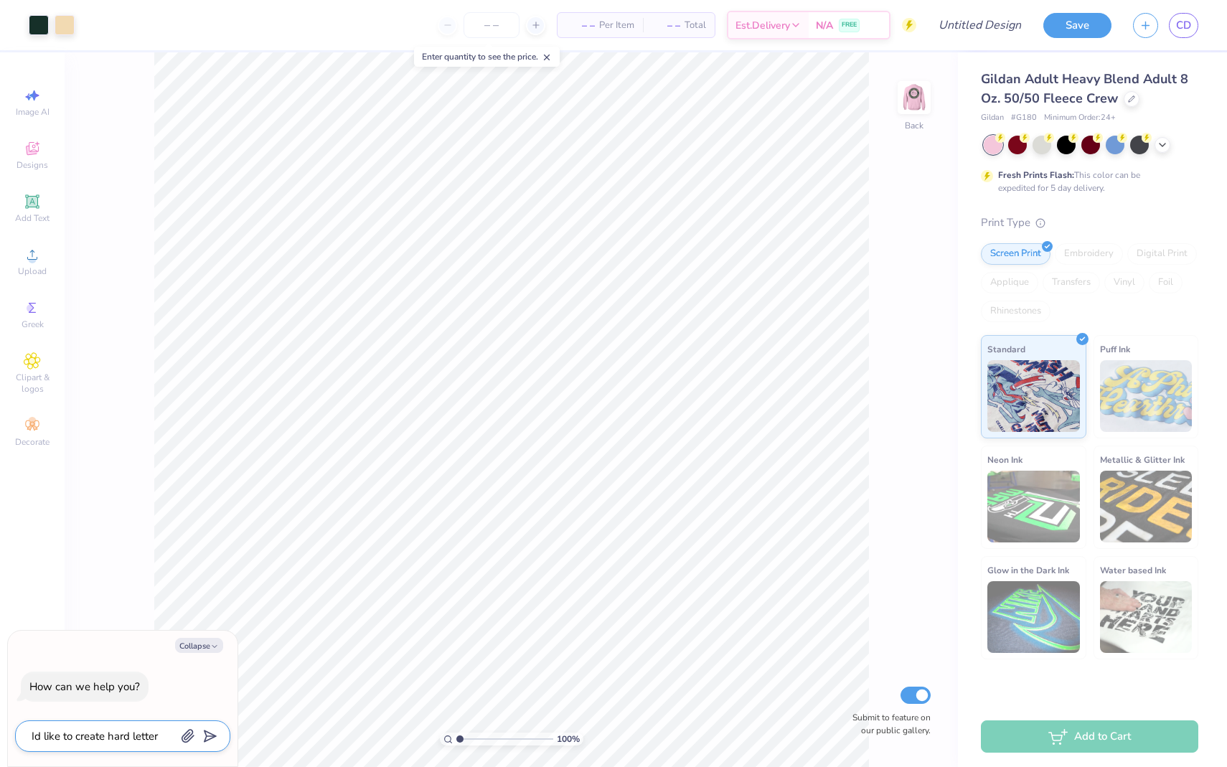
type textarea "x"
type textarea "Id like to create hard letters"
type textarea "x"
type textarea "Id like to create hard letters t"
type textarea "x"
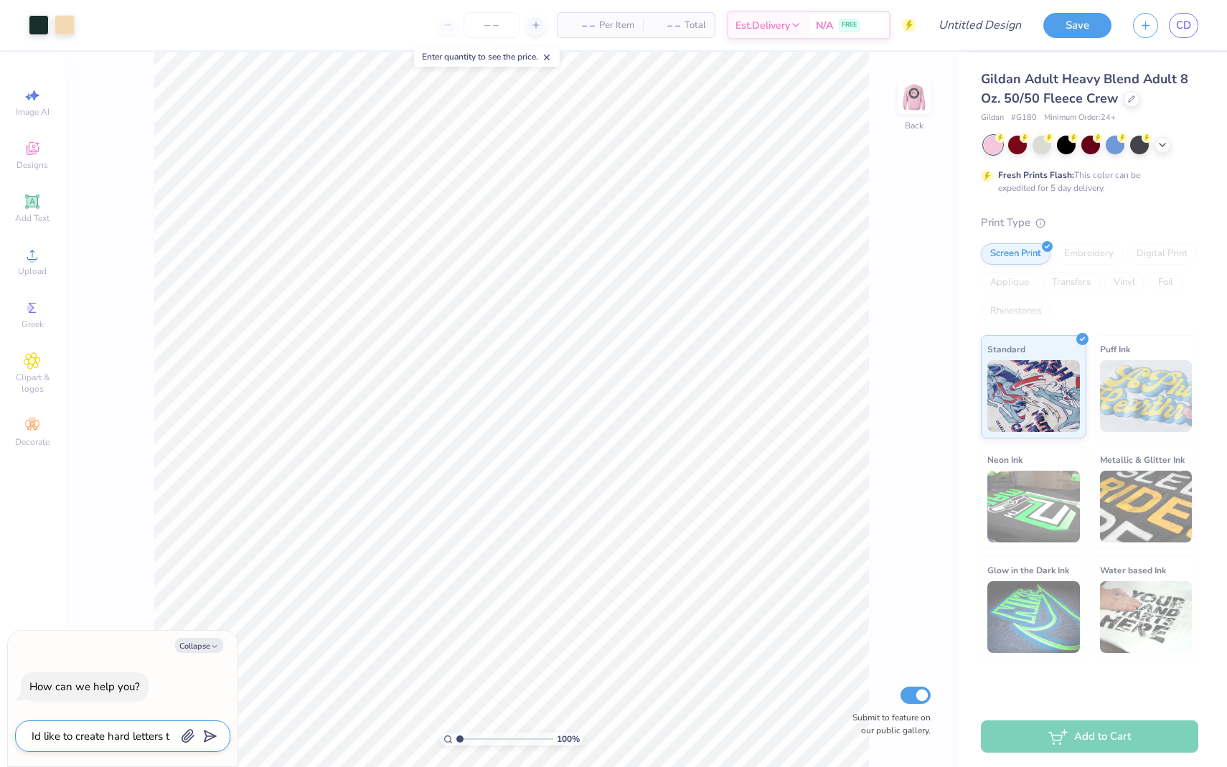
type textarea "Id like to create hard letters th"
type textarea "x"
type textarea "Id like to create hard letters tha"
type textarea "x"
type textarea "Id like to create hard letters that"
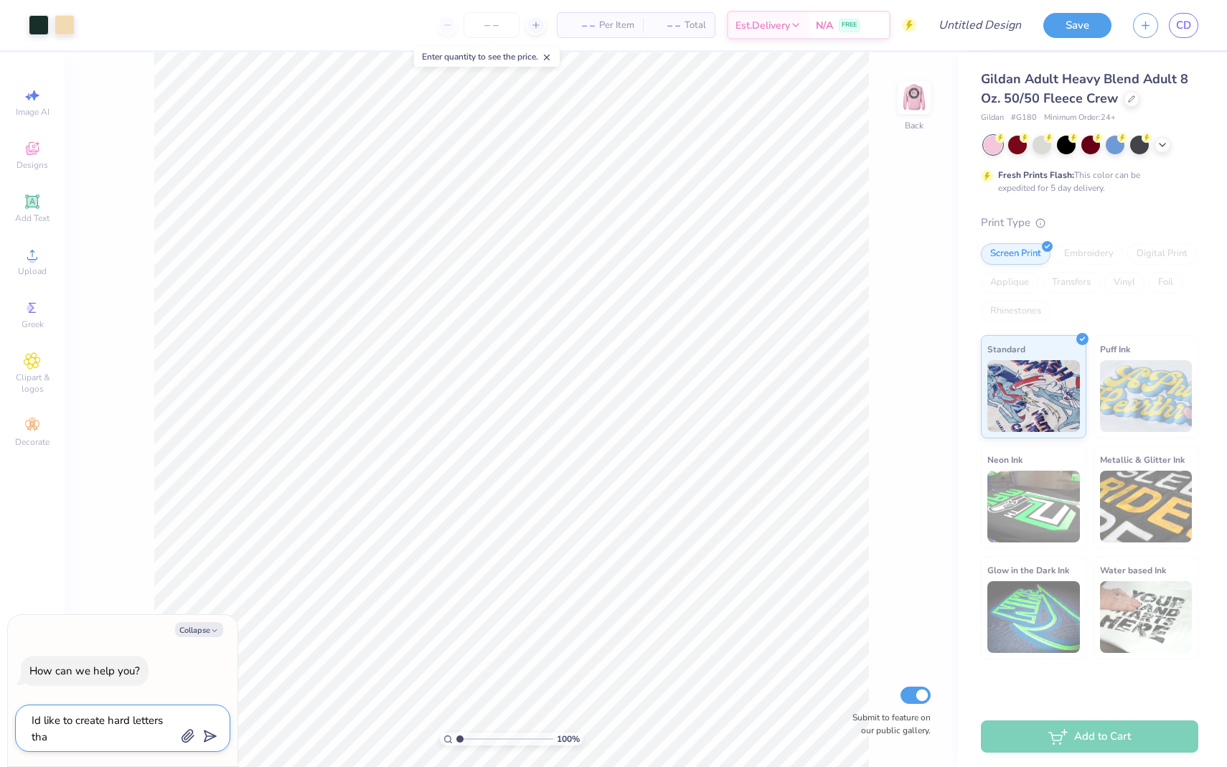
type textarea "x"
type textarea "Id like to create hard letters that"
type textarea "x"
type textarea "Id like to create hard letters that h"
type textarea "x"
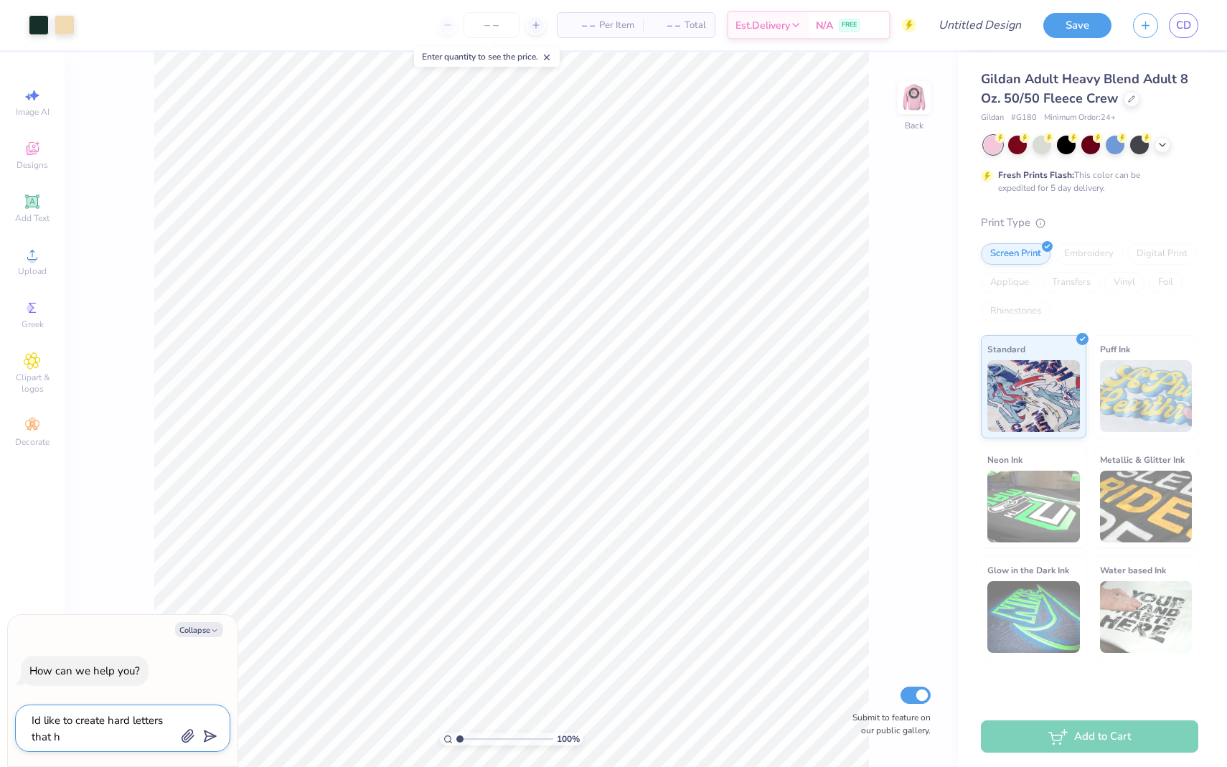
type textarea "Id like to create hard letters that ha"
type textarea "x"
type textarea "Id like to create hard letters that hav"
type textarea "x"
type textarea "Id like to create hard letters that have"
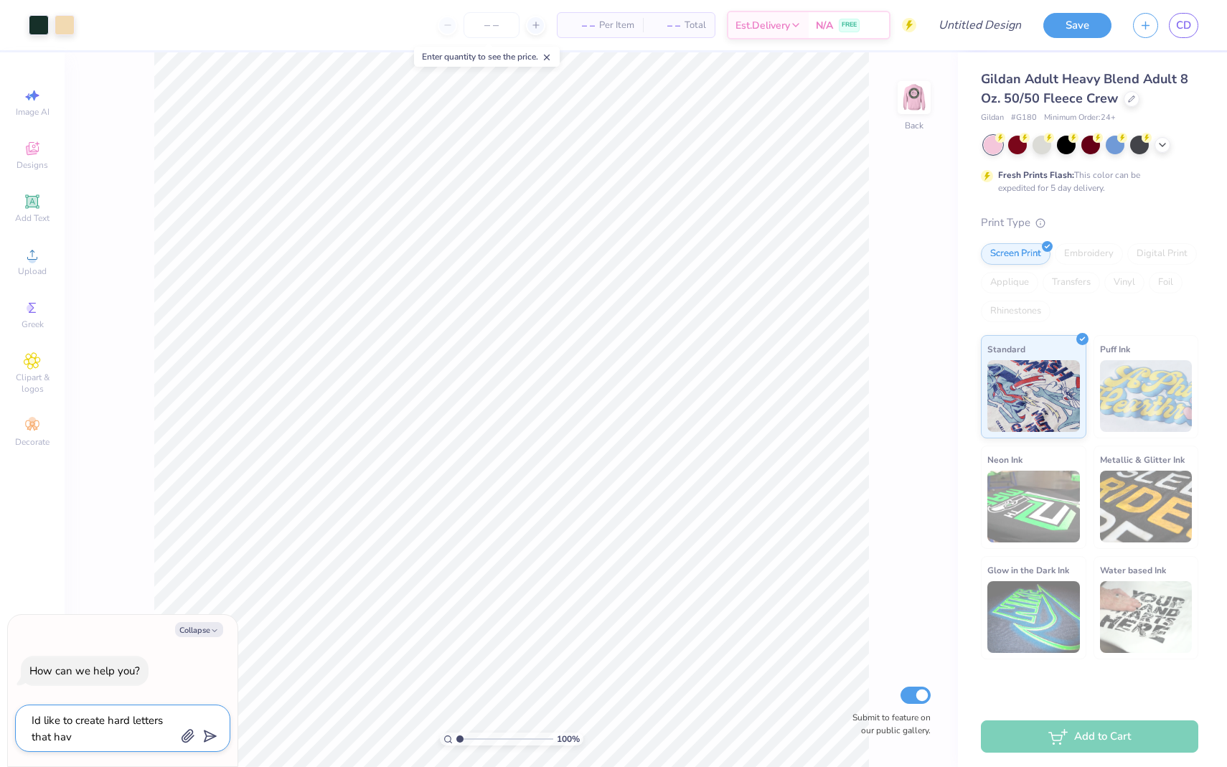
type textarea "x"
type textarea "Id like to create hard letters that have"
type textarea "x"
type textarea "Id like to create hard letters that have a"
type textarea "x"
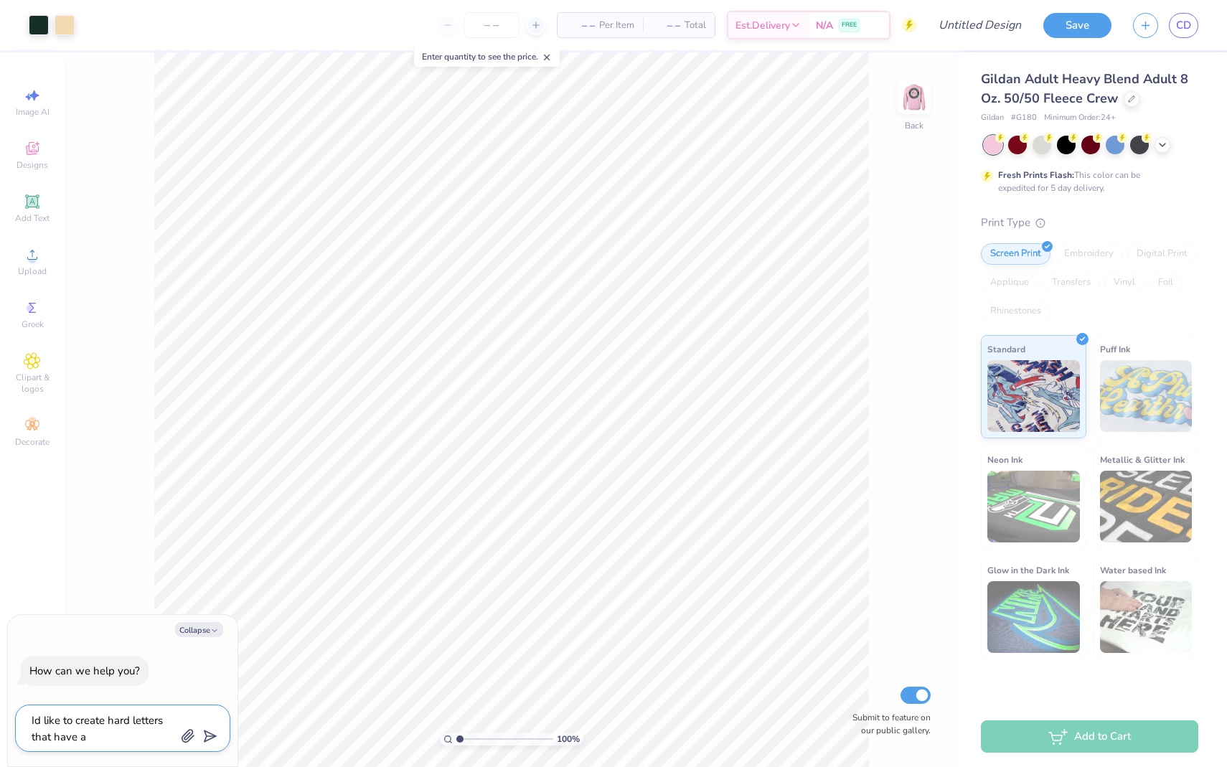
type textarea "Id like to create hard letters that have a"
type textarea "x"
type textarea "Id like to create hard letters that have a p"
type textarea "x"
type textarea "Id like to create hard letters that have a po"
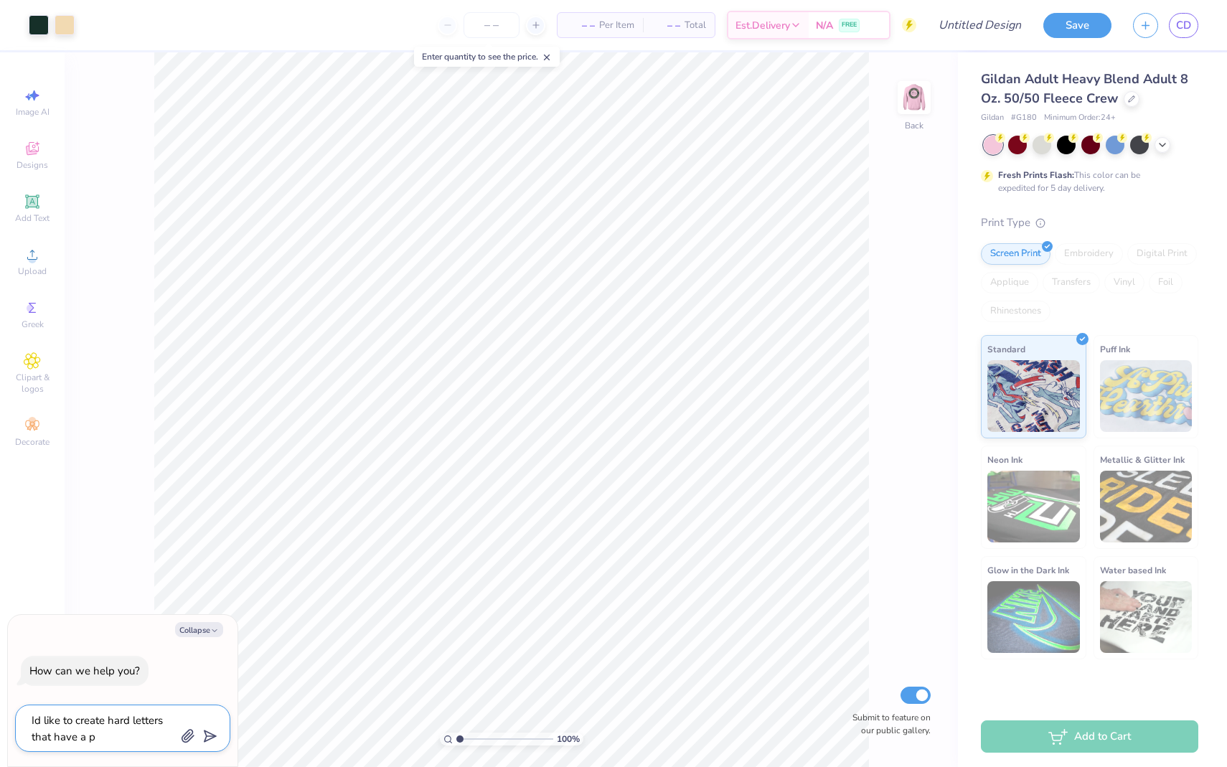
type textarea "x"
type textarea "Id like to create hard letters that have a pol"
type textarea "x"
type textarea "Id like to create hard letters that have a polk"
type textarea "x"
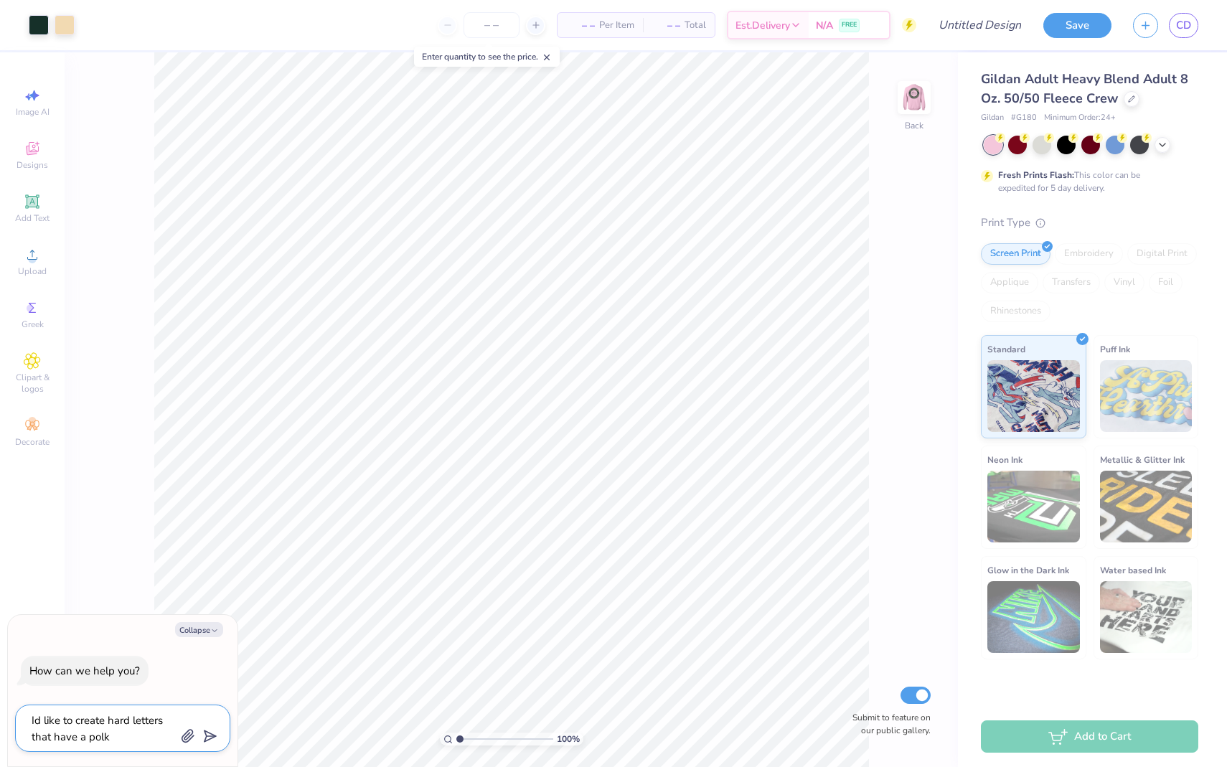
type textarea "Id like to create hard letters that have a polka"
type textarea "x"
type textarea "Id like to create hard letters that have a polka"
type textarea "x"
type textarea "Id like to create hard letters that have a polka d"
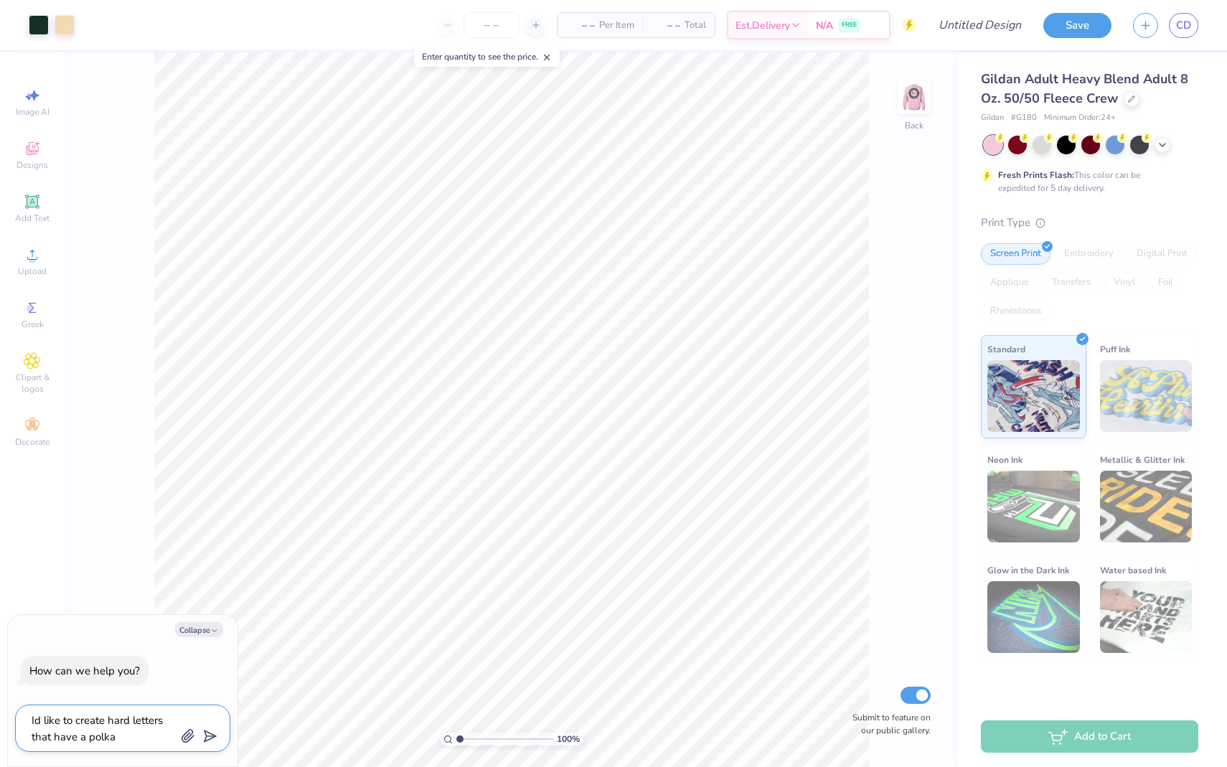
type textarea "x"
type textarea "Id like to create hard letters that have a polka do"
type textarea "x"
type textarea "Id like to create hard letters that have a polka dot"
type textarea "x"
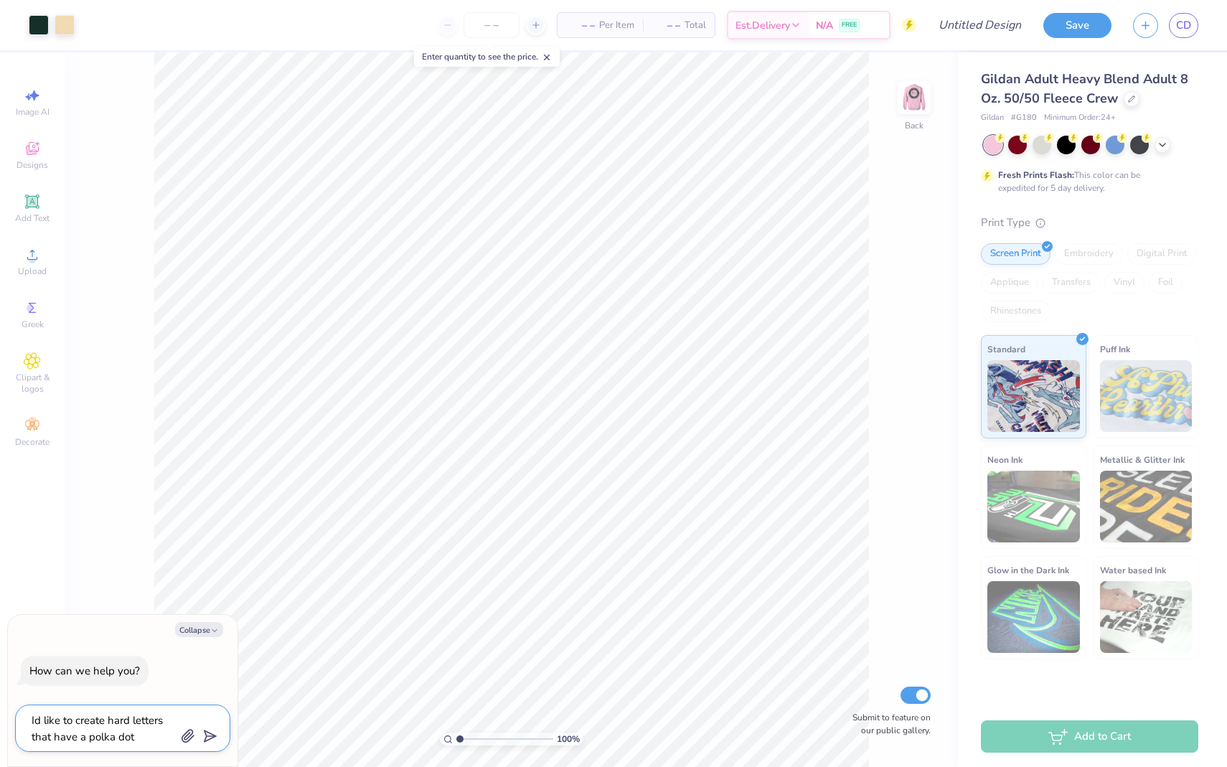
type textarea "Id like to create hard letters that have a polka dot"
type textarea "x"
type textarea "Id like to create hard letters that have a polka dot p"
type textarea "x"
type textarea "Id like to create hard letters that have a polka dot pa"
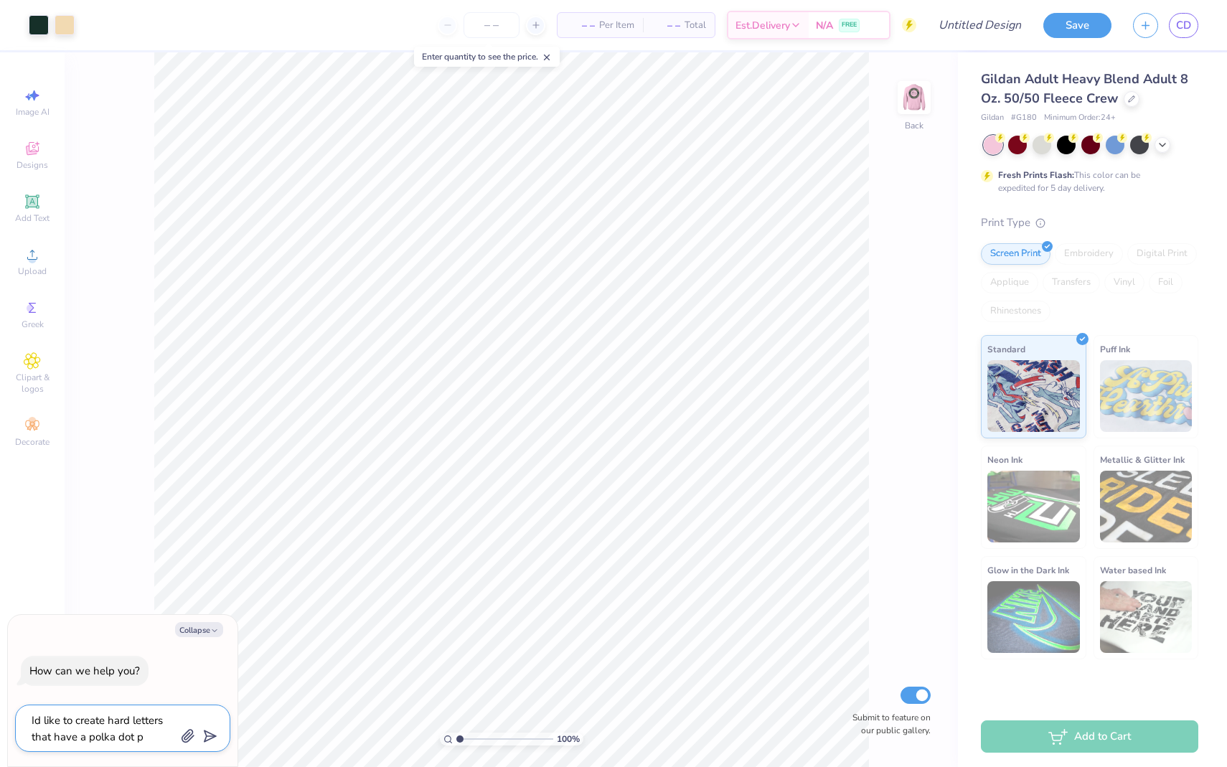
type textarea "x"
type textarea "Id like to create hard letters that have a polka dot pat"
type textarea "x"
type textarea "Id like to create hard letters that have a polka dot patt"
type textarea "x"
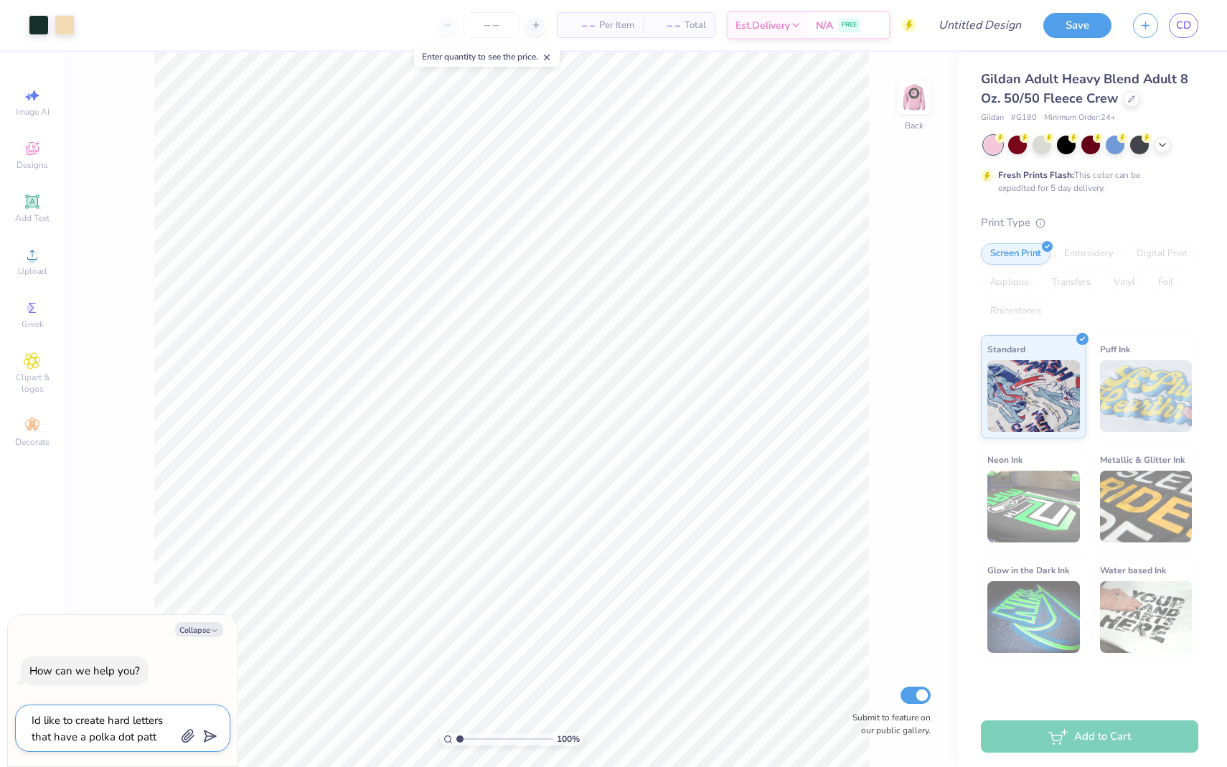
type textarea "Id like to create hard letters that have a polka dot patte"
type textarea "x"
type textarea "Id like to create hard letters that have a polka dot patter"
type textarea "x"
type textarea "Id like to create hard letters that have a polka dot pattern"
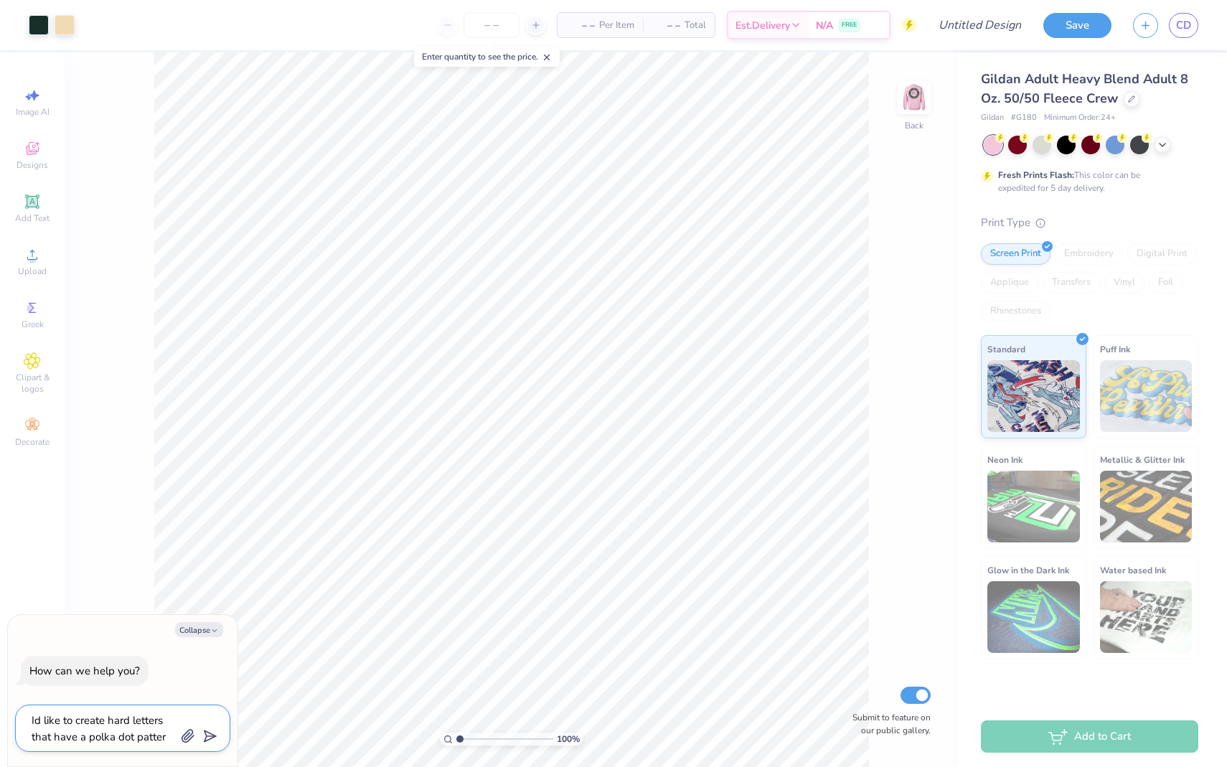
type textarea "x"
type textarea "Id like to create hard letters that have a polka dot pattern"
type textarea "x"
click at [75, 735] on textarea "Id like to create hard letters that have a polka dot pattern" at bounding box center [103, 728] width 146 height 34
type textarea "Id like to create hard letters that hav a polka dot pattern"
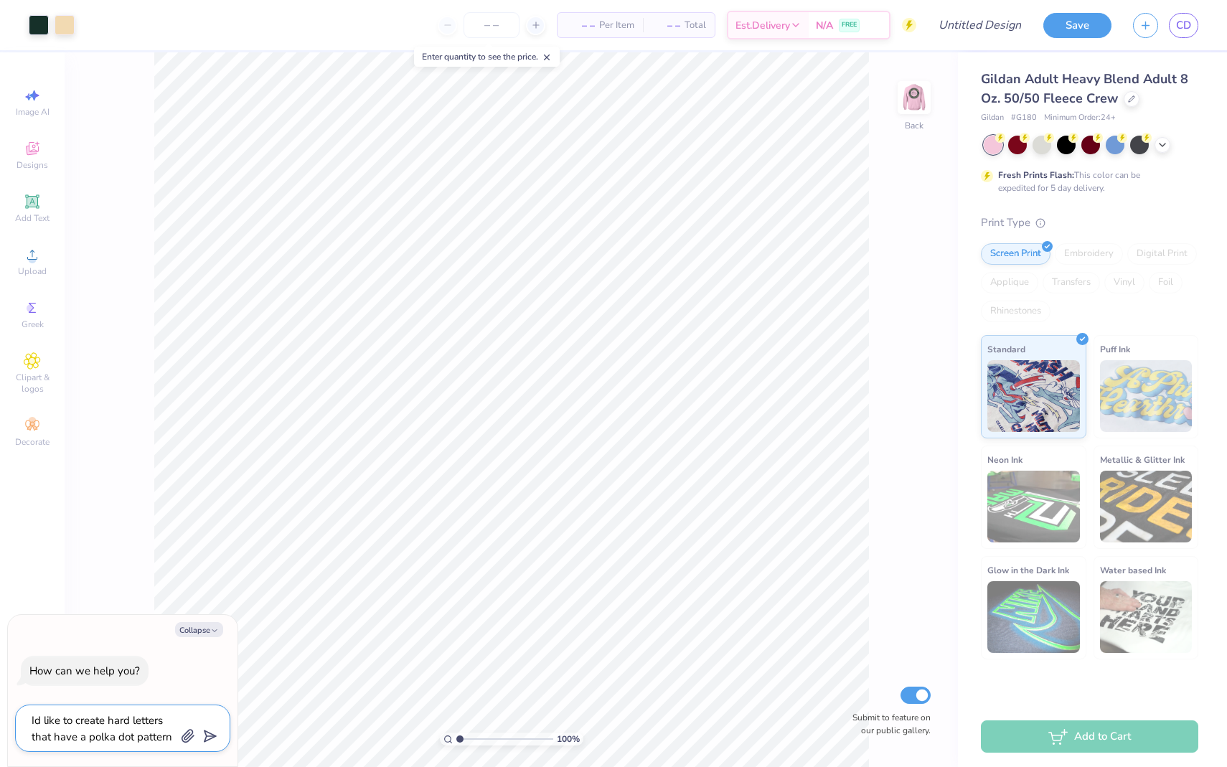
type textarea "x"
type textarea "Id like to create hard letters that ha a polka dot pattern"
type textarea "x"
type textarea "Id like to create hard letters that h a polka dot pattern"
type textarea "x"
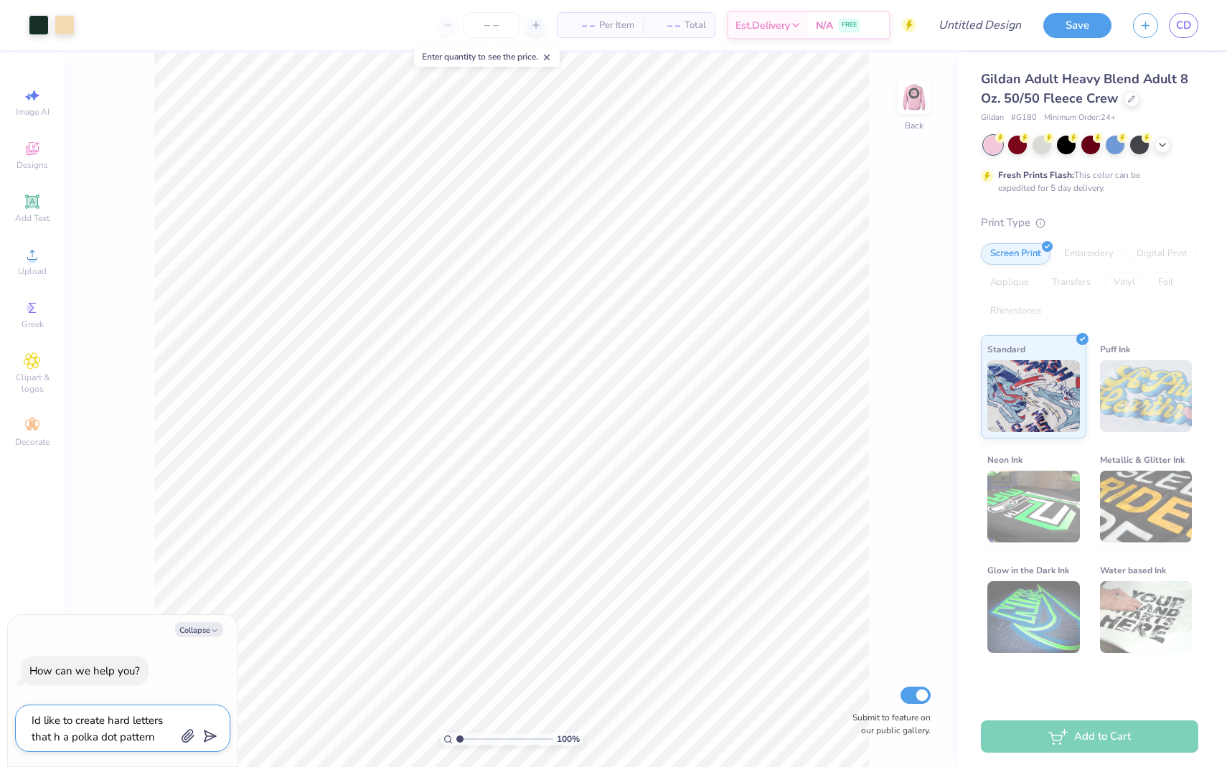
type textarea "Id like to create hard letters that a polka dot pattern"
type textarea "x"
type textarea "Id like to create hard letters that a a polka dot pattern"
type textarea "x"
type textarea "Id like to create hard letters that ar a polka dot pattern"
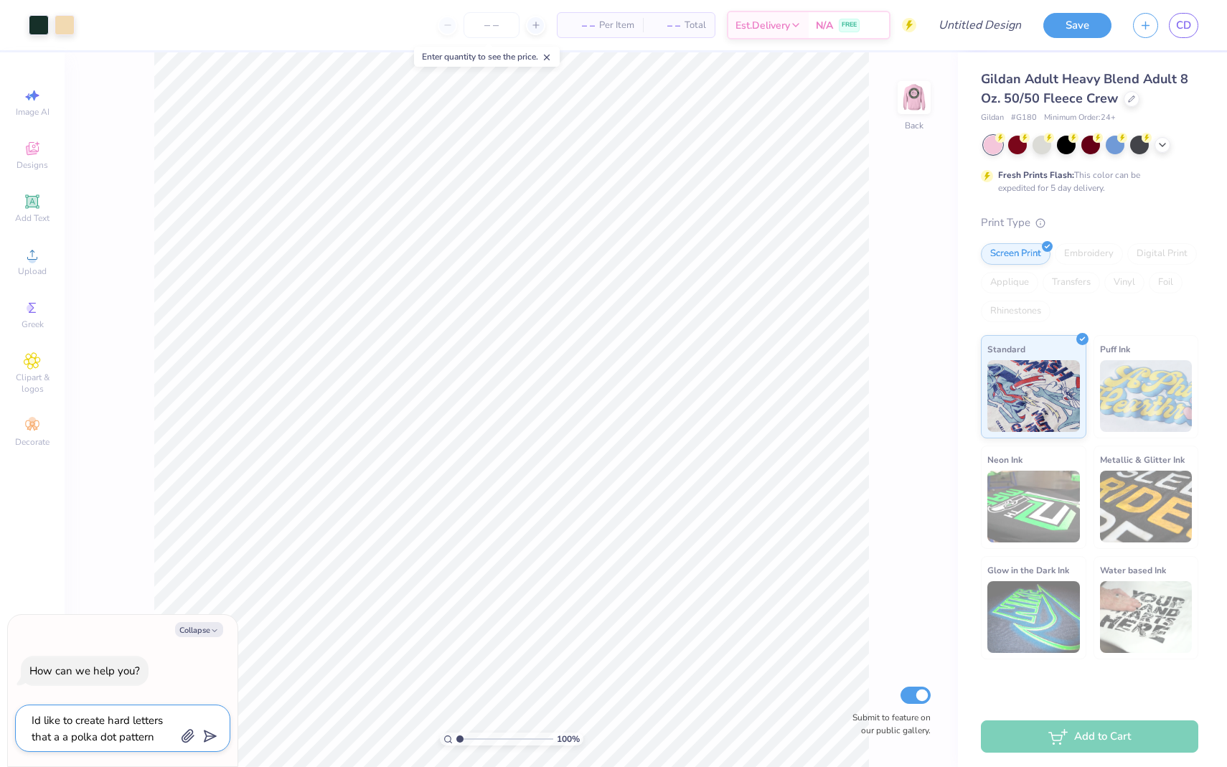
type textarea "x"
type textarea "Id like to create hard letters that are a polka dot pattern"
type textarea "x"
type textarea "Id like to create hard letters that are a polka dot pattern"
type textarea "x"
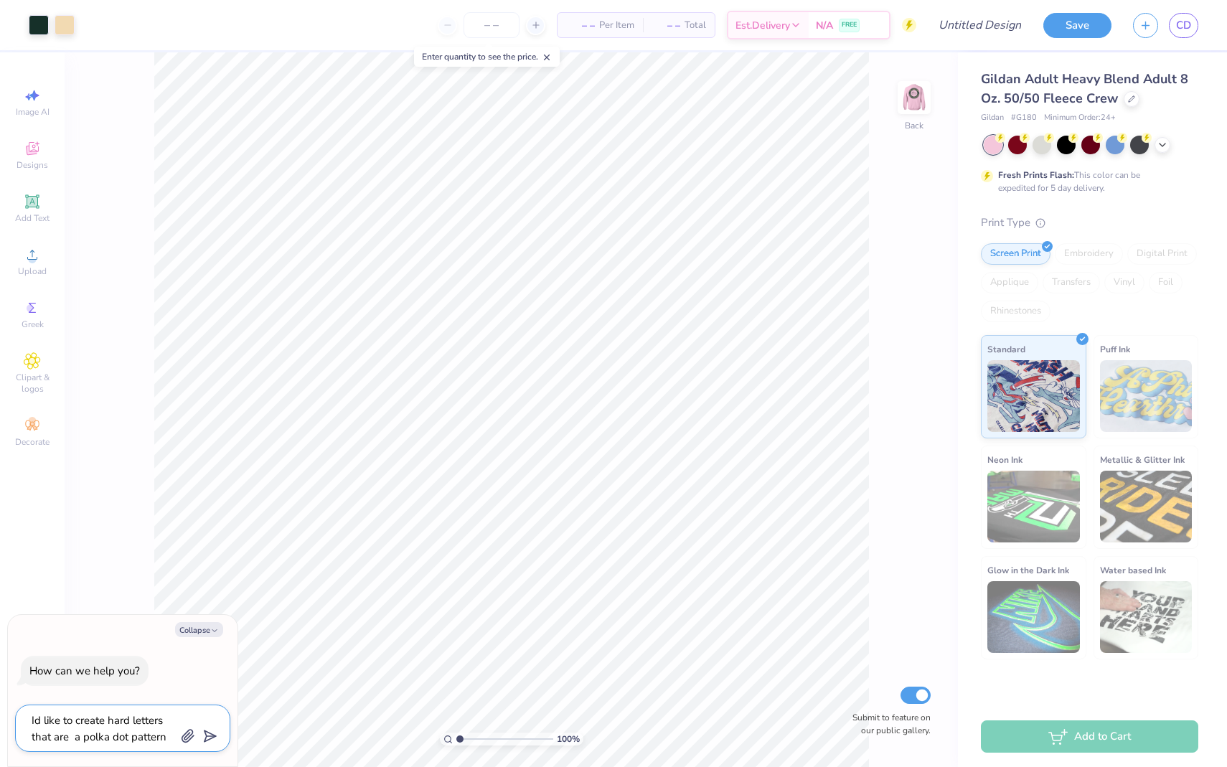
type textarea "Id like to create hard letters that are f a polka dot pattern"
type textarea "x"
type textarea "Id like to create hard letters that are fi a polka dot pattern"
type textarea "x"
type textarea "Id like to create hard letters that are fil a polka dot pattern"
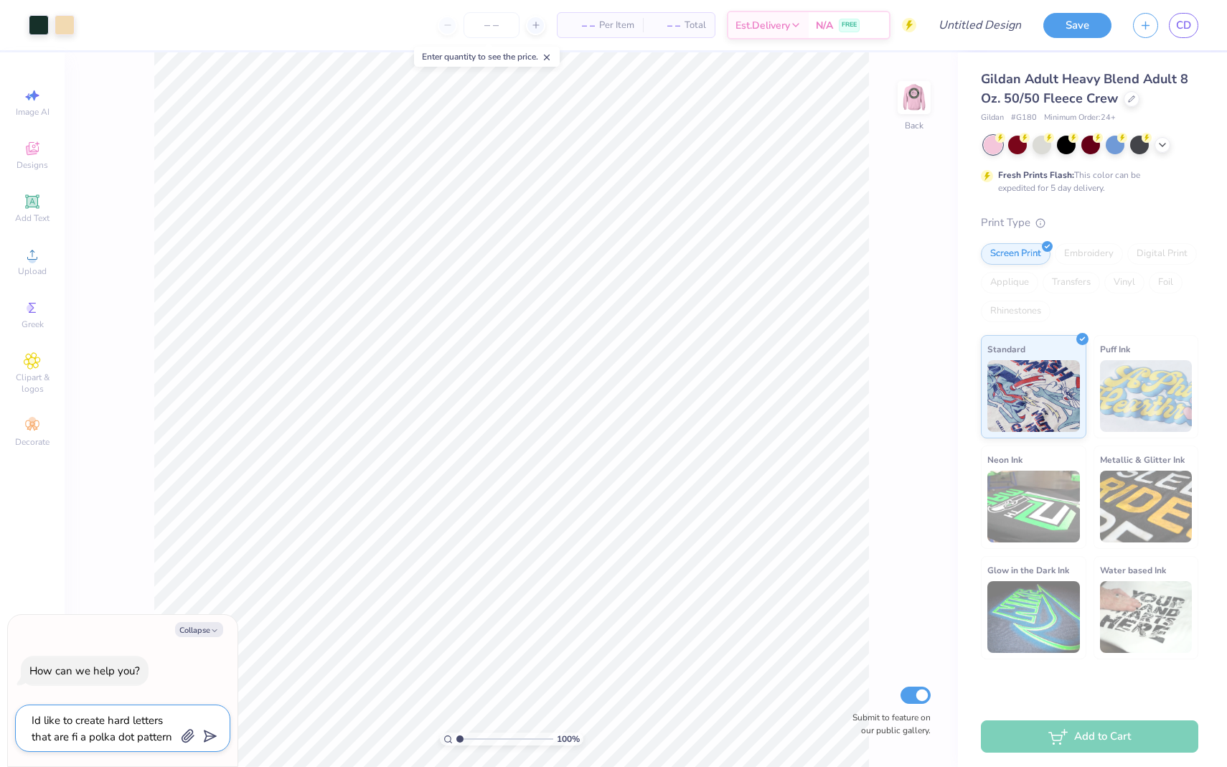
type textarea "x"
type textarea "Id like to create hard letters that are fill a polka dot pattern"
type textarea "x"
type textarea "Id like to create hard letters that are fille a polka dot pattern"
type textarea "x"
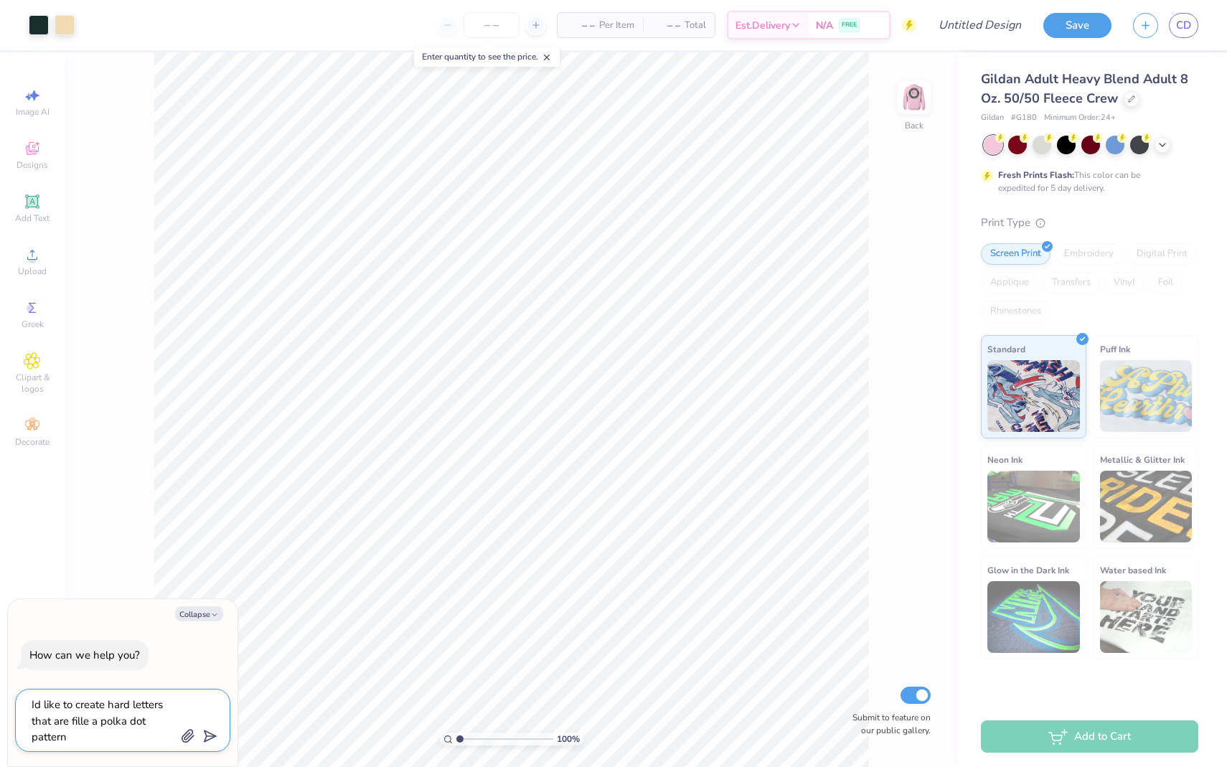
type textarea "Id like to create hard letters that are filled a polka dot pattern"
type textarea "x"
type textarea "Id like to create hard letters that are filled a polka dot pattern"
type textarea "x"
type textarea "Id like to create hard letters that are filled w a polka dot pattern"
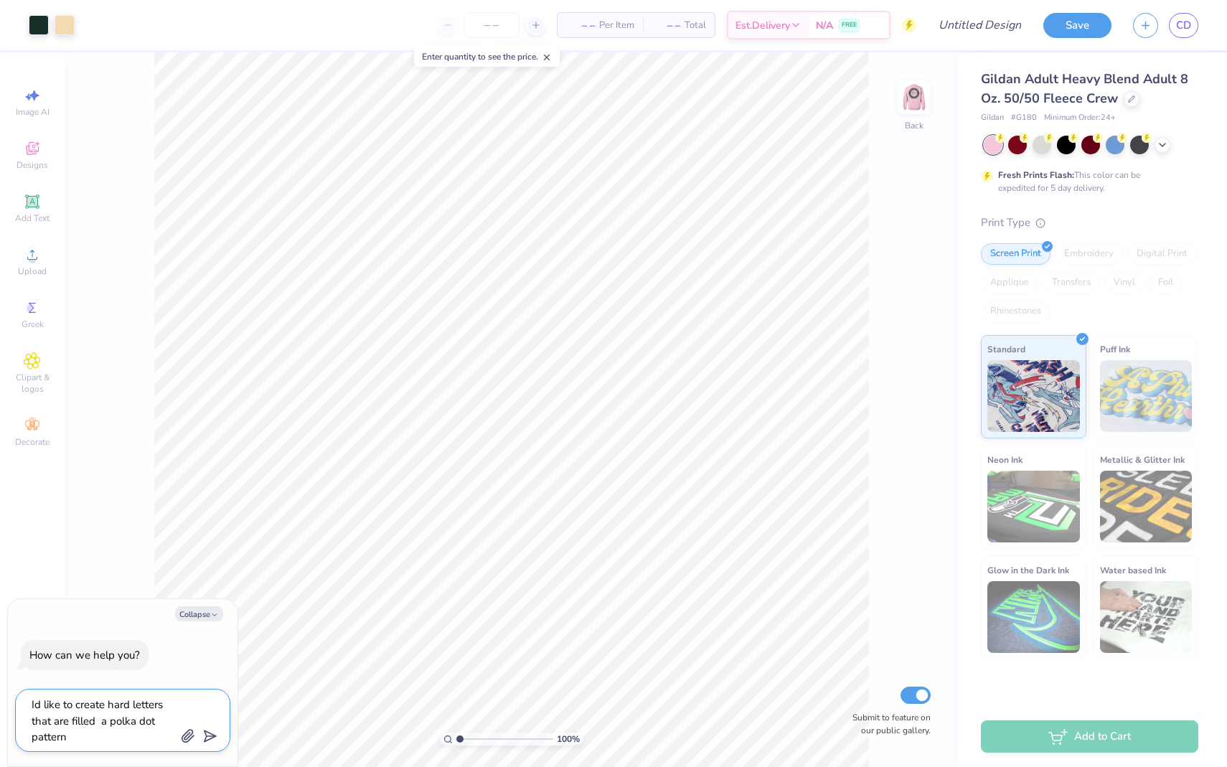
type textarea "x"
type textarea "Id like to create hard letters that are filled wi a polka dot pattern"
type textarea "x"
type textarea "Id like to create hard letters that are filled wit a polka dot pattern"
type textarea "x"
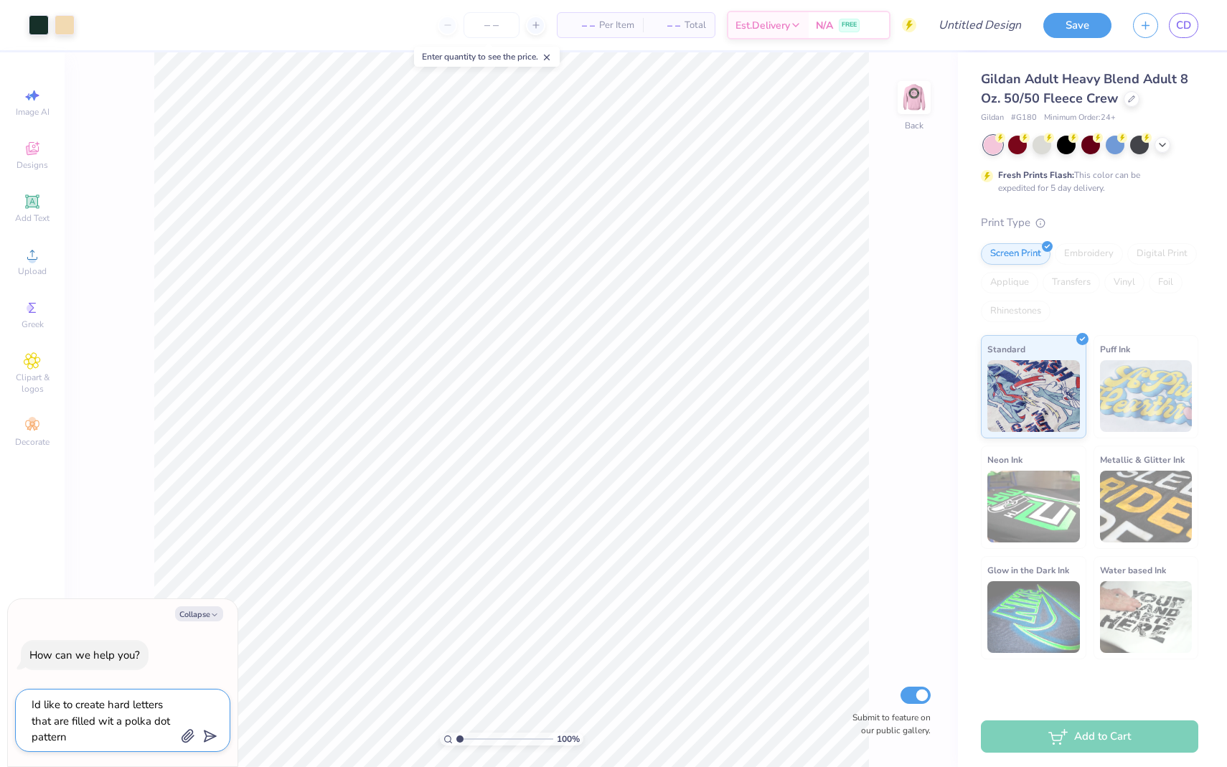
type textarea "Id like to create hard letters that are filled with a polka dot pattern"
type textarea "x"
type textarea "Id like to create hard letters that are filled with a polka dot pattern"
type textarea "x"
type textarea "Id like to create hard letters that are filled with a polka dot pattern"
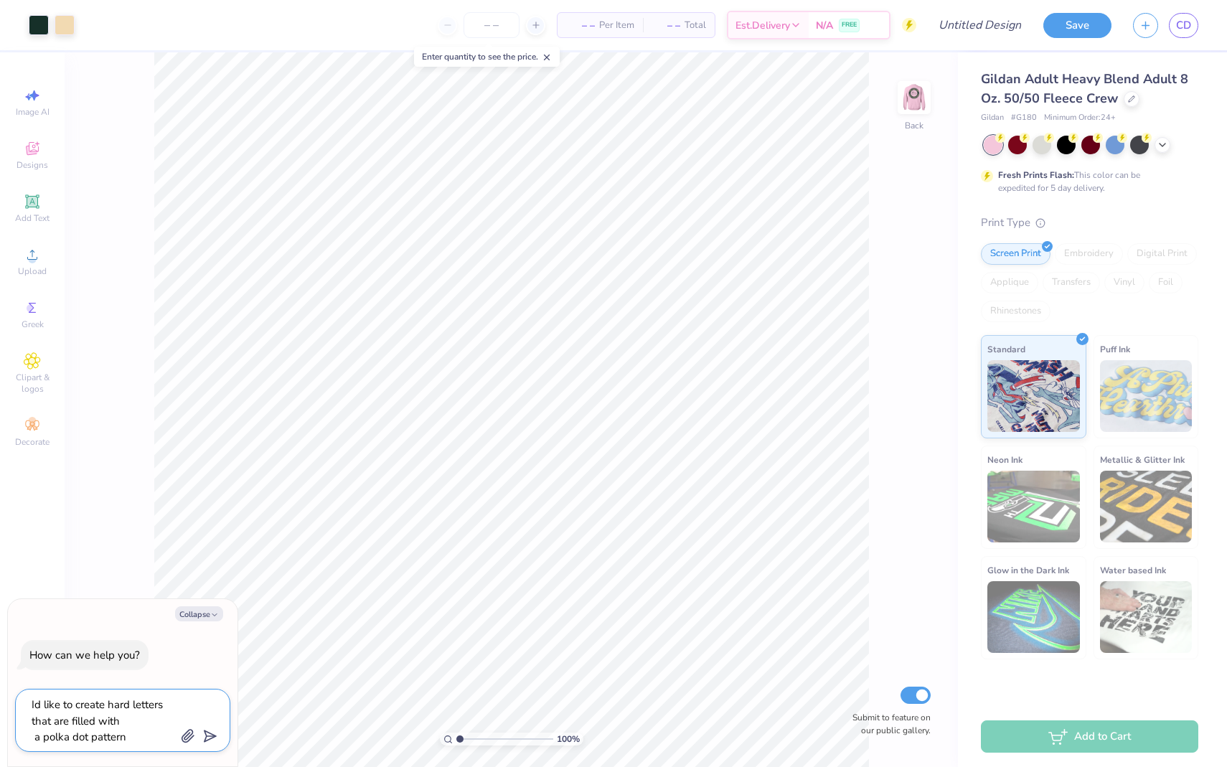
type textarea "x"
type textarea "Id like to create hard letters that are filled with a polka dot pattern"
click at [209, 736] on line "submit" at bounding box center [211, 736] width 9 height 9
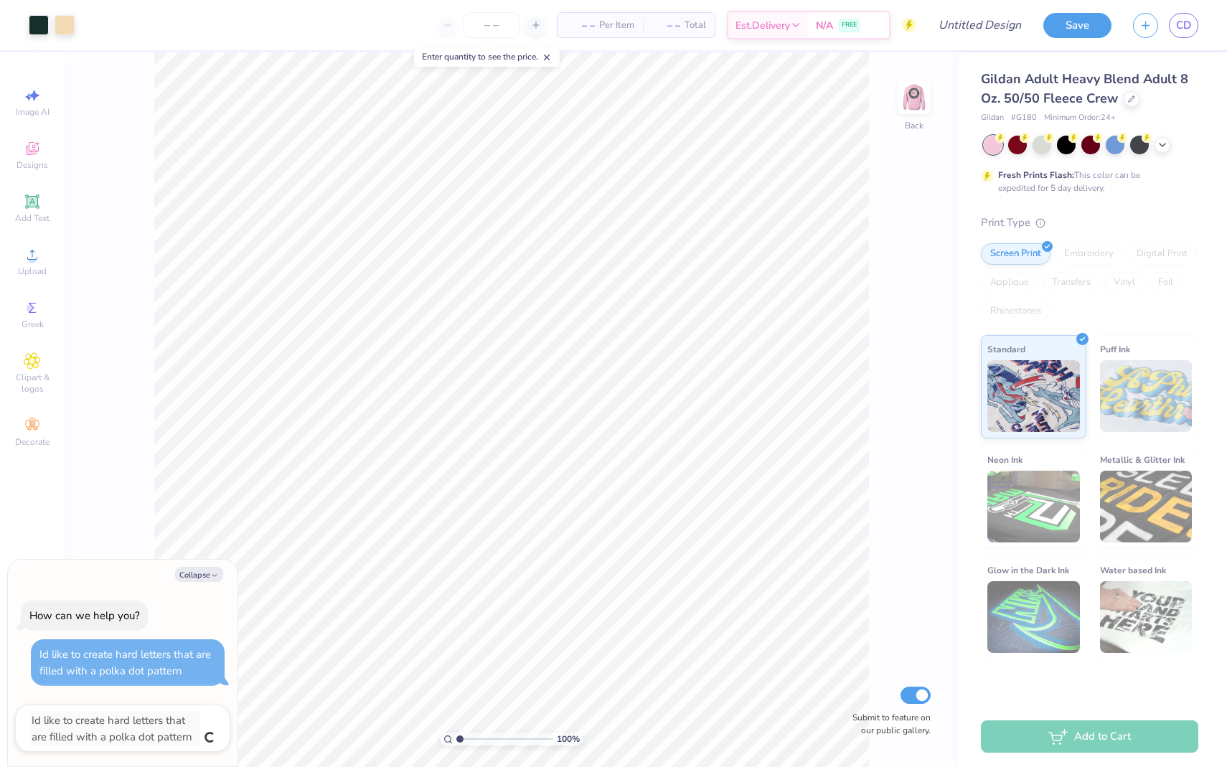
type textarea "x"
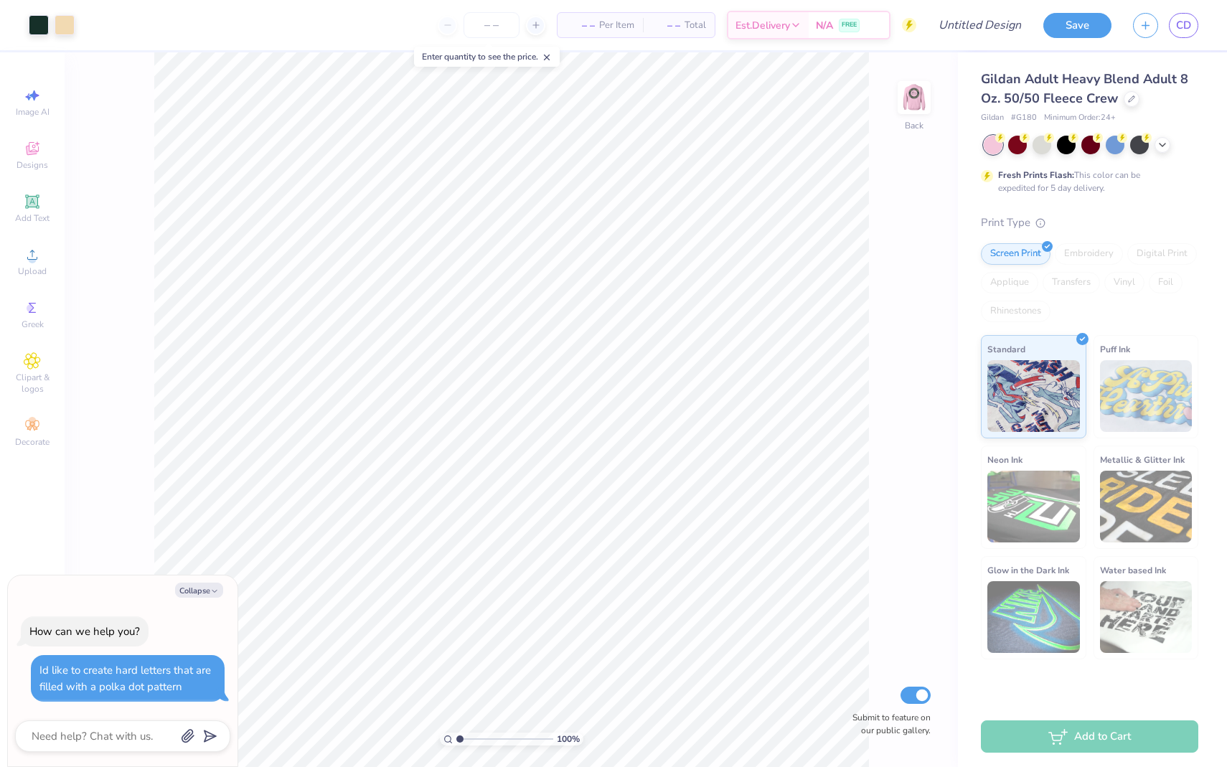
type textarea "x"
